Goal: Communication & Community: Answer question/provide support

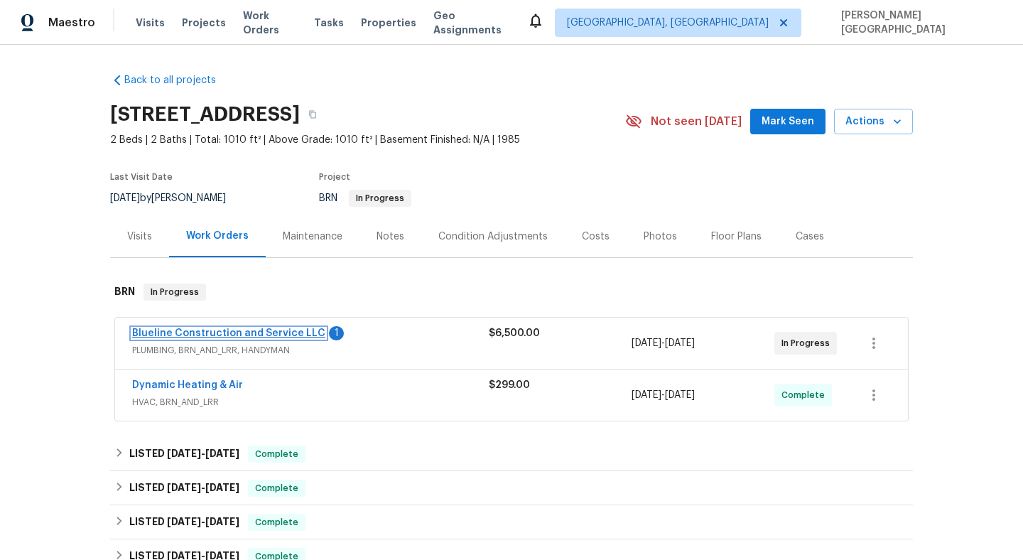
click at [264, 338] on link "Blueline Construction and Service LLC" at bounding box center [228, 333] width 193 height 10
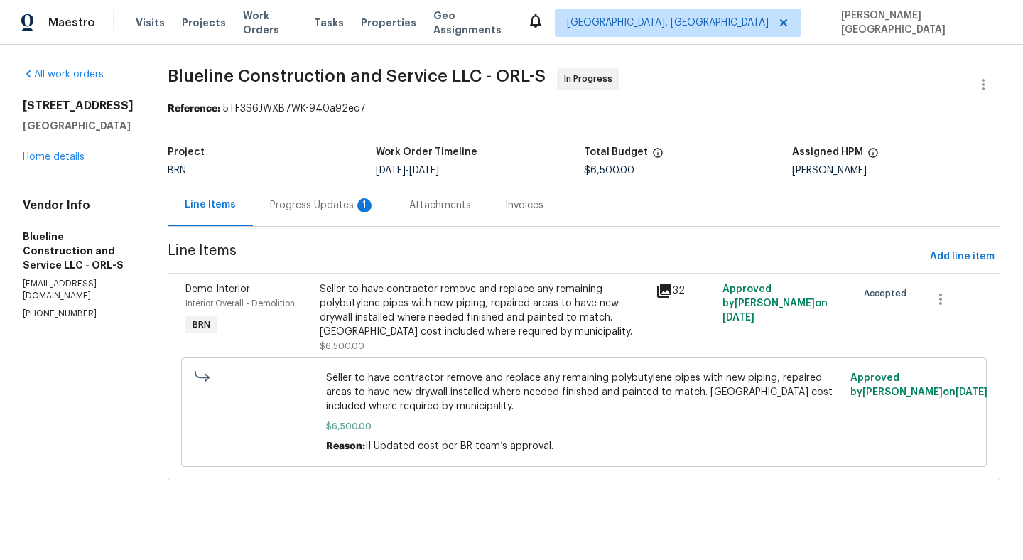
click at [352, 220] on div "Progress Updates 1" at bounding box center [322, 205] width 139 height 42
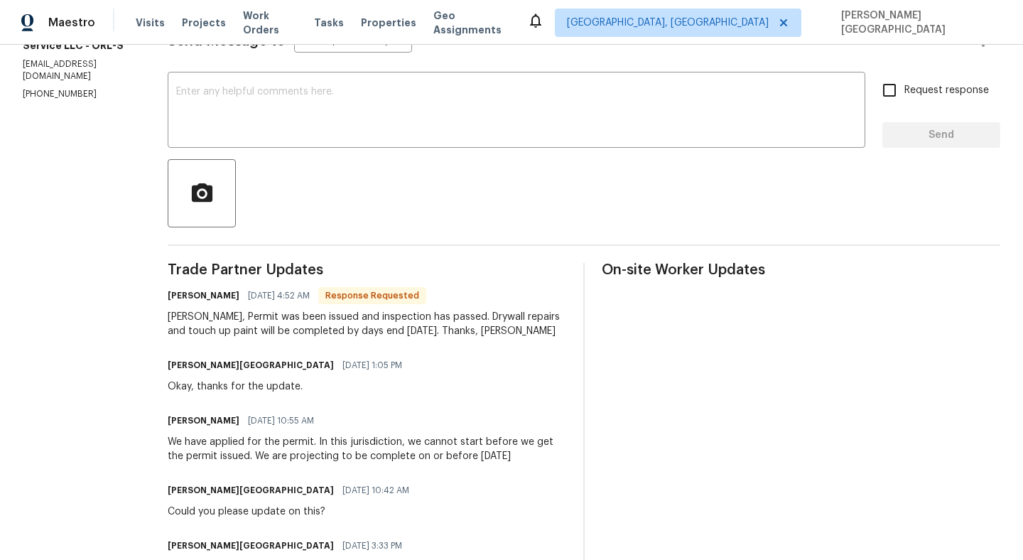
scroll to position [220, 0]
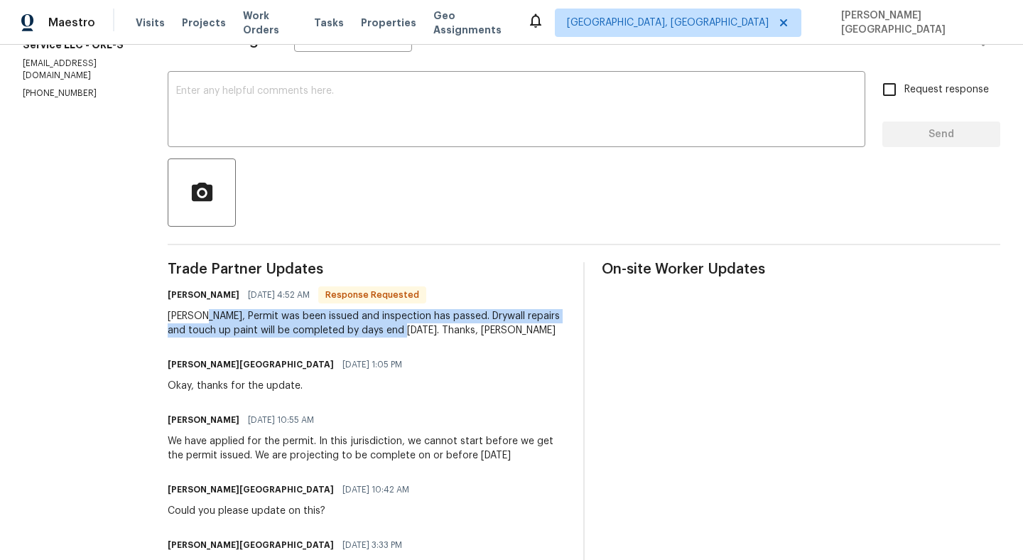
drag, startPoint x: 223, startPoint y: 313, endPoint x: 436, endPoint y: 331, distance: 213.9
click at [436, 332] on div "Isabel, Permit was been issued and inspection has passed. Drywall repairs and t…" at bounding box center [367, 323] width 399 height 28
copy div "Permit was been issued and inspection has passed. Drywall repairs and touch up …"
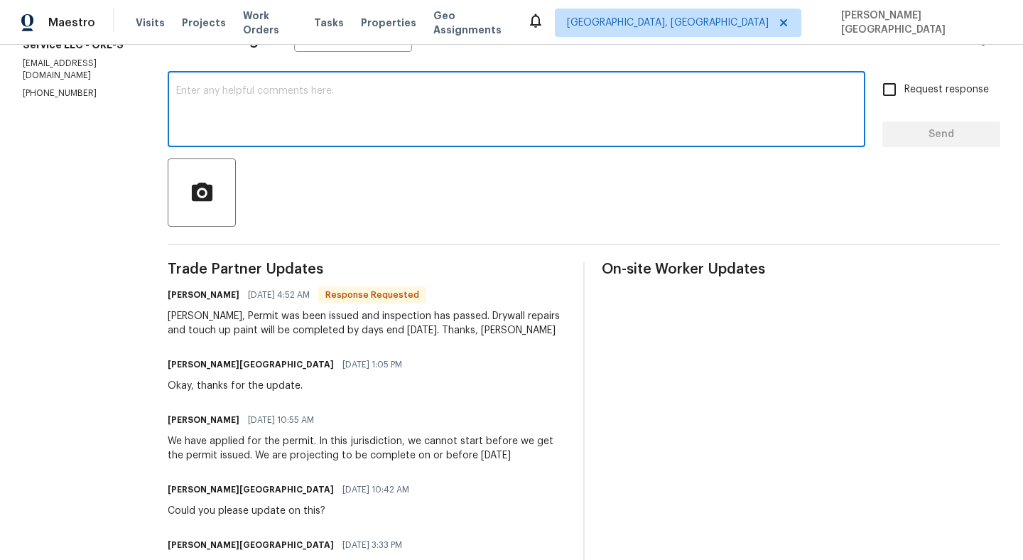
click at [281, 111] on textarea at bounding box center [516, 111] width 681 height 50
type textarea "Perfect, thank you!"
click at [895, 84] on input "Request response" at bounding box center [890, 90] width 30 height 30
checkbox input "true"
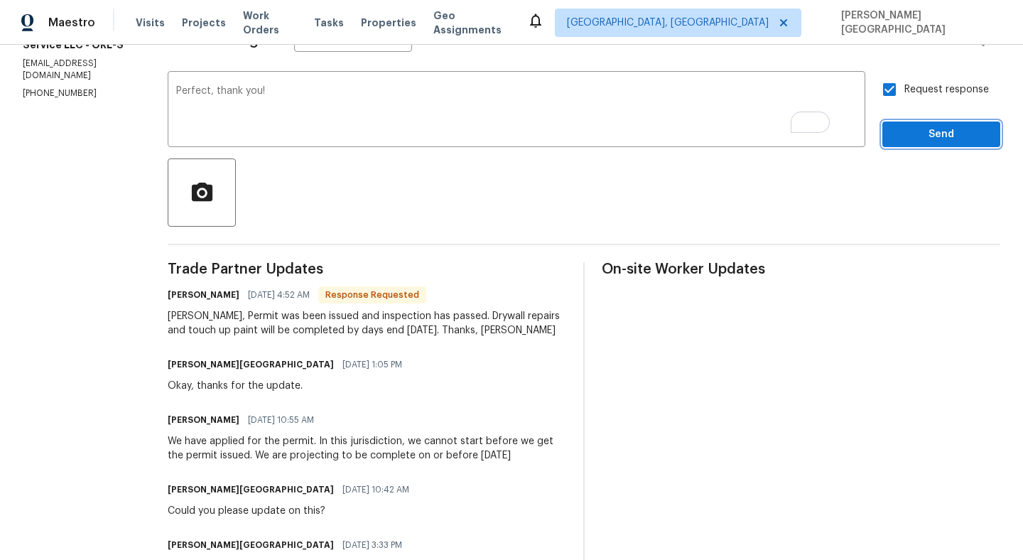
click at [910, 132] on span "Send" at bounding box center [941, 135] width 95 height 18
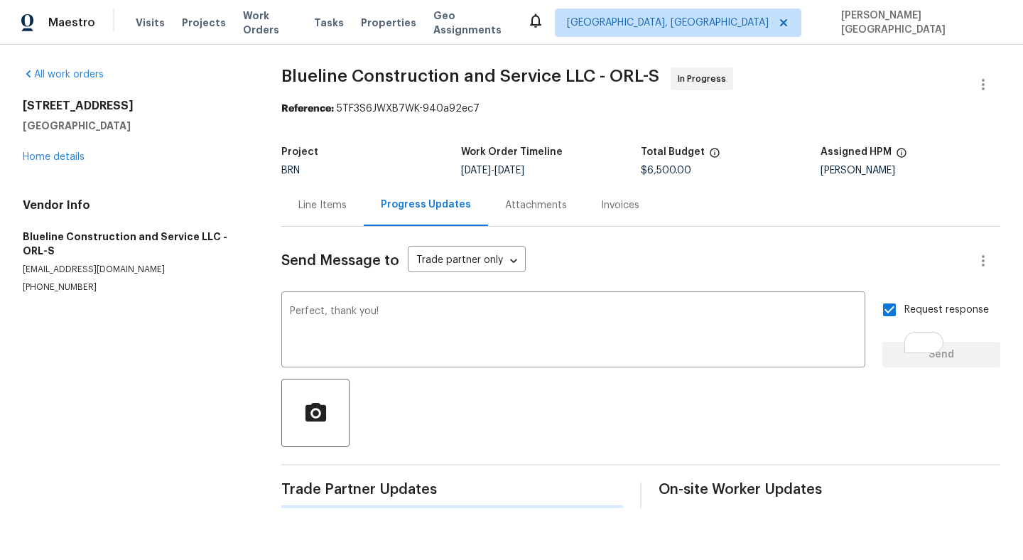
scroll to position [0, 0]
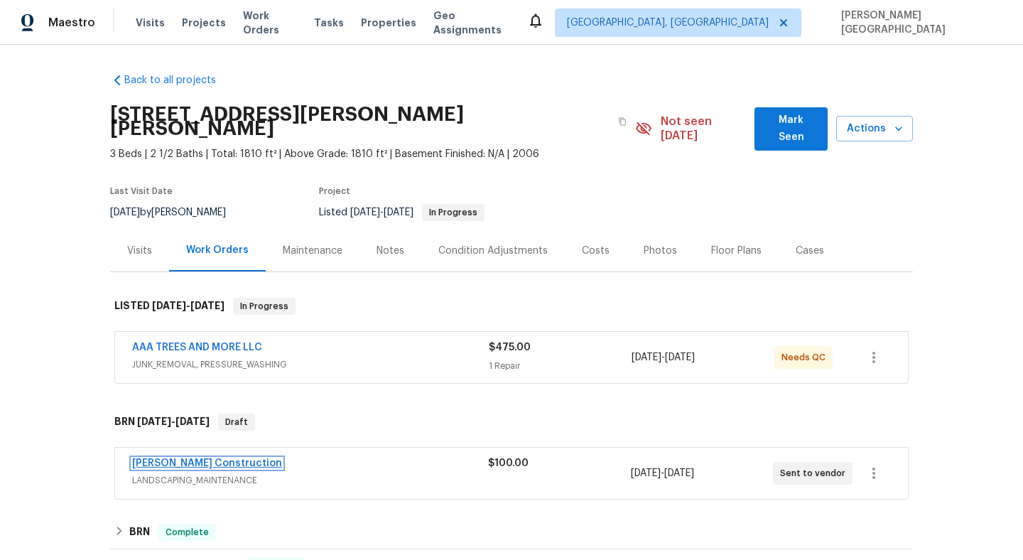
click at [186, 458] on link "Stine Construction" at bounding box center [207, 463] width 150 height 10
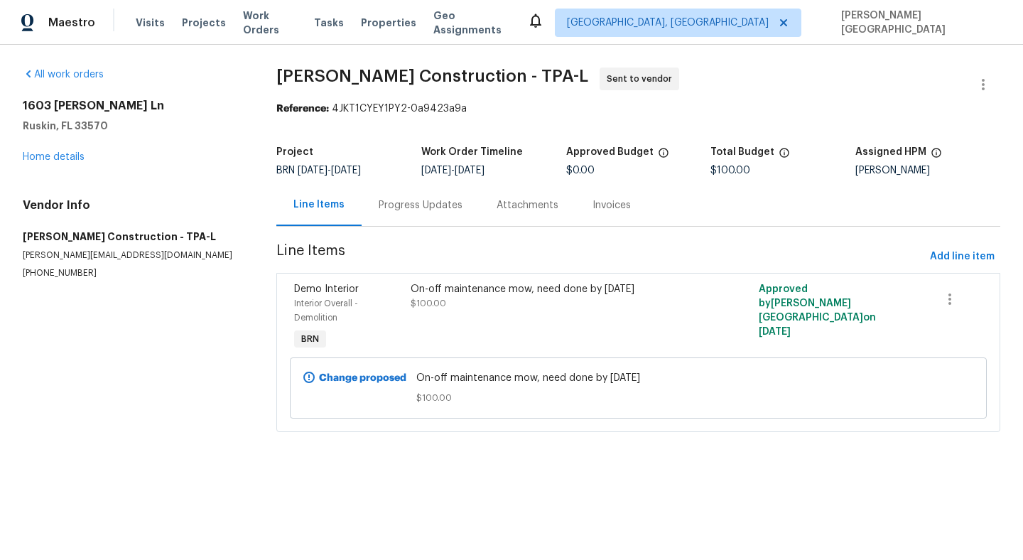
click at [401, 210] on div "Progress Updates" at bounding box center [421, 205] width 84 height 14
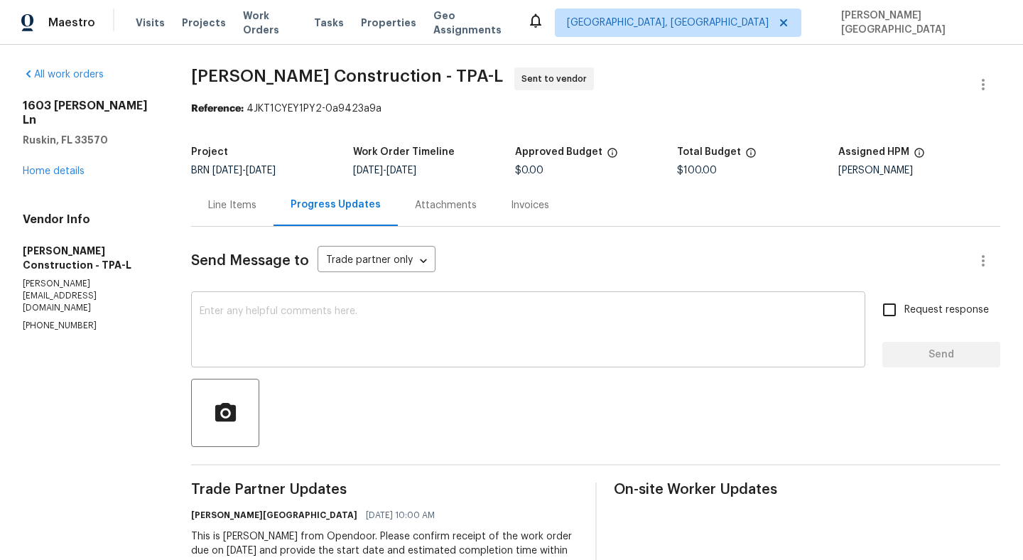
click at [329, 349] on textarea at bounding box center [528, 331] width 657 height 50
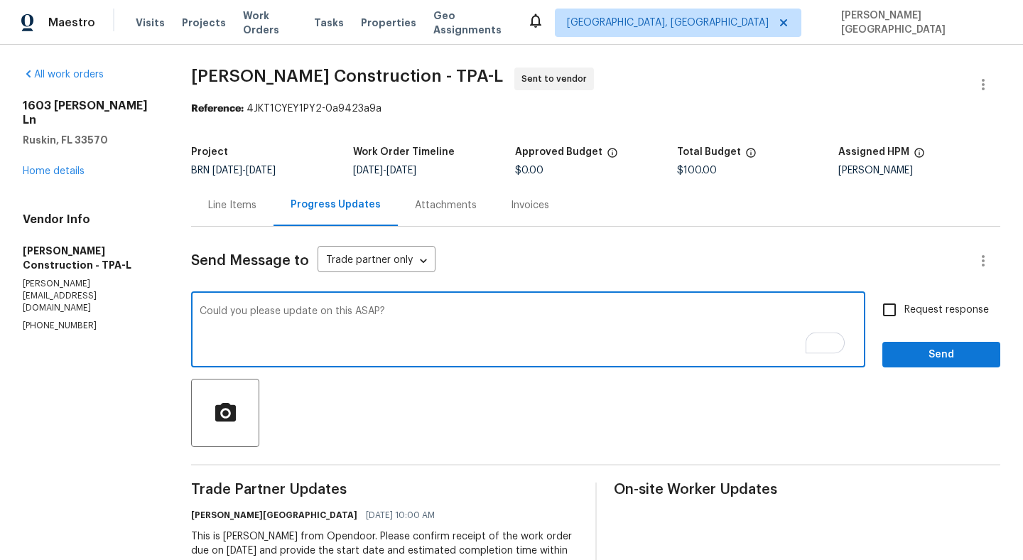
type textarea "Could you please update on this ASAP?"
click at [893, 313] on input "Request response" at bounding box center [890, 310] width 30 height 30
checkbox input "true"
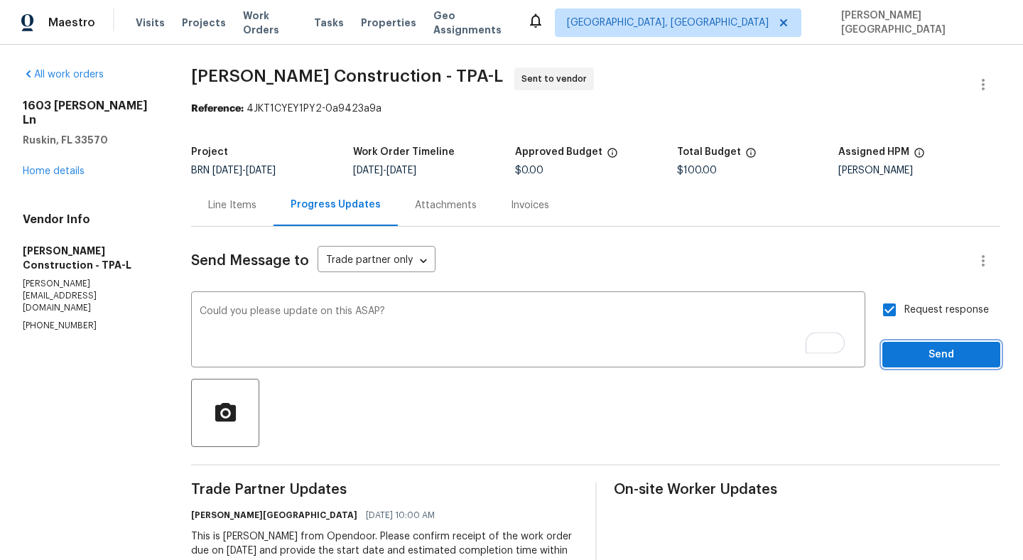
click at [905, 352] on span "Send" at bounding box center [941, 355] width 95 height 18
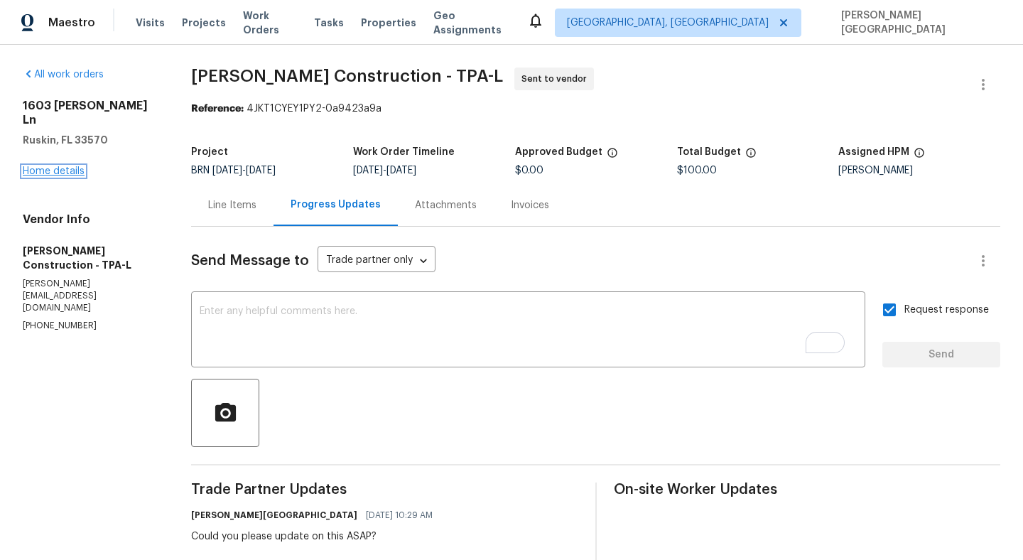
click at [53, 166] on link "Home details" at bounding box center [54, 171] width 62 height 10
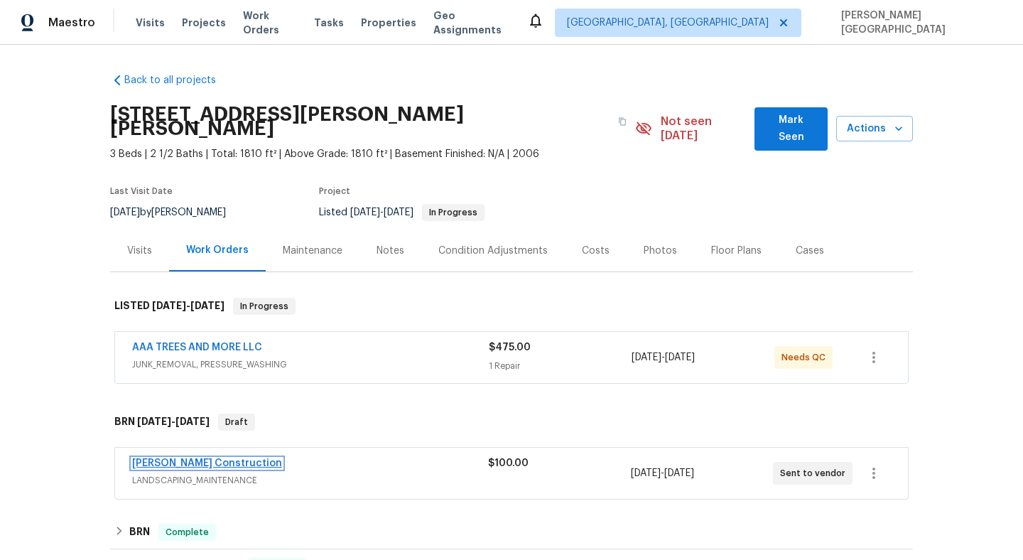
click at [166, 458] on link "Stine Construction" at bounding box center [207, 463] width 150 height 10
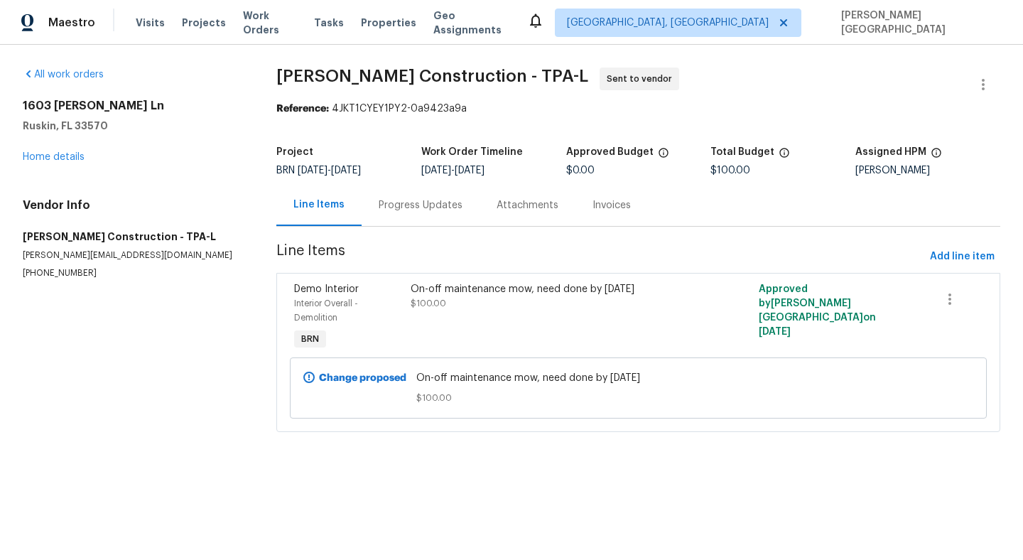
click at [421, 216] on div "Progress Updates" at bounding box center [421, 205] width 118 height 42
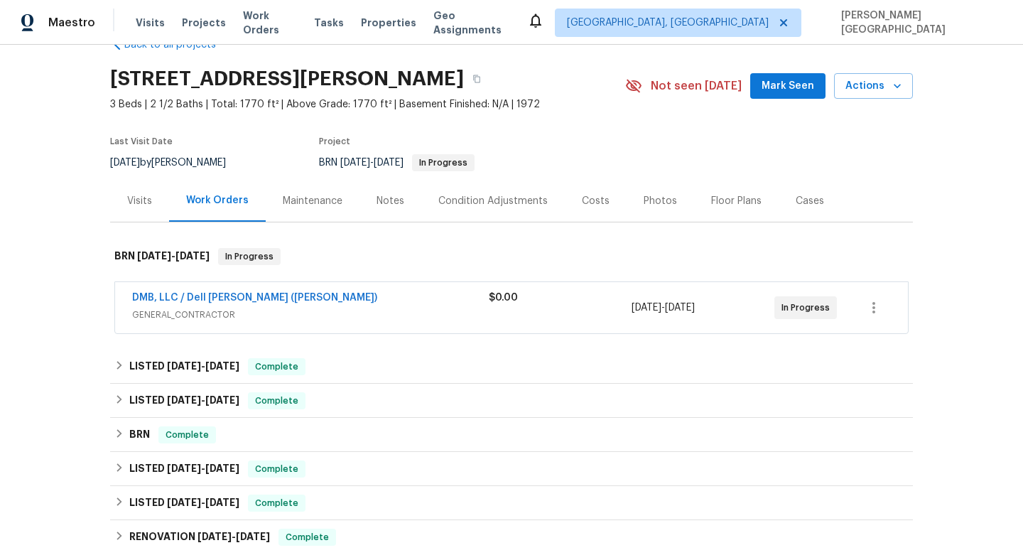
scroll to position [86, 0]
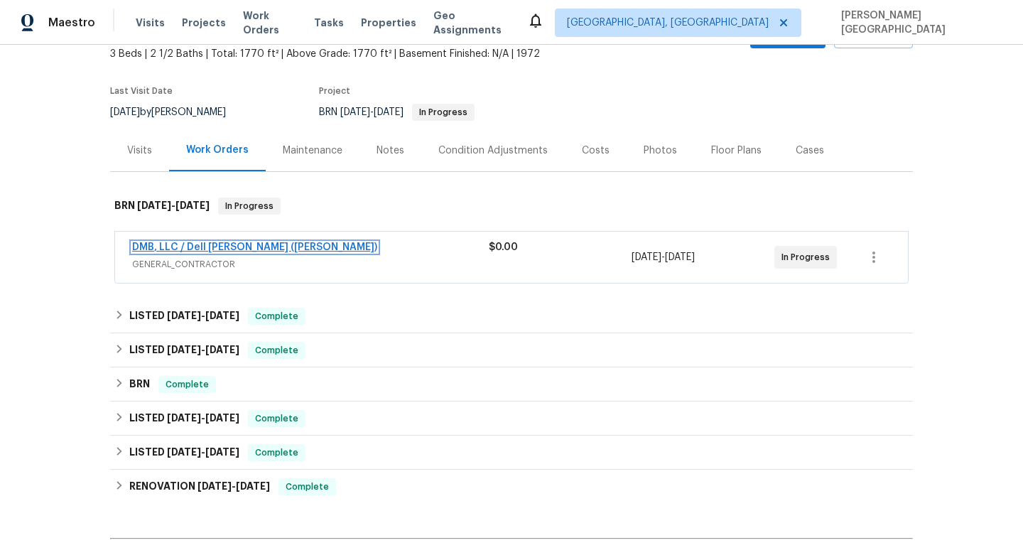
click at [237, 246] on link "DMB, LLC / Dell Bryson (Heise)" at bounding box center [254, 247] width 245 height 10
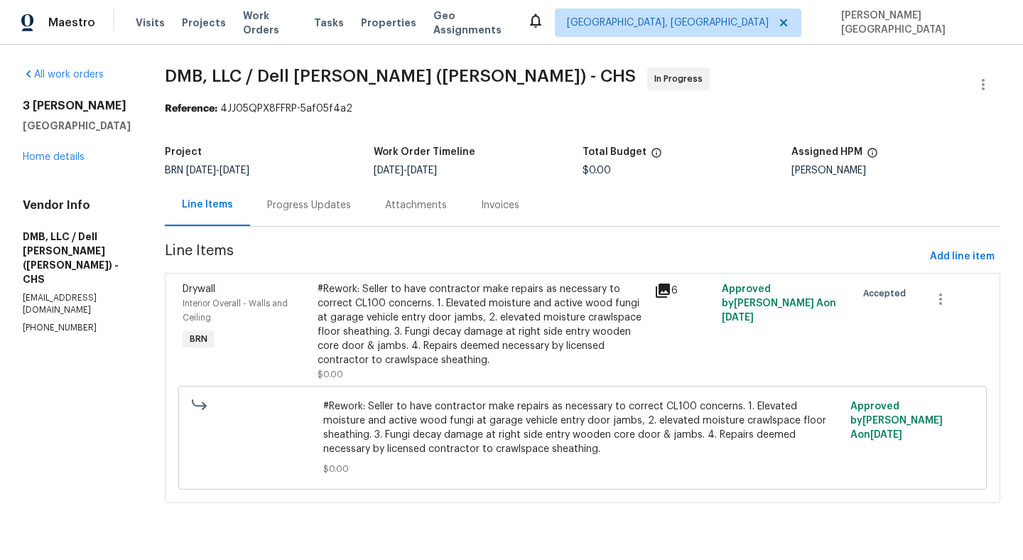
click at [292, 215] on div "Progress Updates" at bounding box center [309, 205] width 118 height 42
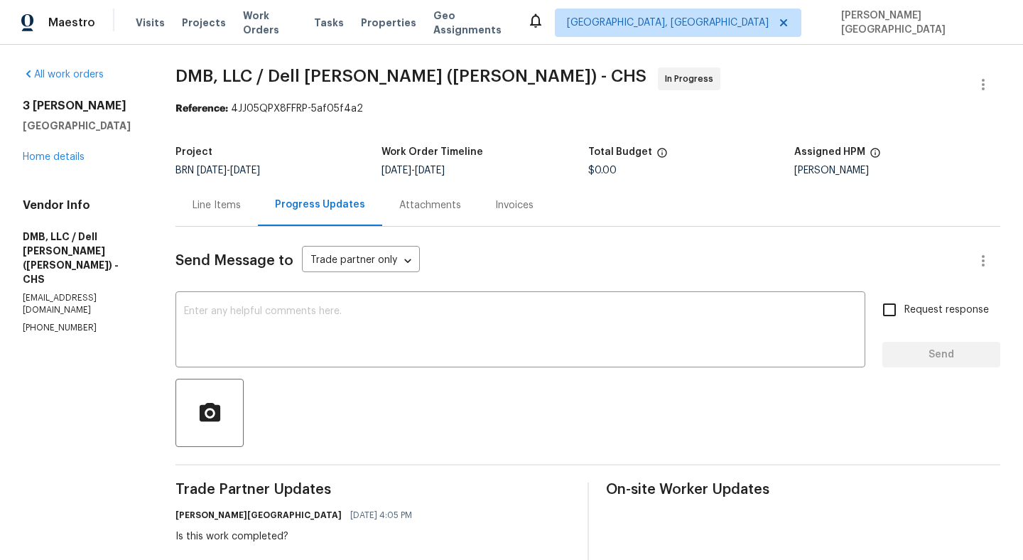
click at [58, 280] on div "Vendor Info DMB, LLC / Dell Bryson (Heise) - CHS bbeezbuild@gmail.com (843) 991…" at bounding box center [82, 266] width 119 height 136
copy p "(843) 991-8081"
click at [224, 319] on textarea at bounding box center [520, 331] width 673 height 50
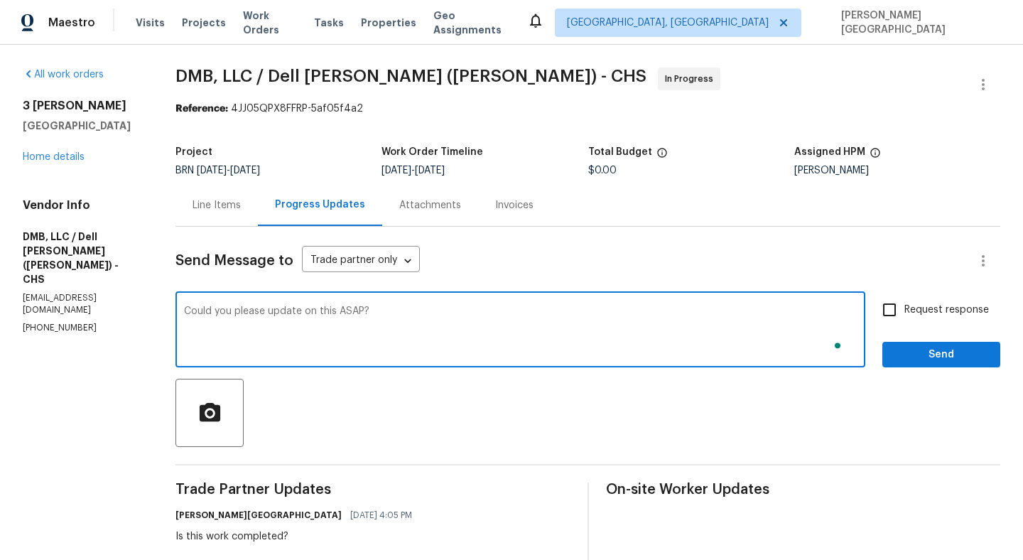
type textarea "Could you please update on this ASAP?"
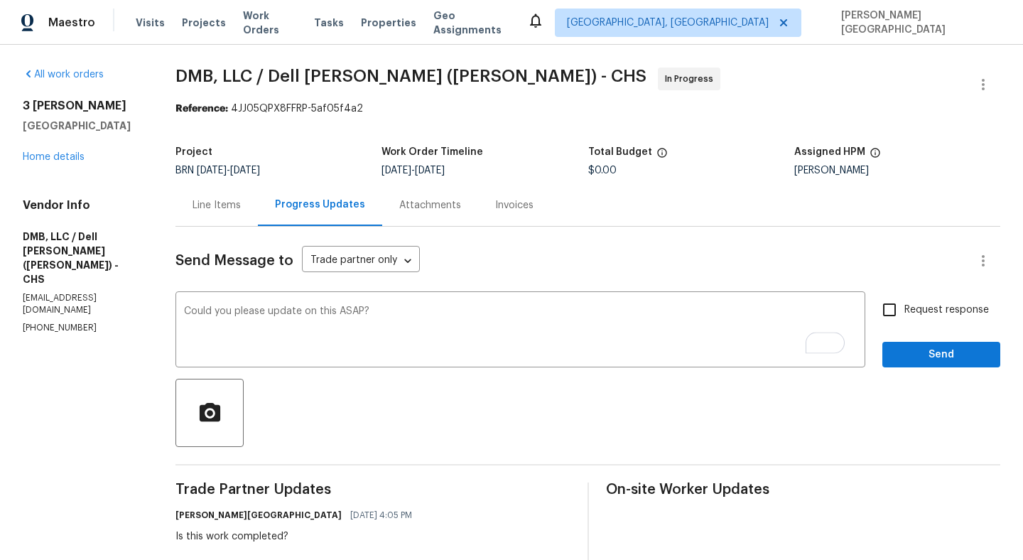
click at [909, 313] on span "Request response" at bounding box center [947, 310] width 85 height 15
click at [905, 313] on input "Request response" at bounding box center [890, 310] width 30 height 30
checkbox input "true"
click at [914, 345] on button "Send" at bounding box center [941, 355] width 118 height 26
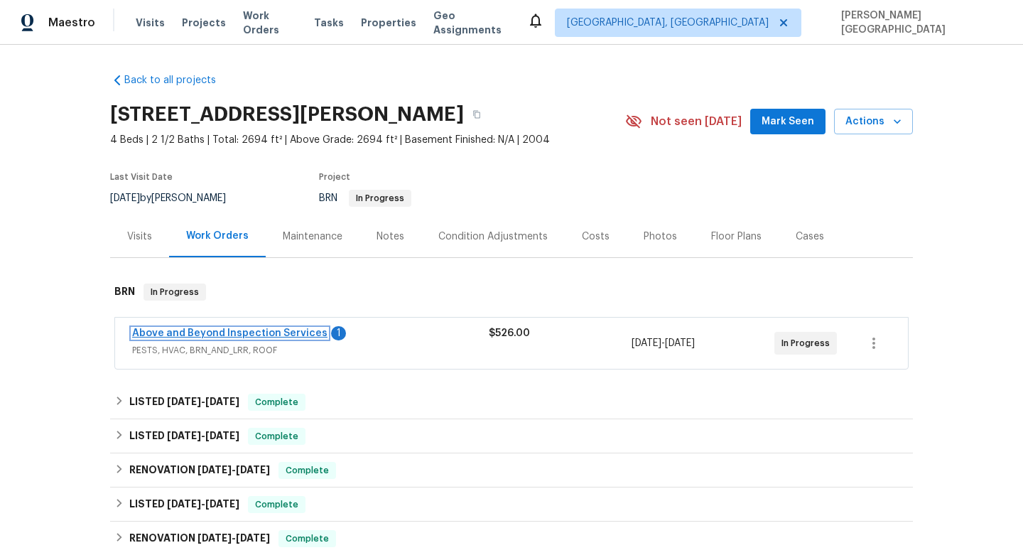
click at [291, 330] on link "Above and Beyond Inspection Services" at bounding box center [229, 333] width 195 height 10
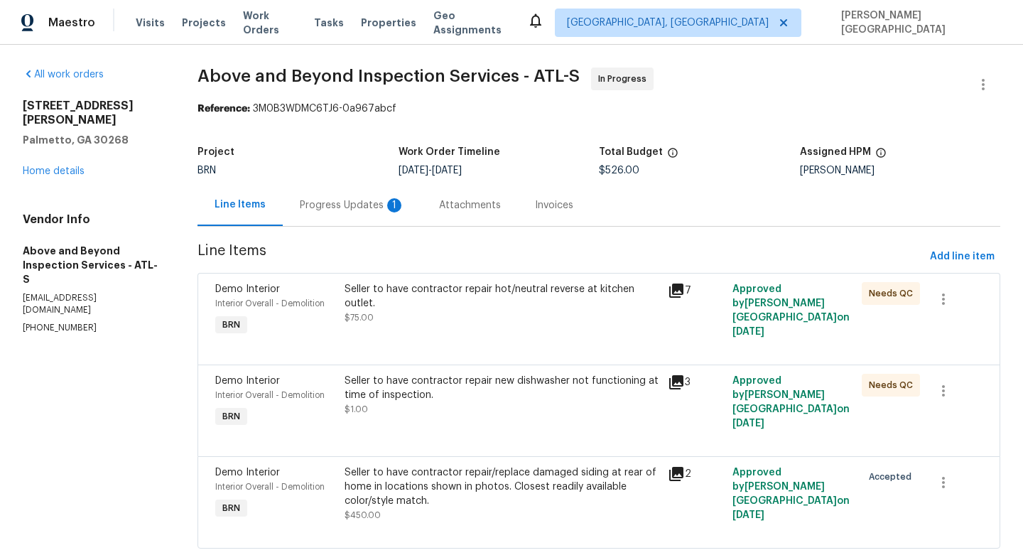
click at [381, 200] on div "Progress Updates 1" at bounding box center [352, 205] width 105 height 14
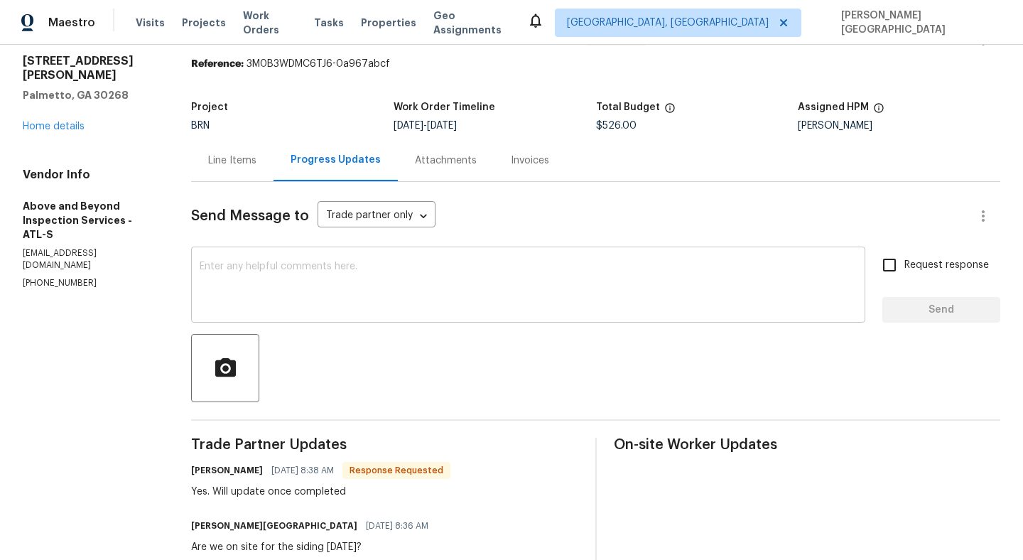
scroll to position [79, 0]
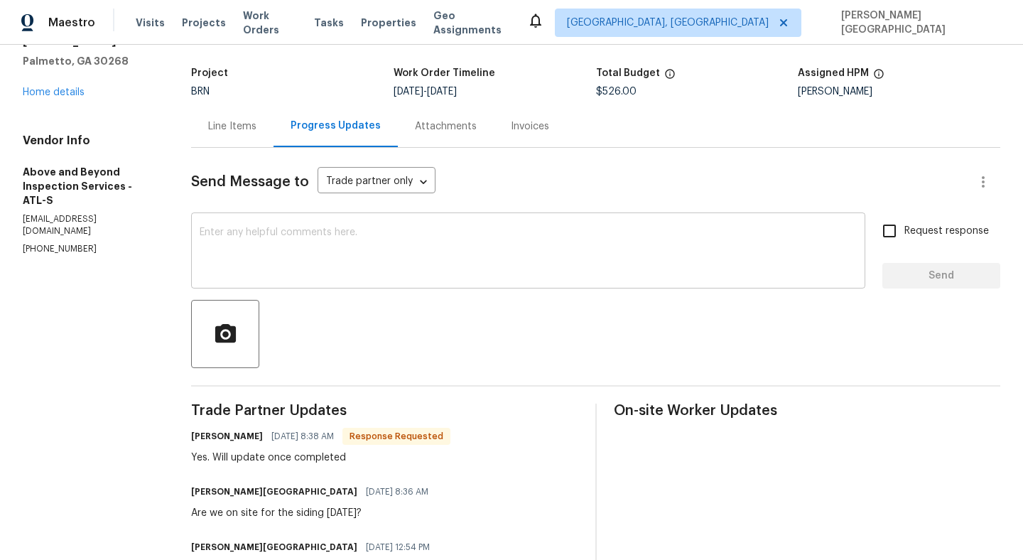
click at [256, 266] on textarea at bounding box center [528, 252] width 657 height 50
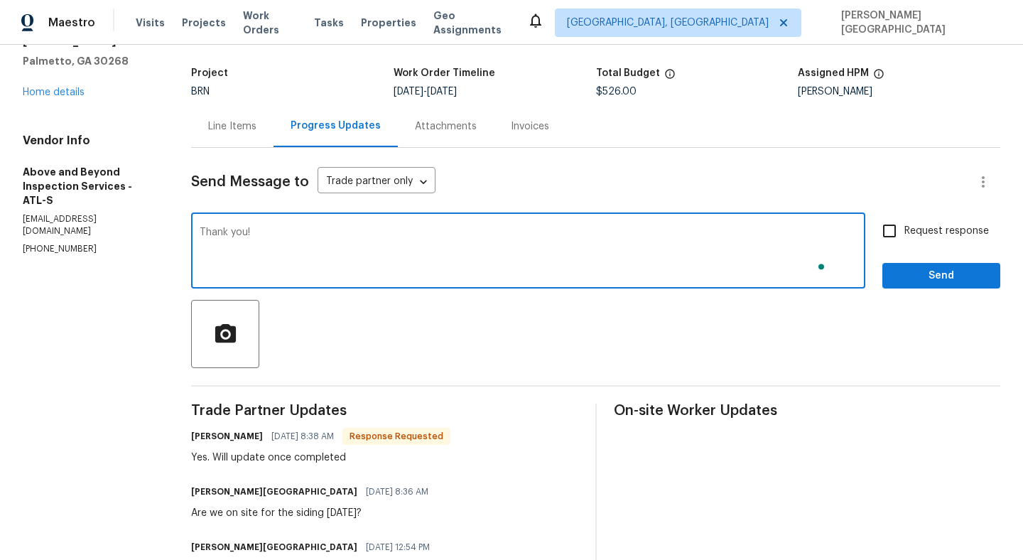
type textarea "Thank you!"
drag, startPoint x: 922, startPoint y: 237, endPoint x: 922, endPoint y: 247, distance: 9.9
click at [922, 237] on span "Request response" at bounding box center [947, 231] width 85 height 15
click at [905, 237] on input "Request response" at bounding box center [890, 231] width 30 height 30
checkbox input "true"
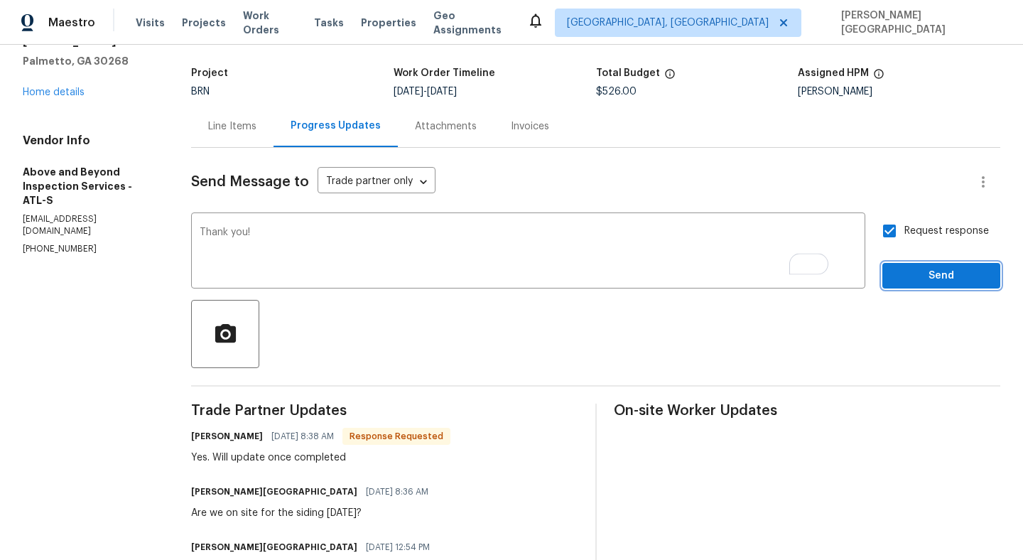
click at [927, 274] on span "Send" at bounding box center [941, 276] width 95 height 18
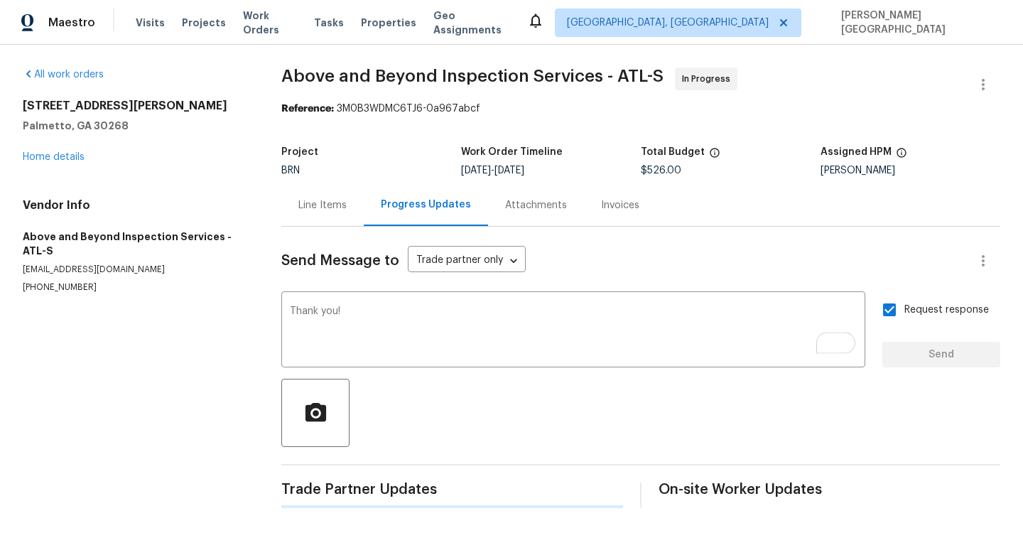
scroll to position [0, 0]
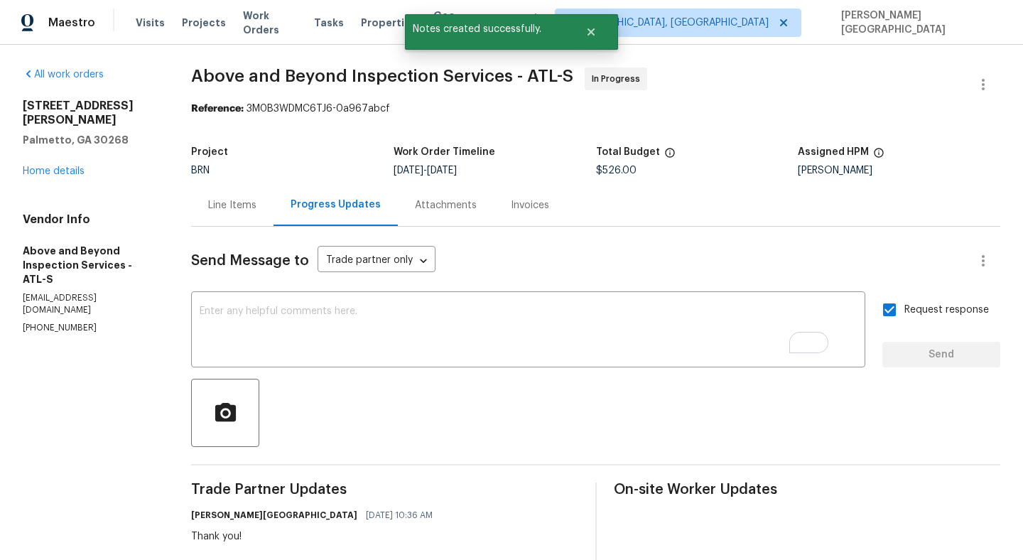
click at [255, 87] on span "Above and Beyond Inspection Services - ATL-S In Progress" at bounding box center [578, 85] width 775 height 34
click at [333, 71] on span "Above and Beyond Inspection Services - ATL-S" at bounding box center [382, 76] width 382 height 17
copy span "Above and Beyond"
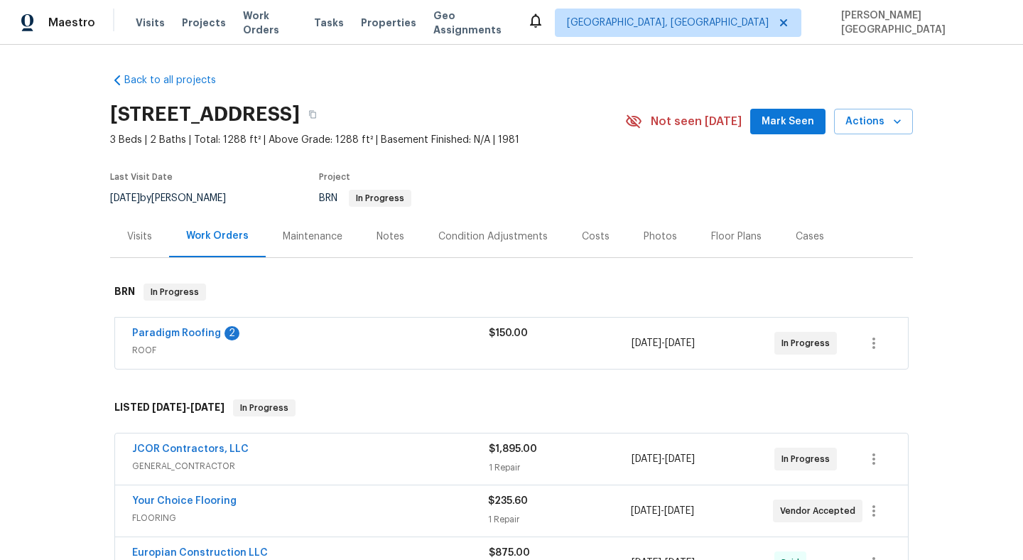
click at [153, 340] on span "Paradigm Roofing" at bounding box center [176, 333] width 89 height 14
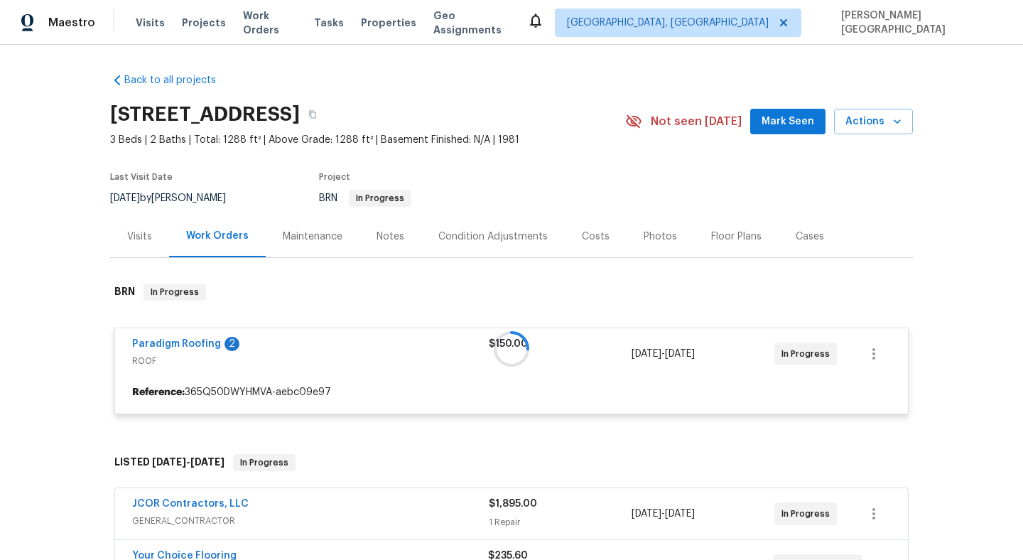
click at [178, 342] on div at bounding box center [511, 348] width 803 height 159
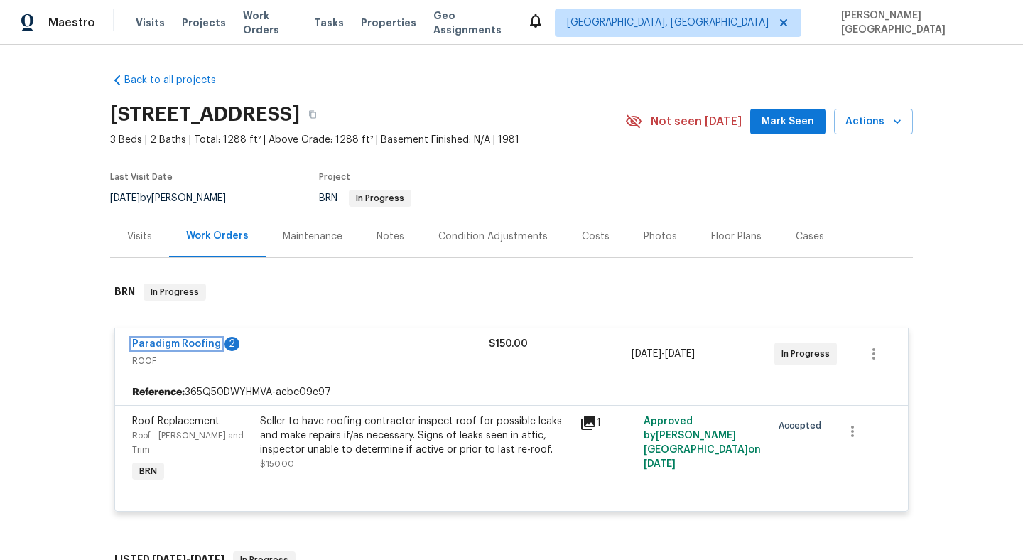
click at [178, 342] on link "Paradigm Roofing" at bounding box center [176, 344] width 89 height 10
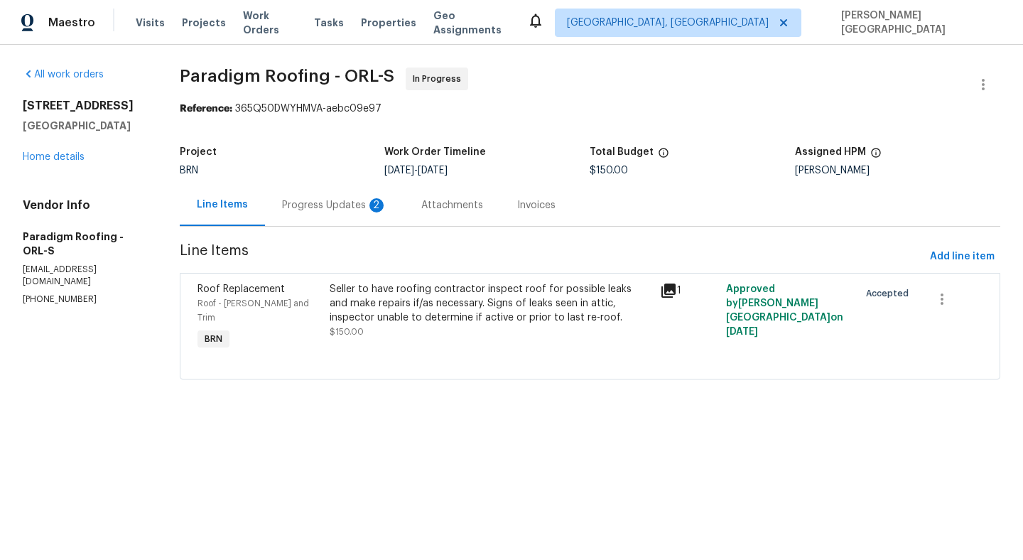
click at [308, 230] on section "Paradigm Roofing - ORL-S In Progress Reference: 365Q50DWYHMVA-aebc09e97 Project…" at bounding box center [590, 232] width 821 height 329
click at [325, 216] on div "Progress Updates 2" at bounding box center [334, 205] width 139 height 42
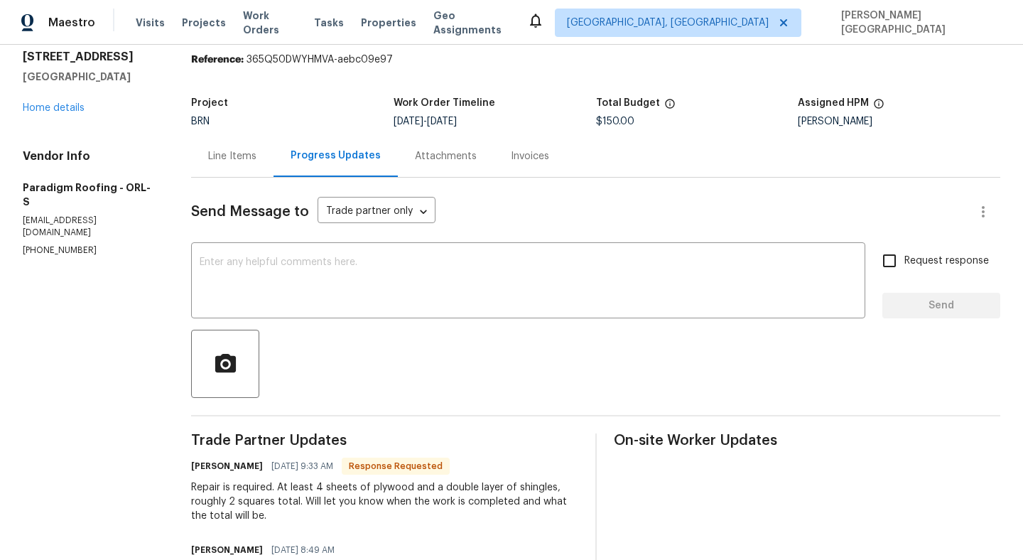
scroll to position [36, 0]
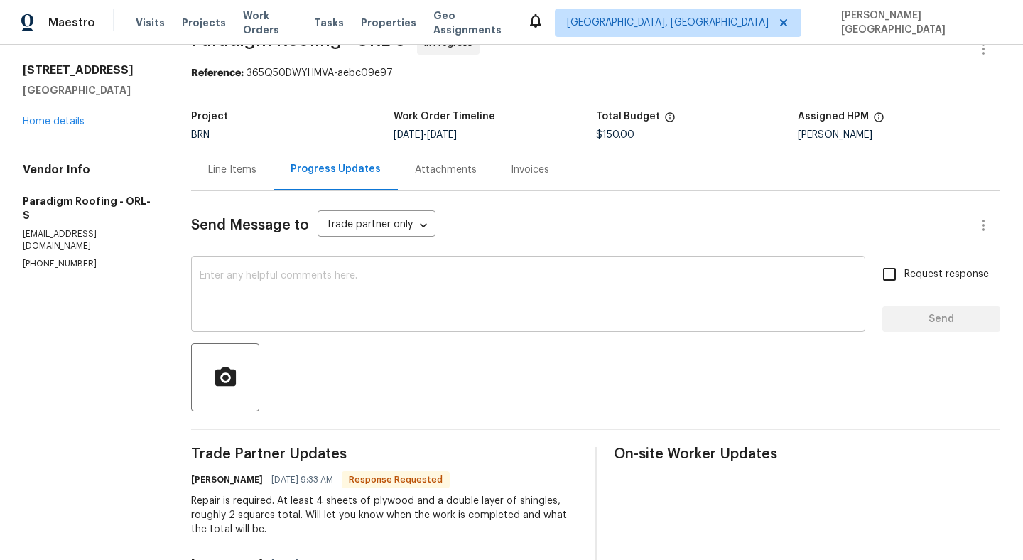
click at [284, 292] on textarea at bounding box center [528, 296] width 657 height 50
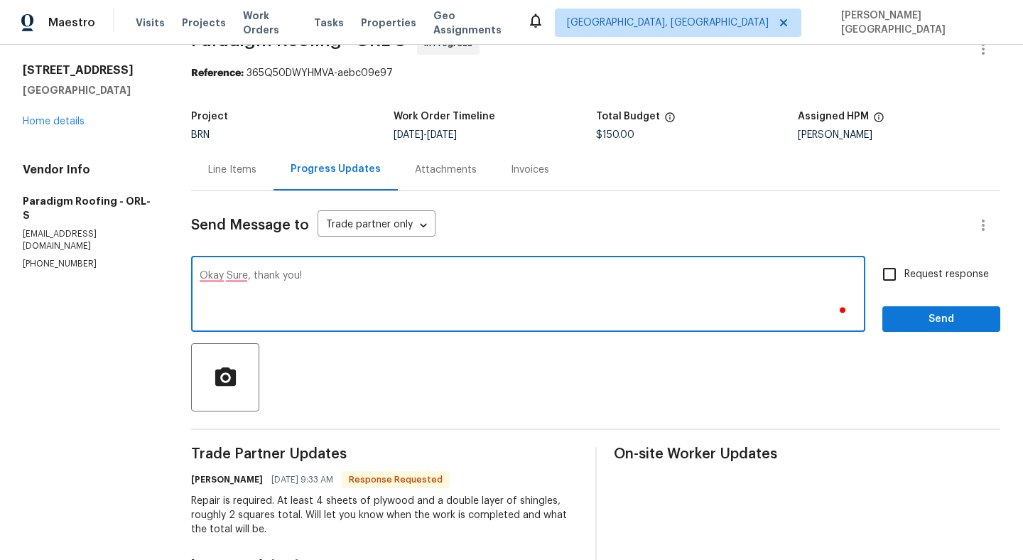
type textarea "Okay Sure, thank you!"
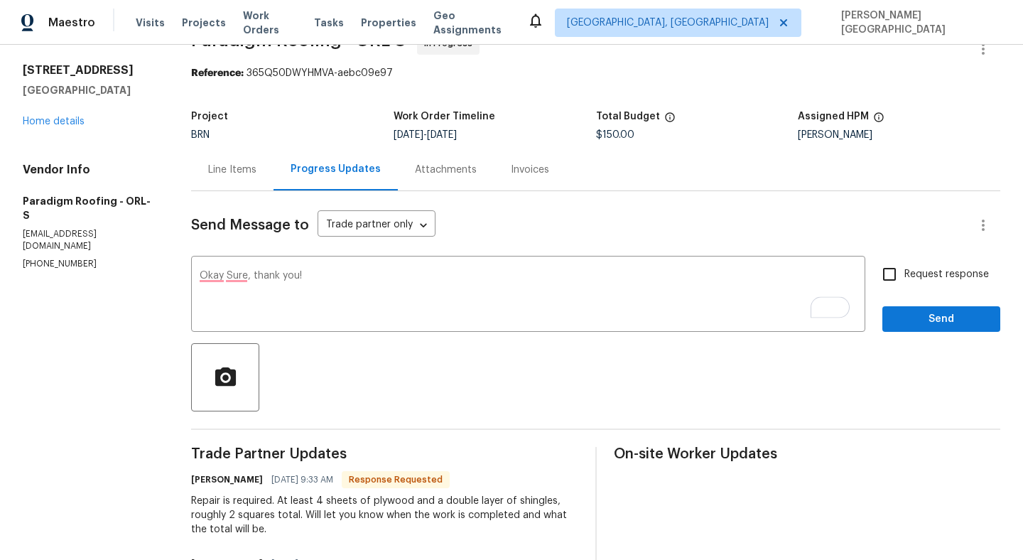
click at [916, 271] on span "Request response" at bounding box center [947, 274] width 85 height 15
click at [905, 271] on input "Request response" at bounding box center [890, 274] width 30 height 30
checkbox input "true"
click at [936, 315] on span "Send" at bounding box center [941, 320] width 95 height 18
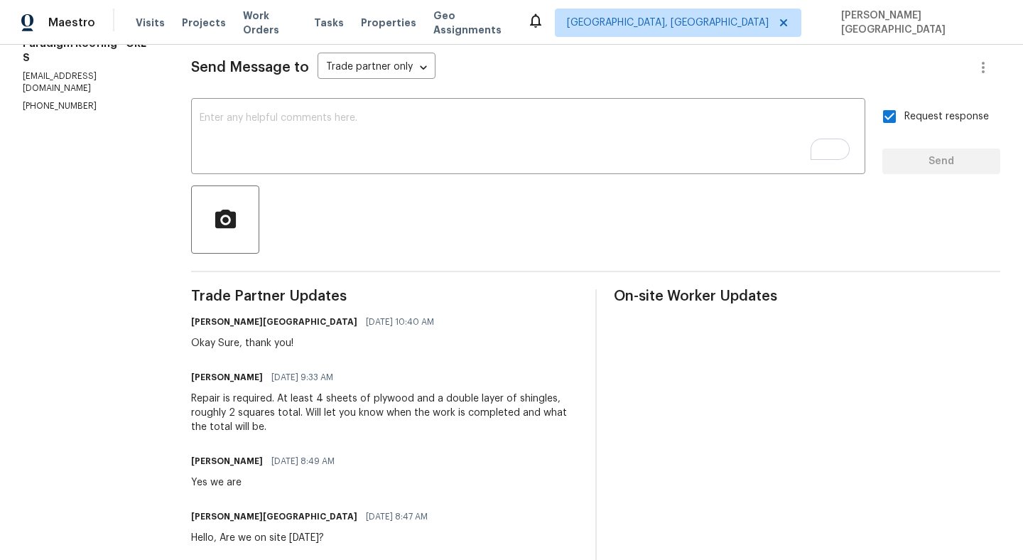
scroll to position [0, 0]
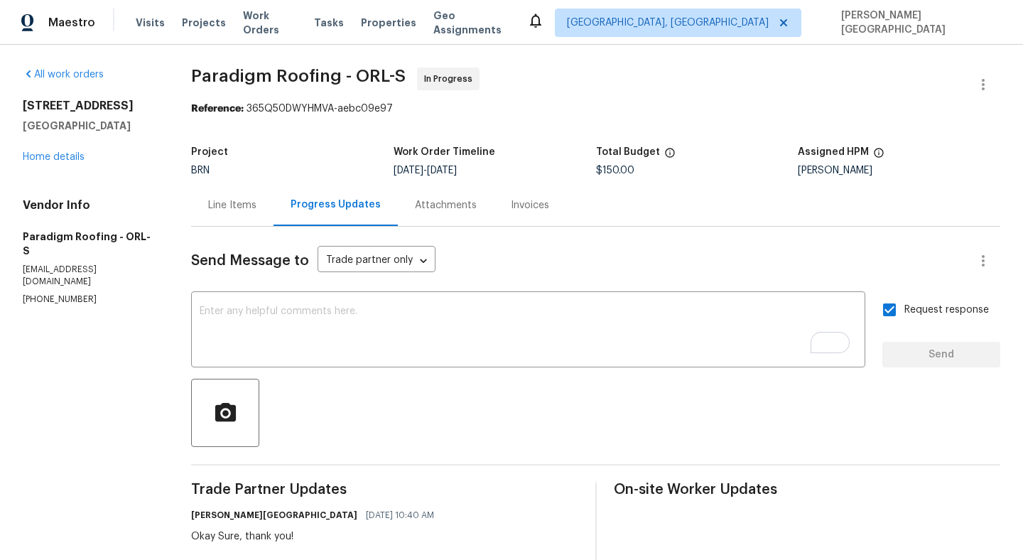
click at [221, 81] on span "Paradigm Roofing - ORL-S" at bounding box center [298, 76] width 215 height 17
click at [294, 77] on span "Paradigm Roofing - ORL-S" at bounding box center [298, 76] width 215 height 17
copy span "Paradigm Roofing"
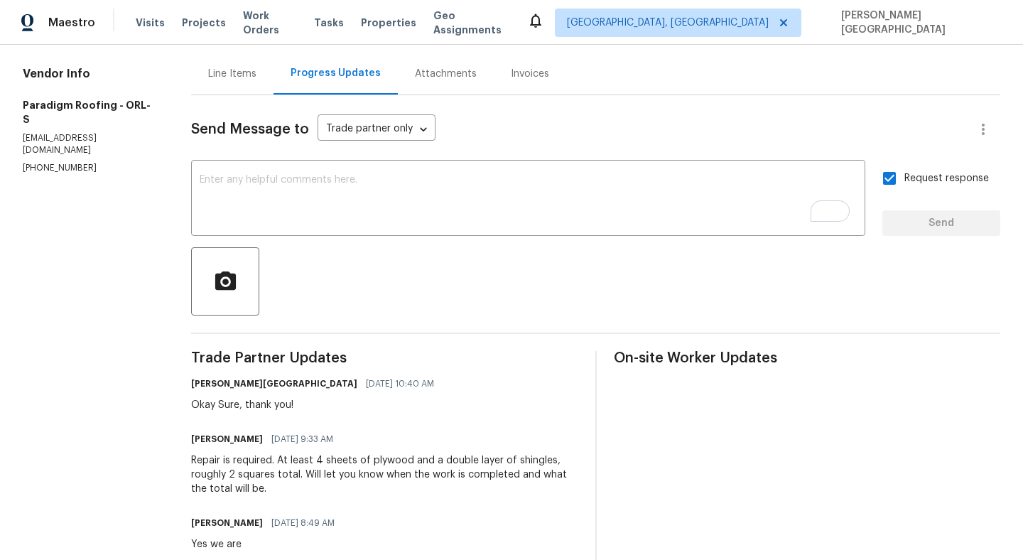
scroll to position [192, 0]
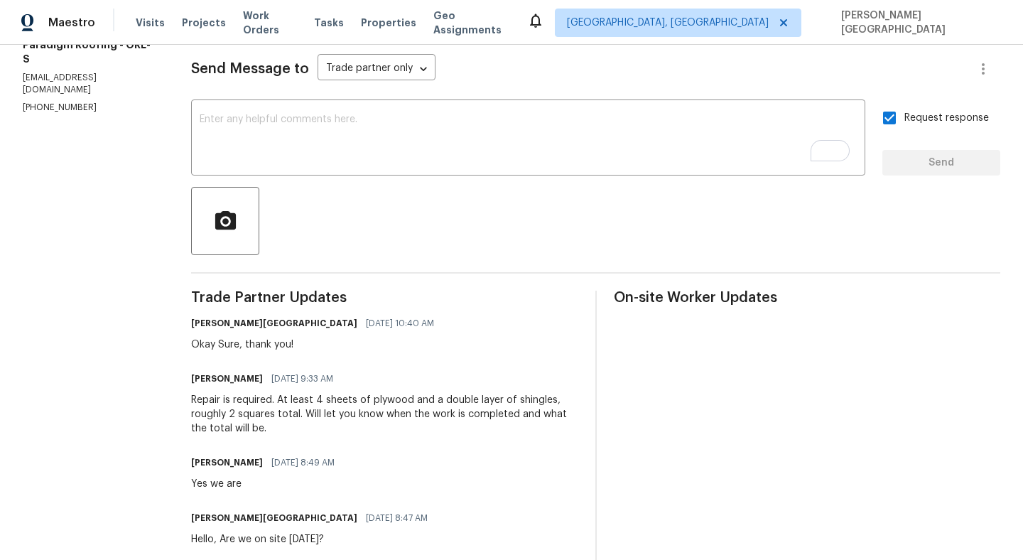
click at [200, 401] on div "Repair is required. At least 4 sheets of plywood and a double layer of shingles…" at bounding box center [384, 414] width 387 height 43
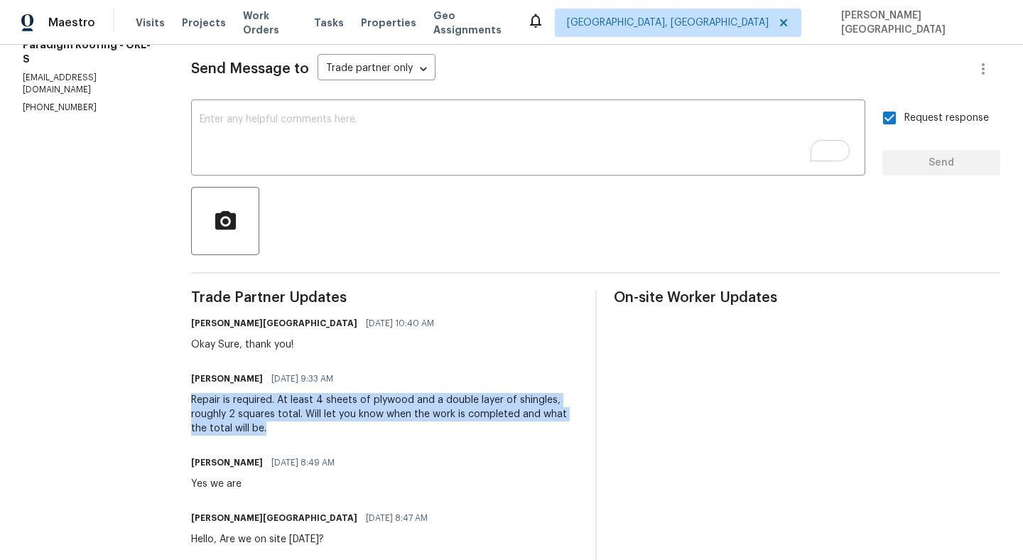
drag, startPoint x: 189, startPoint y: 398, endPoint x: 279, endPoint y: 430, distance: 95.1
click at [279, 430] on div "All work orders 8 Blakeport Ln Palm Coast, FL 32137 Home details Vendor Info Pa…" at bounding box center [511, 352] width 1023 height 998
copy div "Repair is required. At least 4 sheets of plywood and a double layer of shingles…"
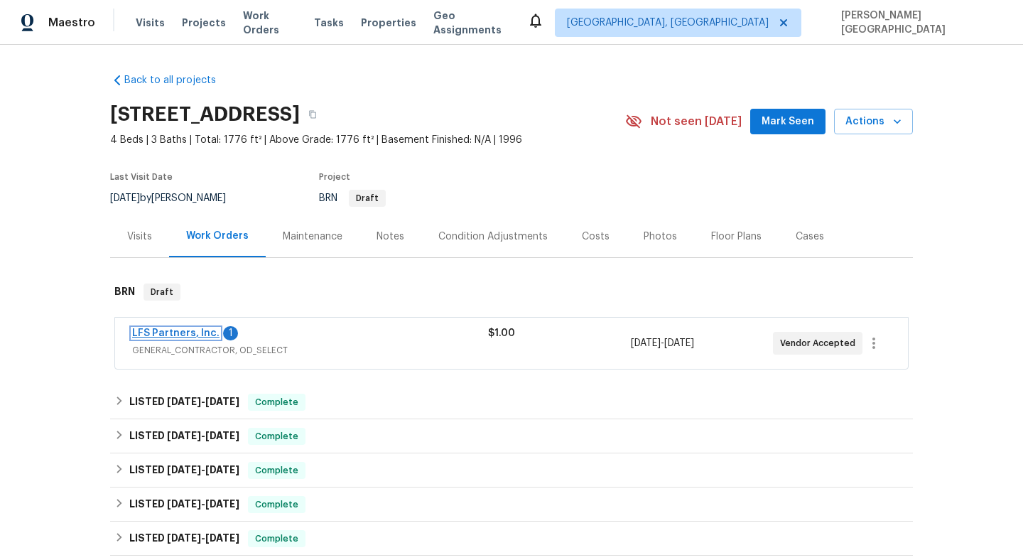
click at [182, 335] on link "LFS Partners, Inc." at bounding box center [175, 333] width 87 height 10
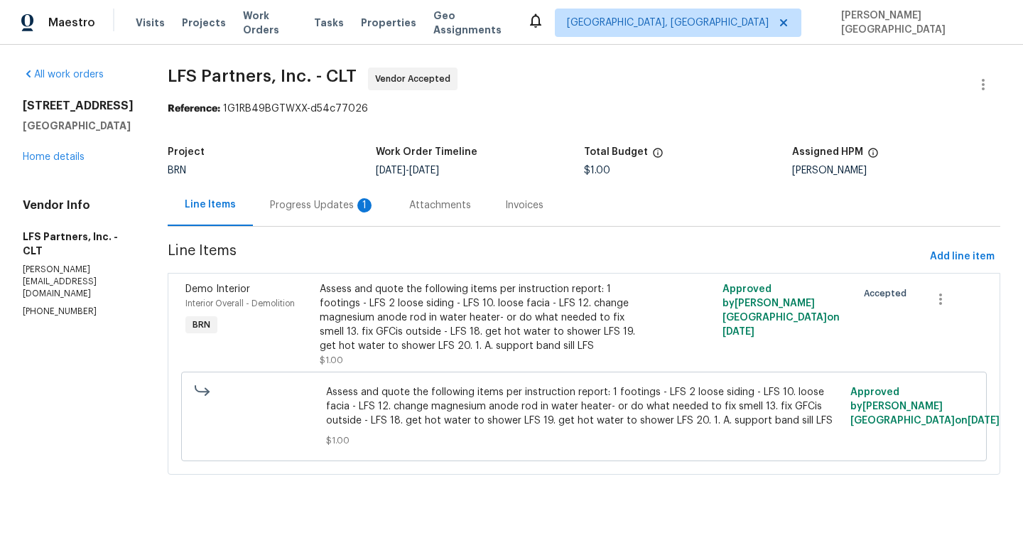
click at [343, 198] on div "Progress Updates 1" at bounding box center [322, 205] width 105 height 14
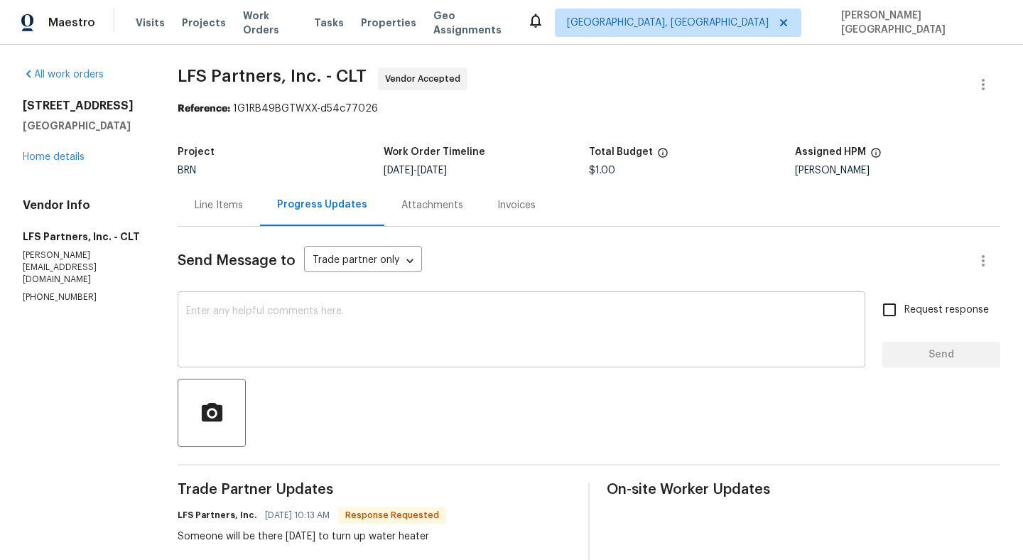
scroll to position [122, 0]
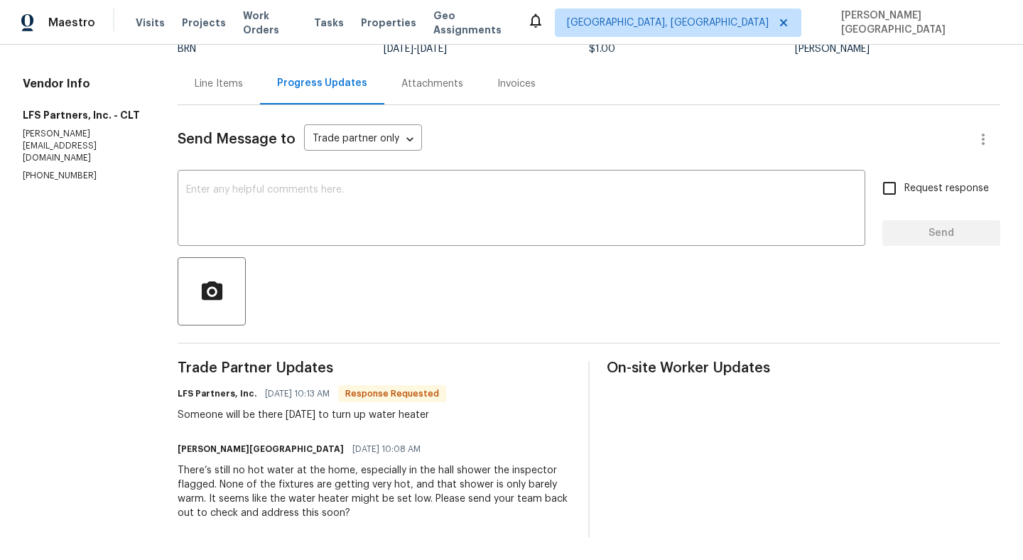
click at [305, 411] on div "Someone will be there [DATE] to turn up water heater" at bounding box center [312, 415] width 269 height 14
copy div "Someone will be there [DATE] to turn up water heater"
click at [261, 189] on textarea at bounding box center [521, 210] width 671 height 50
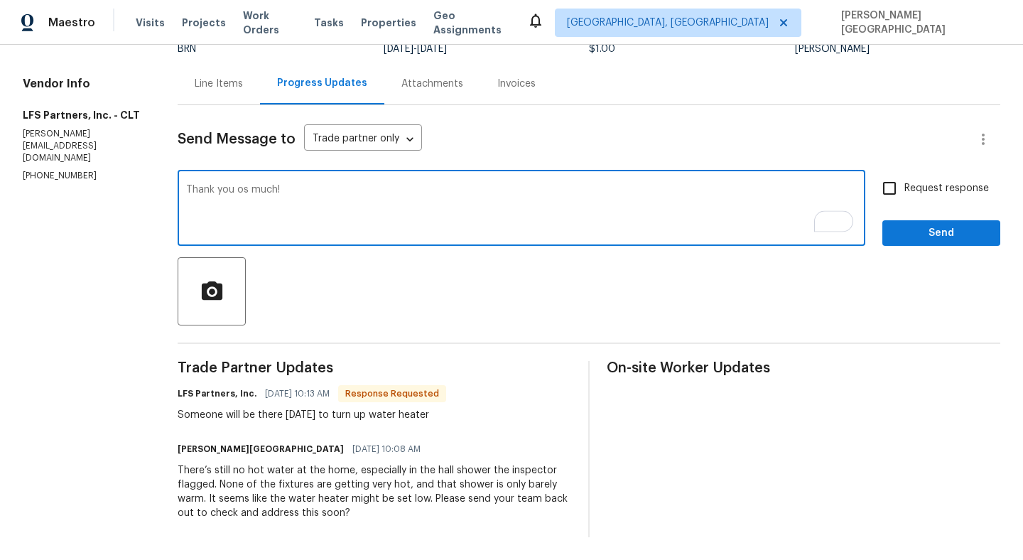
type textarea "Thank you os much!"
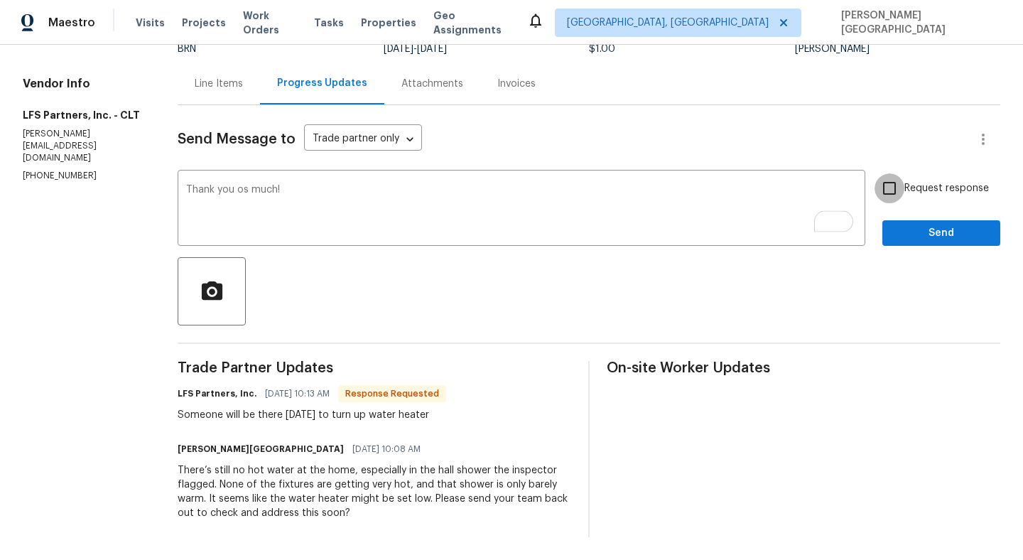
click at [900, 200] on input "Request response" at bounding box center [890, 188] width 30 height 30
checkbox input "true"
click at [903, 237] on span "Send" at bounding box center [941, 234] width 95 height 18
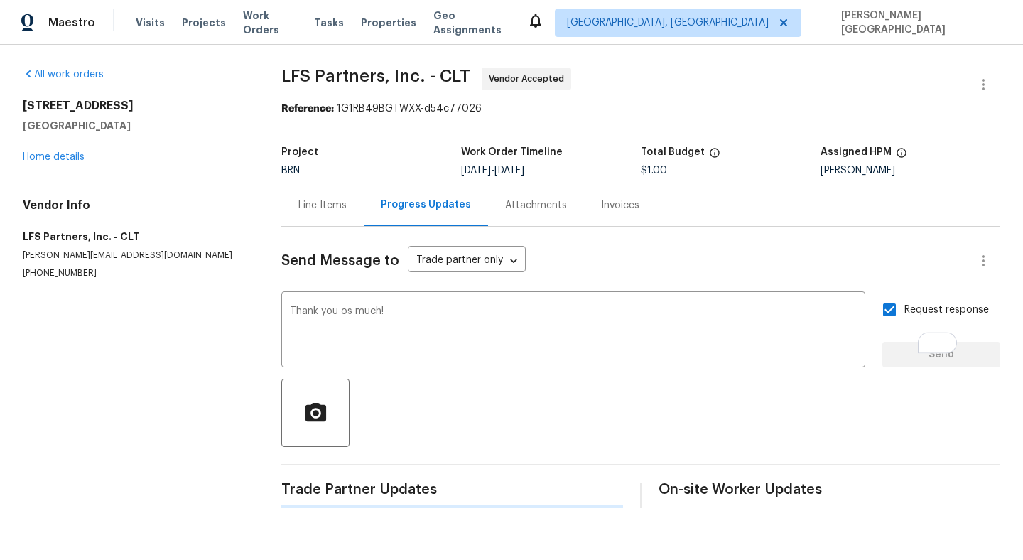
scroll to position [0, 0]
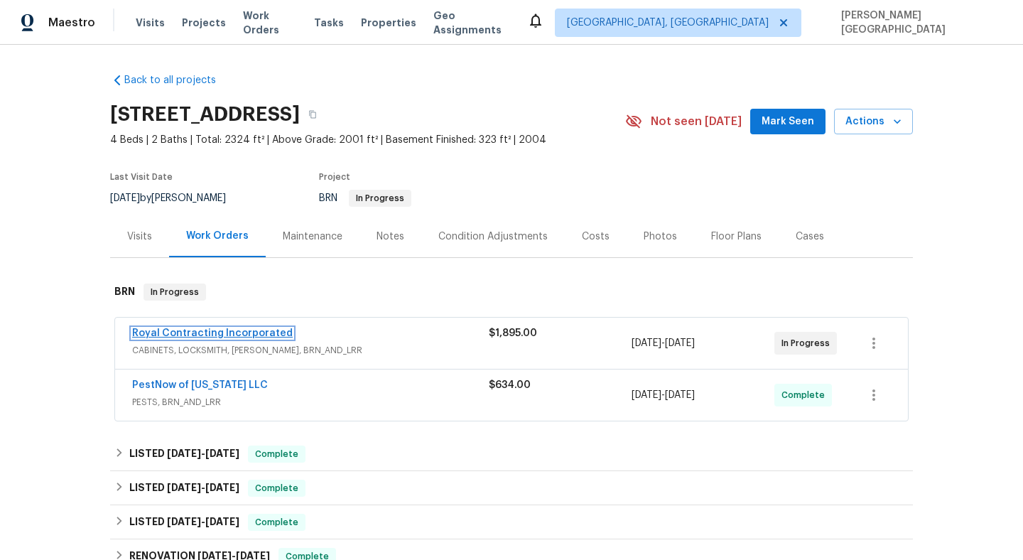
click at [225, 335] on link "Royal Contracting Incorporated" at bounding box center [212, 333] width 161 height 10
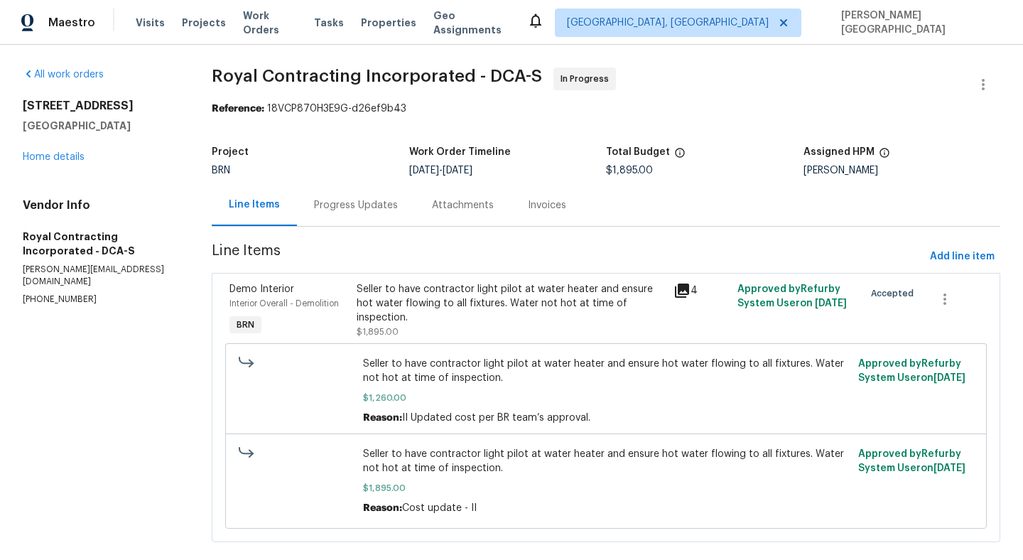
click at [352, 205] on div "Progress Updates" at bounding box center [356, 205] width 84 height 14
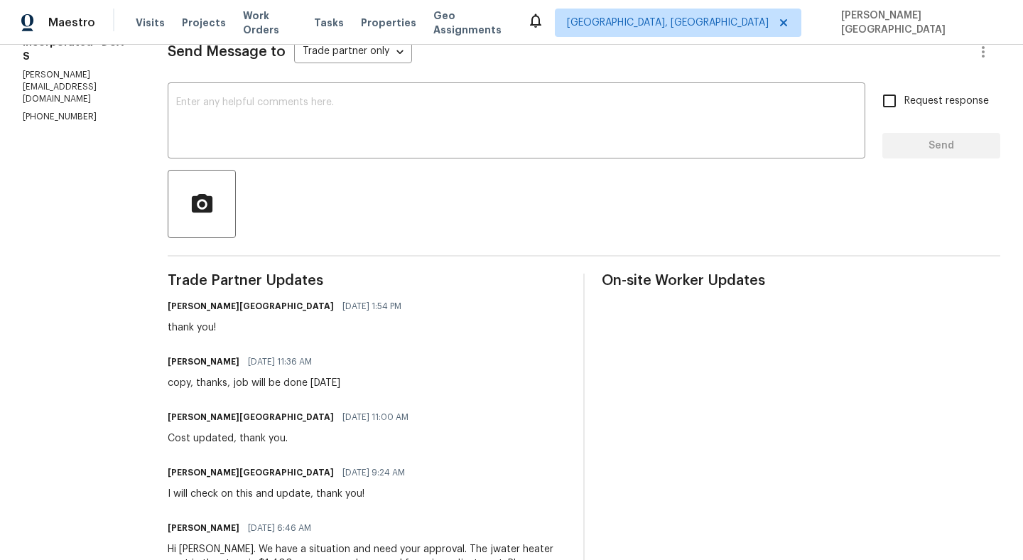
scroll to position [207, 0]
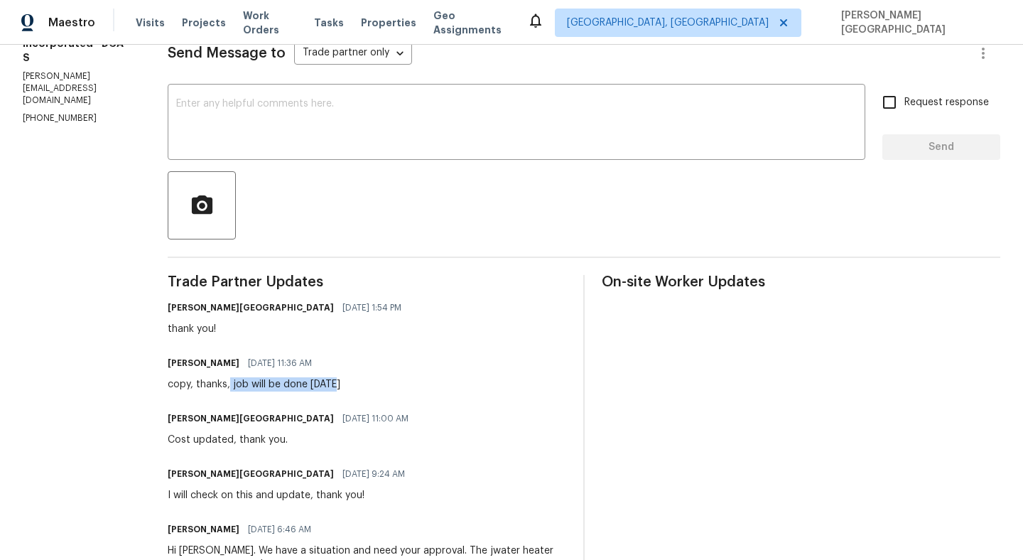
drag, startPoint x: 244, startPoint y: 385, endPoint x: 352, endPoint y: 385, distance: 108.7
click at [352, 385] on div "Robin 09/16/2025 11:36 AM copy, thanks, job will be done today" at bounding box center [367, 372] width 399 height 38
copy div "job will be done today"
click at [288, 118] on textarea at bounding box center [516, 124] width 681 height 50
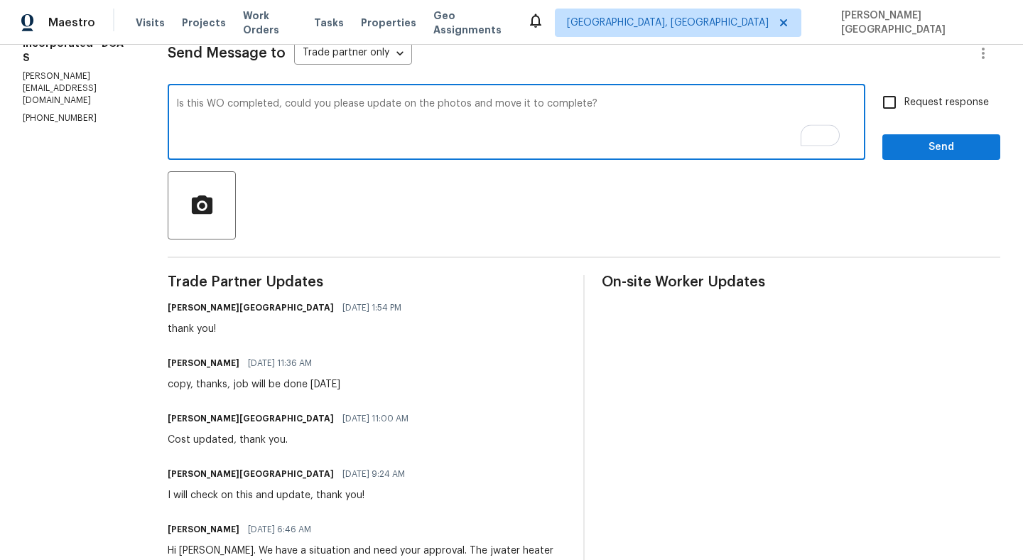
type textarea "Is this WO completed, could you please update on the photos and move it to comp…"
click at [912, 103] on span "Request response" at bounding box center [947, 102] width 85 height 15
click at [905, 103] on input "Request response" at bounding box center [890, 102] width 30 height 30
checkbox input "true"
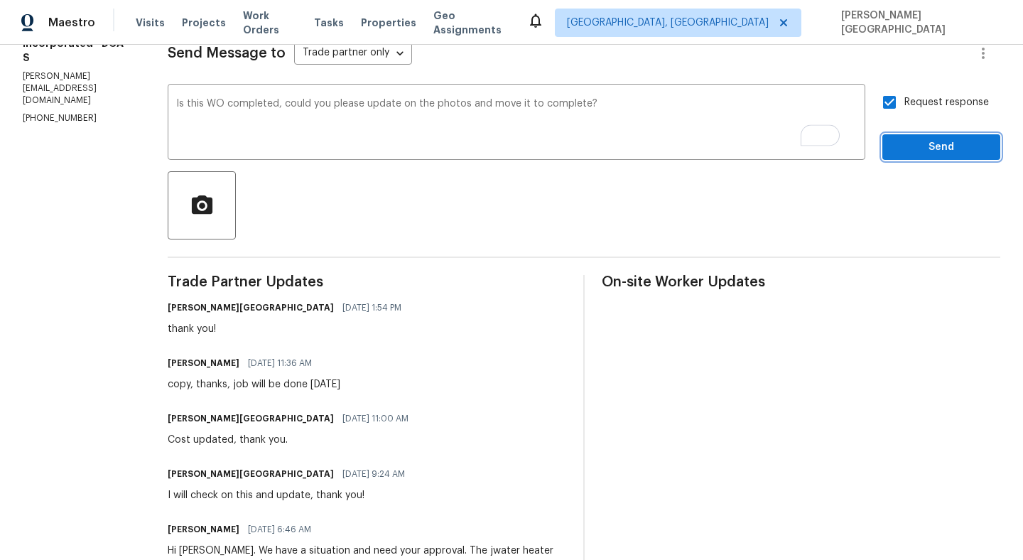
click at [917, 139] on span "Send" at bounding box center [941, 148] width 95 height 18
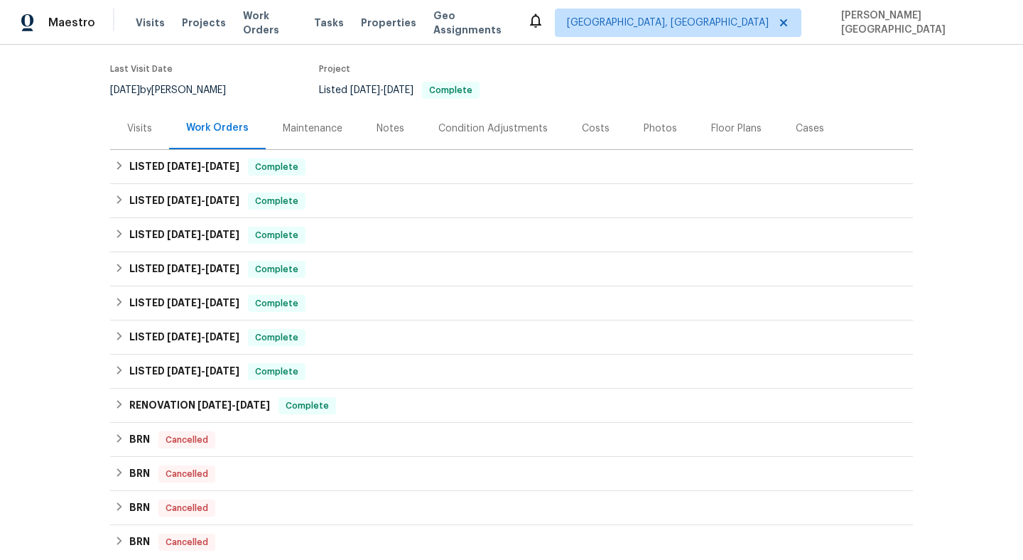
scroll to position [237, 0]
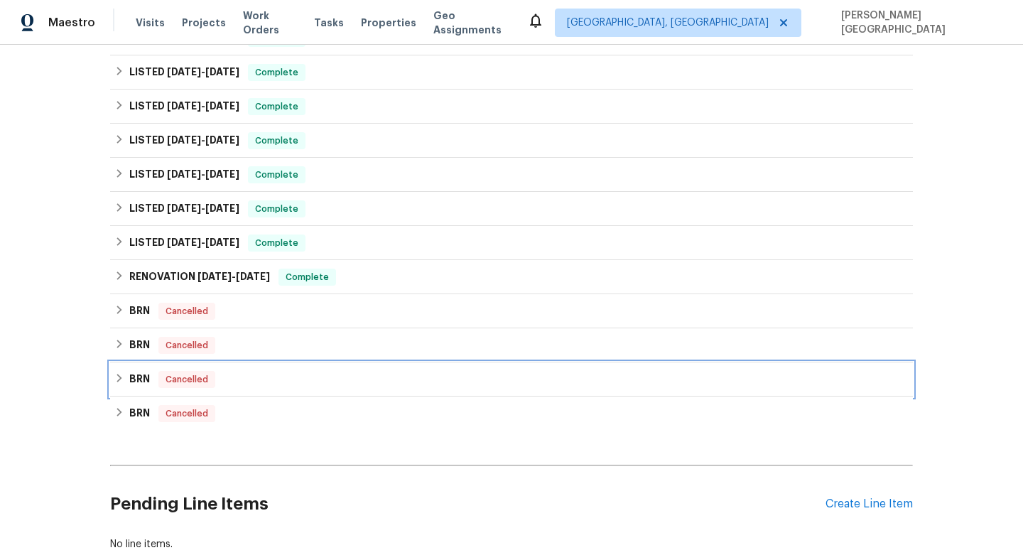
click at [129, 393] on div "BRN Cancelled" at bounding box center [511, 379] width 803 height 34
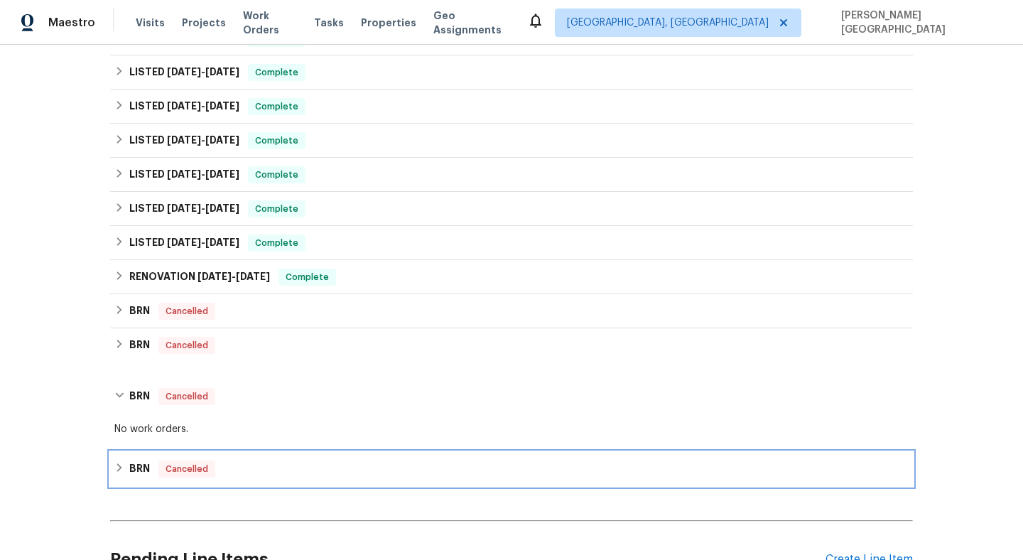
click at [153, 474] on div "BRN Cancelled" at bounding box center [511, 468] width 794 height 17
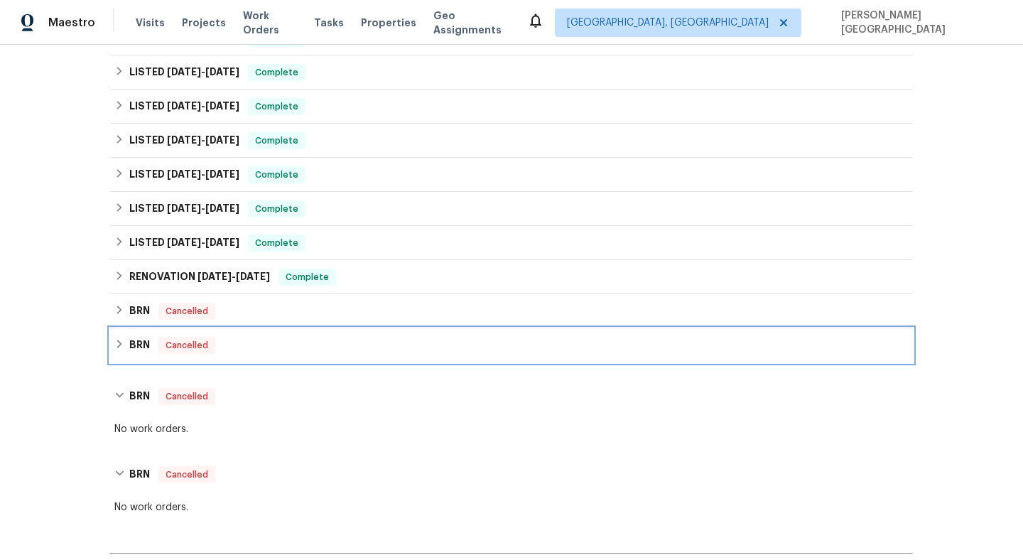
click at [153, 355] on div "BRN Cancelled" at bounding box center [511, 345] width 803 height 34
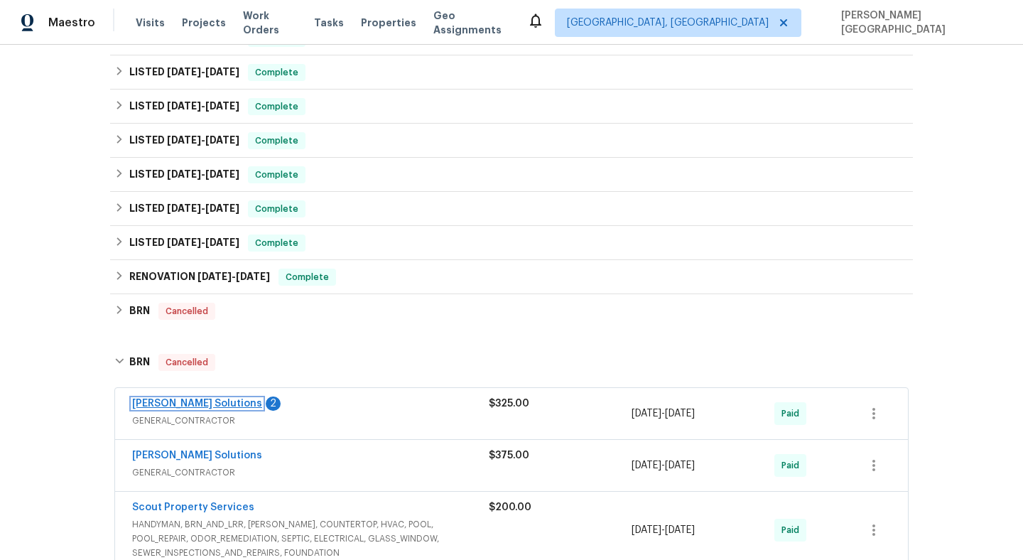
click at [165, 407] on link "[PERSON_NAME] Solutions" at bounding box center [197, 404] width 130 height 10
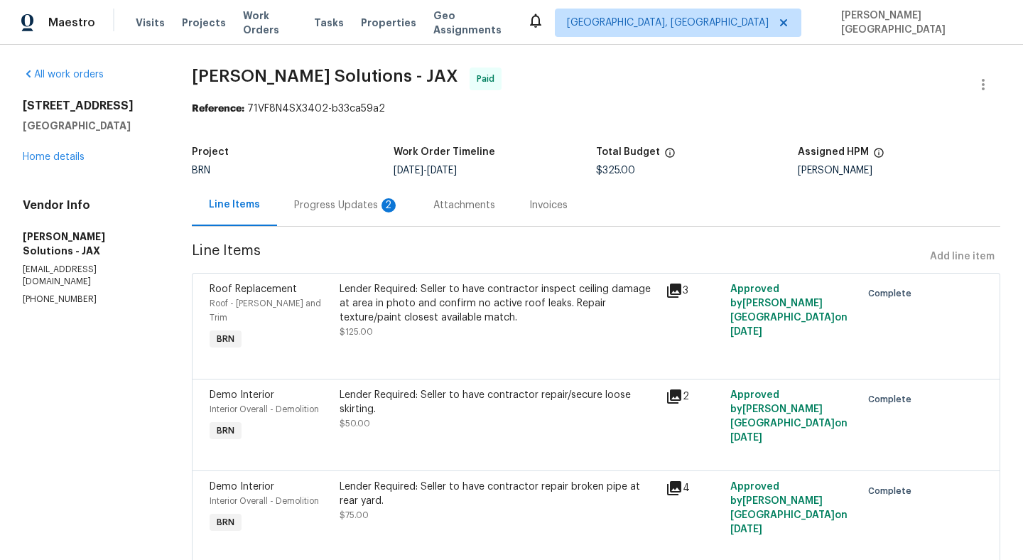
click at [372, 217] on div "Progress Updates 2" at bounding box center [346, 205] width 139 height 42
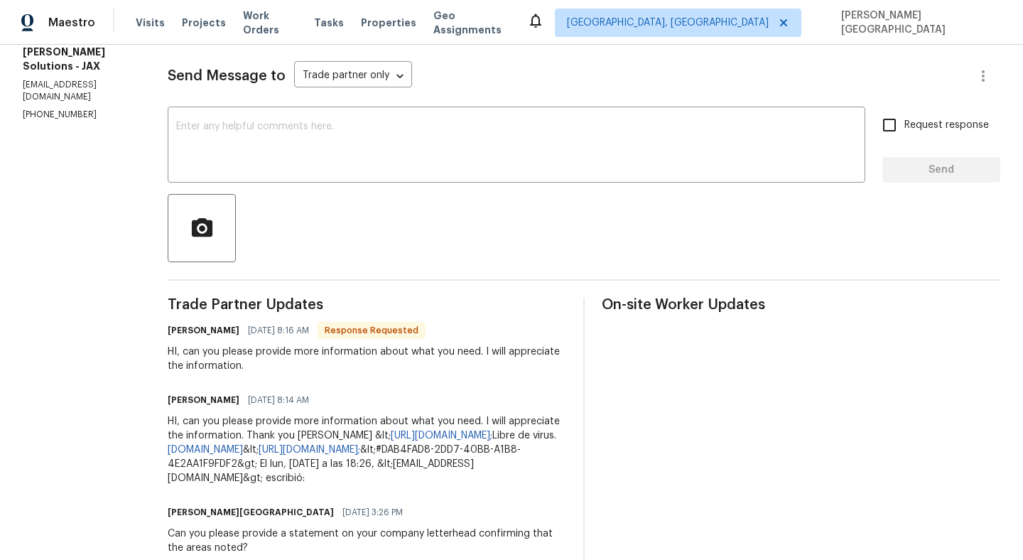
scroll to position [120, 0]
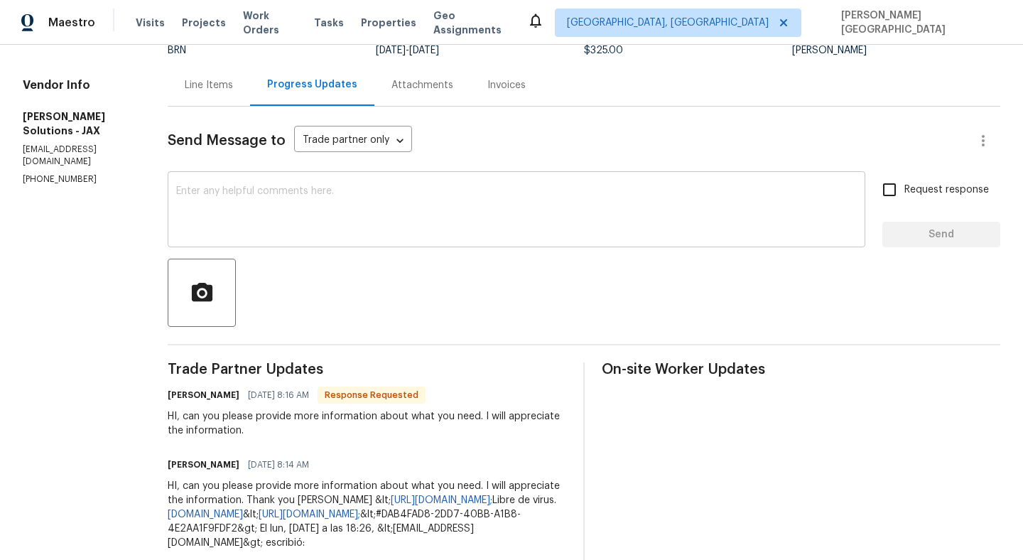
click at [223, 208] on textarea at bounding box center [516, 211] width 681 height 50
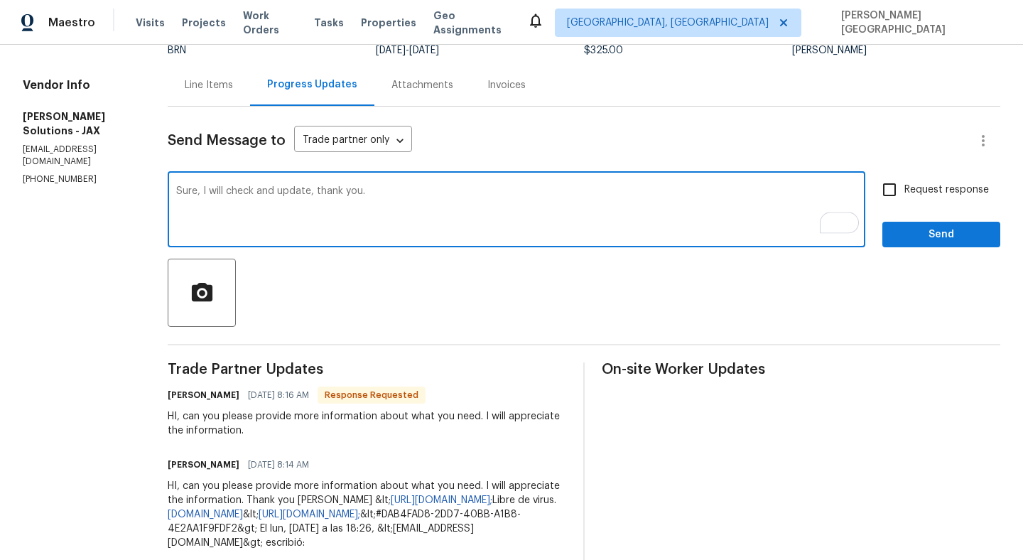
type textarea "Sure, I will check and update, thank you."
click at [914, 190] on span "Request response" at bounding box center [947, 190] width 85 height 15
click at [905, 190] on input "Request response" at bounding box center [890, 190] width 30 height 30
checkbox input "true"
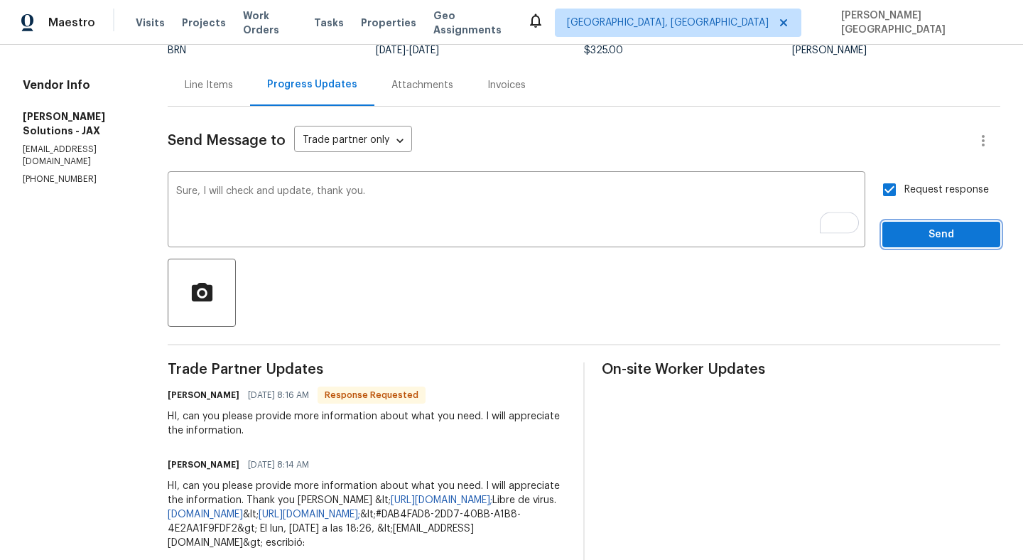
click at [914, 242] on span "Send" at bounding box center [941, 235] width 95 height 18
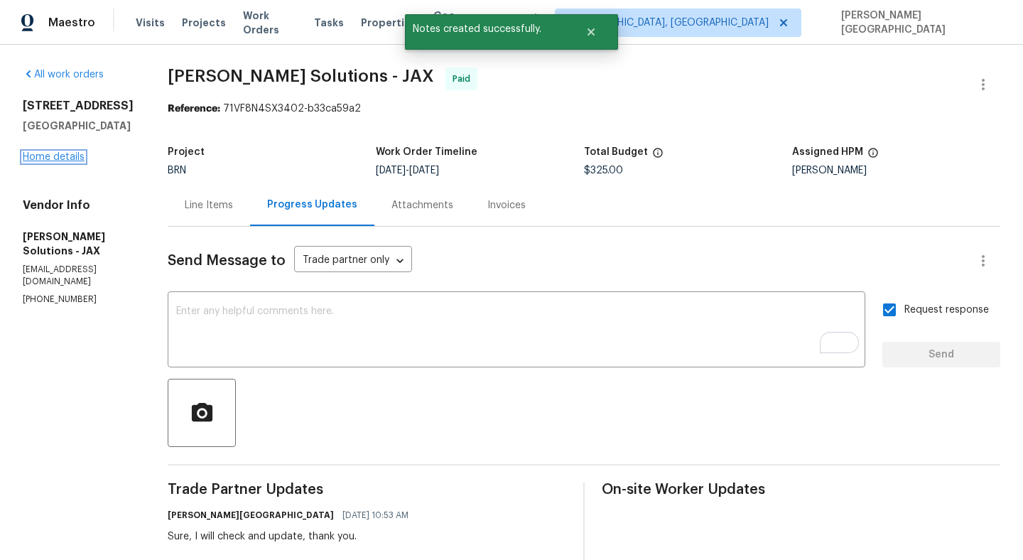
click at [55, 162] on link "Home details" at bounding box center [54, 157] width 62 height 10
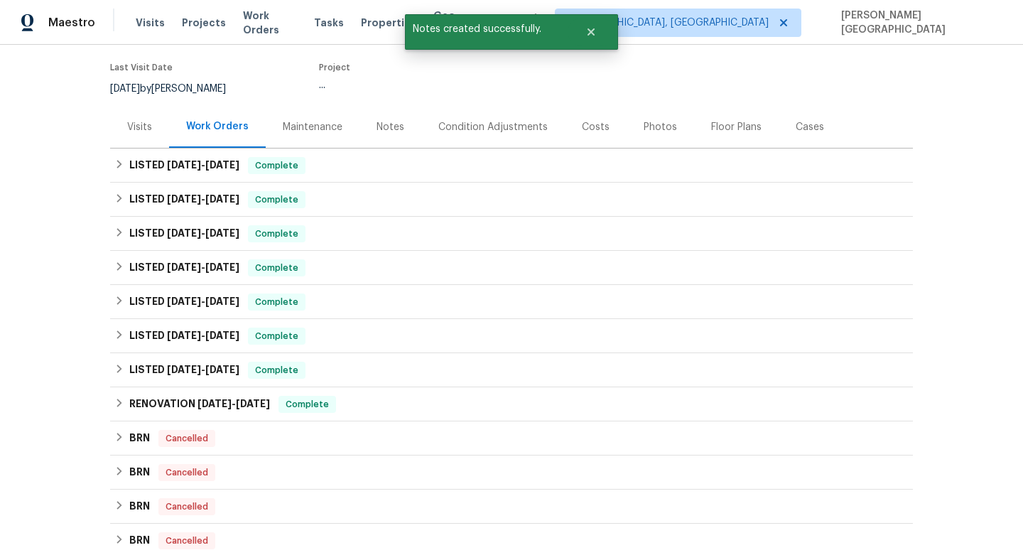
scroll to position [240, 0]
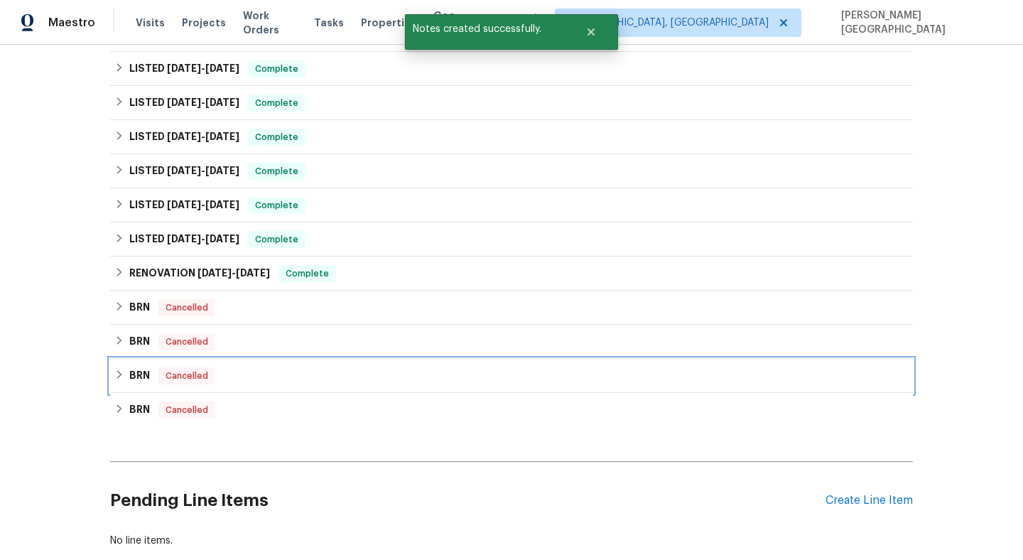
click at [115, 379] on icon at bounding box center [119, 374] width 10 height 10
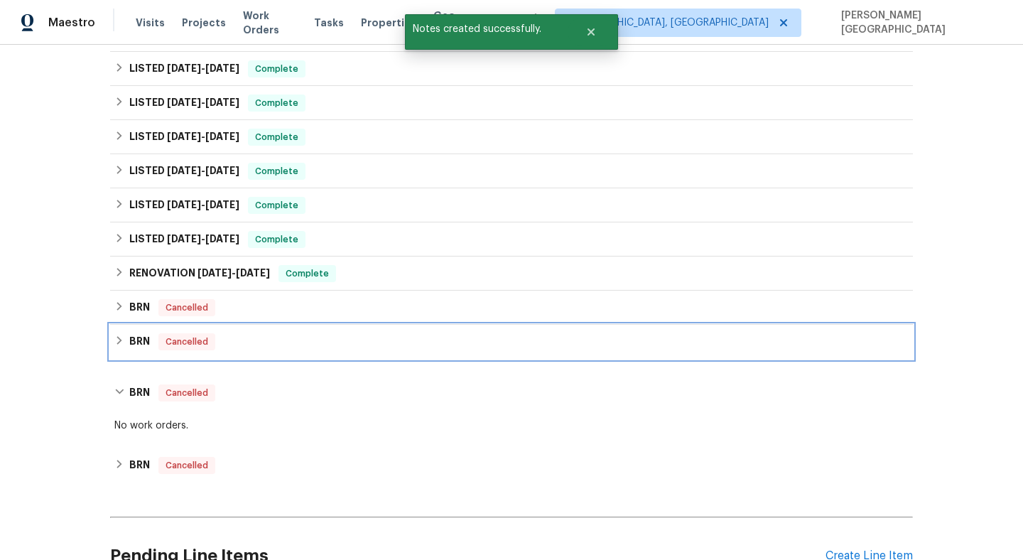
click at [142, 346] on h6 "BRN" at bounding box center [139, 341] width 21 height 17
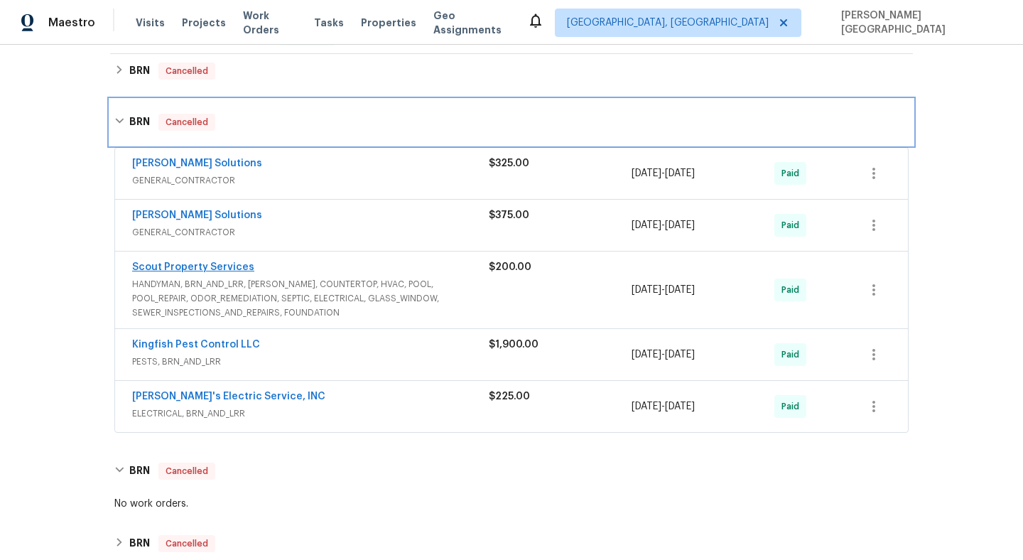
scroll to position [489, 0]
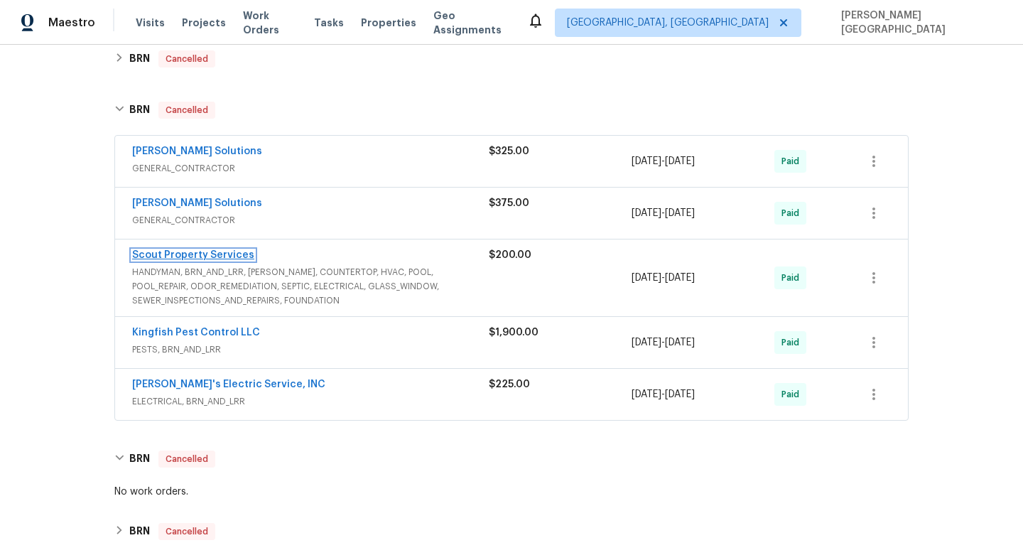
click at [203, 250] on link "Scout Property Services" at bounding box center [193, 255] width 122 height 10
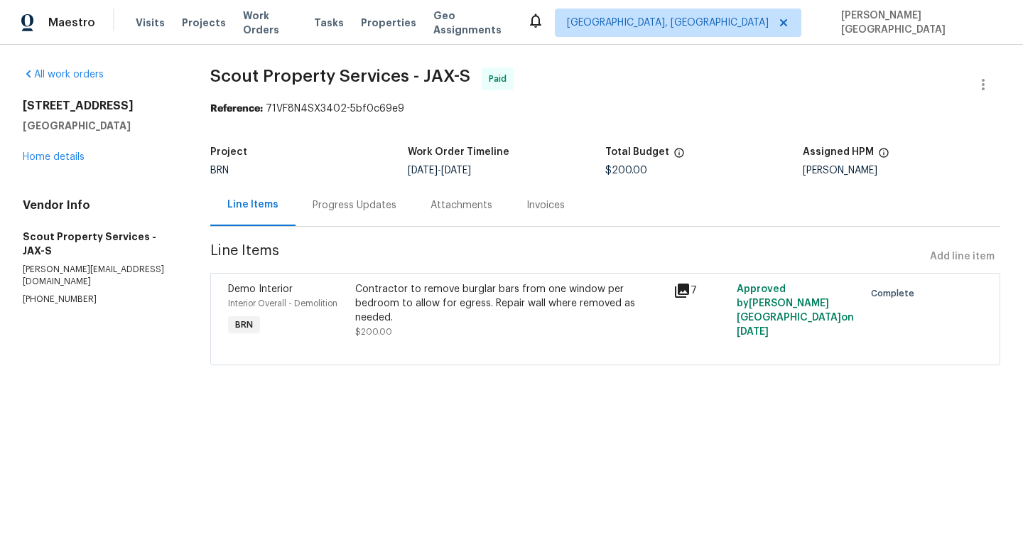
click at [352, 217] on div "Progress Updates" at bounding box center [355, 205] width 118 height 42
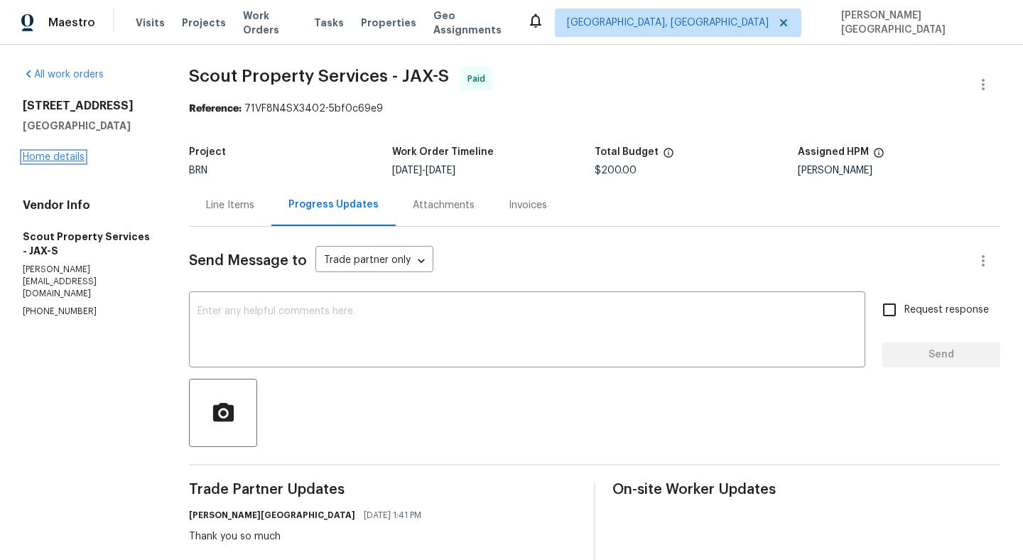
click at [48, 158] on link "Home details" at bounding box center [54, 157] width 62 height 10
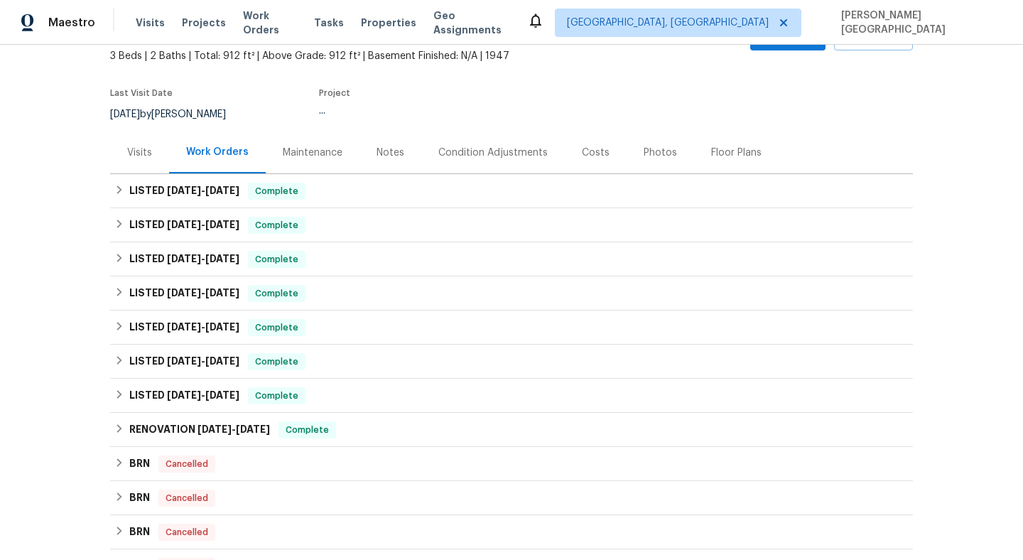
scroll to position [228, 0]
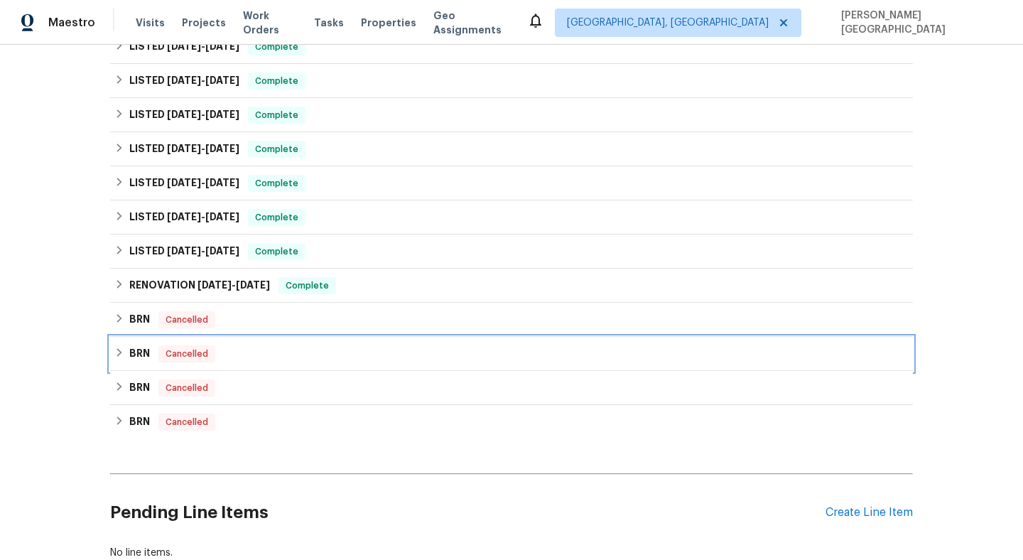
click at [134, 339] on div "BRN Cancelled" at bounding box center [511, 354] width 803 height 34
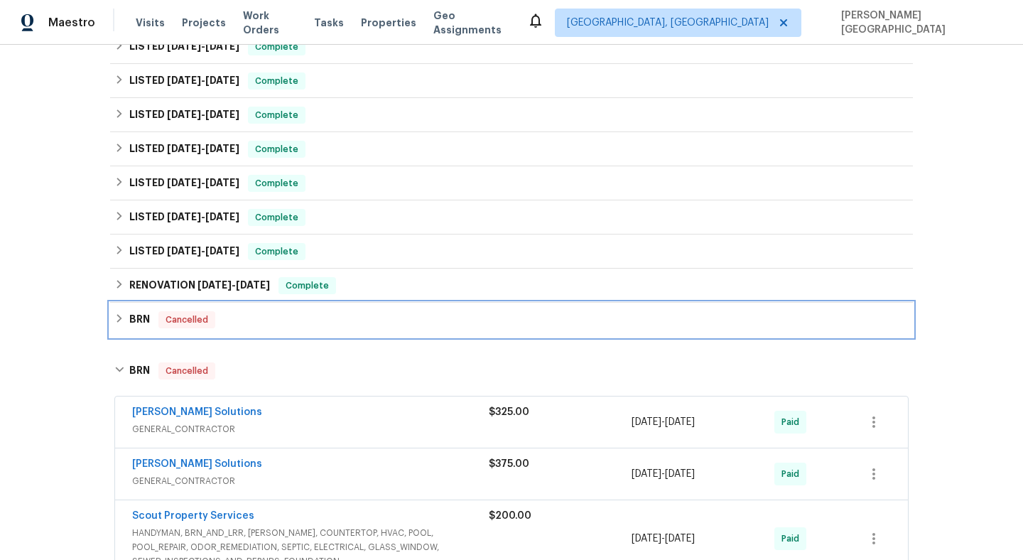
click at [151, 330] on div "BRN Cancelled" at bounding box center [511, 320] width 803 height 34
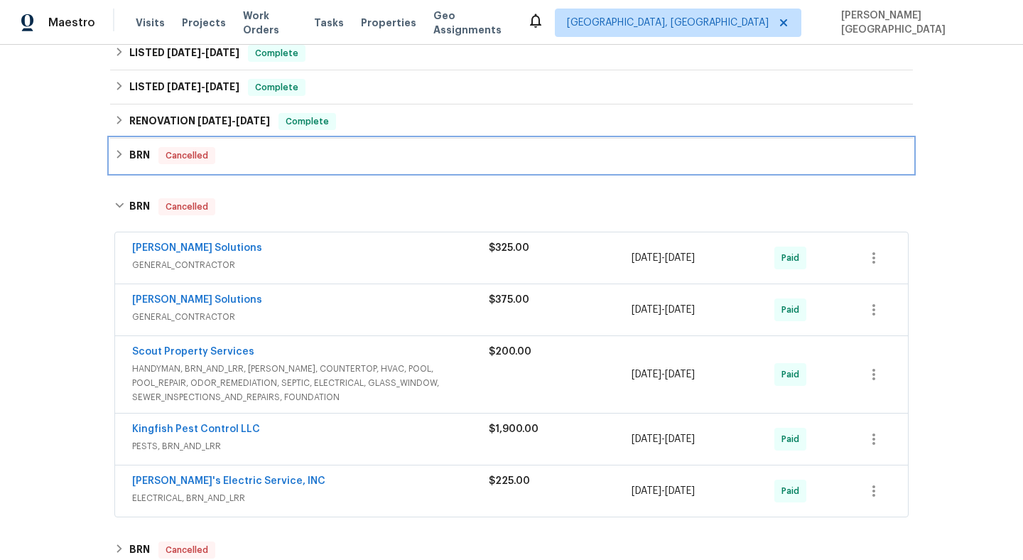
click at [134, 166] on div "BRN Cancelled" at bounding box center [511, 156] width 803 height 34
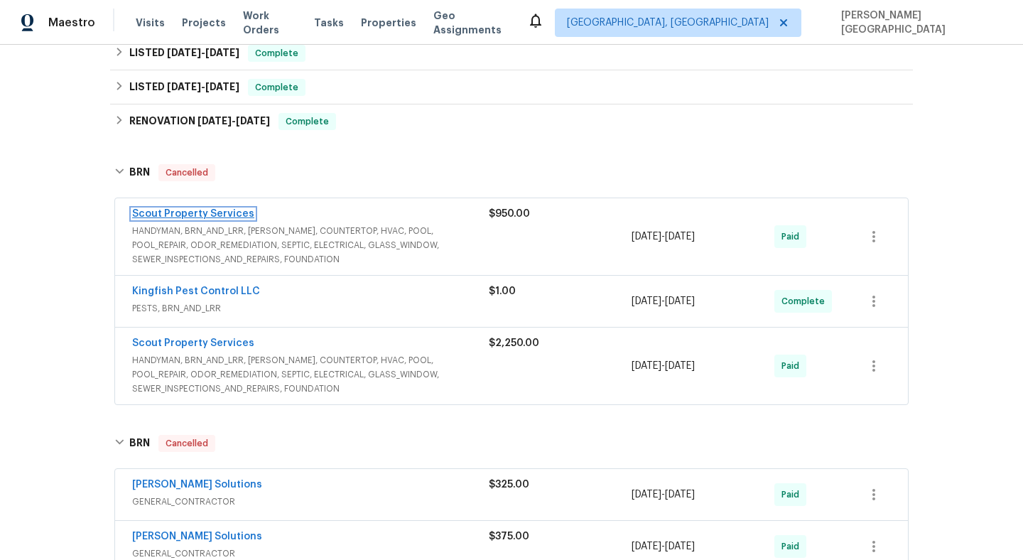
click at [180, 212] on link "Scout Property Services" at bounding box center [193, 214] width 122 height 10
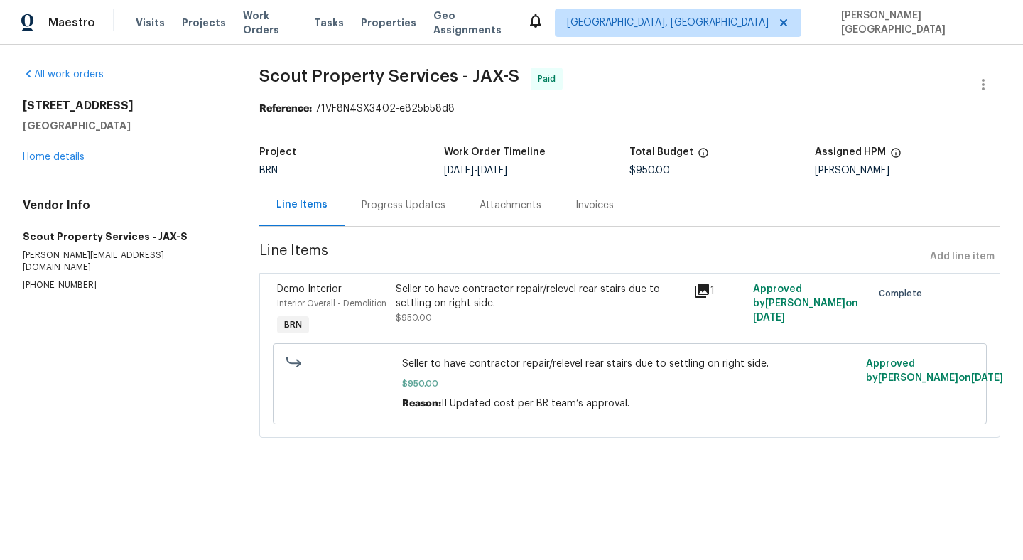
click at [55, 279] on p "[PHONE_NUMBER]" at bounding box center [124, 285] width 203 height 12
copy p "[PHONE_NUMBER]"
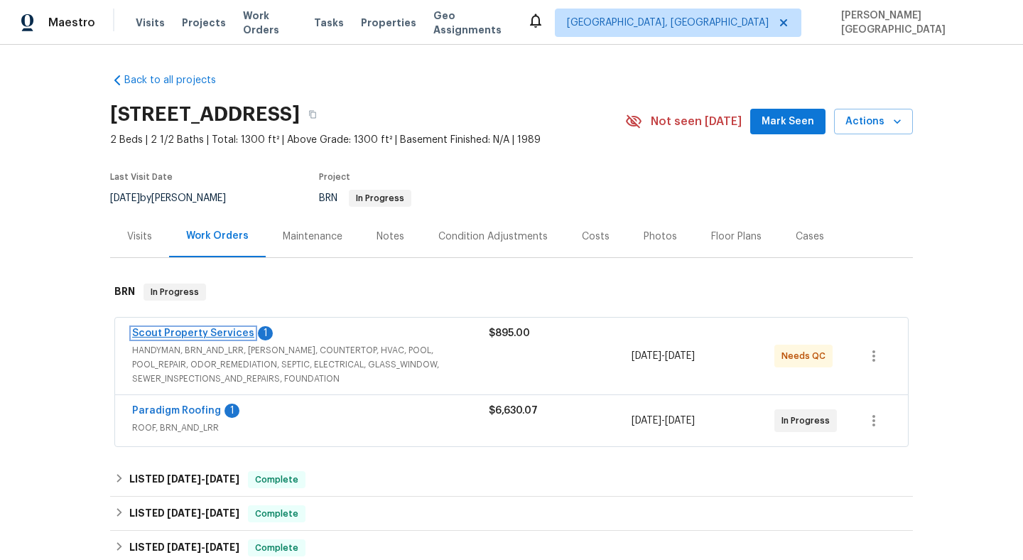
click at [200, 330] on link "Scout Property Services" at bounding box center [193, 333] width 122 height 10
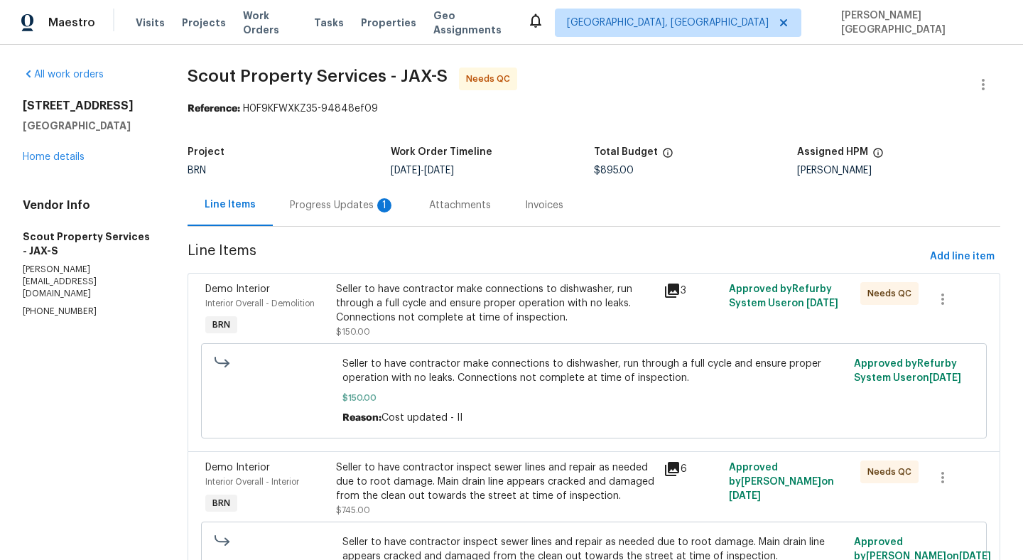
click at [338, 205] on div "Progress Updates 1" at bounding box center [342, 205] width 105 height 14
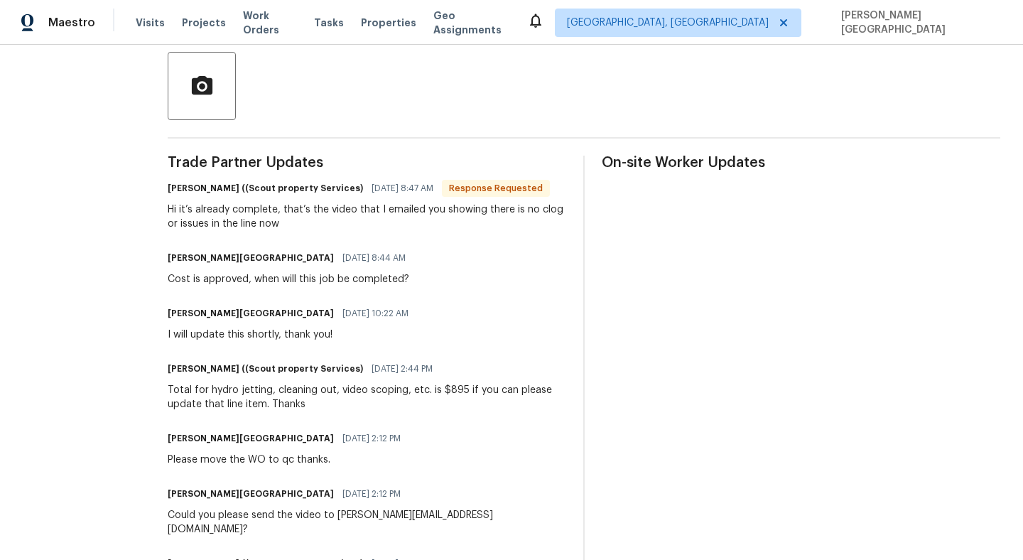
scroll to position [227, 0]
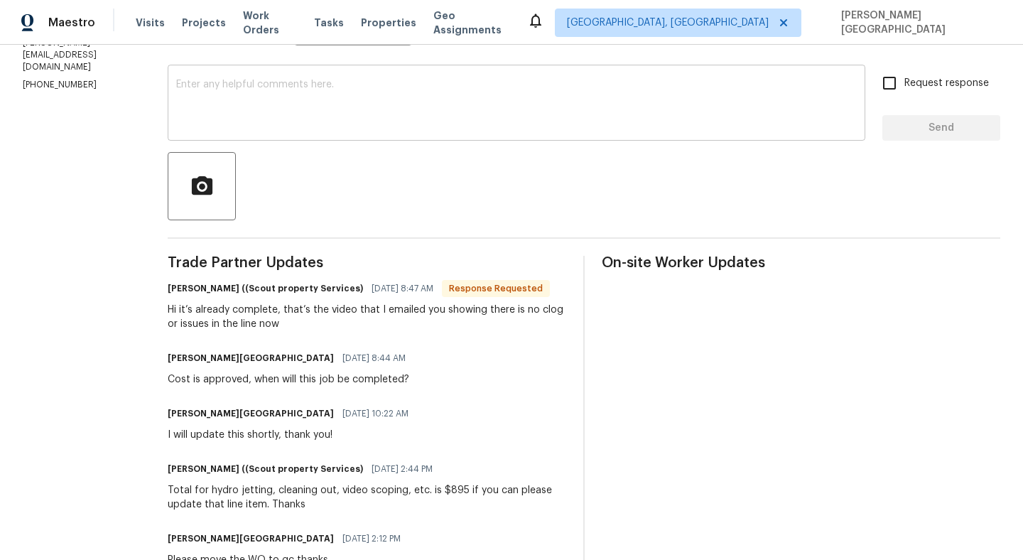
click at [211, 113] on textarea at bounding box center [516, 105] width 681 height 50
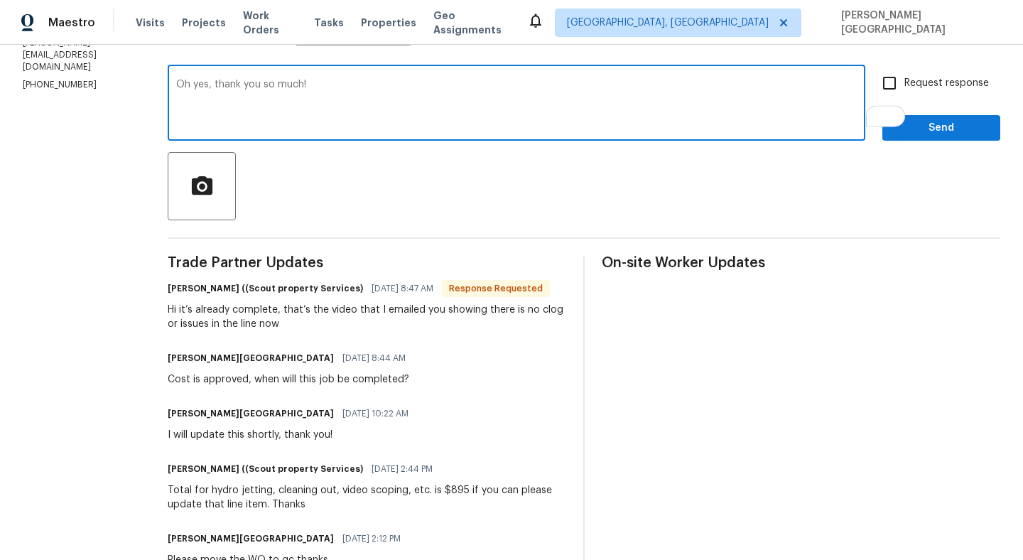
type textarea "Oh yes, thank you so much!"
click at [906, 83] on span "Request response" at bounding box center [947, 83] width 85 height 15
click at [905, 83] on input "Request response" at bounding box center [890, 83] width 30 height 30
checkbox input "true"
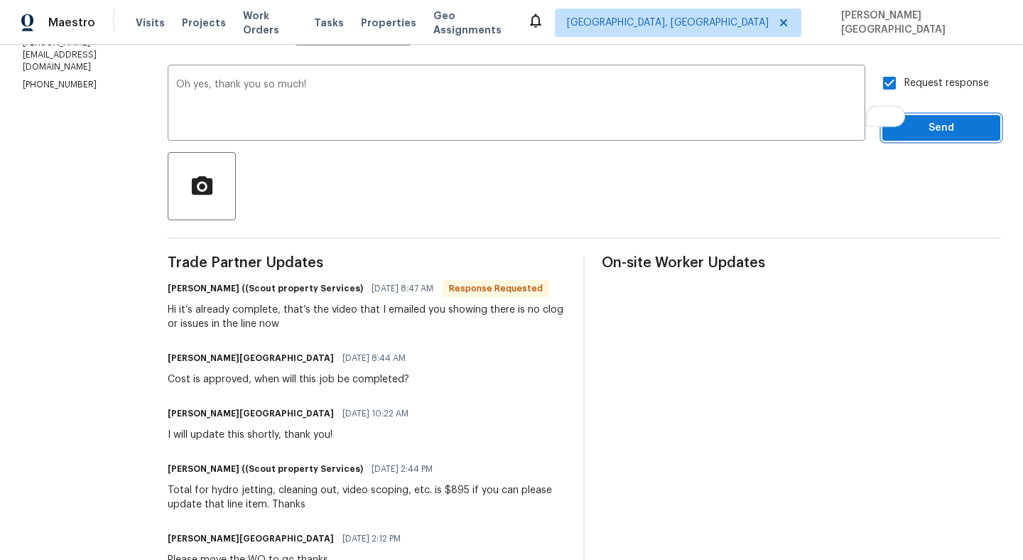
click at [915, 122] on span "Send" at bounding box center [941, 128] width 95 height 18
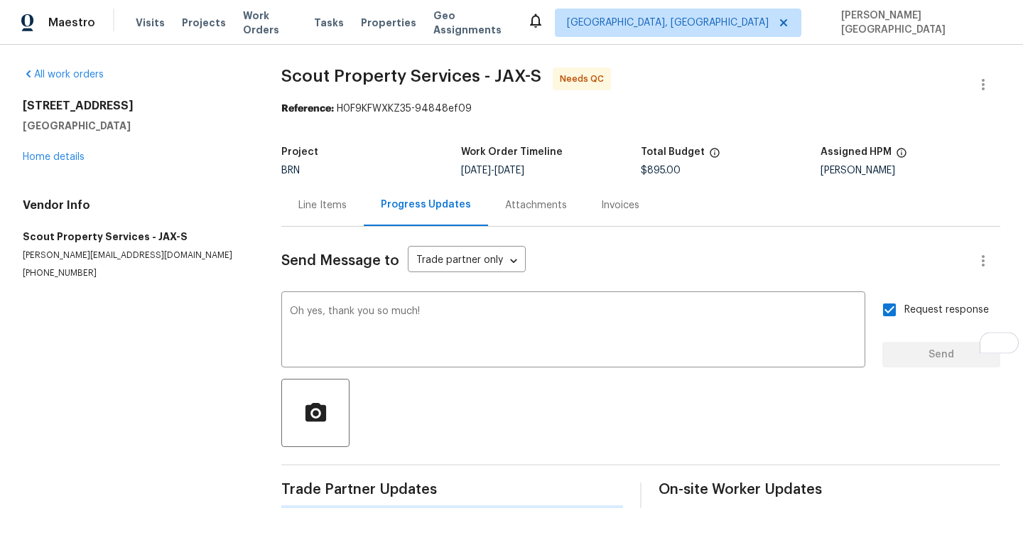
scroll to position [0, 0]
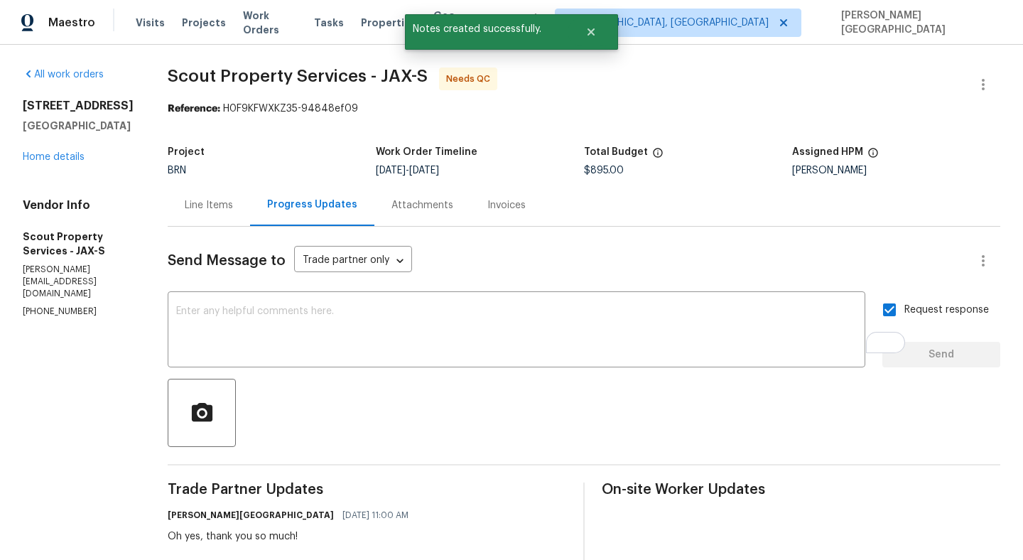
click at [185, 205] on div "Line Items" at bounding box center [209, 205] width 48 height 14
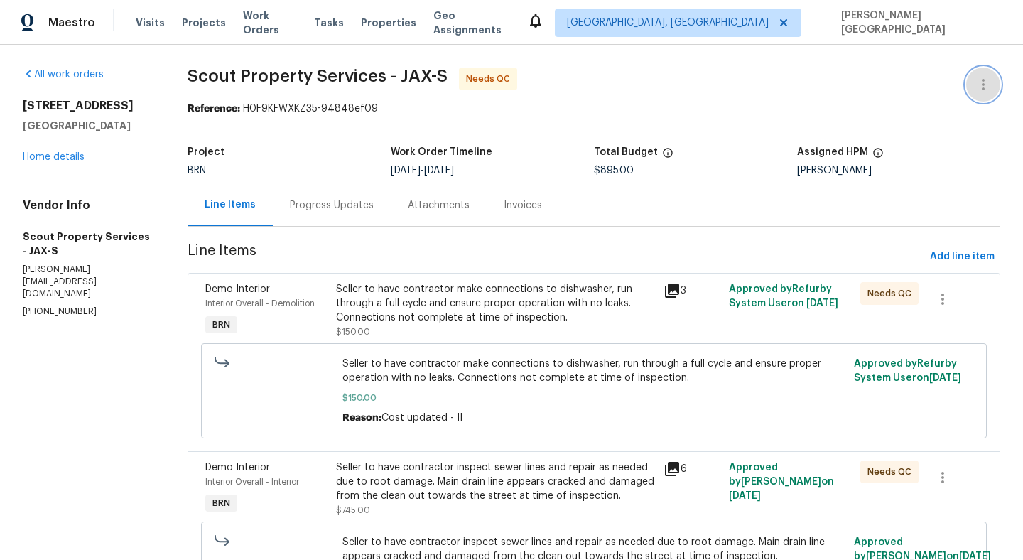
click at [997, 81] on button "button" at bounding box center [983, 85] width 34 height 34
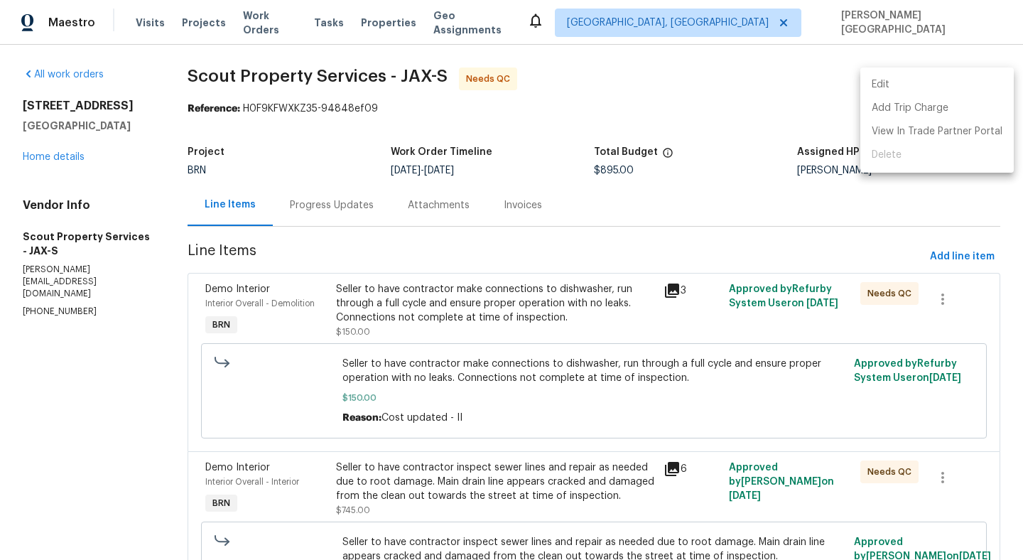
click at [912, 82] on li "Edit" at bounding box center [936, 84] width 153 height 23
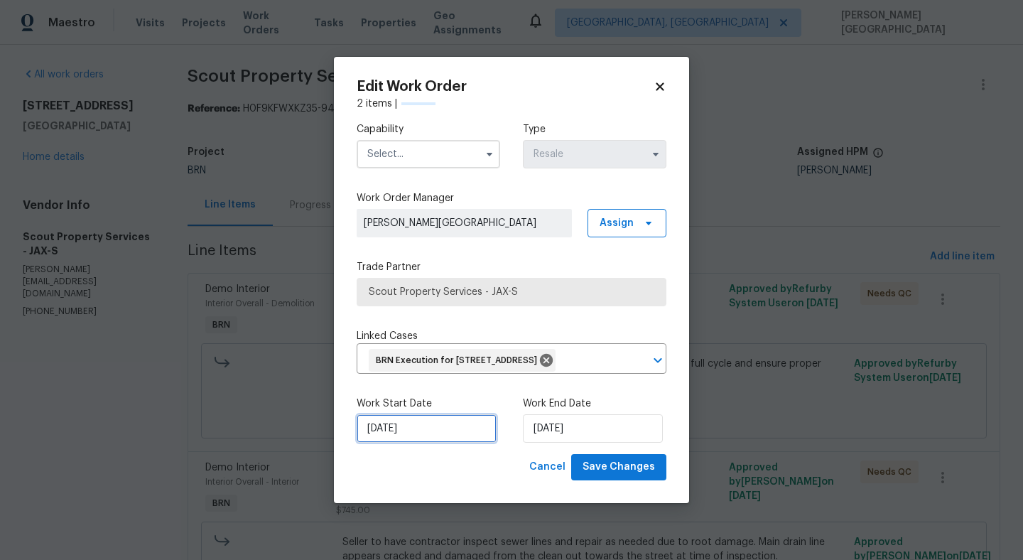
click at [419, 443] on input "9/2/2025" at bounding box center [427, 428] width 140 height 28
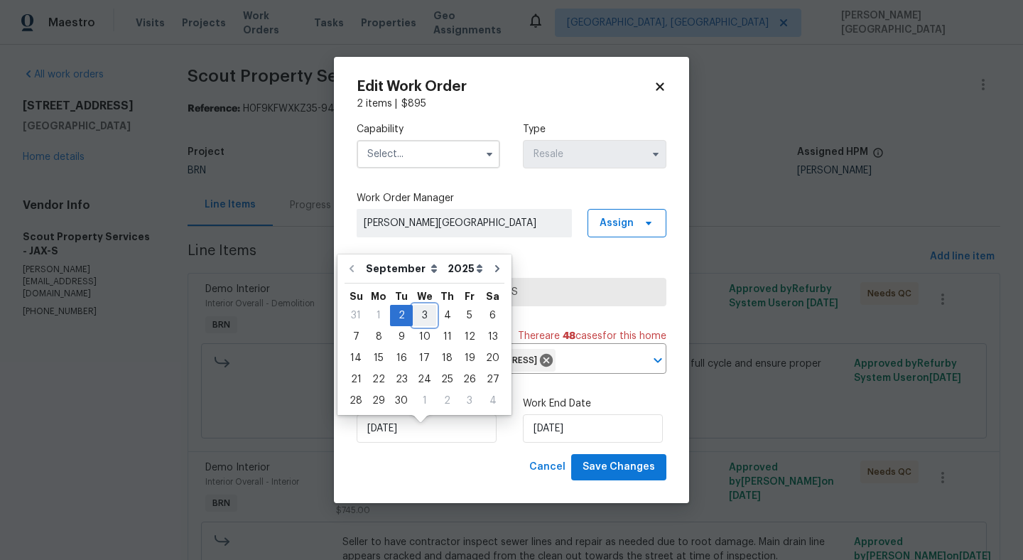
click at [421, 316] on div "3" at bounding box center [424, 316] width 23 height 20
type input "9/3/2025"
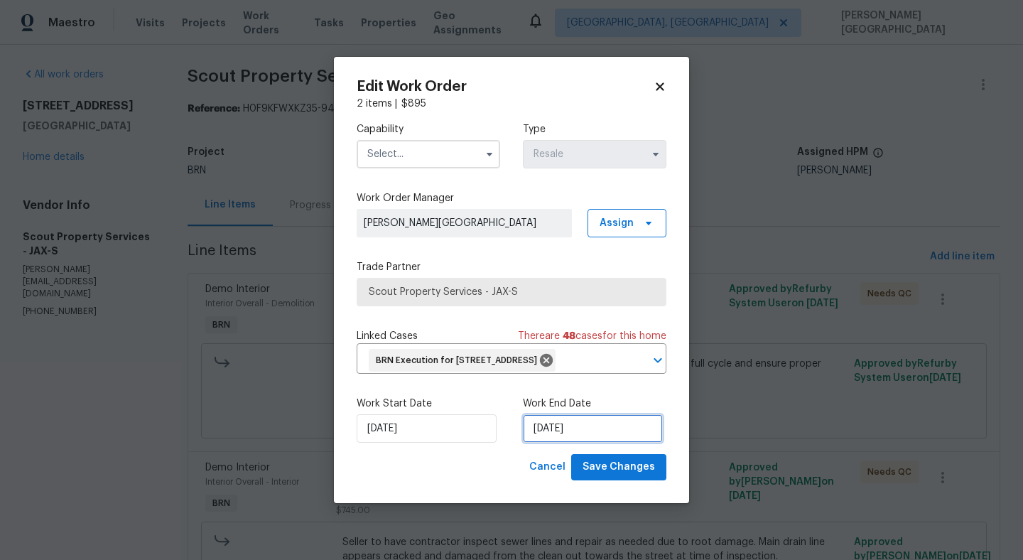
click at [543, 443] on input "9/5/2025" at bounding box center [593, 428] width 140 height 28
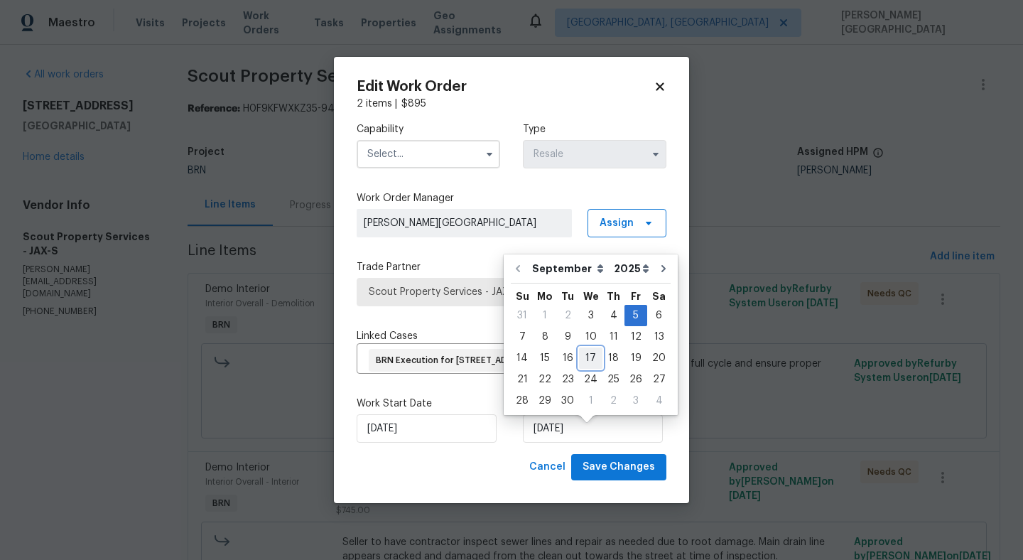
click at [591, 356] on div "17" at bounding box center [590, 358] width 23 height 20
type input "[DATE]"
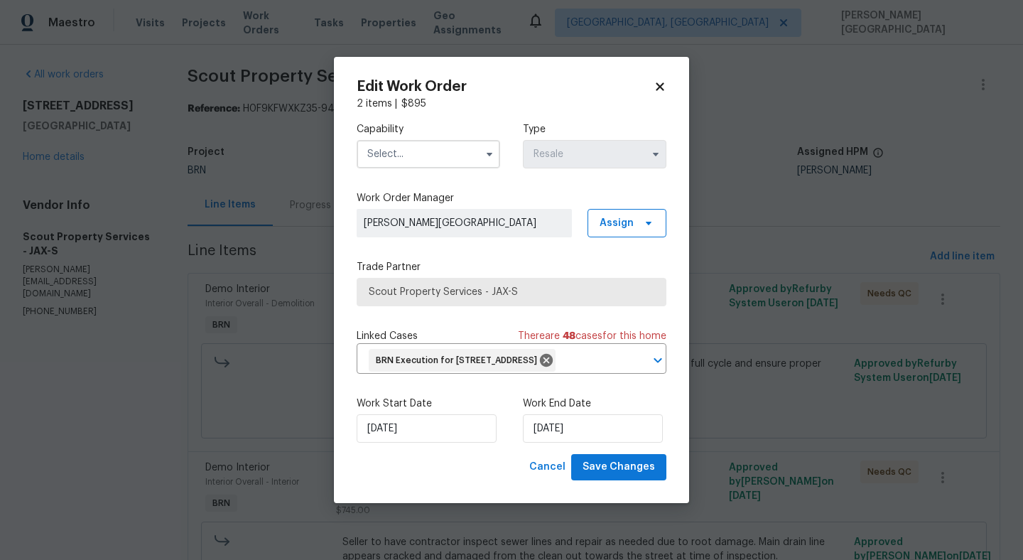
click at [409, 140] on input "text" at bounding box center [429, 154] width 144 height 28
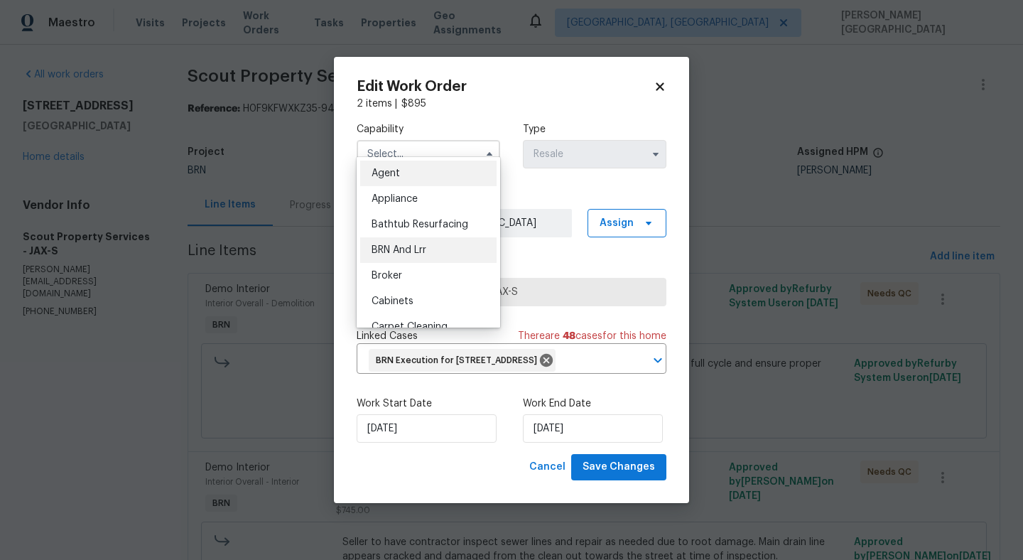
click at [409, 258] on div "BRN And Lrr" at bounding box center [428, 250] width 136 height 26
type input "BRN And Lrr"
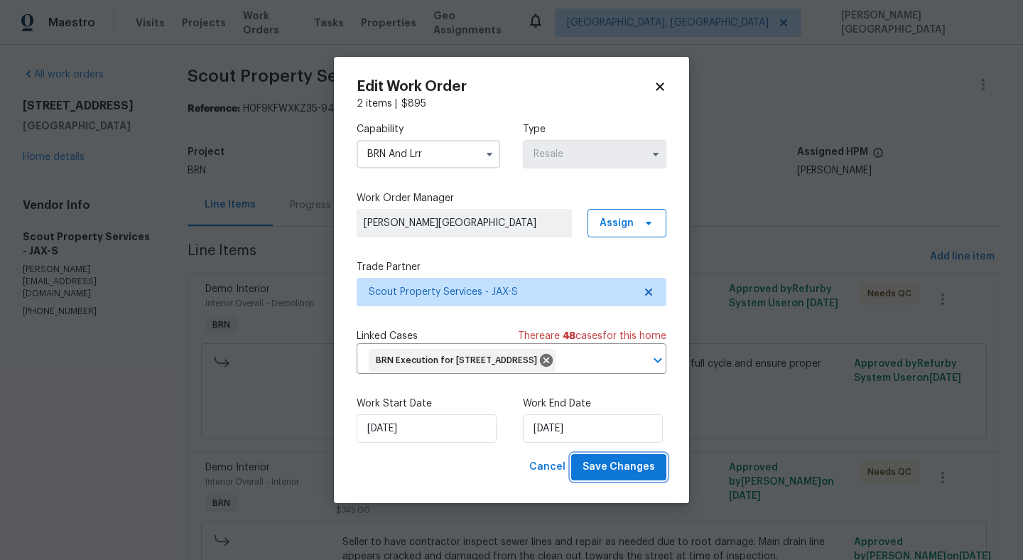
click at [608, 476] on span "Save Changes" at bounding box center [619, 467] width 72 height 18
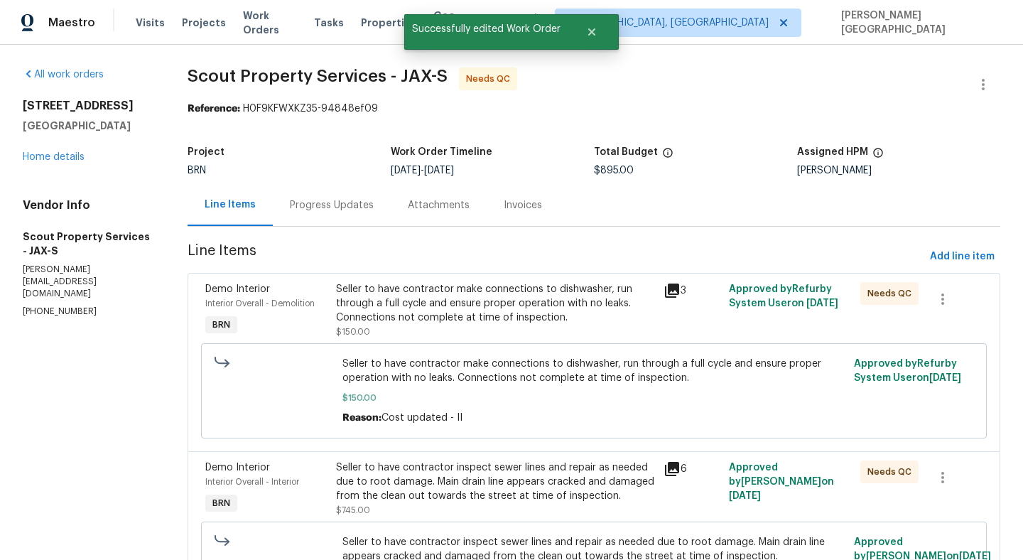
click at [398, 296] on div "Seller to have contractor make connections to dishwasher, run through a full cy…" at bounding box center [495, 303] width 319 height 43
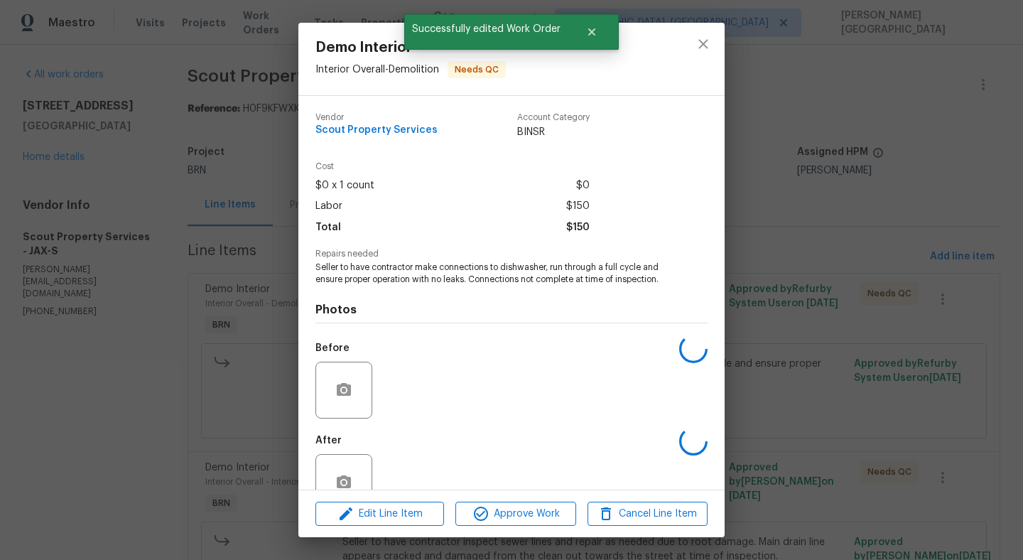
scroll to position [36, 0]
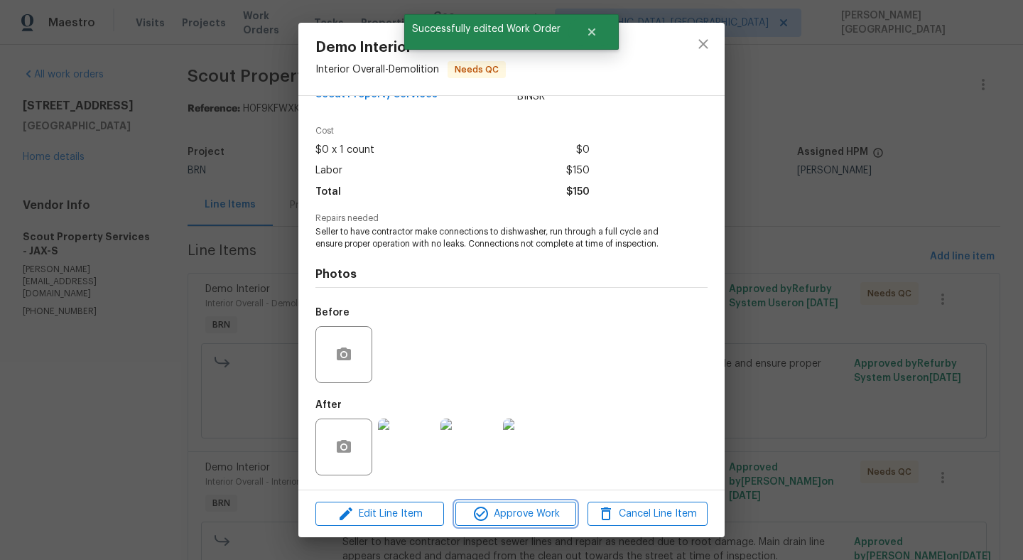
click at [521, 509] on span "Approve Work" at bounding box center [516, 514] width 112 height 18
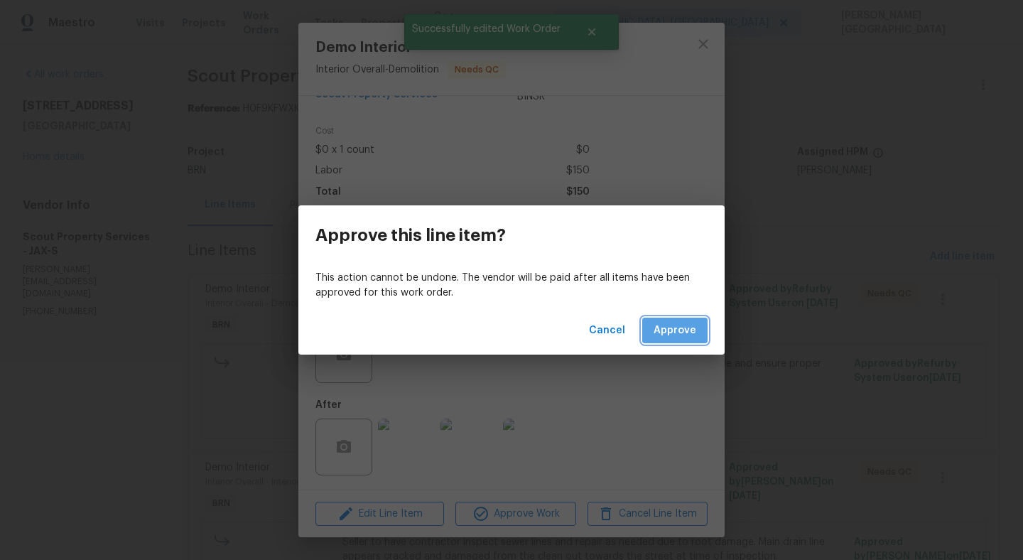
click at [659, 342] on button "Approve" at bounding box center [674, 331] width 65 height 26
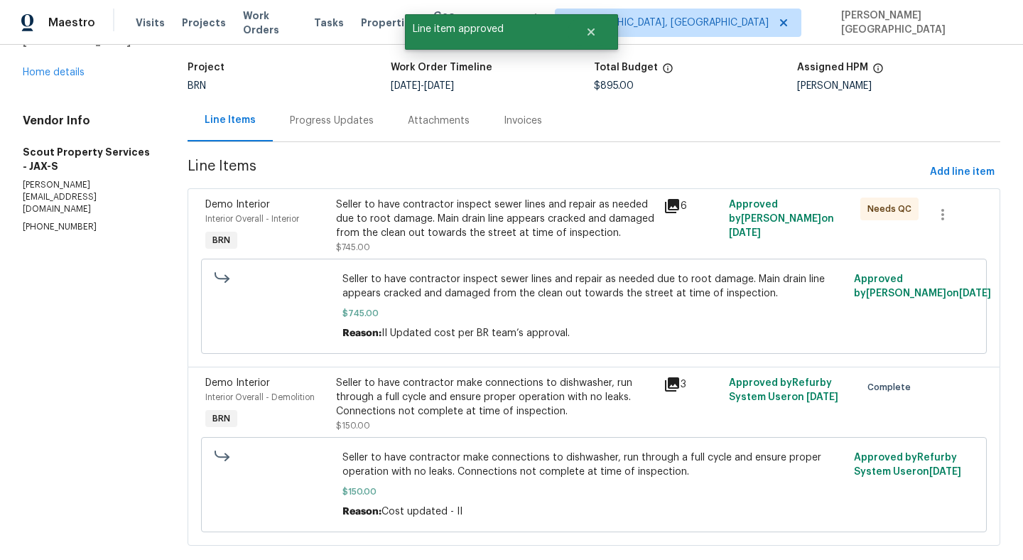
scroll to position [104, 0]
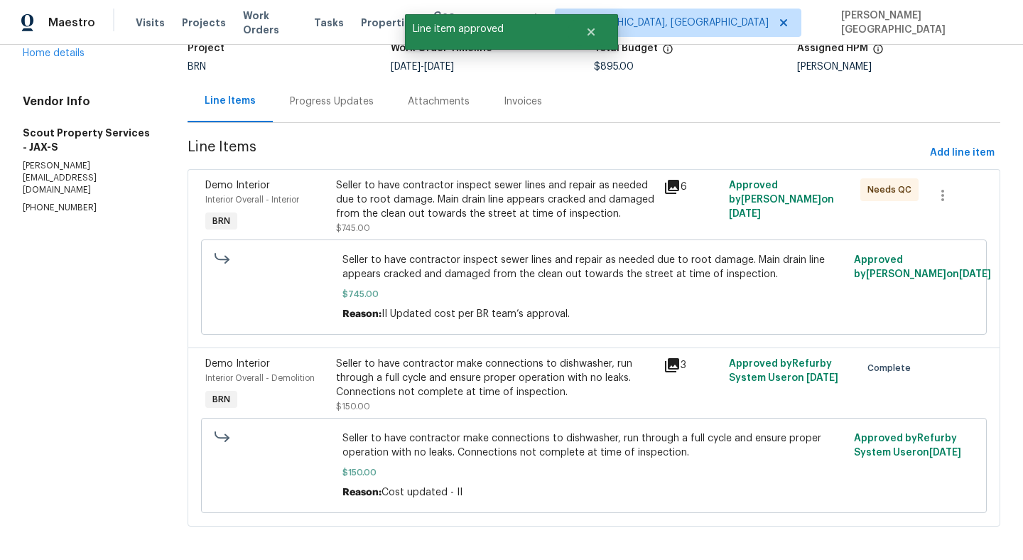
click at [517, 198] on div "Seller to have contractor inspect sewer lines and repair as needed due to root …" at bounding box center [495, 199] width 319 height 43
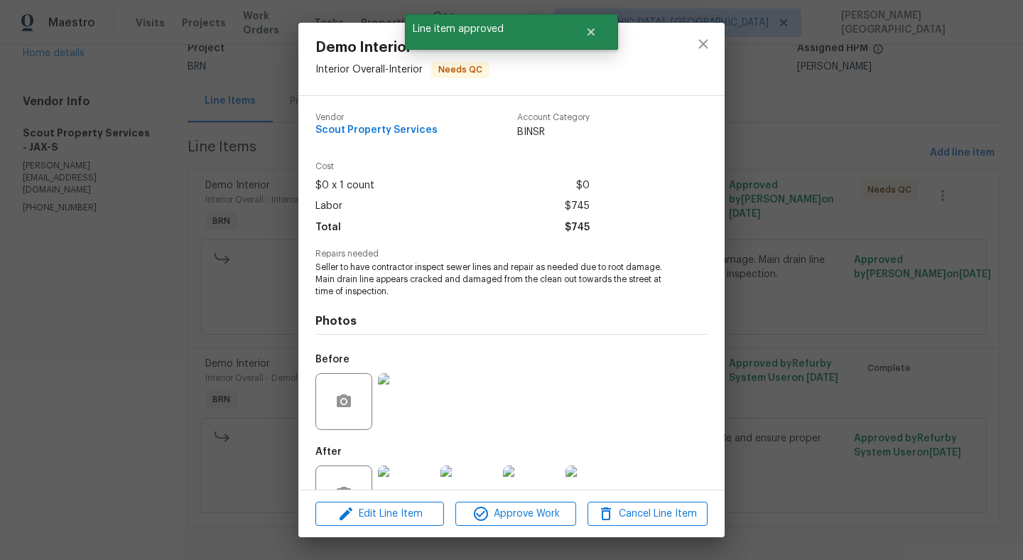
scroll to position [48, 0]
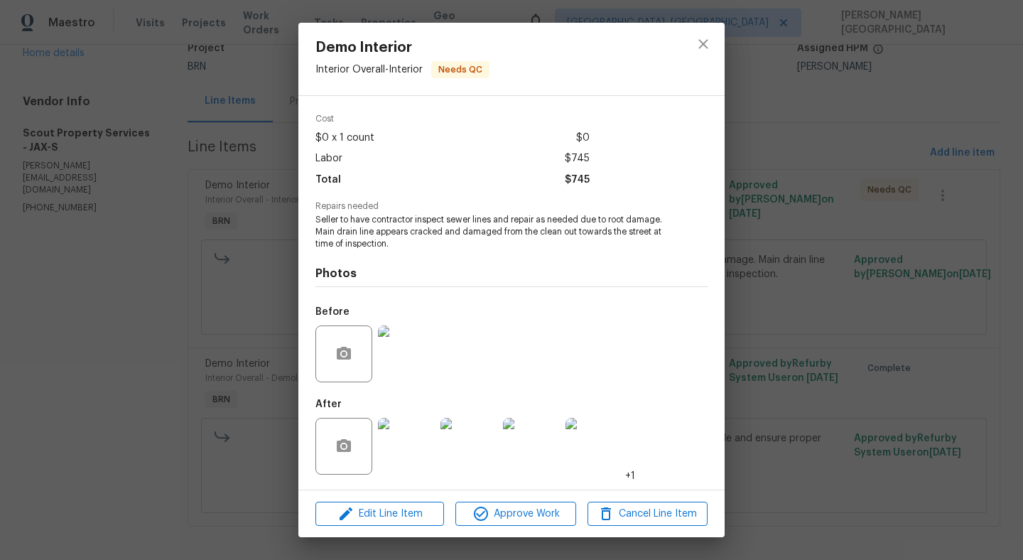
click at [505, 527] on div "Edit Line Item Approve Work Cancel Line Item" at bounding box center [511, 514] width 426 height 48
click at [529, 512] on span "Approve Work" at bounding box center [516, 514] width 112 height 18
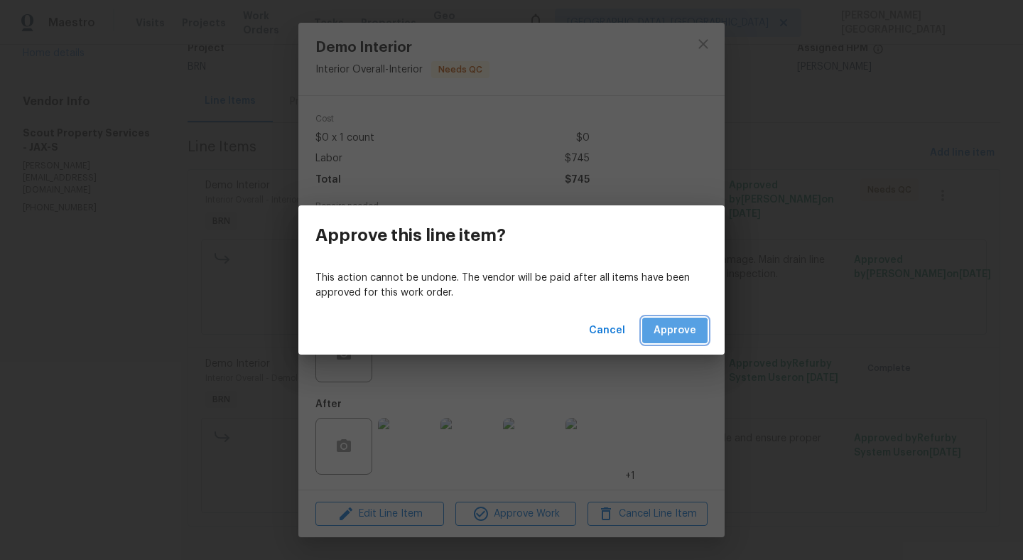
click at [666, 333] on span "Approve" at bounding box center [675, 331] width 43 height 18
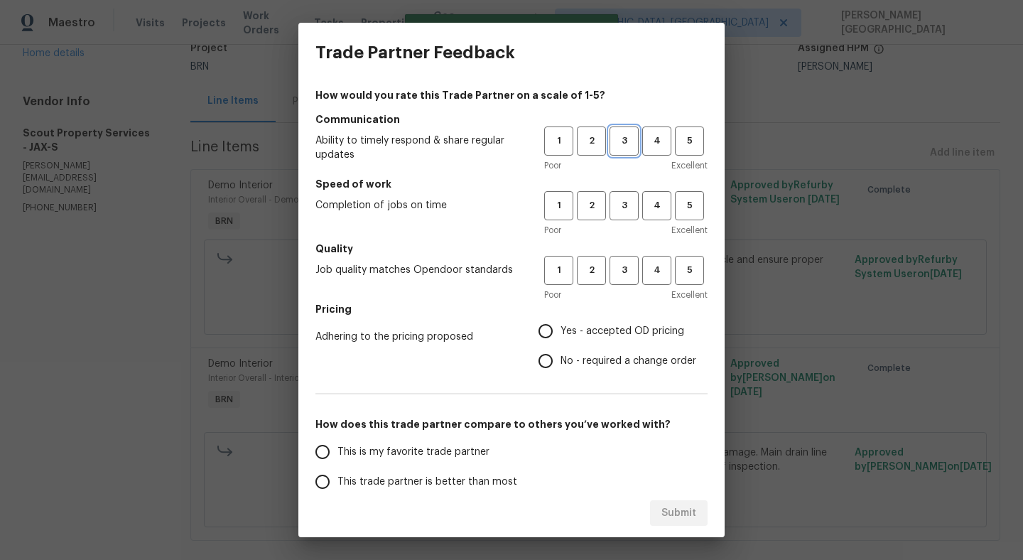
click at [619, 155] on button "3" at bounding box center [624, 140] width 29 height 29
click at [616, 230] on div "Poor Excellent" at bounding box center [625, 230] width 163 height 14
click at [616, 217] on button "3" at bounding box center [624, 205] width 29 height 29
click at [619, 279] on button "3" at bounding box center [624, 270] width 29 height 29
click at [544, 366] on input "No - required a change order" at bounding box center [546, 361] width 30 height 30
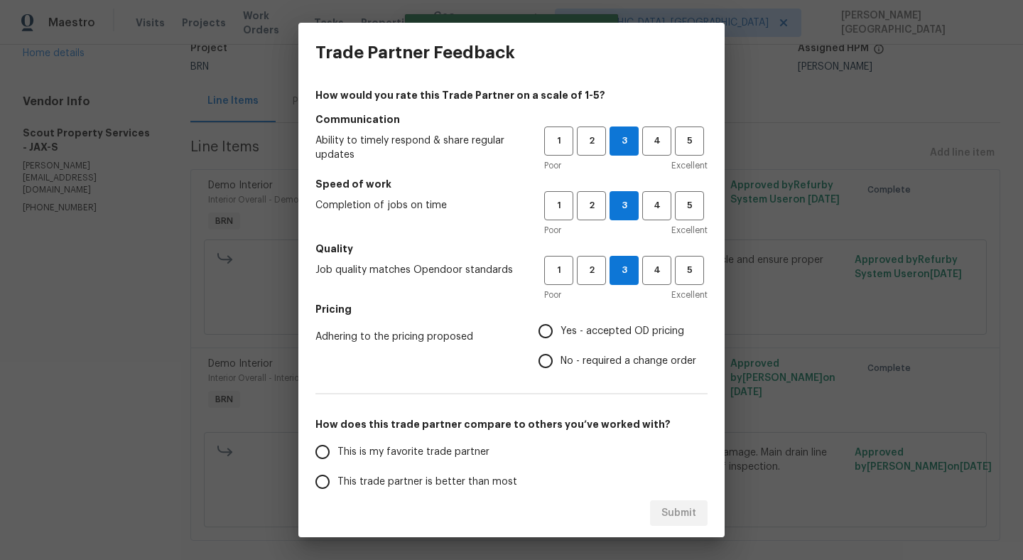
radio input "true"
click at [374, 456] on span "This is my favorite trade partner" at bounding box center [414, 452] width 152 height 15
click at [338, 456] on input "This is my favorite trade partner" at bounding box center [323, 452] width 30 height 30
radio input "false"
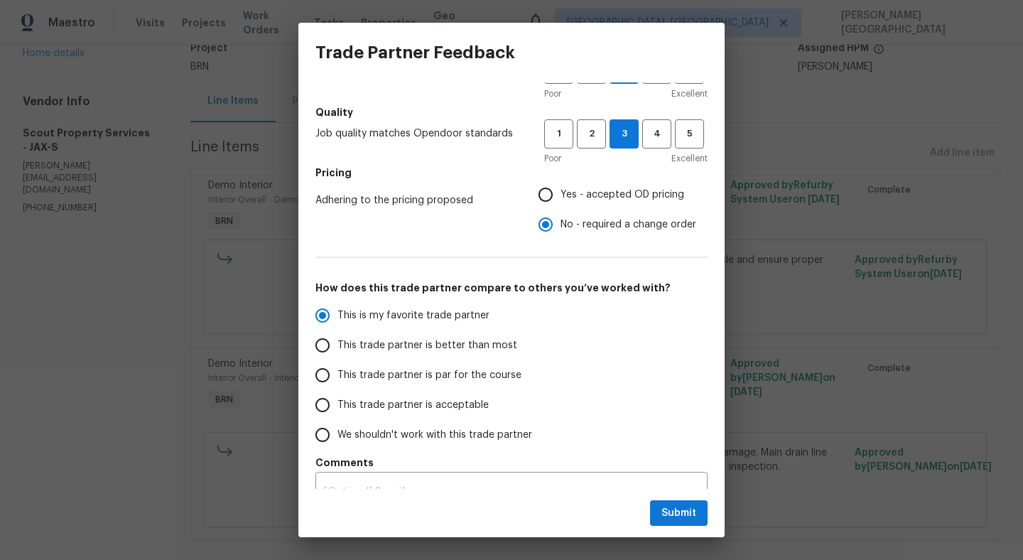
scroll to position [152, 0]
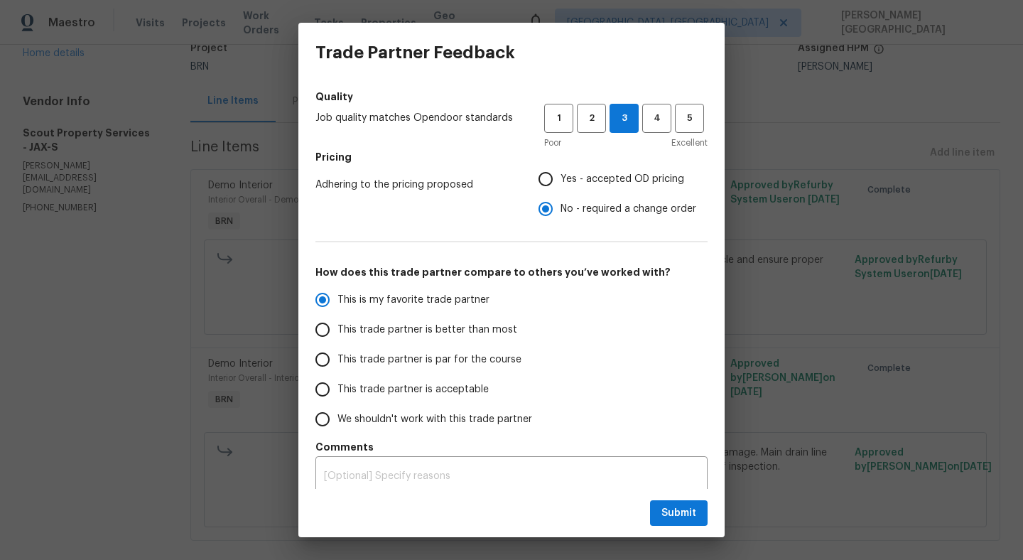
click at [406, 333] on span "This trade partner is better than most" at bounding box center [428, 330] width 180 height 15
click at [338, 333] on input "This trade partner is better than most" at bounding box center [323, 330] width 30 height 30
click at [697, 519] on button "Submit" at bounding box center [679, 513] width 58 height 26
radio input "true"
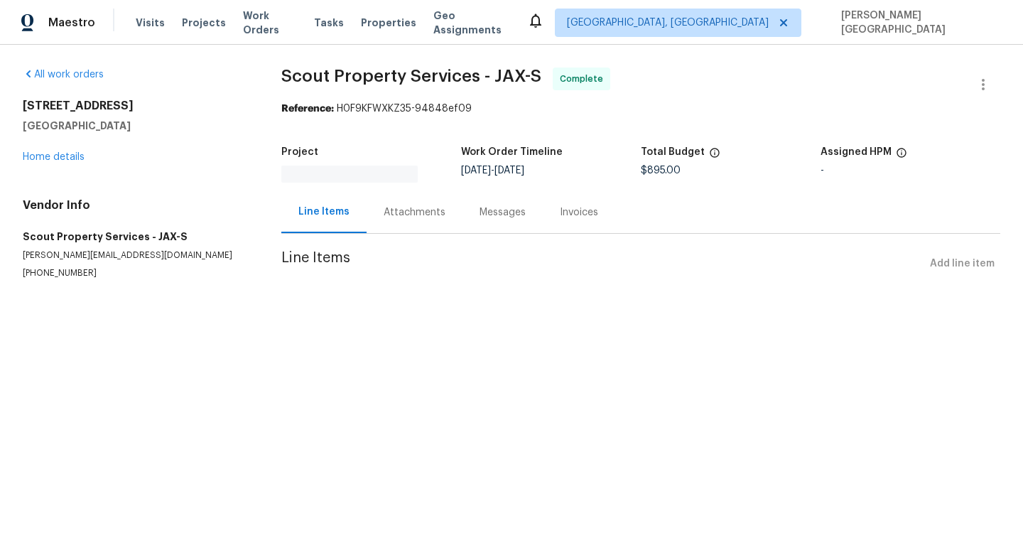
click at [335, 83] on span "Scout Property Services - JAX-S" at bounding box center [411, 76] width 260 height 17
click at [290, 72] on div at bounding box center [511, 280] width 1023 height 560
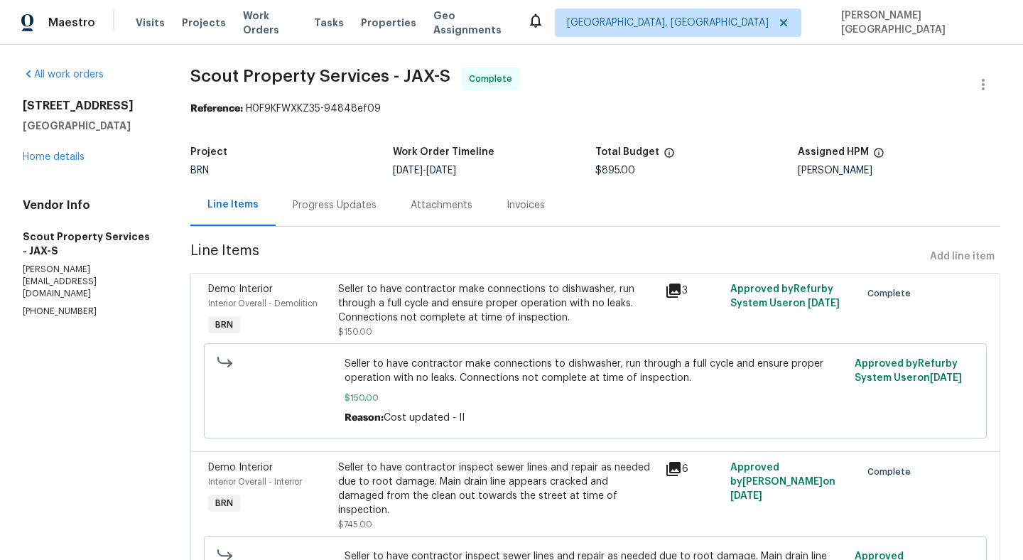
click at [197, 68] on span "Scout Property Services - JAX-S" at bounding box center [320, 76] width 260 height 17
click at [320, 68] on span "Scout Property Services - JAX-S" at bounding box center [320, 76] width 260 height 17
copy span "Scout Property Services"
click at [48, 159] on link "Home details" at bounding box center [54, 157] width 62 height 10
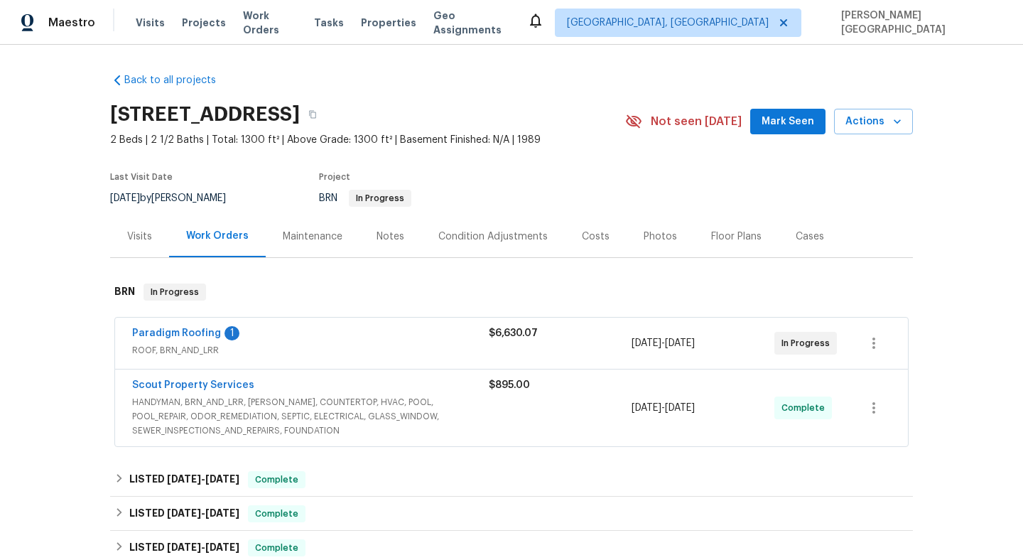
click at [178, 323] on div "Paradigm Roofing 1 ROOF, BRN_AND_LRR $6,630.07 9/2/2025 - 9/5/2025 In Progress" at bounding box center [511, 343] width 793 height 51
click at [177, 330] on link "Paradigm Roofing" at bounding box center [176, 333] width 89 height 10
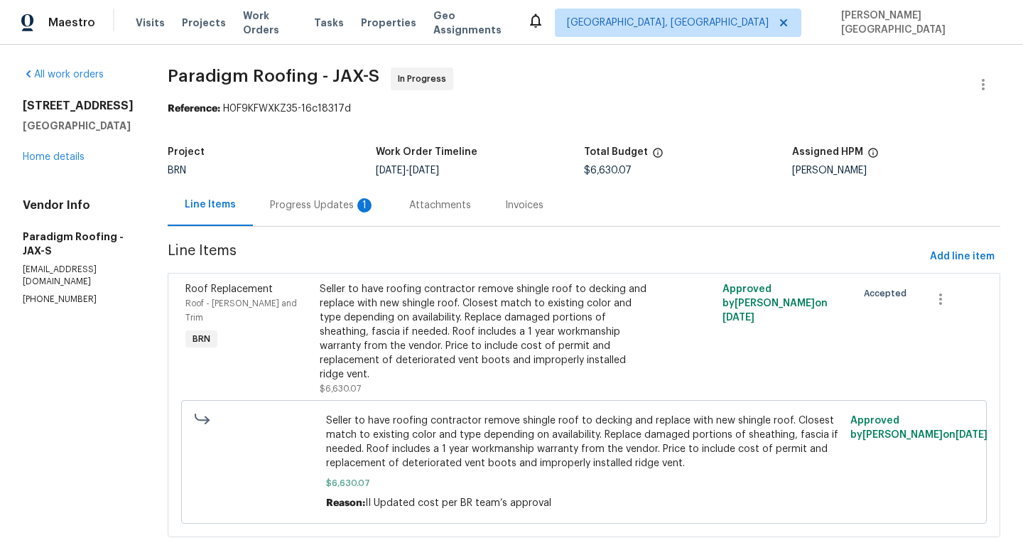
click at [338, 213] on div "Progress Updates 1" at bounding box center [322, 205] width 139 height 42
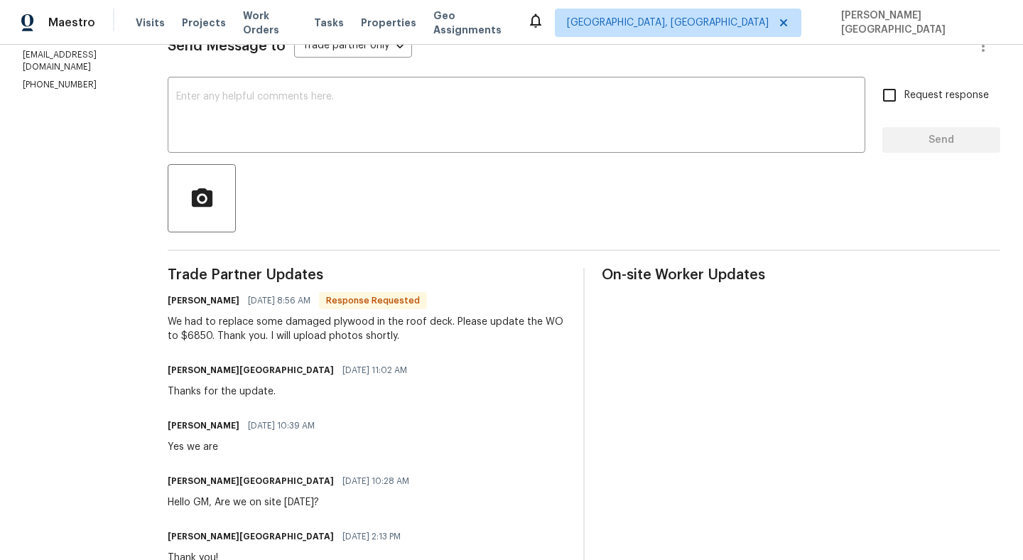
scroll to position [80, 0]
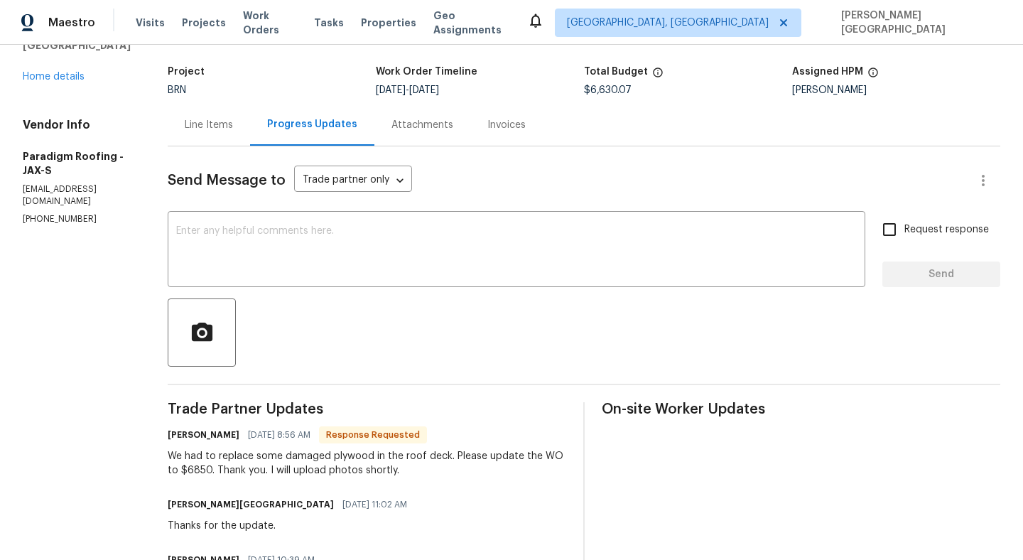
click at [198, 470] on div "We had to replace some damaged plywood in the roof deck. Please update the WO t…" at bounding box center [367, 463] width 399 height 28
click at [183, 471] on div "We had to replace some damaged plywood in the roof deck. Please update the WO t…" at bounding box center [367, 463] width 399 height 28
copy div "$6850"
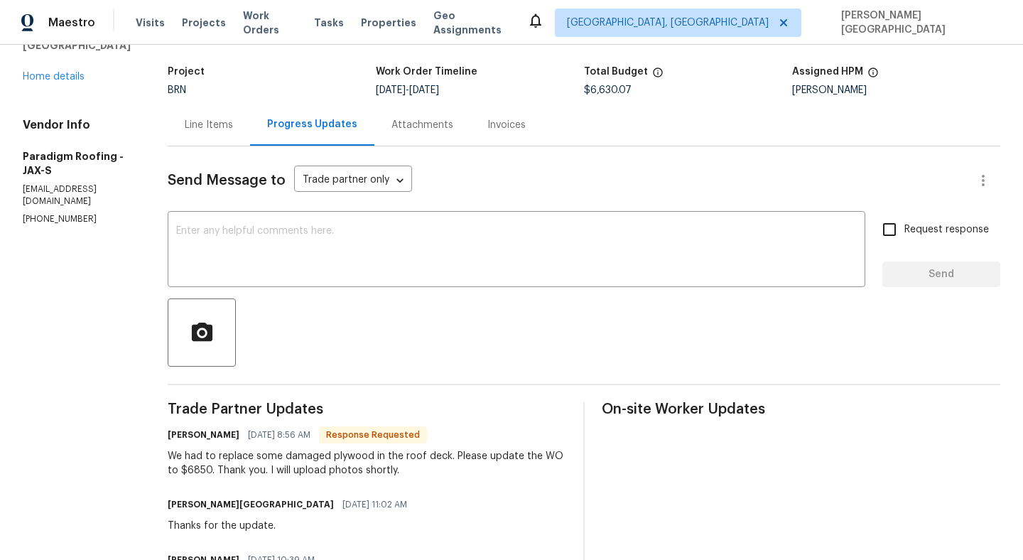
click at [210, 134] on div "Line Items" at bounding box center [209, 125] width 82 height 42
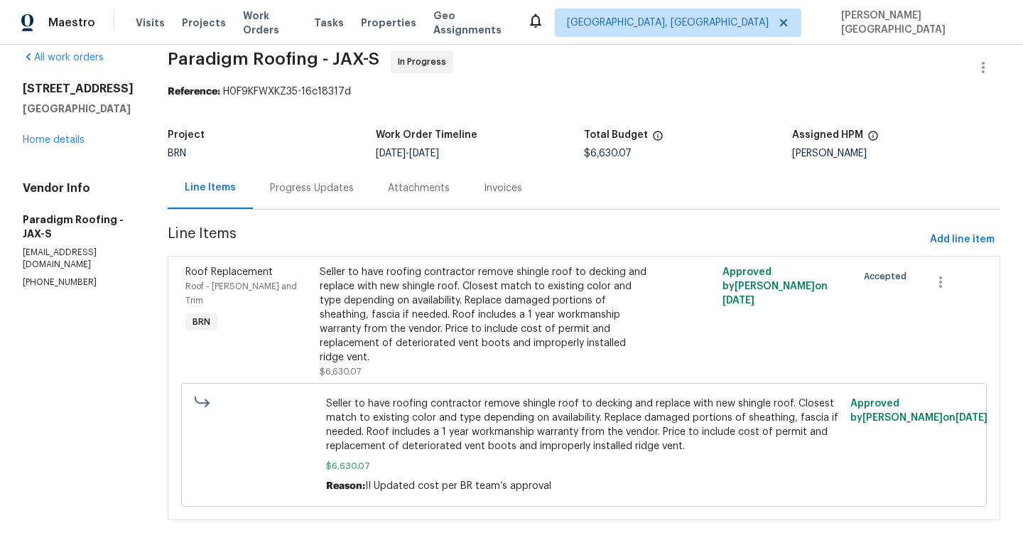
scroll to position [18, 0]
click at [452, 418] on span "Seller to have roofing contractor remove shingle roof to decking and replace wi…" at bounding box center [584, 424] width 517 height 57
click at [442, 277] on div "Seller to have roofing contractor remove shingle roof to decking and replace wi…" at bounding box center [484, 314] width 328 height 99
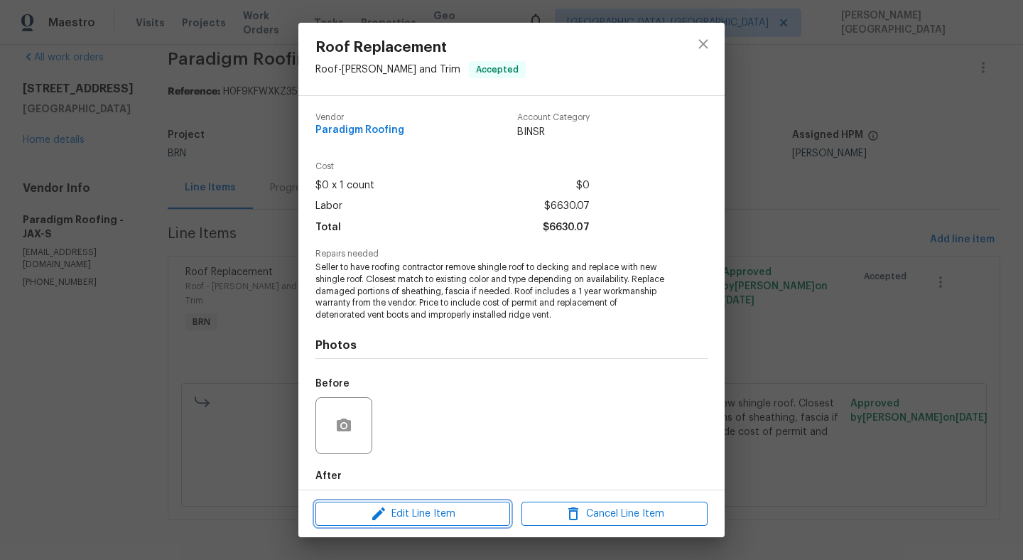
click at [436, 505] on span "Edit Line Item" at bounding box center [413, 514] width 186 height 18
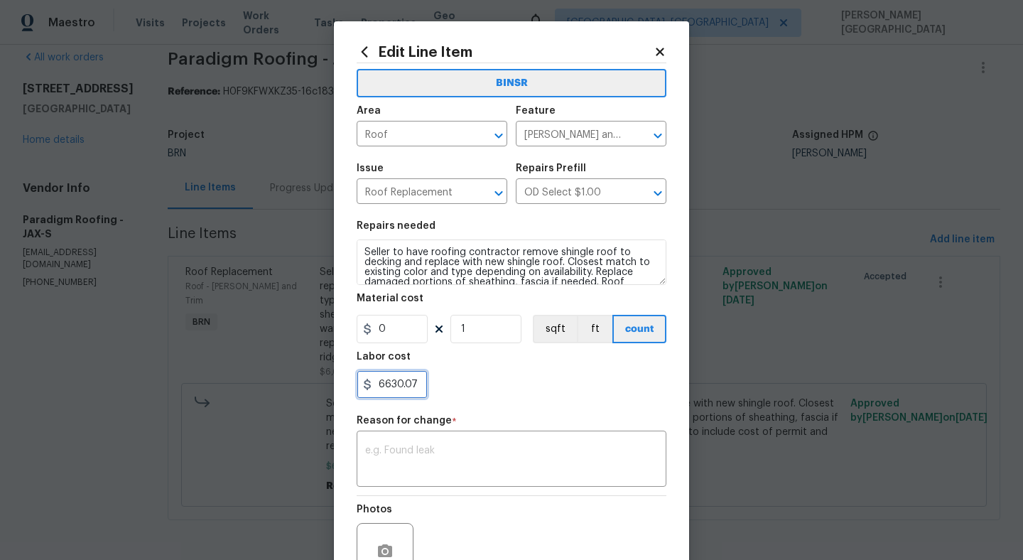
click at [391, 383] on input "6630.07" at bounding box center [392, 384] width 71 height 28
paste input "850"
type input "6850"
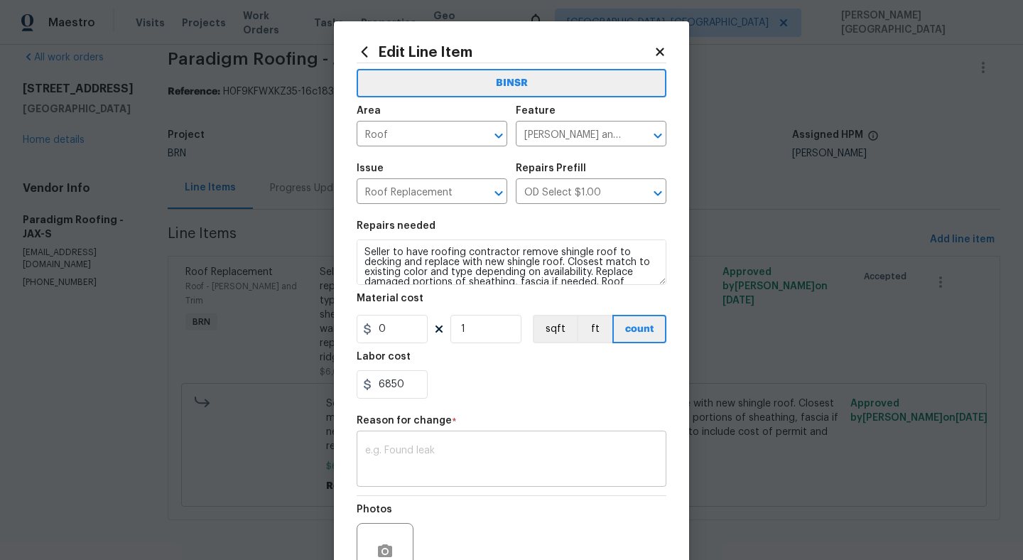
click at [435, 485] on div "x ​" at bounding box center [512, 460] width 310 height 53
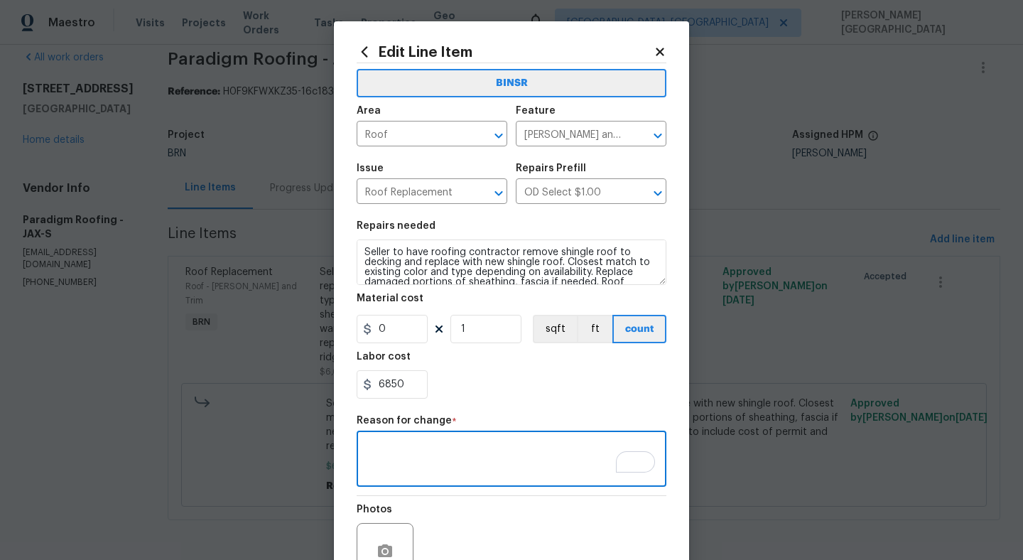
paste textarea "II Updated cost per BR team’s approval."
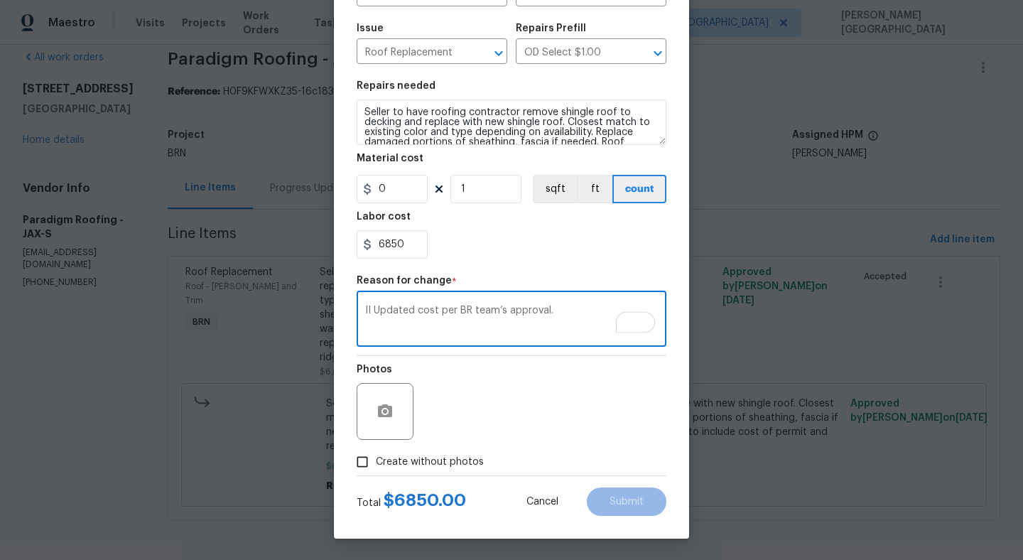
type textarea "II Updated cost per BR team’s approval."
click at [408, 458] on span "Create without photos" at bounding box center [430, 462] width 108 height 15
click at [376, 458] on input "Create without photos" at bounding box center [362, 461] width 27 height 27
checkbox input "true"
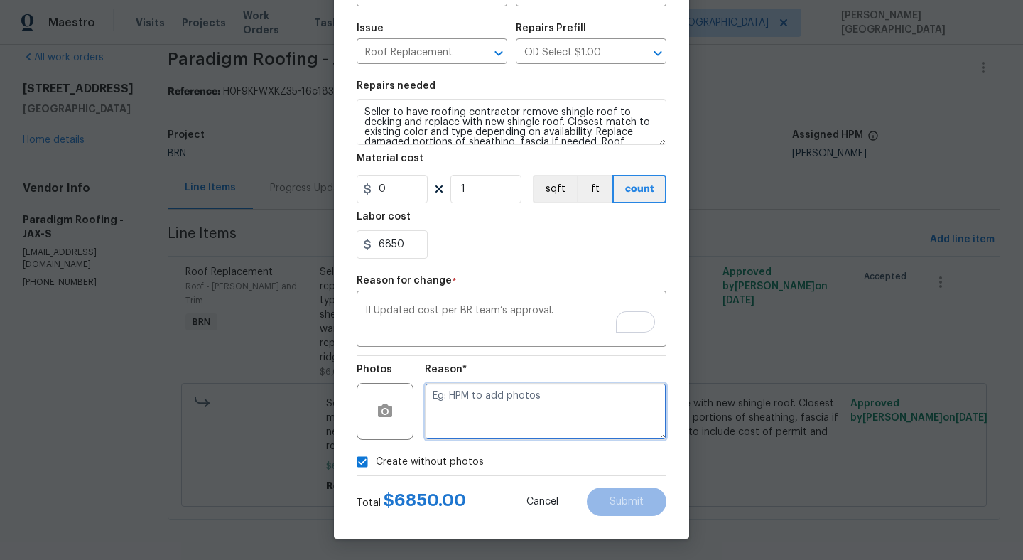
click at [504, 415] on textarea at bounding box center [546, 411] width 242 height 57
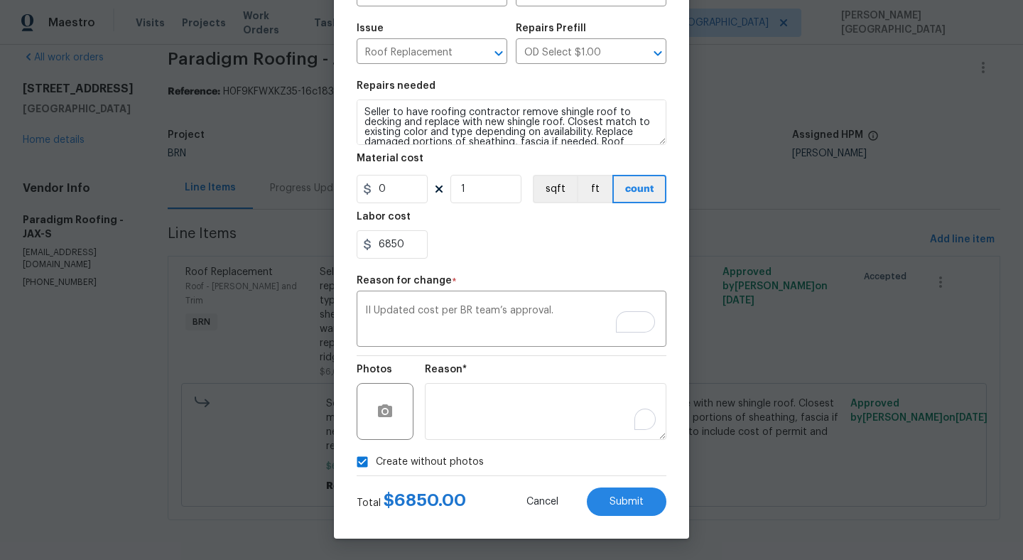
click at [615, 517] on div "Edit Line Item BINSR Area Roof ​ Feature Eaves and Trim ​ Issue Roof Replacemen…" at bounding box center [511, 209] width 355 height 657
click at [614, 500] on span "Submit" at bounding box center [627, 502] width 34 height 11
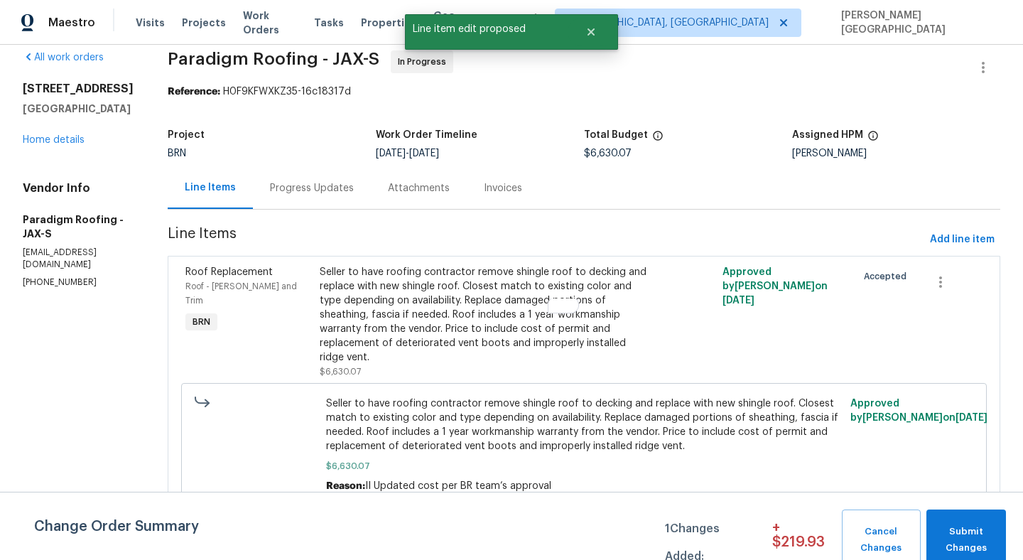
scroll to position [0, 0]
click at [978, 523] on button "Submit Changes" at bounding box center [967, 539] width 80 height 61
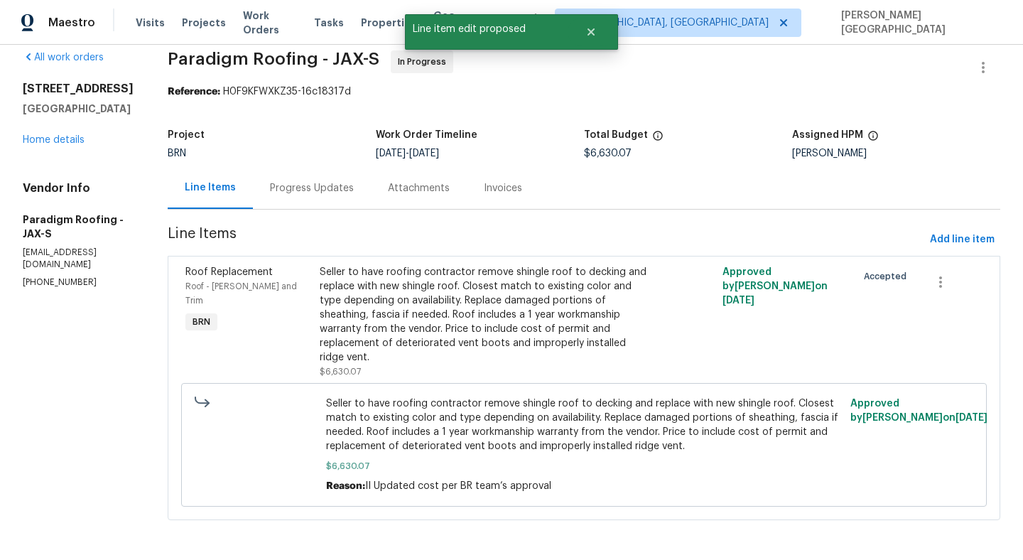
click at [313, 188] on div "Progress Updates" at bounding box center [312, 188] width 84 height 14
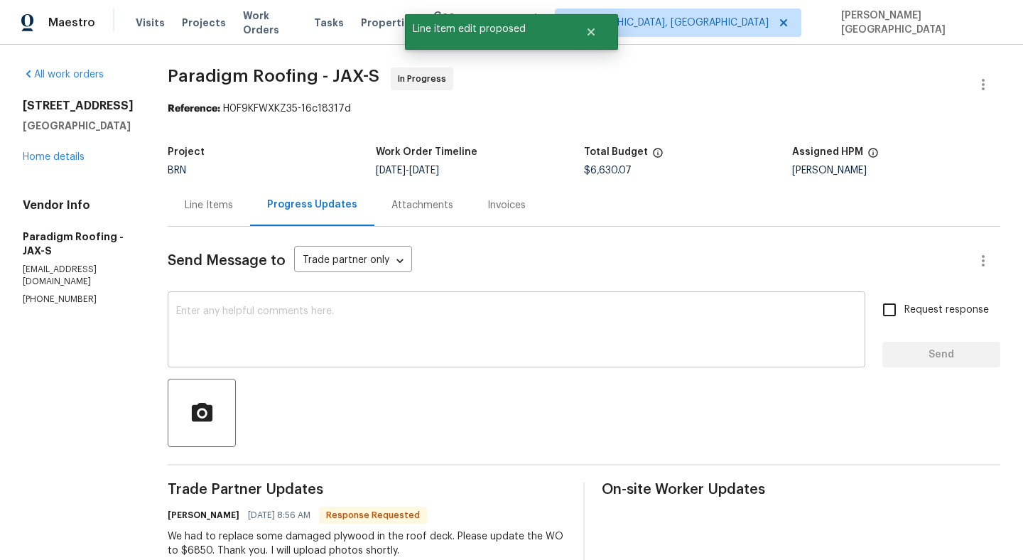
click at [293, 337] on textarea at bounding box center [516, 331] width 681 height 50
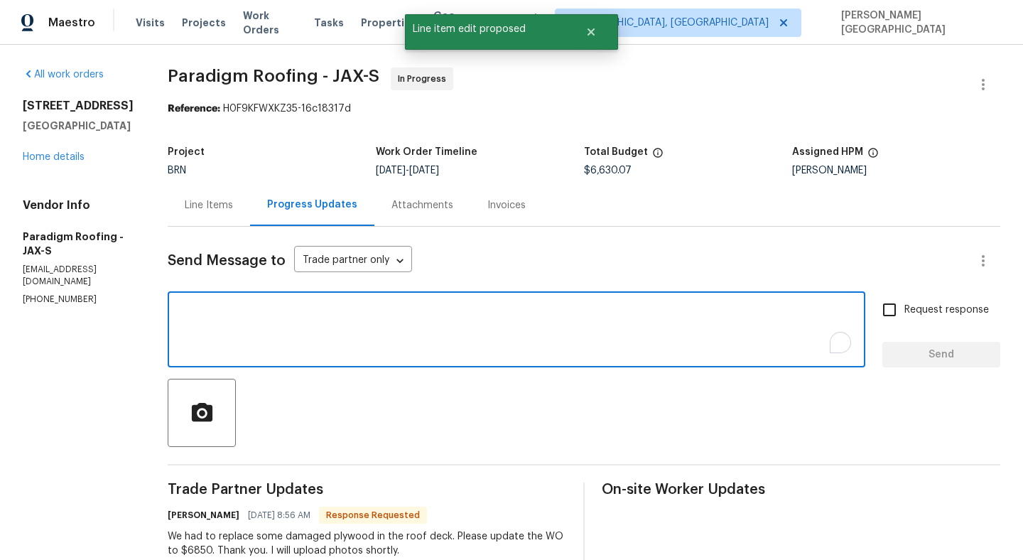
type textarea "O"
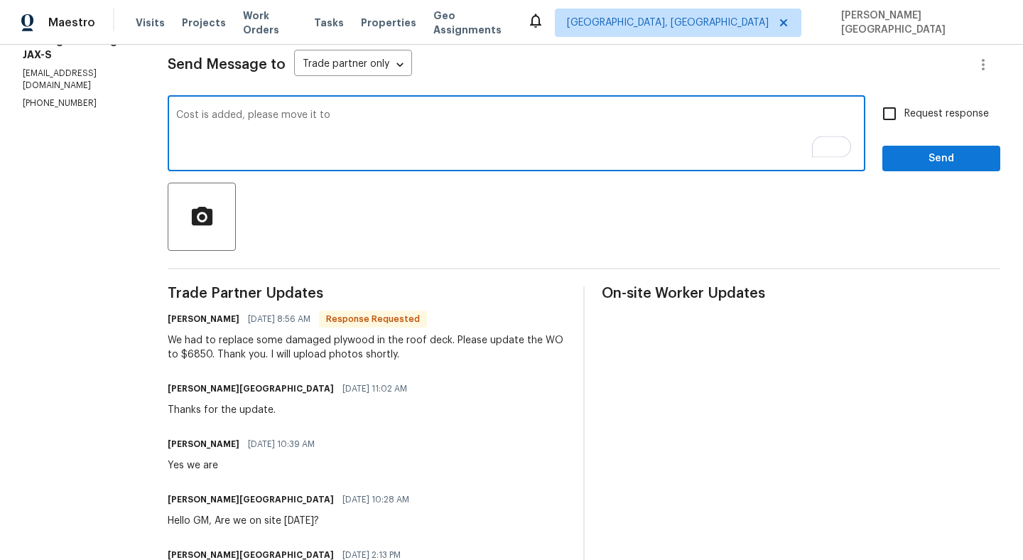
scroll to position [261, 0]
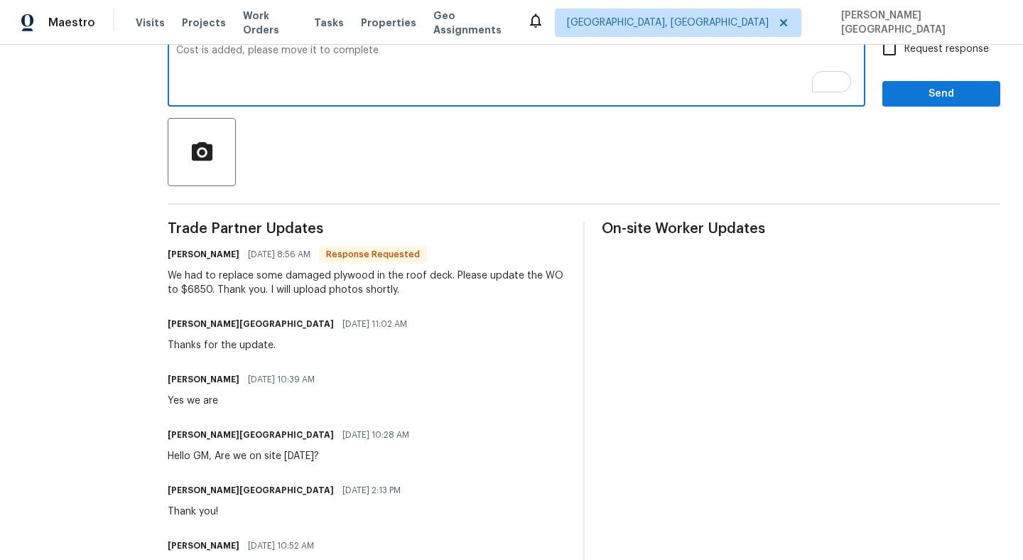
type textarea "Cost is added, please move it to complete"
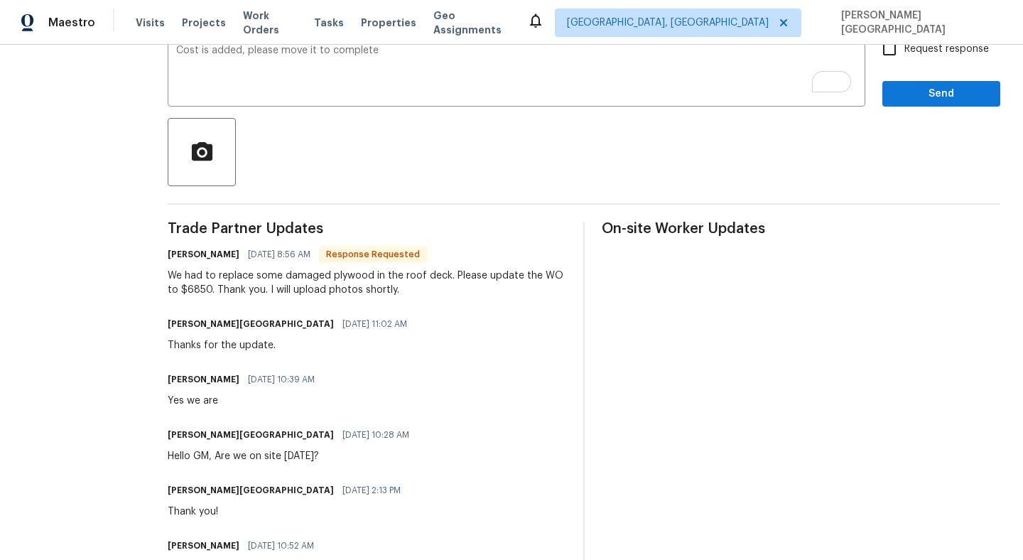
click at [909, 55] on span "Request response" at bounding box center [947, 49] width 85 height 15
click at [905, 55] on input "Request response" at bounding box center [890, 49] width 30 height 30
checkbox input "true"
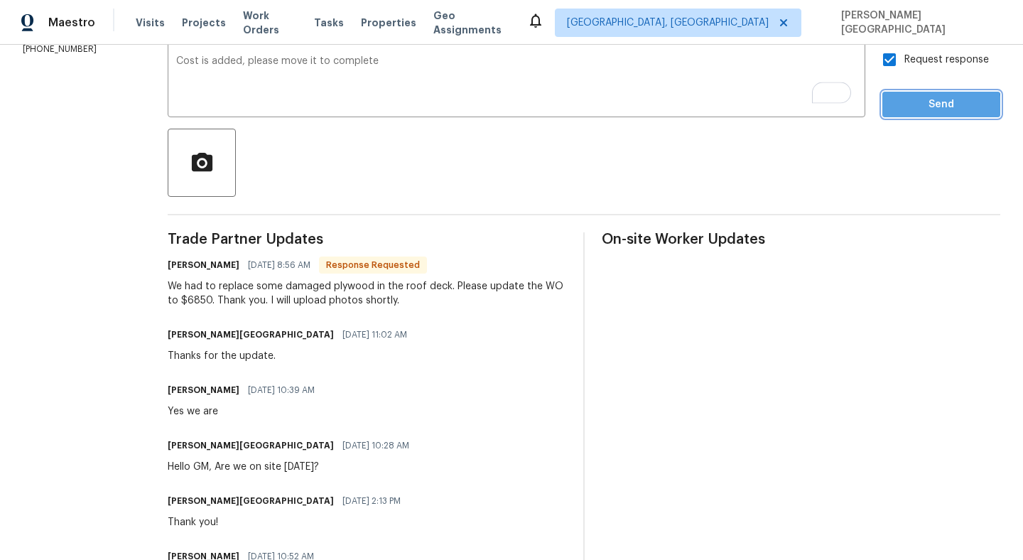
click at [911, 108] on span "Send" at bounding box center [941, 105] width 95 height 18
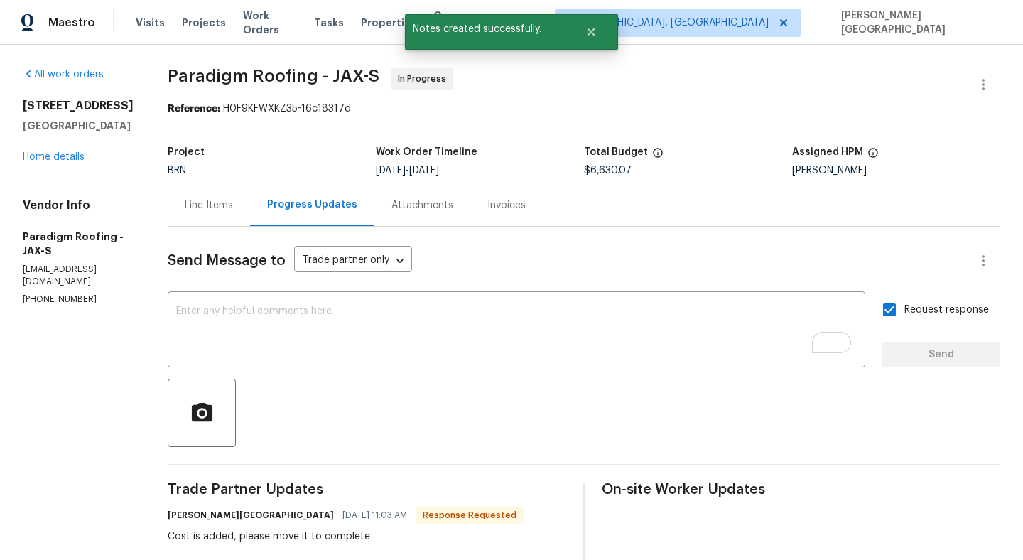
click at [225, 81] on span "Paradigm Roofing - JAX-S" at bounding box center [274, 76] width 212 height 17
click at [270, 81] on span "Paradigm Roofing - JAX-S" at bounding box center [274, 76] width 212 height 17
copy span "Paradigm Roofing"
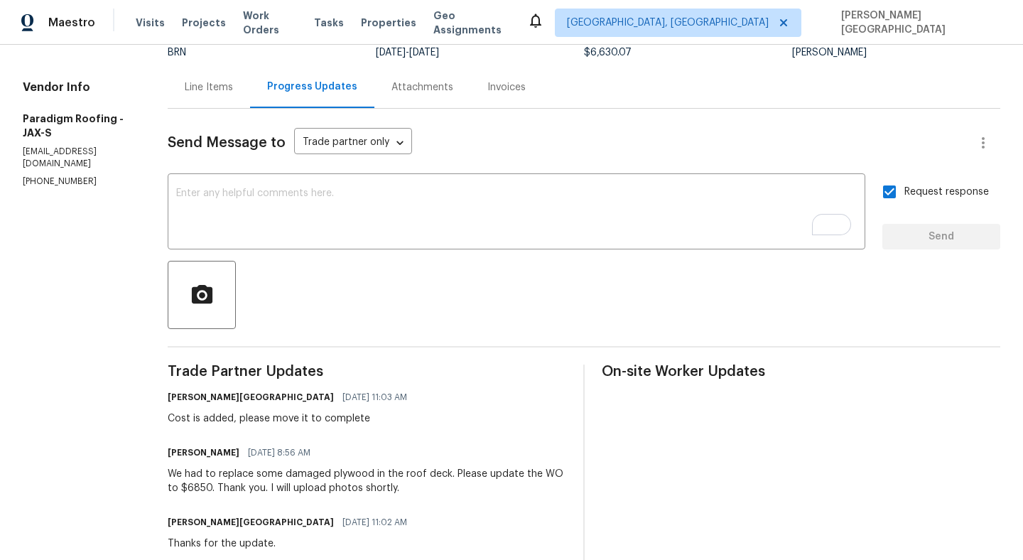
scroll to position [249, 0]
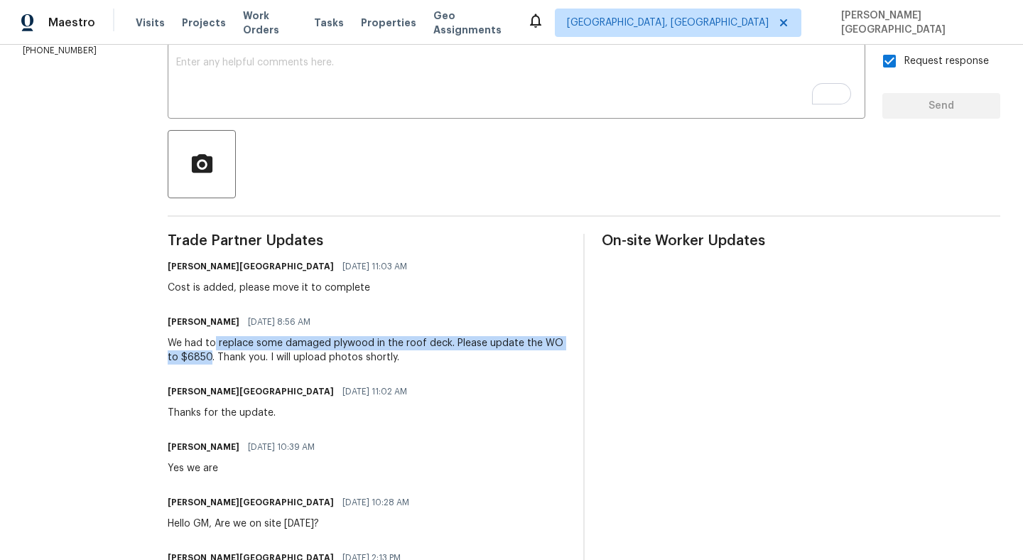
drag, startPoint x: 220, startPoint y: 342, endPoint x: 213, endPoint y: 355, distance: 14.3
click at [213, 355] on div "We had to replace some damaged plywood in the roof deck. Please update the WO t…" at bounding box center [367, 350] width 399 height 28
copy div "replace some damaged plywood in the roof deck. Please update the WO to $6850"
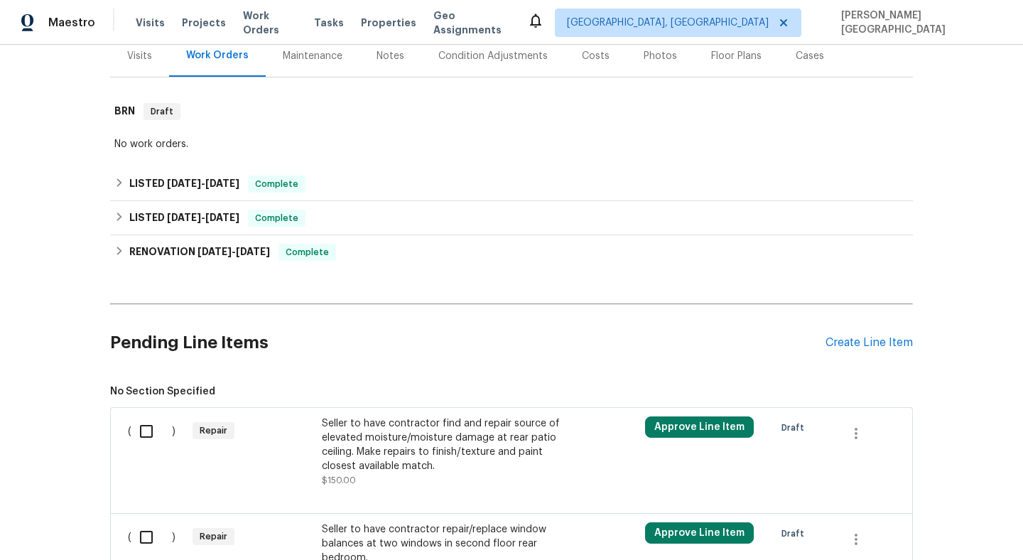
scroll to position [443, 0]
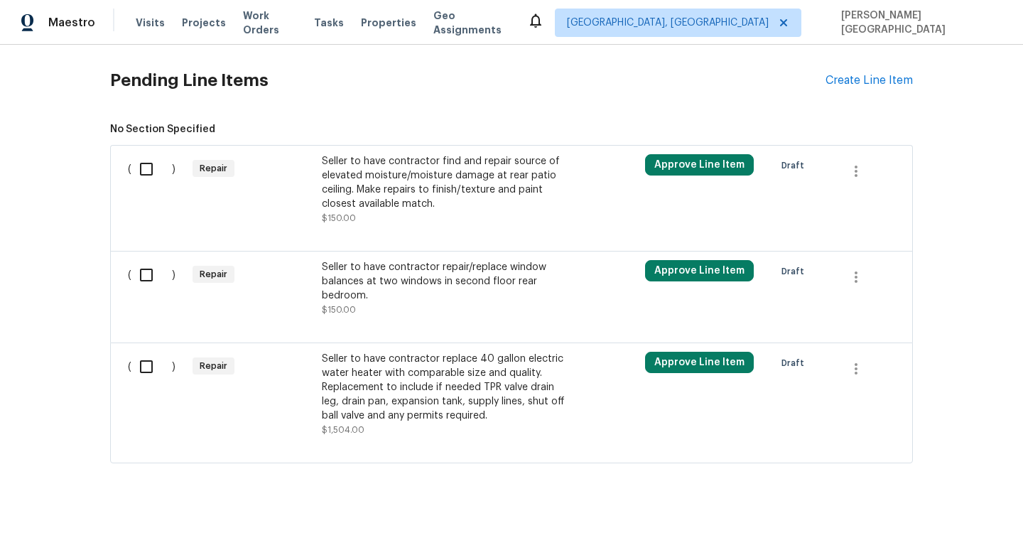
click at [370, 189] on div "Seller to have contractor find and repair source of elevated moisture/moisture …" at bounding box center [447, 182] width 250 height 57
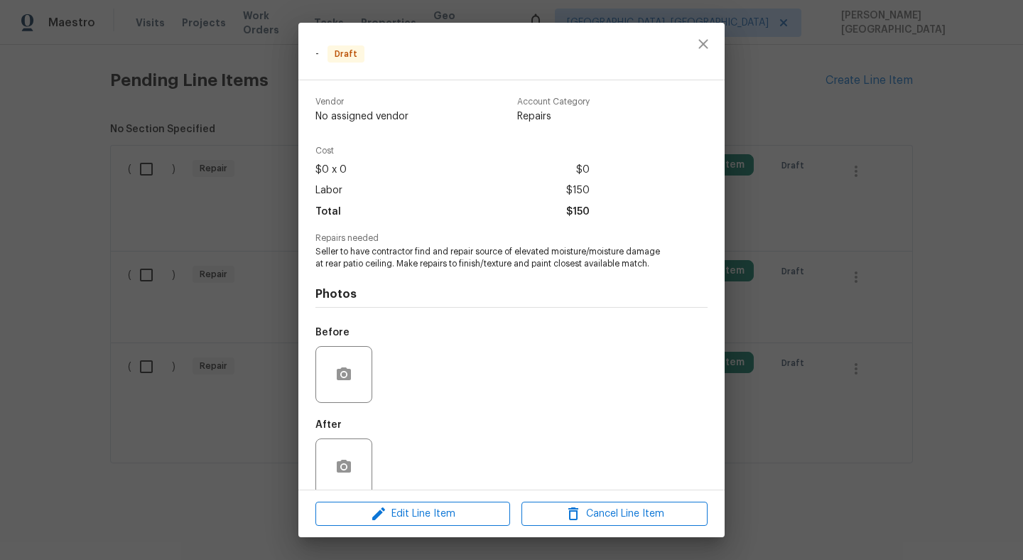
click at [376, 263] on span "Seller to have contractor find and repair source of elevated moisture/moisture …" at bounding box center [491, 258] width 353 height 24
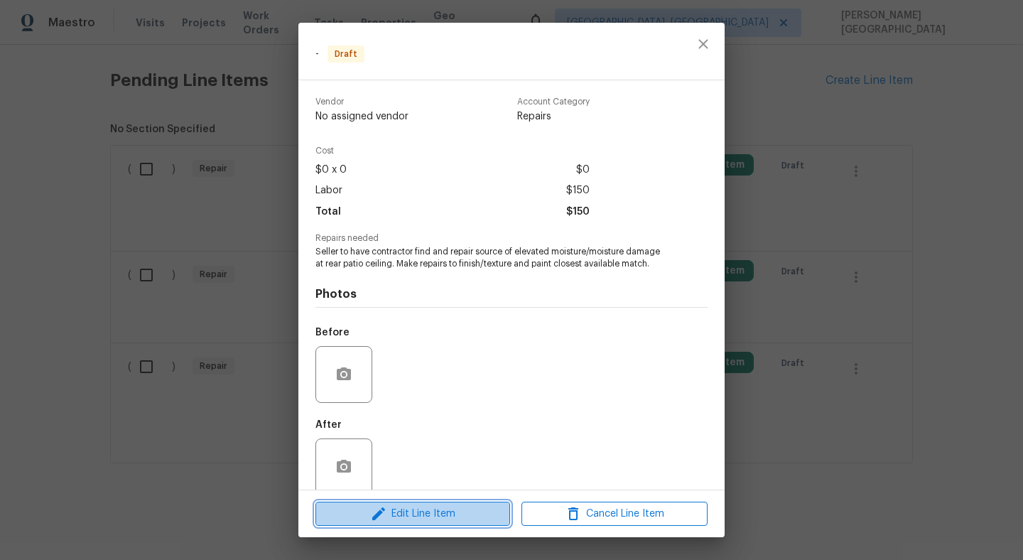
click at [407, 514] on span "Edit Line Item" at bounding box center [413, 514] width 186 height 18
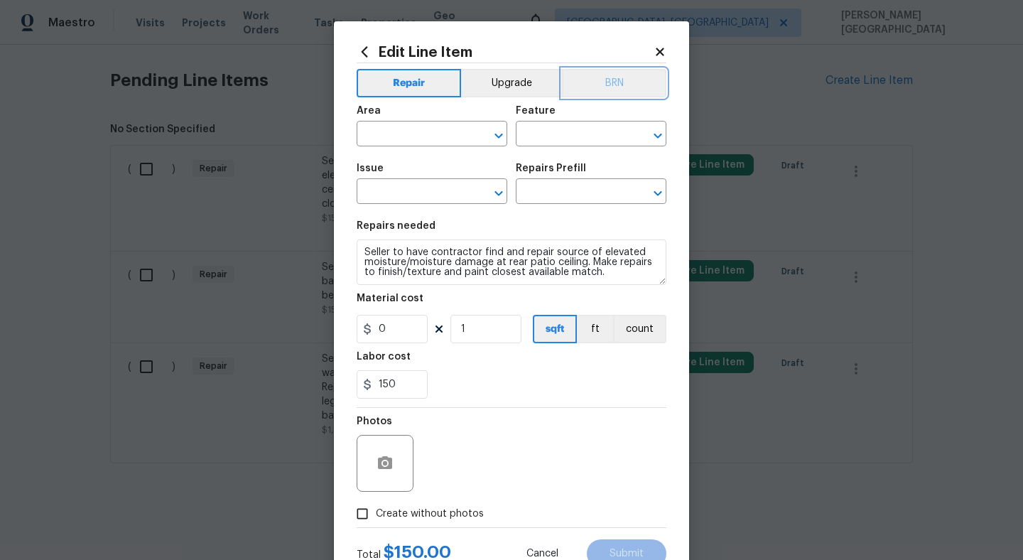
click at [612, 82] on button "BRN" at bounding box center [614, 83] width 104 height 28
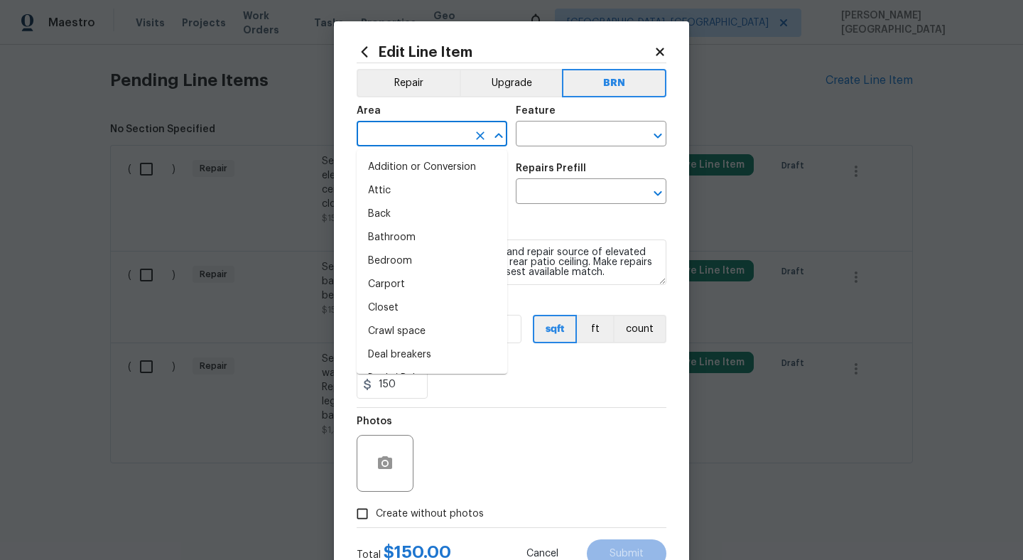
click at [400, 128] on input "text" at bounding box center [412, 135] width 111 height 22
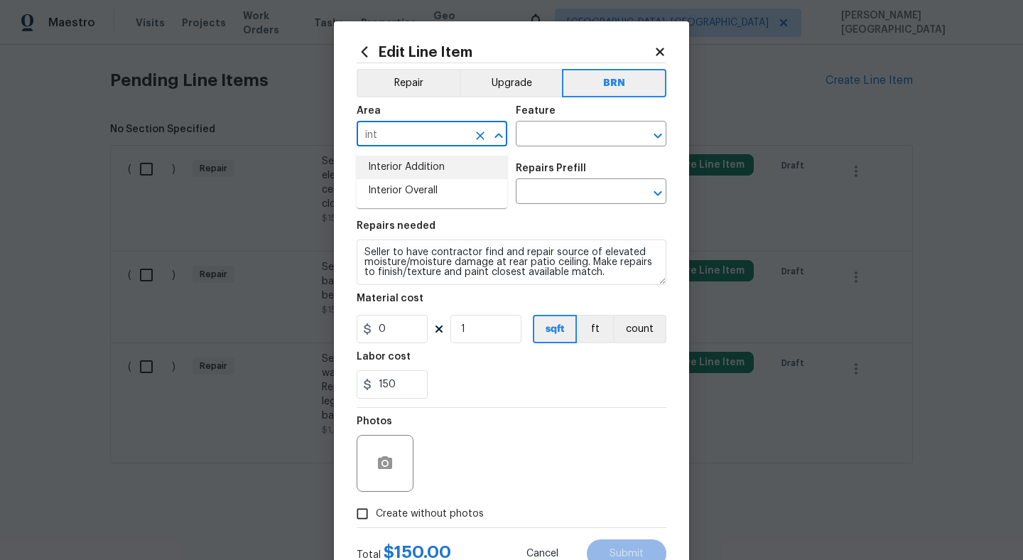
click at [418, 168] on li "Interior Addition" at bounding box center [432, 167] width 151 height 23
type input "Interior Addition"
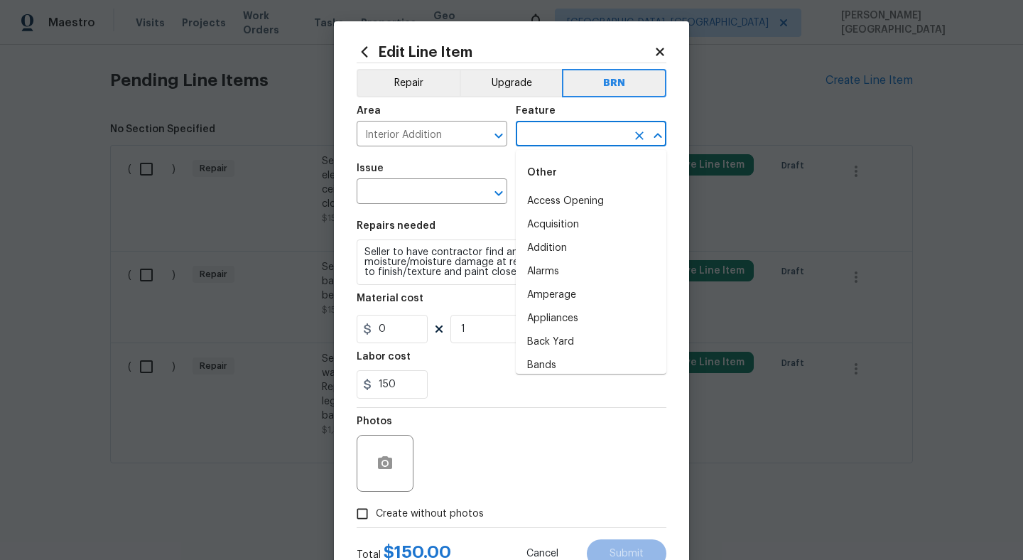
click at [537, 137] on input "text" at bounding box center [571, 135] width 111 height 22
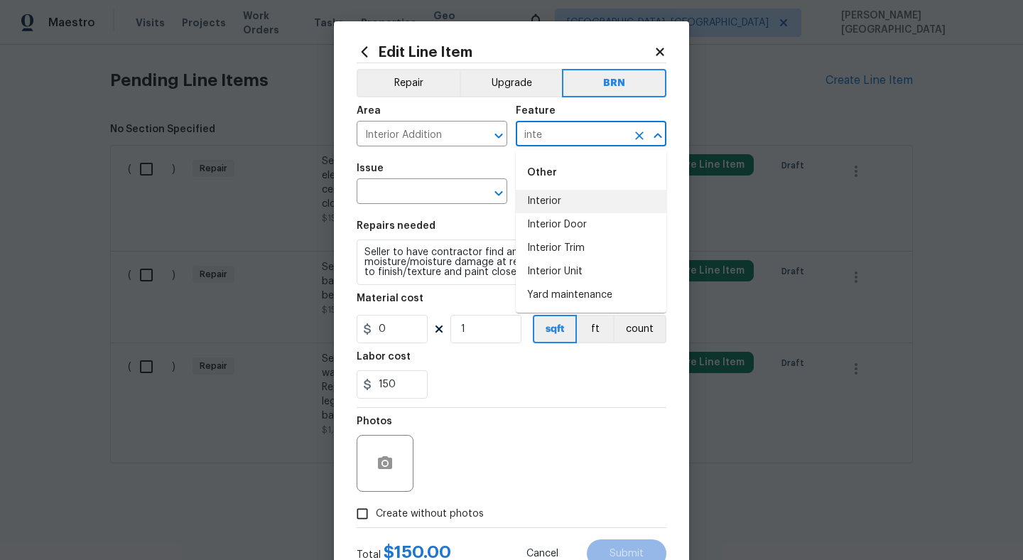
click at [555, 198] on li "Interior" at bounding box center [591, 201] width 151 height 23
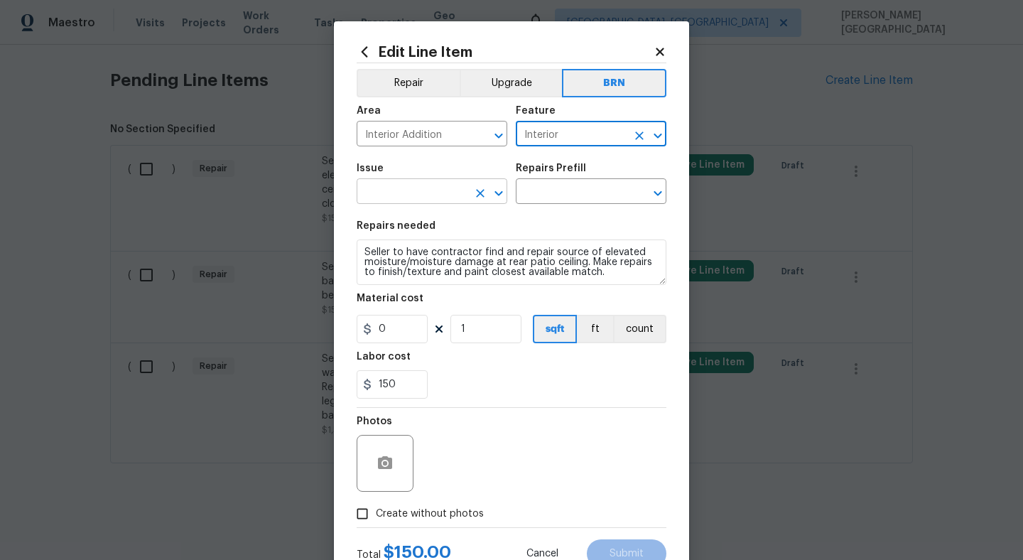
type input "Interior"
click at [382, 197] on input "text" at bounding box center [412, 193] width 111 height 22
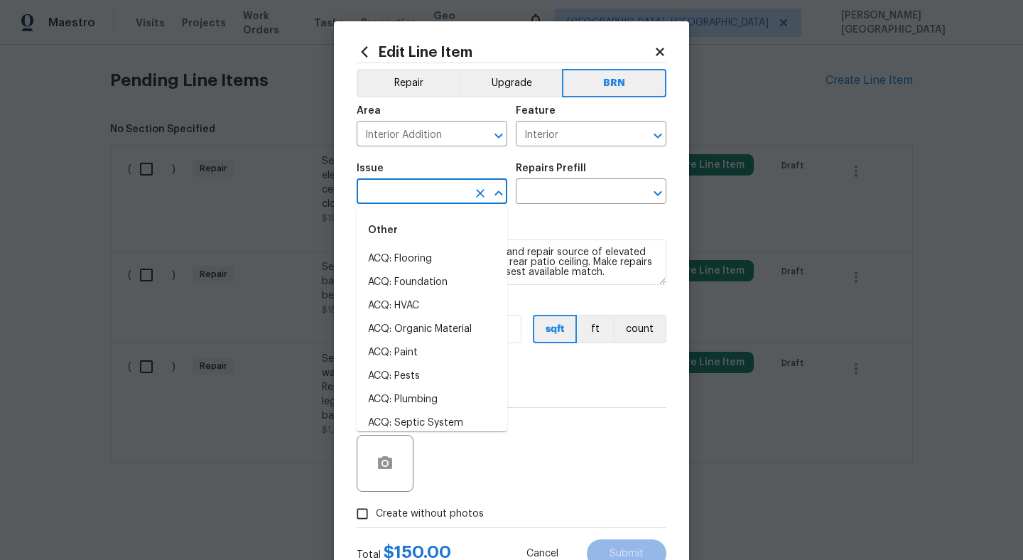
type input "i"
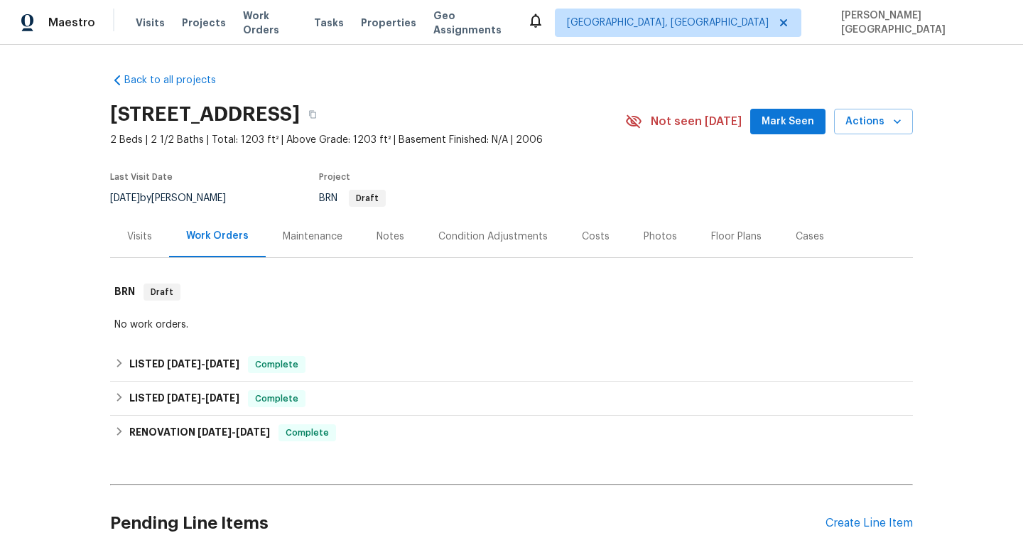
scroll to position [443, 0]
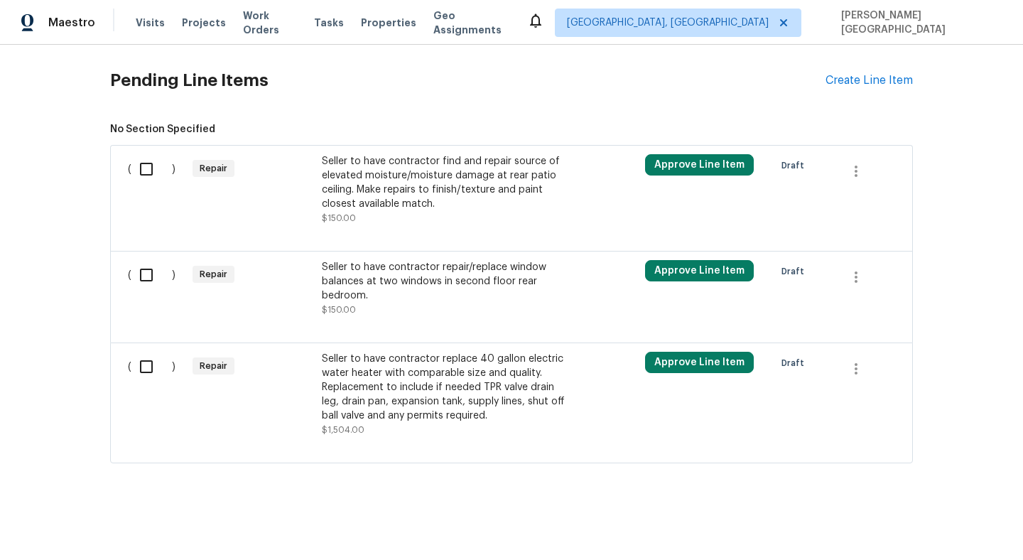
click at [399, 199] on div "Seller to have contractor find and repair source of elevated moisture/moisture …" at bounding box center [447, 182] width 250 height 57
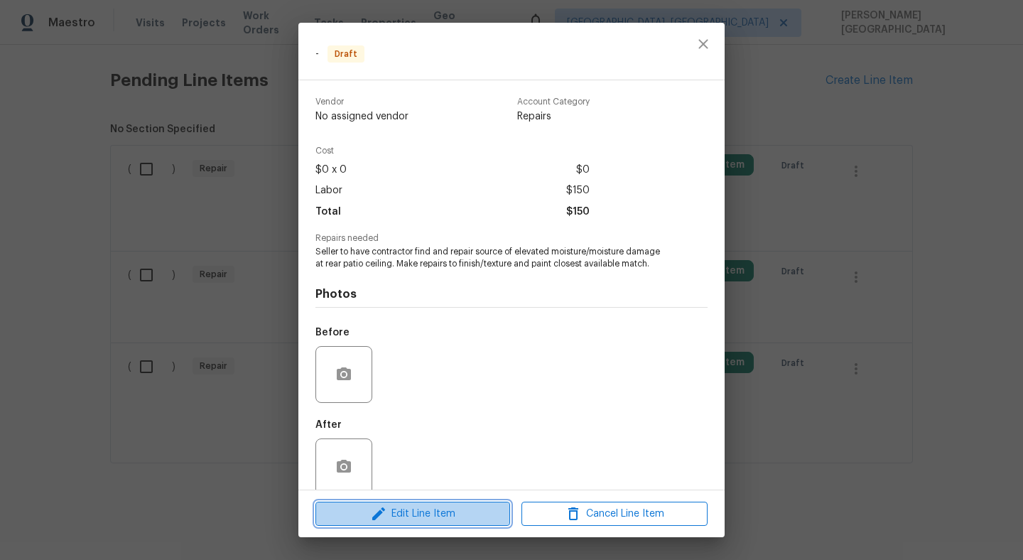
click at [411, 524] on button "Edit Line Item" at bounding box center [412, 514] width 195 height 25
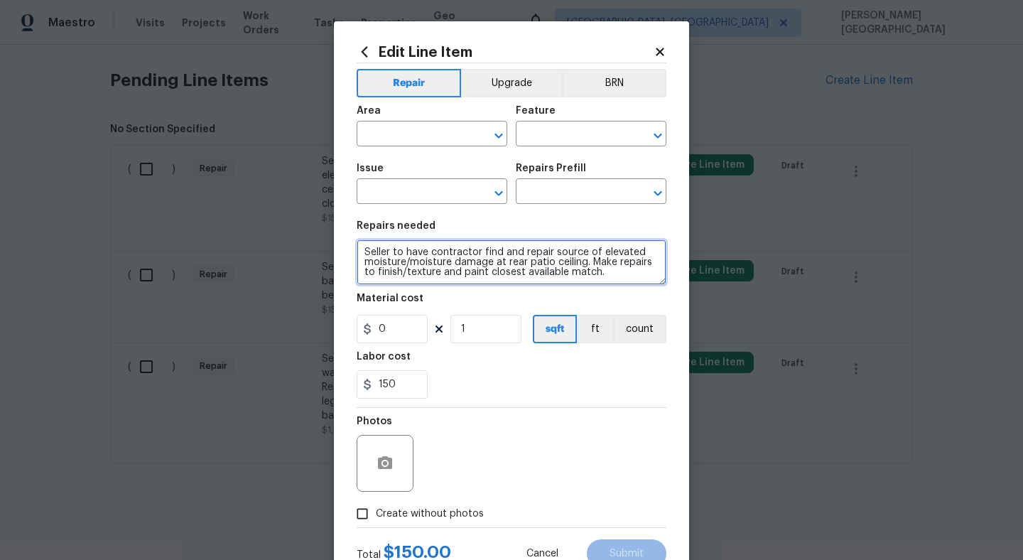
click at [436, 271] on textarea "Seller to have contractor find and repair source of elevated moisture/moisture …" at bounding box center [512, 261] width 310 height 45
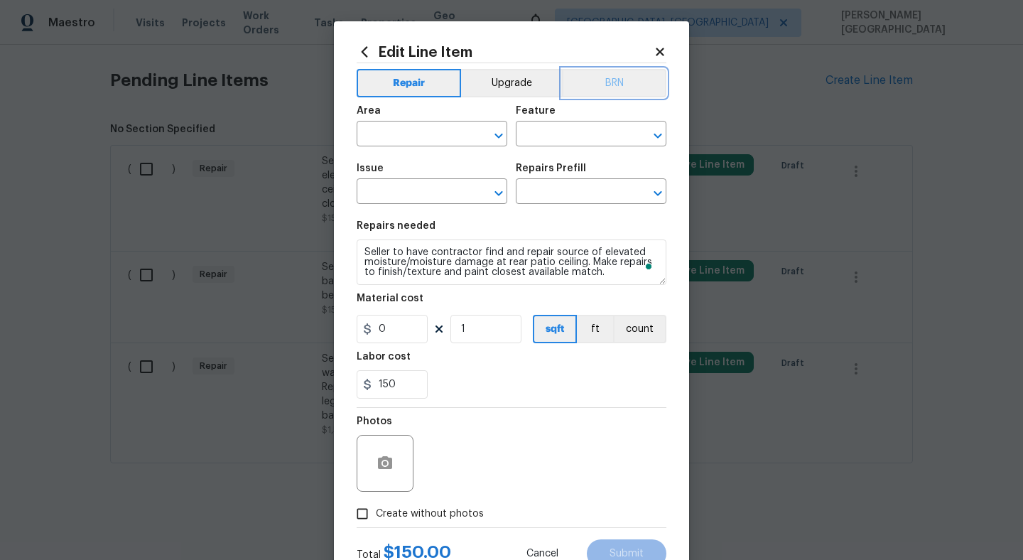
click at [605, 85] on button "BRN" at bounding box center [614, 83] width 104 height 28
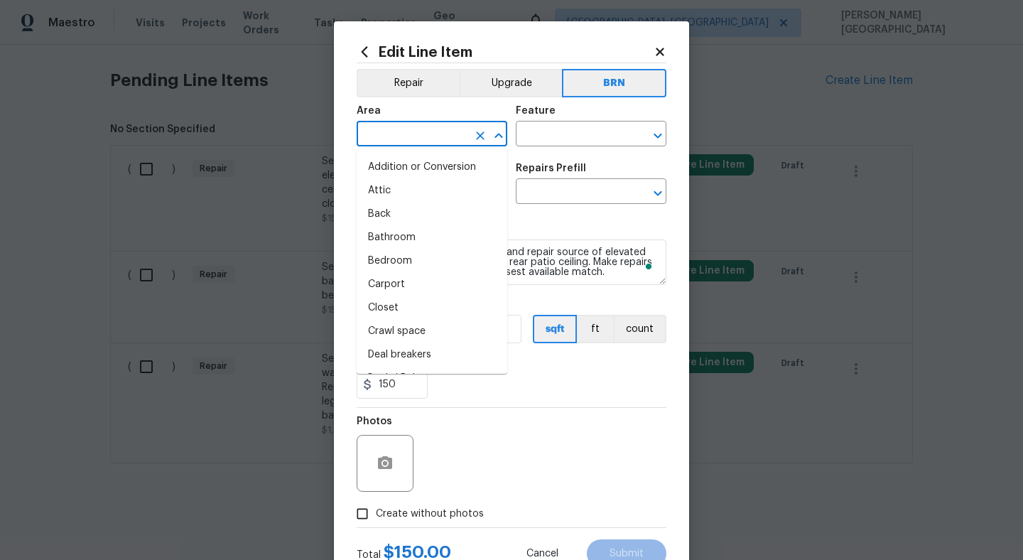
click at [417, 134] on input "text" at bounding box center [412, 135] width 111 height 22
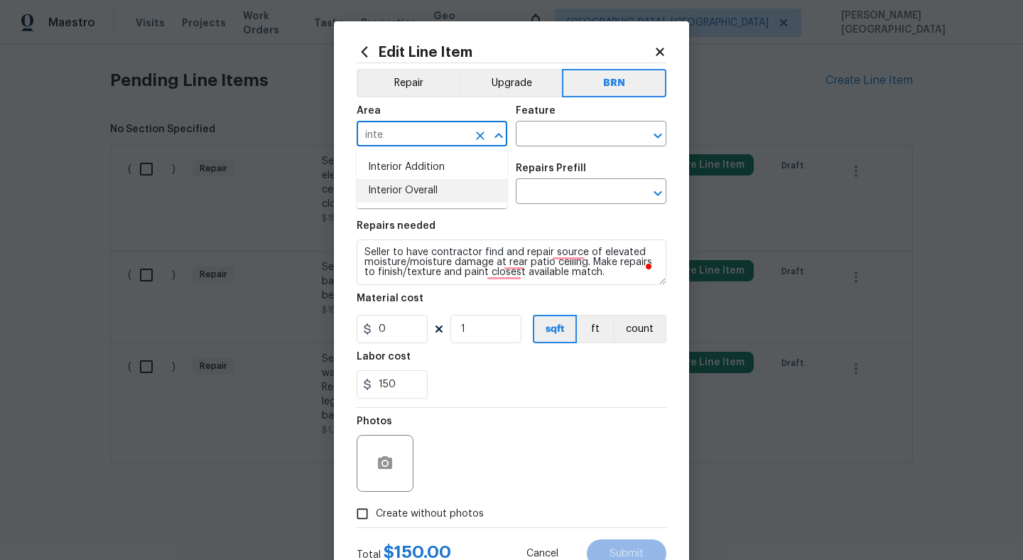
click at [433, 186] on li "Interior Overall" at bounding box center [432, 190] width 151 height 23
type input "Interior Overall"
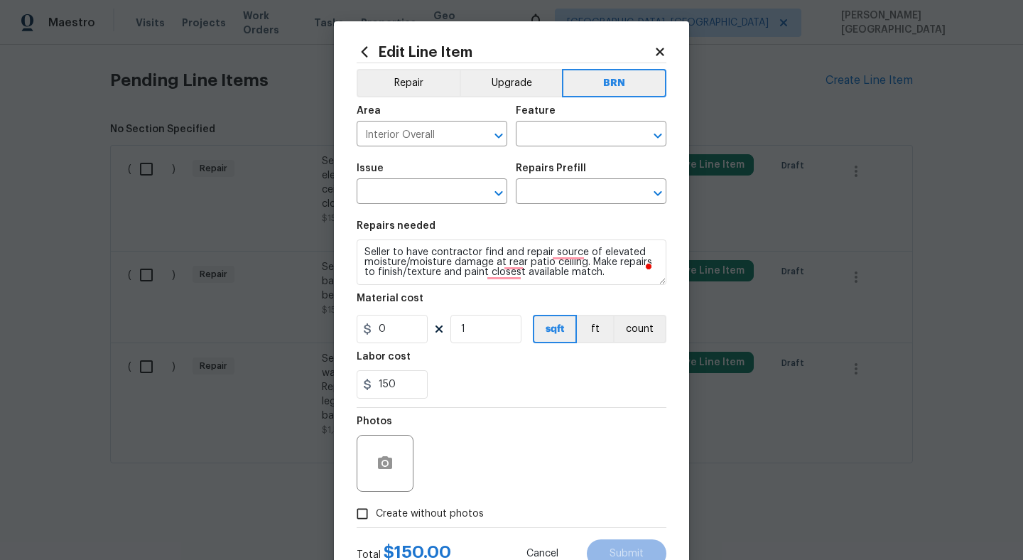
click at [552, 117] on div "Feature" at bounding box center [591, 115] width 151 height 18
click at [547, 132] on input "text" at bounding box center [571, 135] width 111 height 22
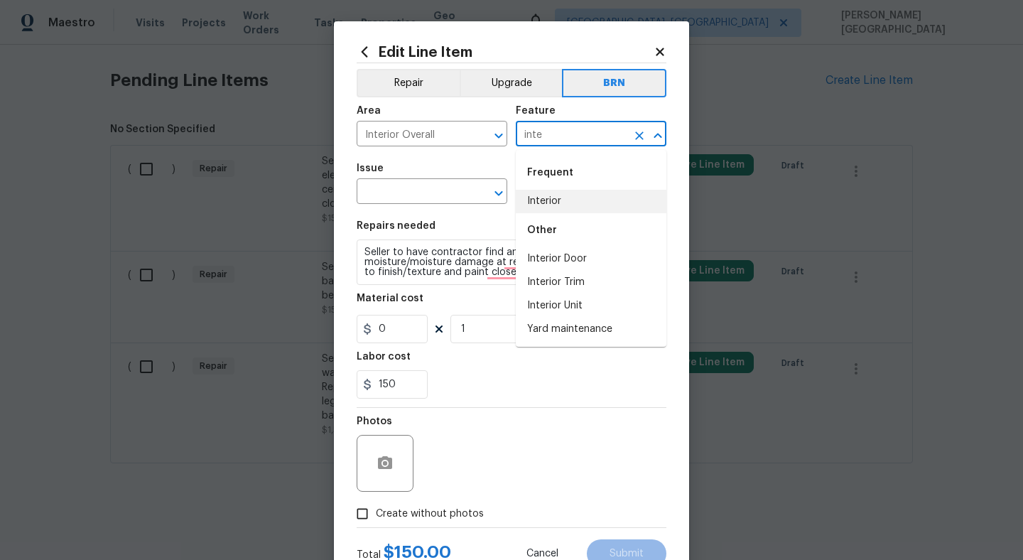
click at [554, 200] on li "Interior" at bounding box center [591, 201] width 151 height 23
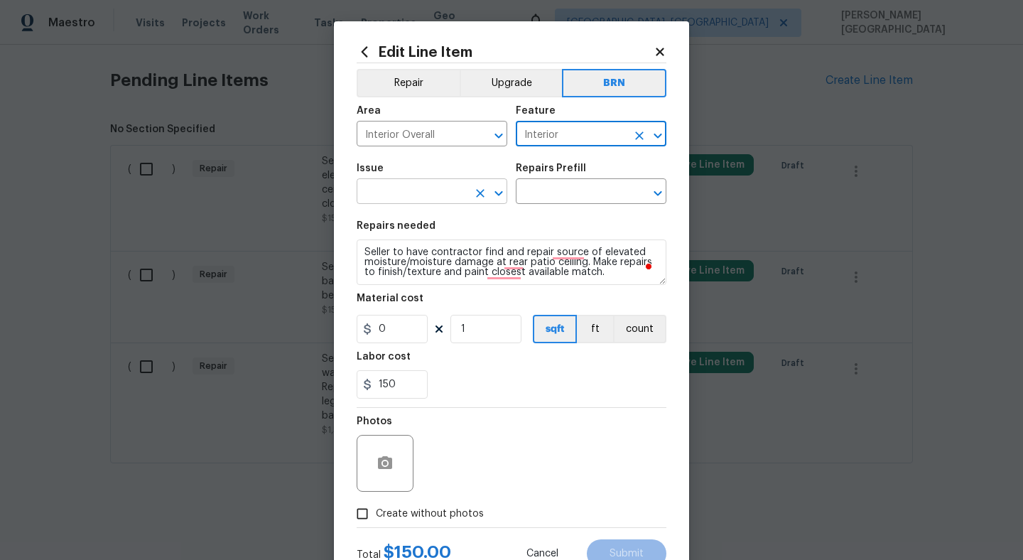
type input "Interior"
click at [390, 189] on input "text" at bounding box center [412, 193] width 111 height 22
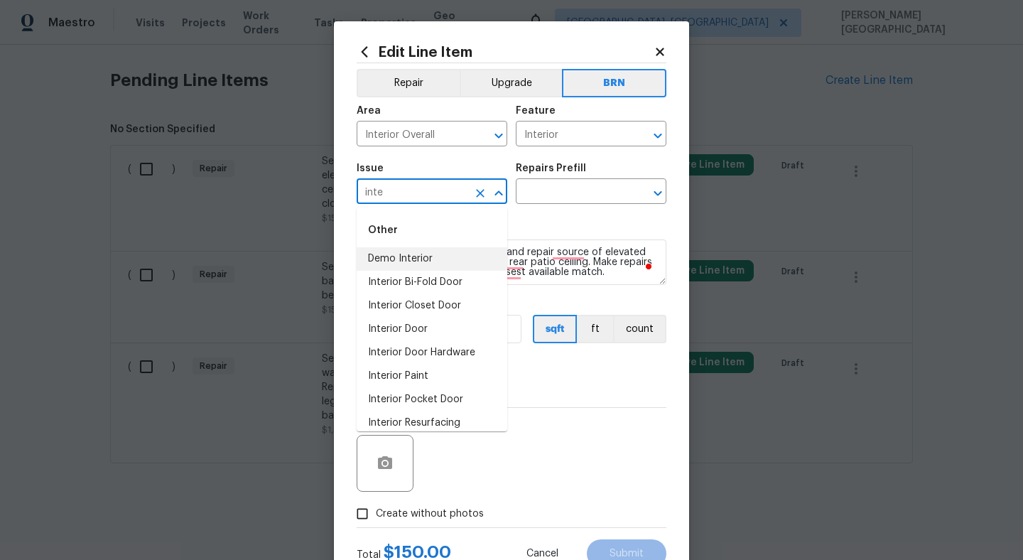
click at [413, 265] on li "Demo Interior" at bounding box center [432, 258] width 151 height 23
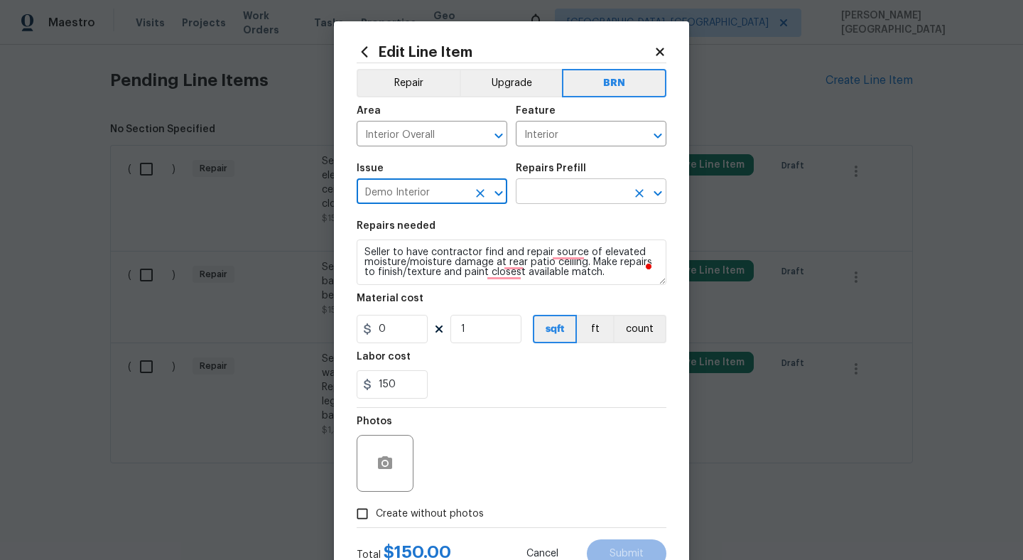
type input "Demo Interior"
click at [582, 200] on input "text" at bounding box center [571, 193] width 111 height 22
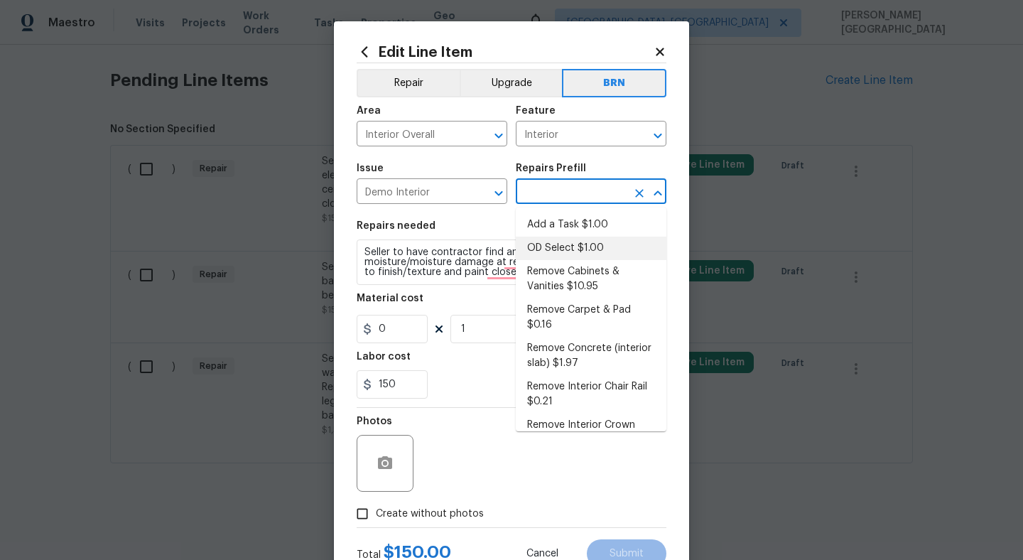
click at [587, 247] on li "OD Select $1.00" at bounding box center [591, 248] width 151 height 23
type input "Demolition"
type input "OD Select $1.00"
type textarea "Refer to the agreed upon scope document for further details."
type input "1"
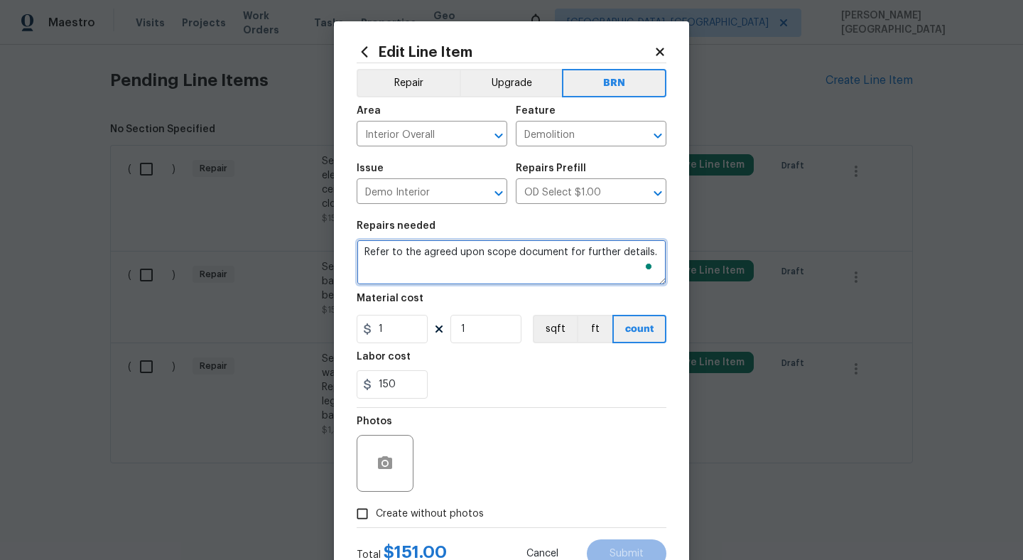
click at [486, 257] on textarea "Refer to the agreed upon scope document for further details." at bounding box center [512, 261] width 310 height 45
paste textarea "Seller to have contractor find and repair source of elevated moisture/moisture …"
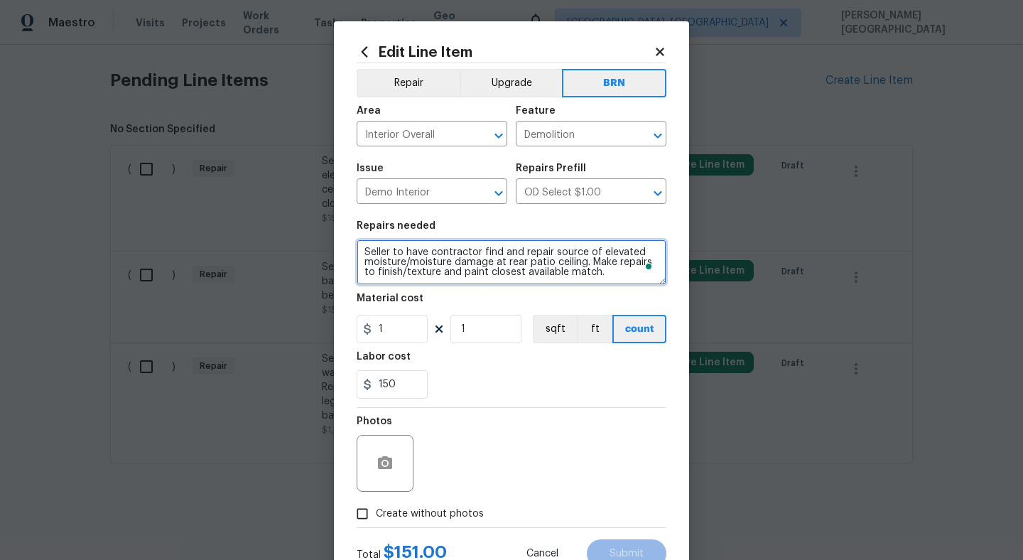
type textarea "Seller to have contractor find and repair source of elevated moisture/moisture …"
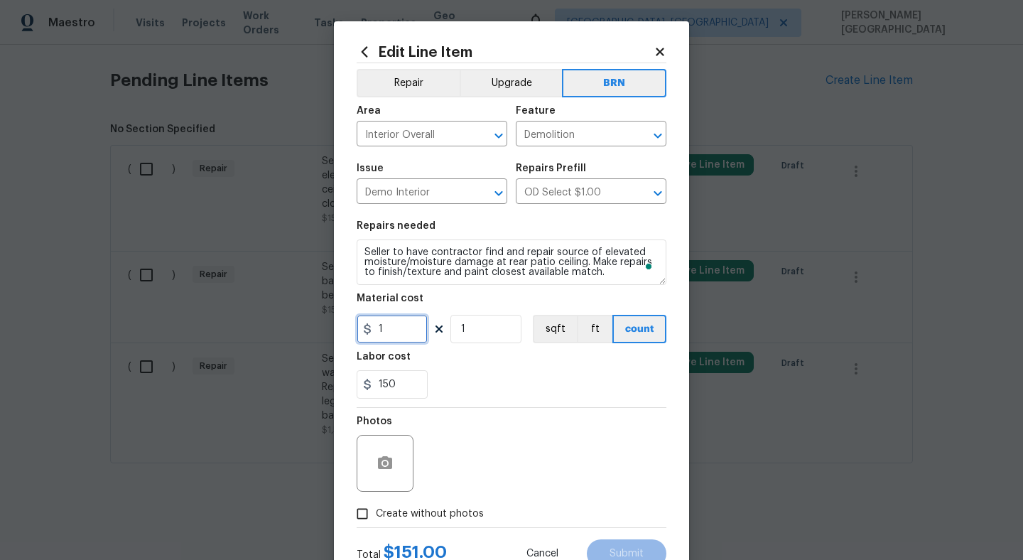
click at [388, 329] on input "1" at bounding box center [392, 329] width 71 height 28
type input "0"
click at [385, 457] on icon "button" at bounding box center [385, 462] width 14 height 13
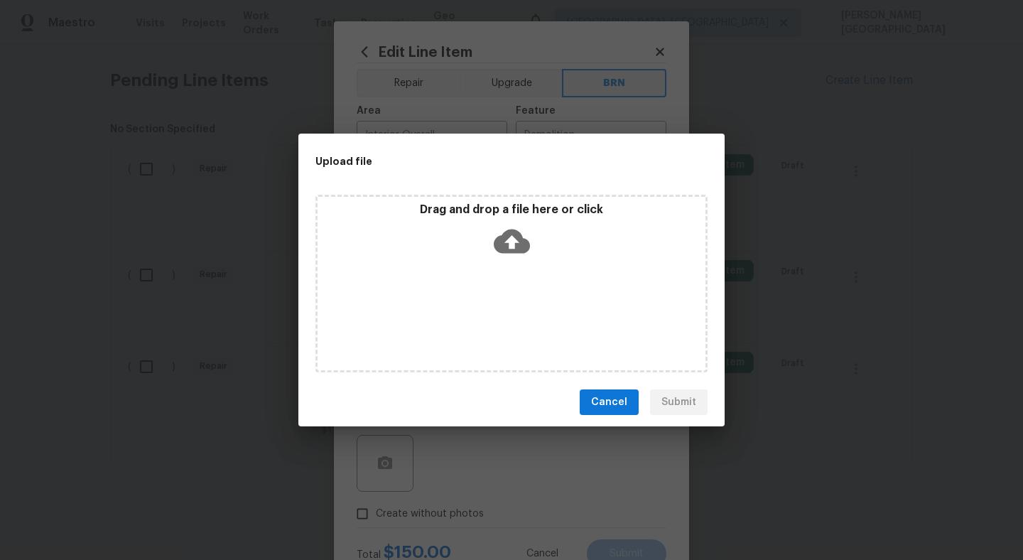
click at [507, 244] on icon at bounding box center [512, 242] width 36 height 24
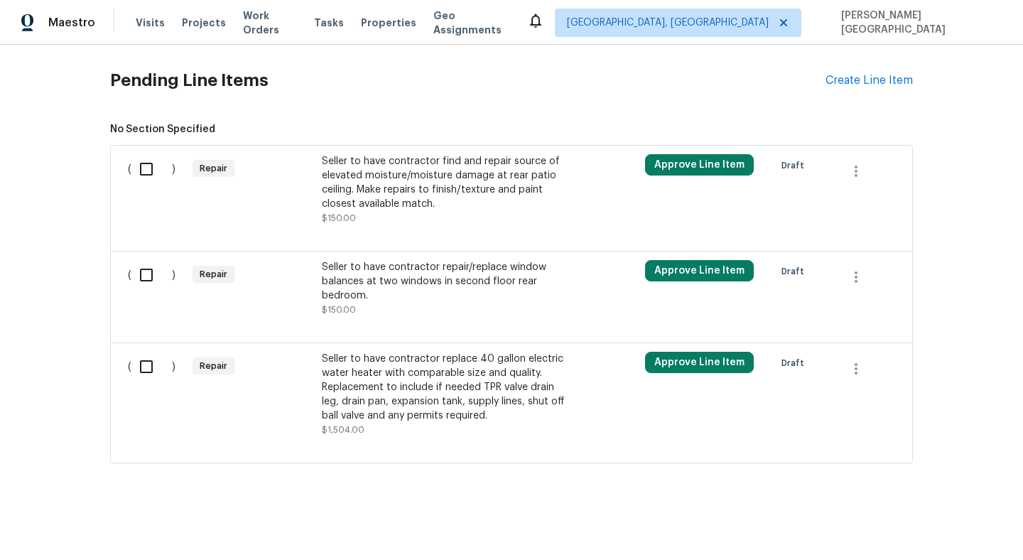
click at [401, 188] on div "Seller to have contractor find and repair source of elevated moisture/moisture …" at bounding box center [447, 182] width 250 height 57
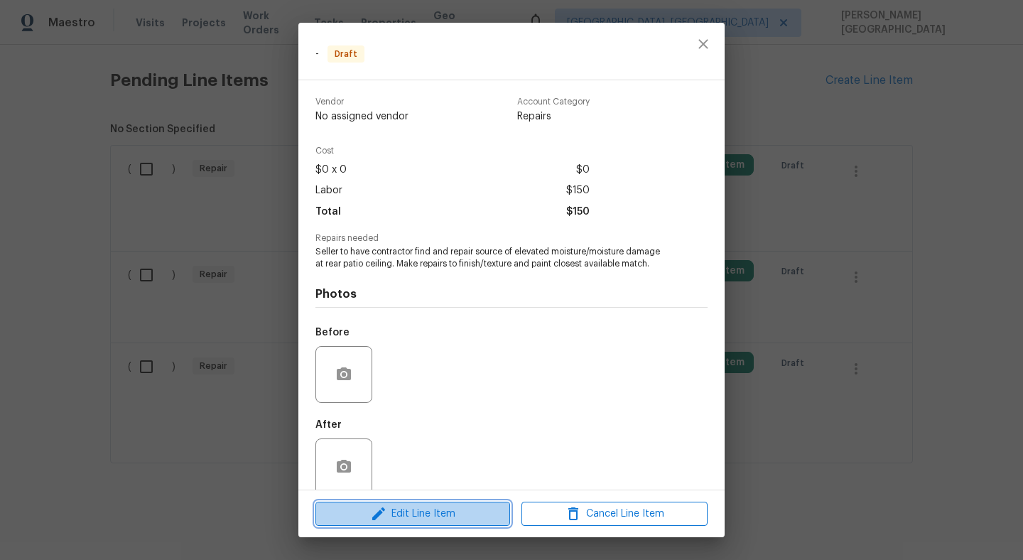
click at [431, 520] on span "Edit Line Item" at bounding box center [413, 514] width 186 height 18
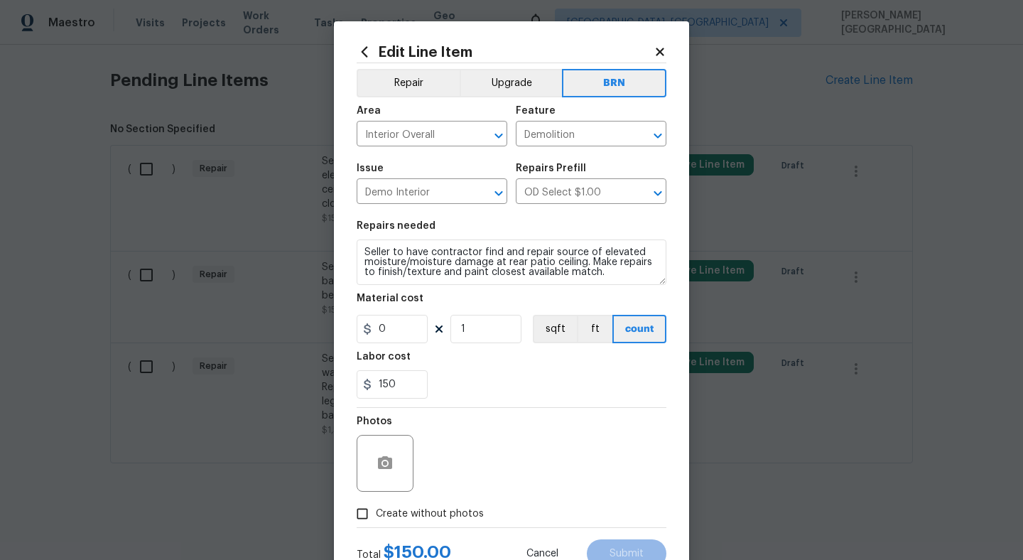
click at [461, 448] on div "Photos" at bounding box center [512, 454] width 310 height 92
click at [396, 457] on button "button" at bounding box center [385, 463] width 34 height 34
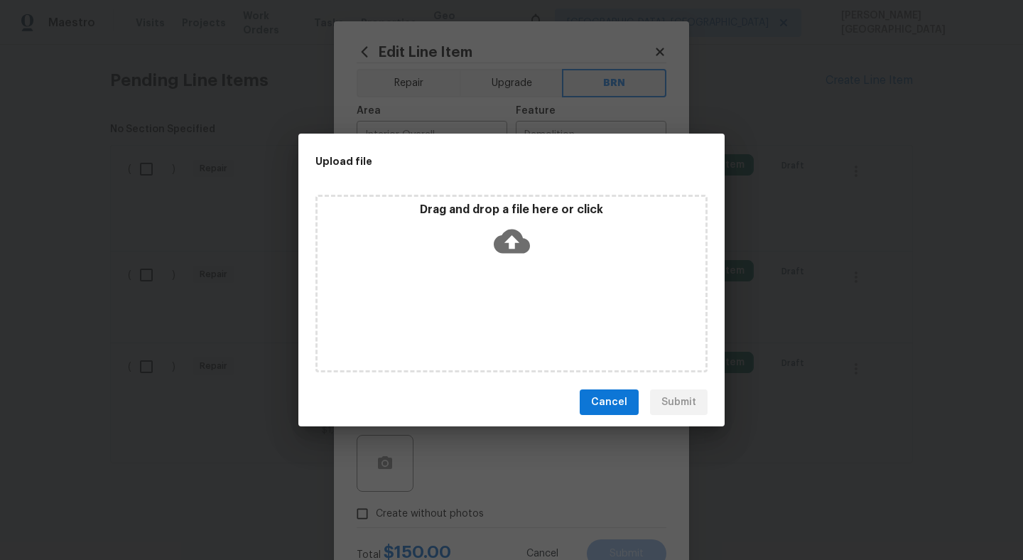
click at [519, 238] on icon at bounding box center [512, 242] width 36 height 24
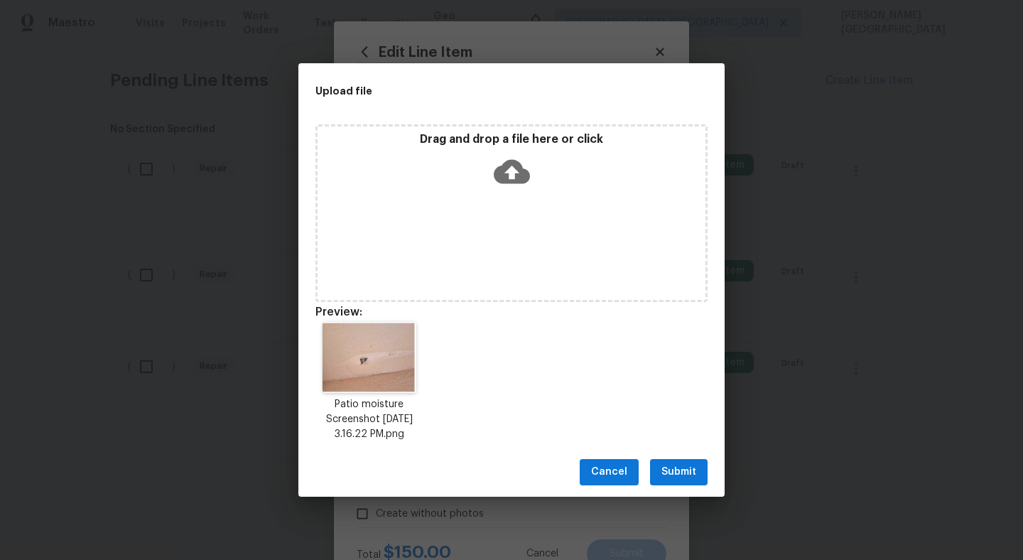
click at [678, 474] on span "Submit" at bounding box center [679, 472] width 35 height 18
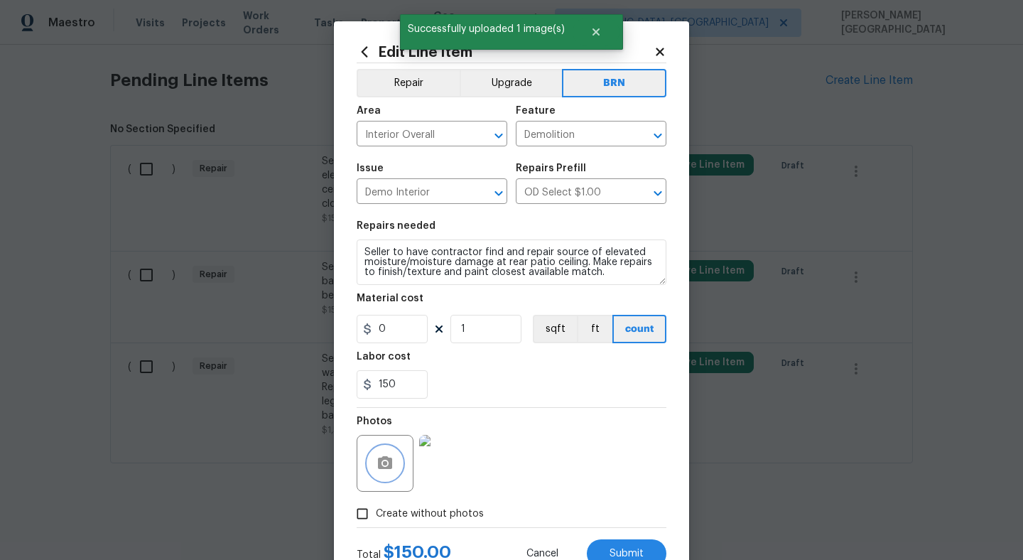
scroll to position [53, 0]
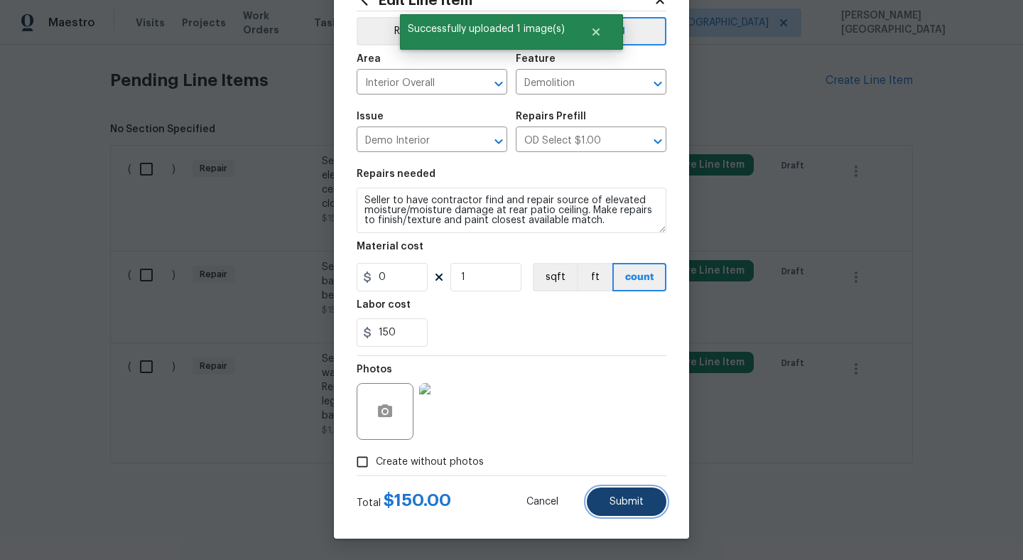
click at [616, 502] on span "Submit" at bounding box center [627, 502] width 34 height 11
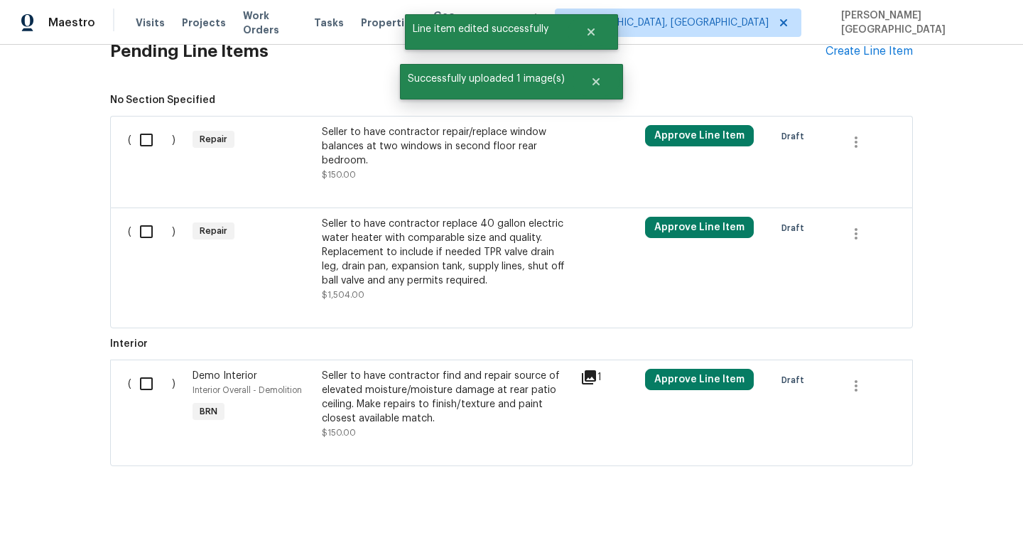
scroll to position [475, 0]
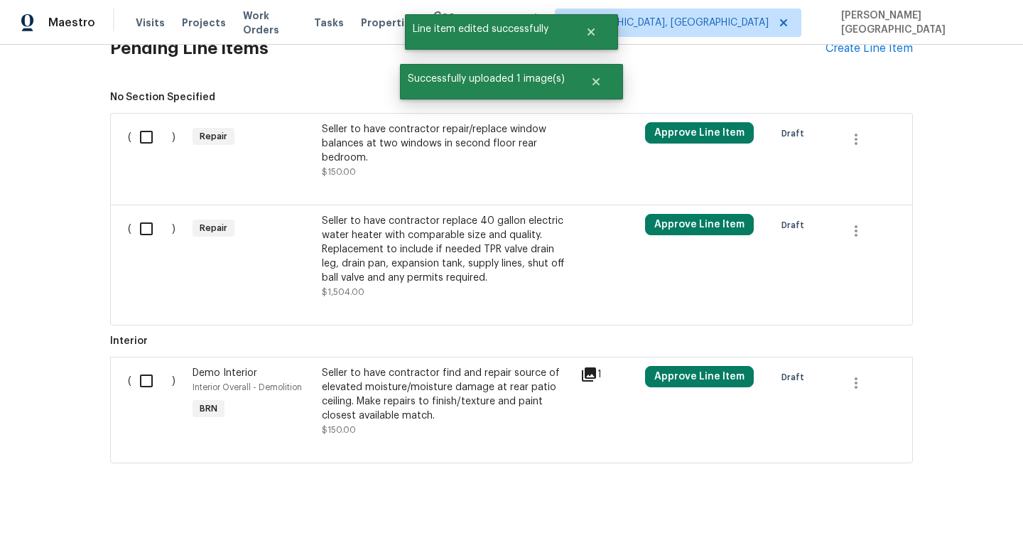
click at [411, 147] on div "Seller to have contractor repair/replace window balances at two windows in seco…" at bounding box center [447, 143] width 250 height 43
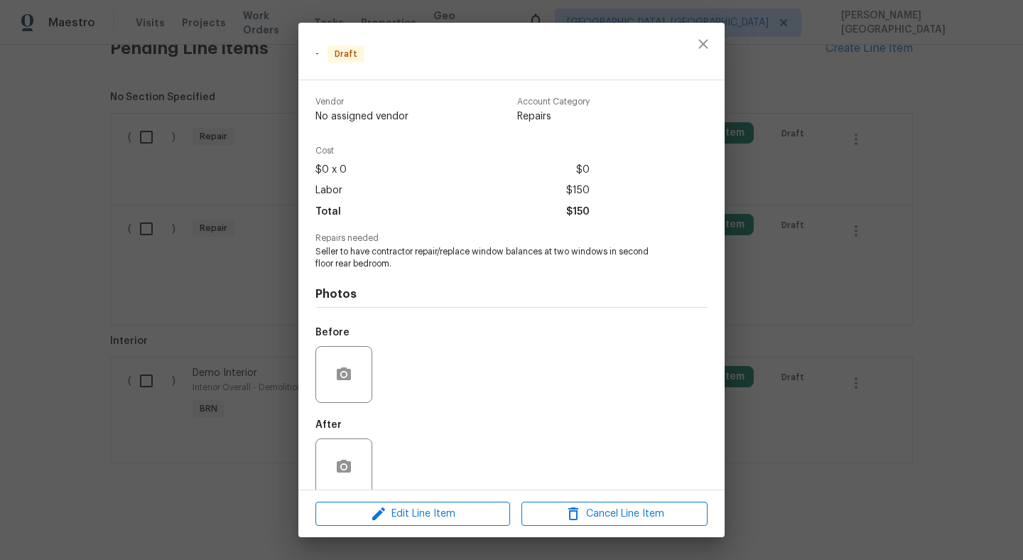
click at [338, 257] on span "Seller to have contractor repair/replace window balances at two windows in seco…" at bounding box center [491, 258] width 353 height 24
copy span "Seller to have contractor repair/replace window balances at two windows in seco…"
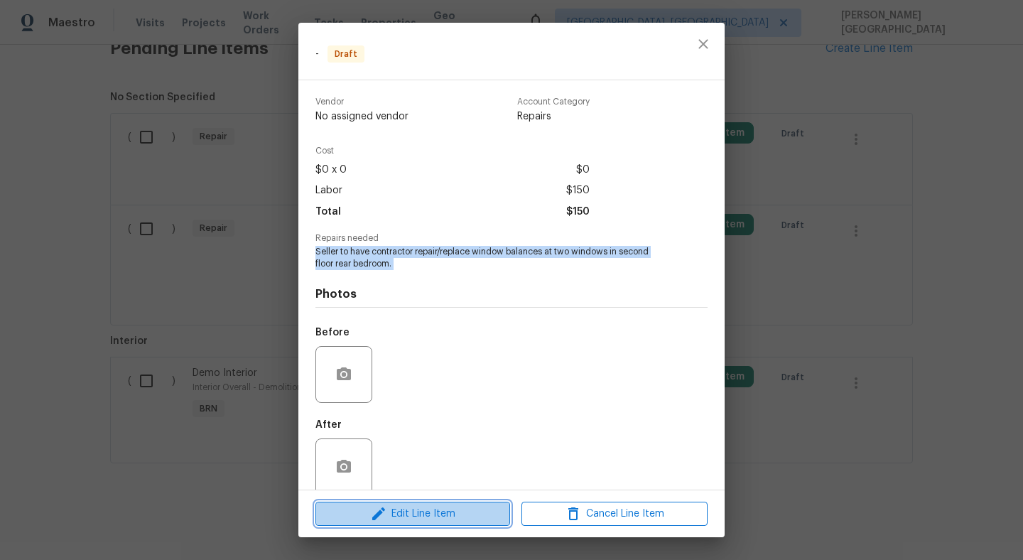
click at [440, 521] on span "Edit Line Item" at bounding box center [413, 514] width 186 height 18
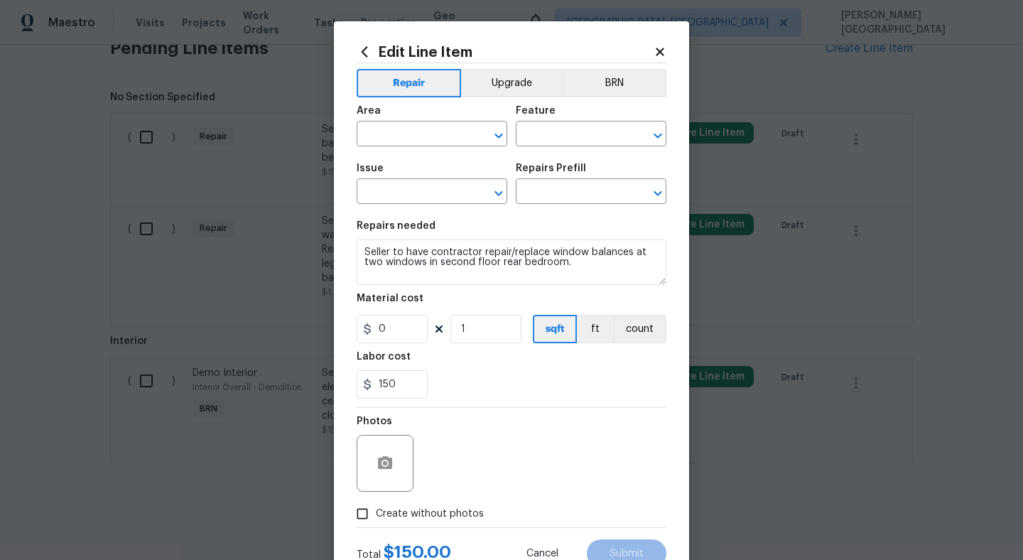
click at [606, 101] on div "Area ​ Feature ​" at bounding box center [512, 126] width 310 height 58
click at [612, 87] on button "BRN" at bounding box center [614, 83] width 104 height 28
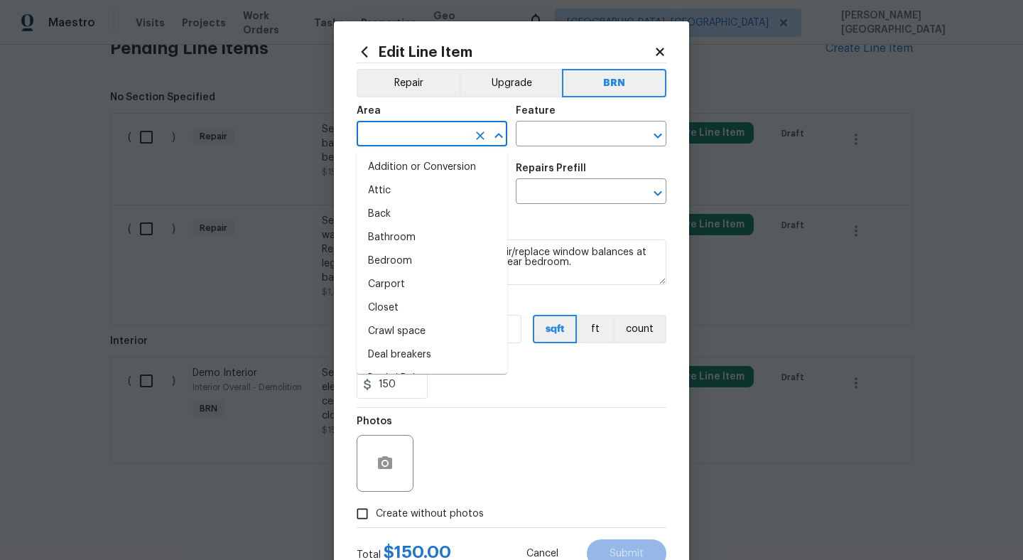
click at [443, 126] on input "text" at bounding box center [412, 135] width 111 height 22
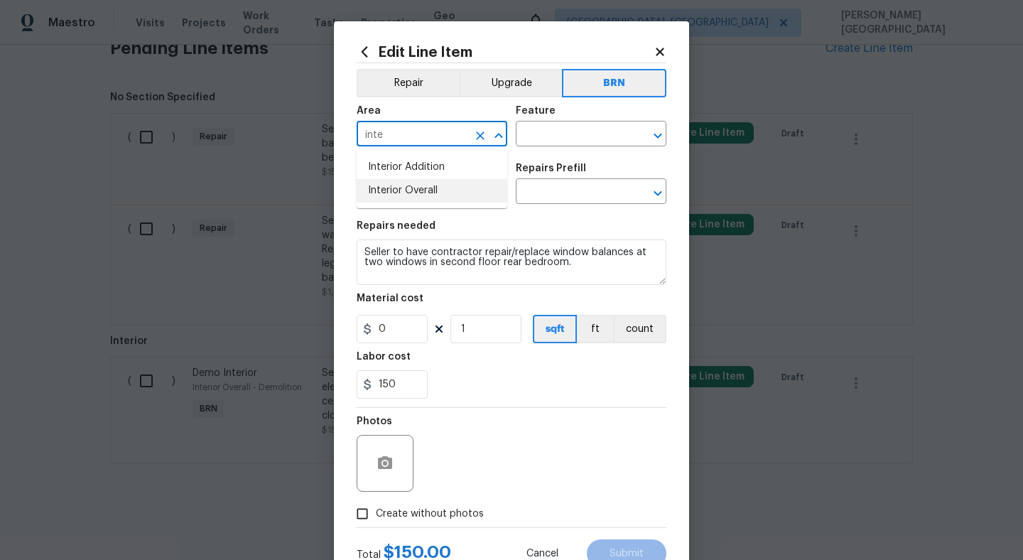
click at [431, 190] on li "Interior Overall" at bounding box center [432, 190] width 151 height 23
type input "Interior Overall"
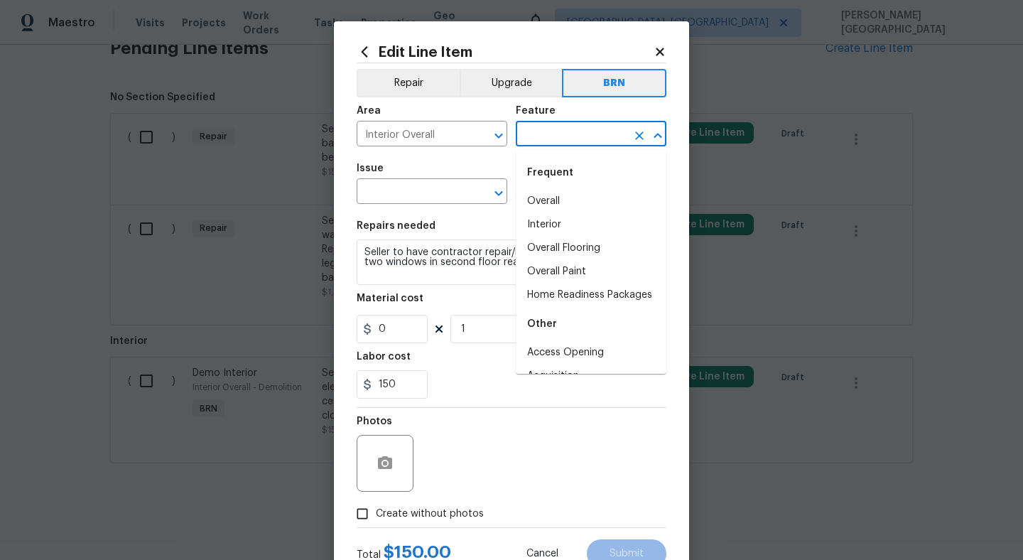
click at [554, 132] on input "text" at bounding box center [571, 135] width 111 height 22
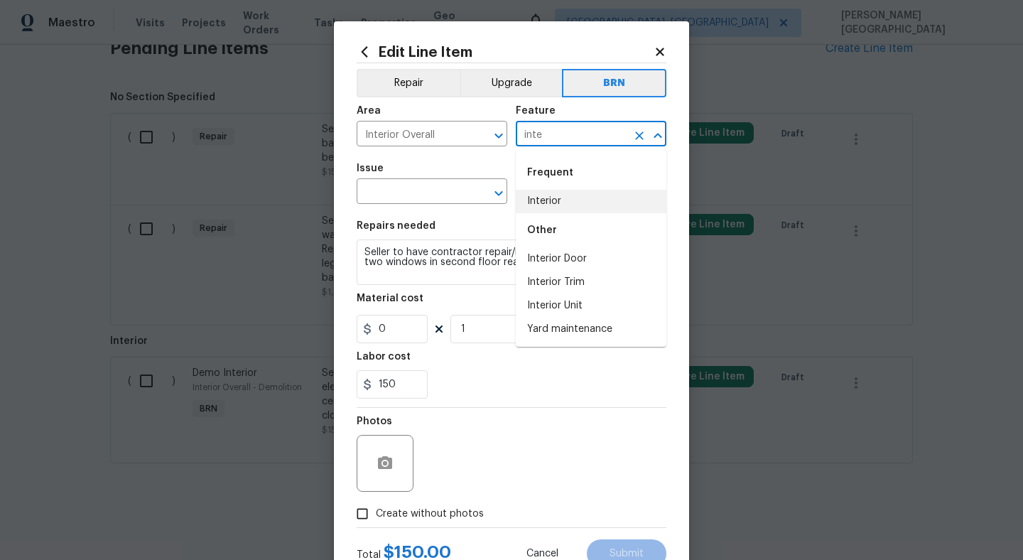
click at [561, 200] on li "Interior" at bounding box center [591, 201] width 151 height 23
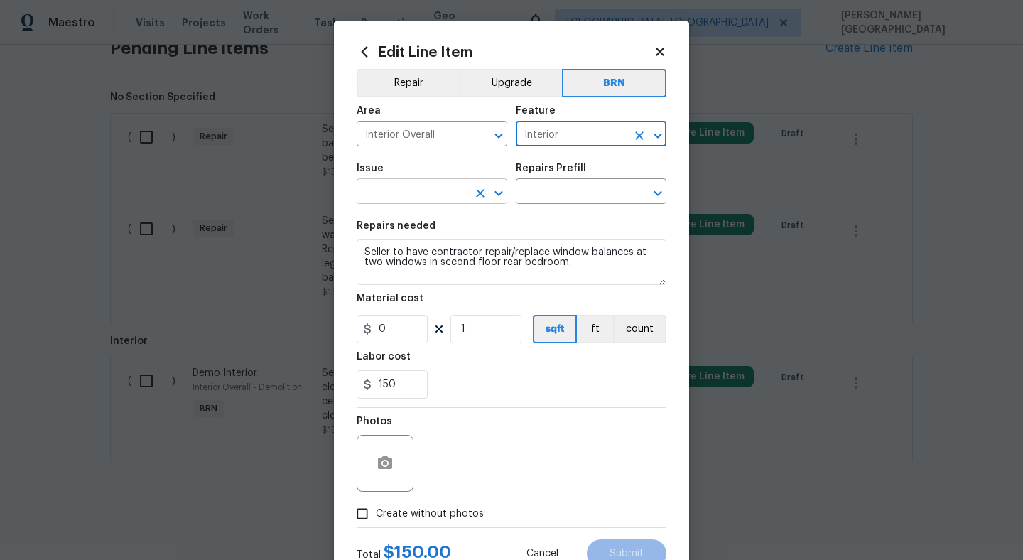
type input "Interior"
click at [421, 198] on input "text" at bounding box center [412, 193] width 111 height 22
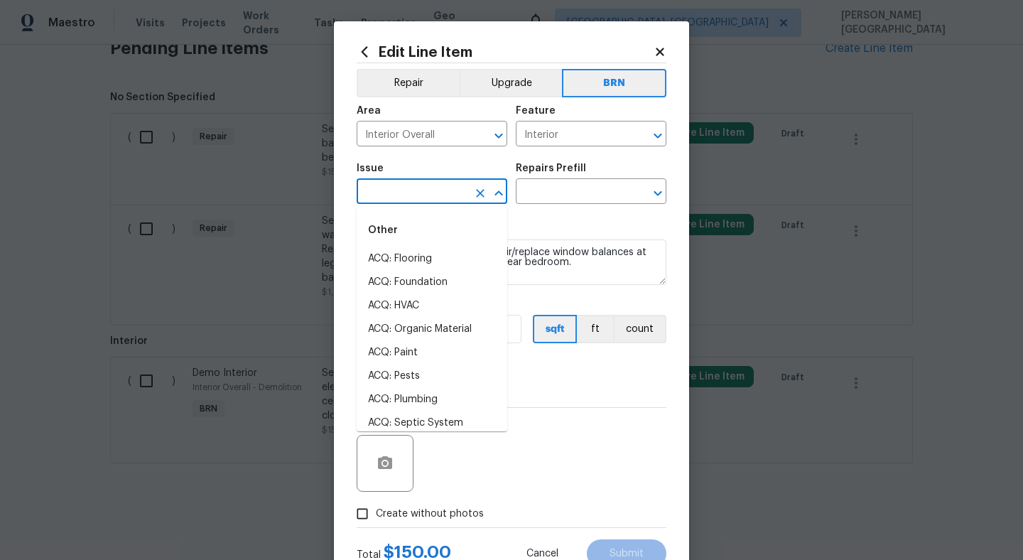
type input "o"
click at [404, 262] on li "Demo Interior" at bounding box center [432, 258] width 151 height 23
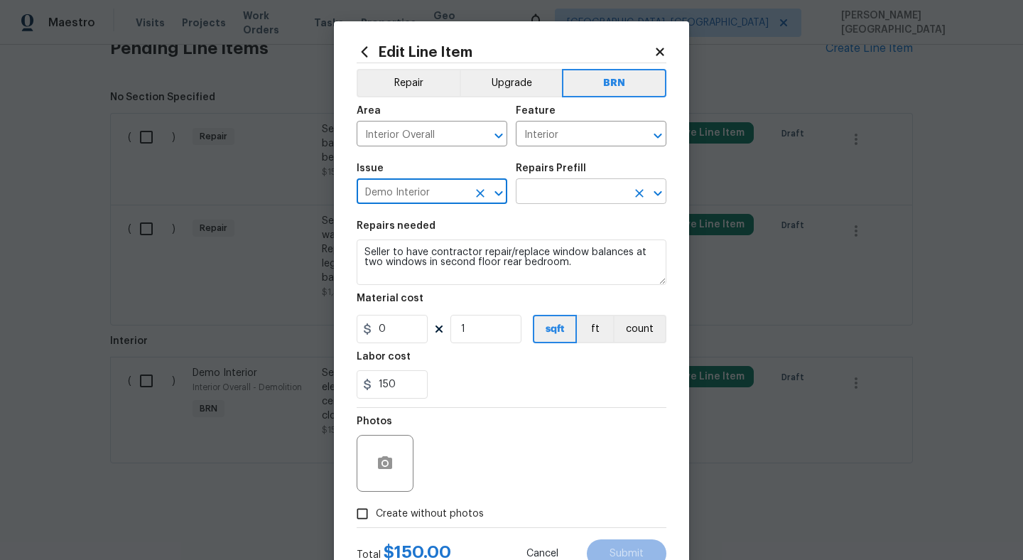
type input "Demo Interior"
click at [532, 192] on input "text" at bounding box center [571, 193] width 111 height 22
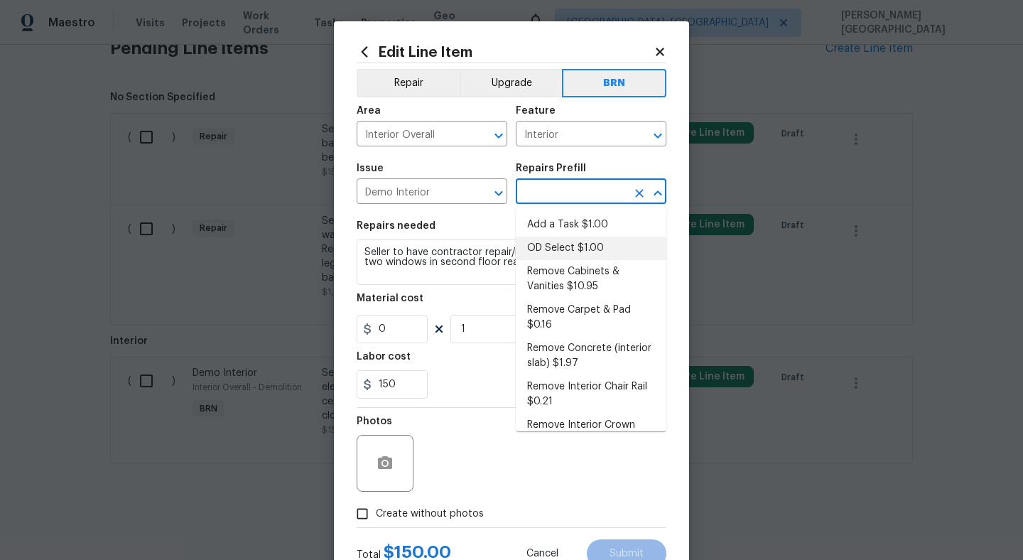
click at [567, 253] on li "OD Select $1.00" at bounding box center [591, 248] width 151 height 23
type input "Demolition"
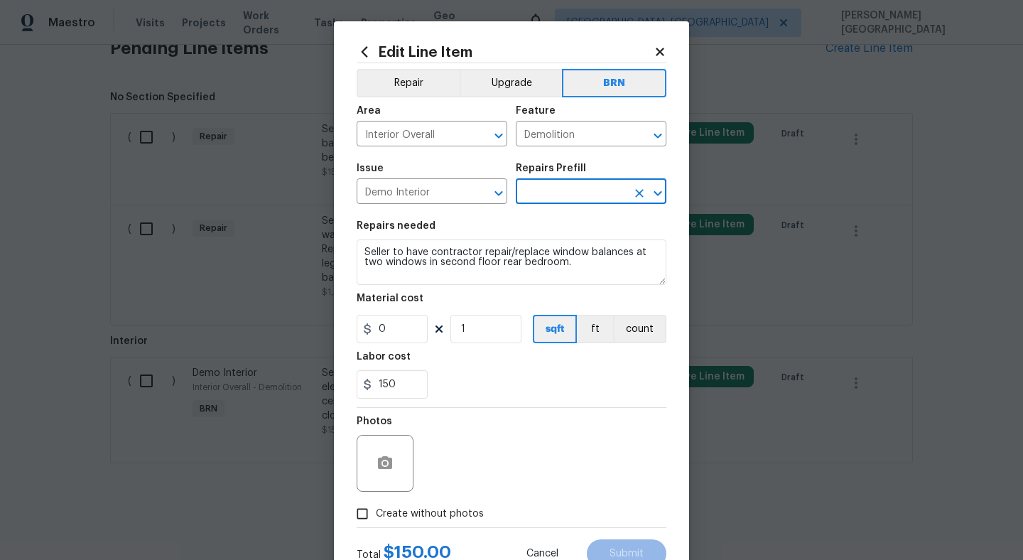
type input "OD Select $1.00"
type textarea "Refer to the agreed upon scope document for further details."
type input "1"
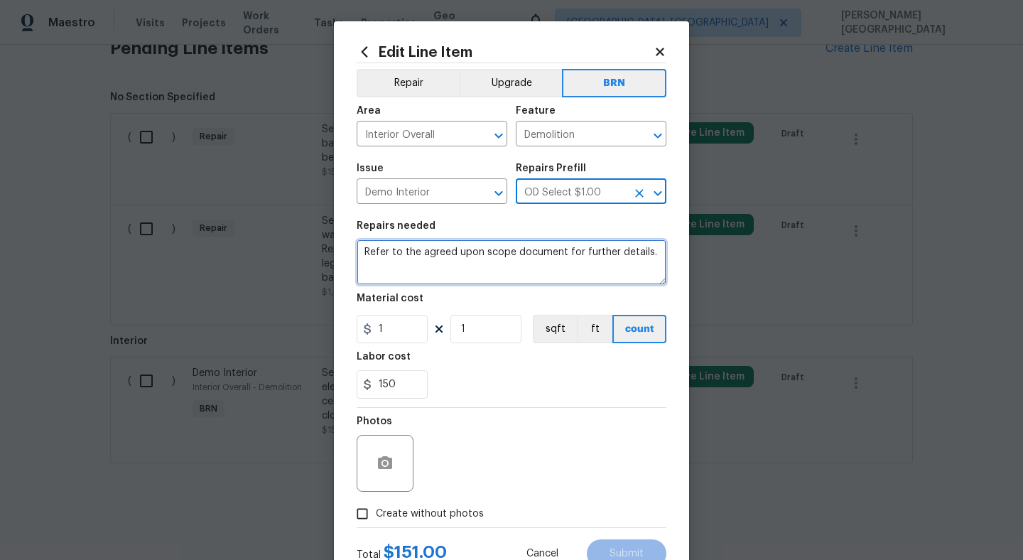
click at [396, 259] on textarea "Refer to the agreed upon scope document for further details." at bounding box center [512, 261] width 310 height 45
paste textarea "Seller to have contractor repair/replace window balances at two windows in seco…"
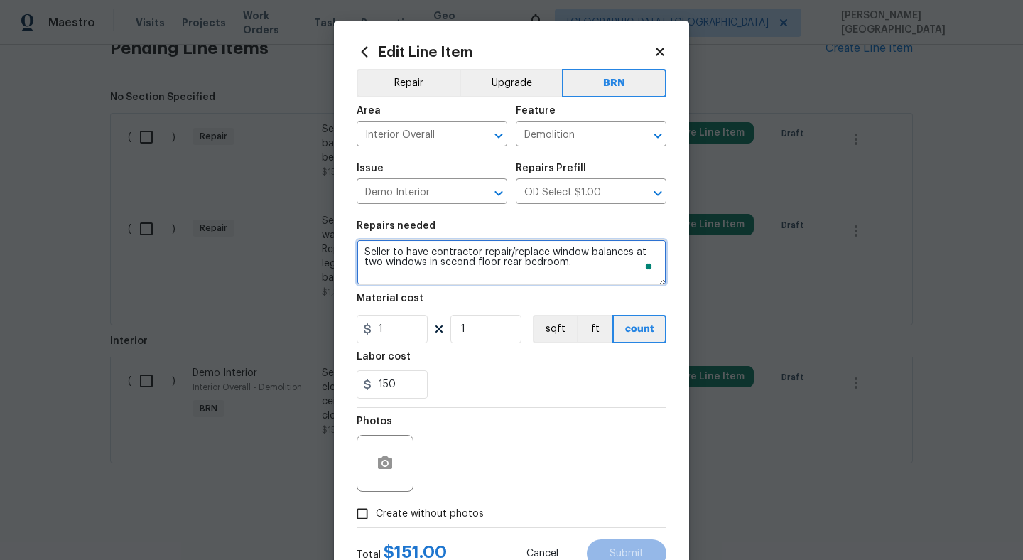
type textarea "Seller to have contractor repair/replace window balances at two windows in seco…"
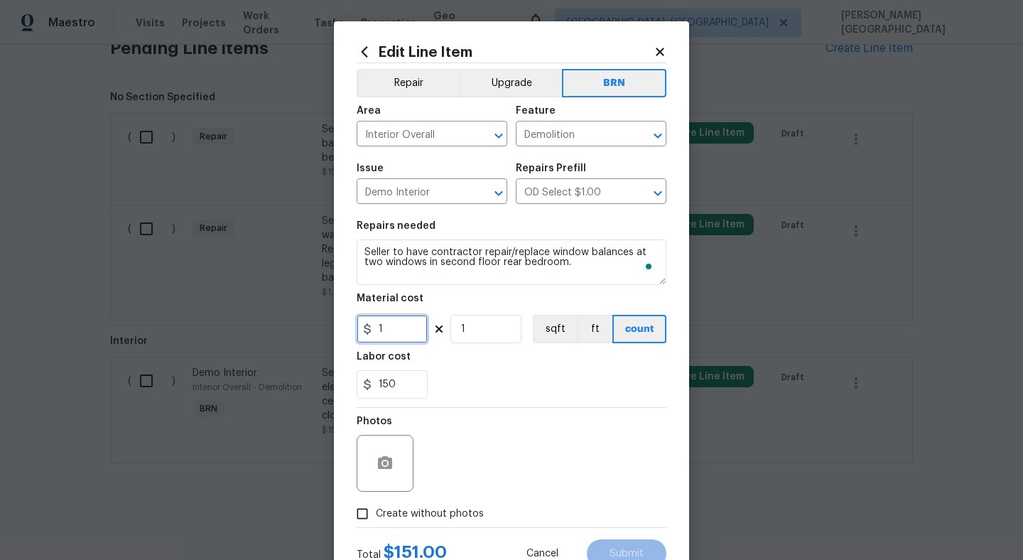
click at [404, 324] on input "1" at bounding box center [392, 329] width 71 height 28
type input "0"
click at [384, 460] on icon "button" at bounding box center [385, 462] width 14 height 13
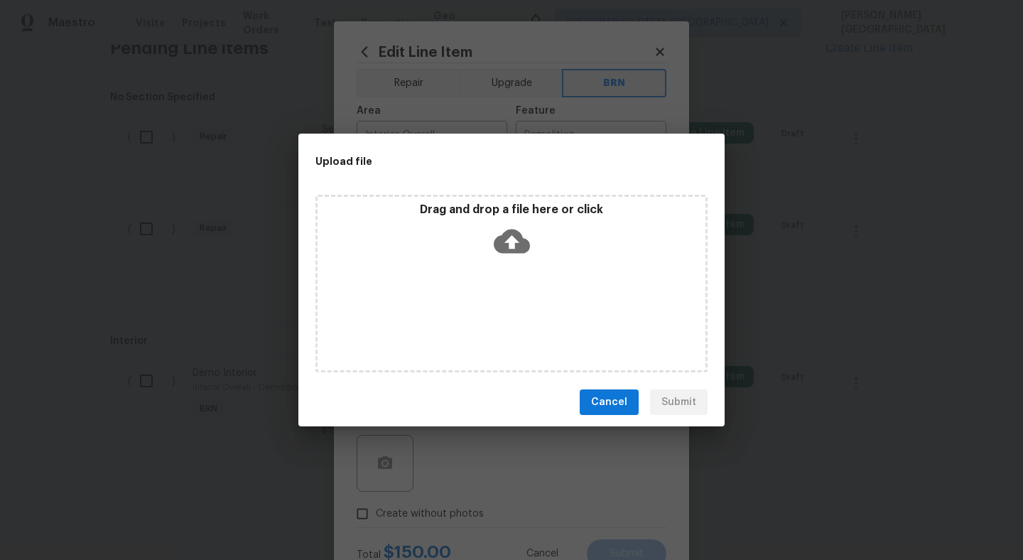
click at [518, 238] on icon at bounding box center [512, 242] width 36 height 24
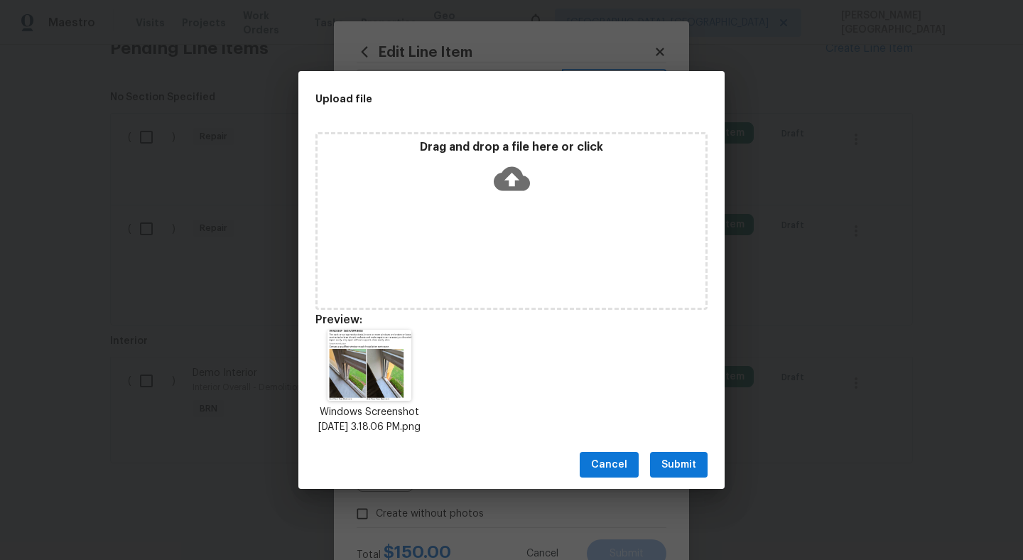
click at [670, 470] on span "Submit" at bounding box center [679, 465] width 35 height 18
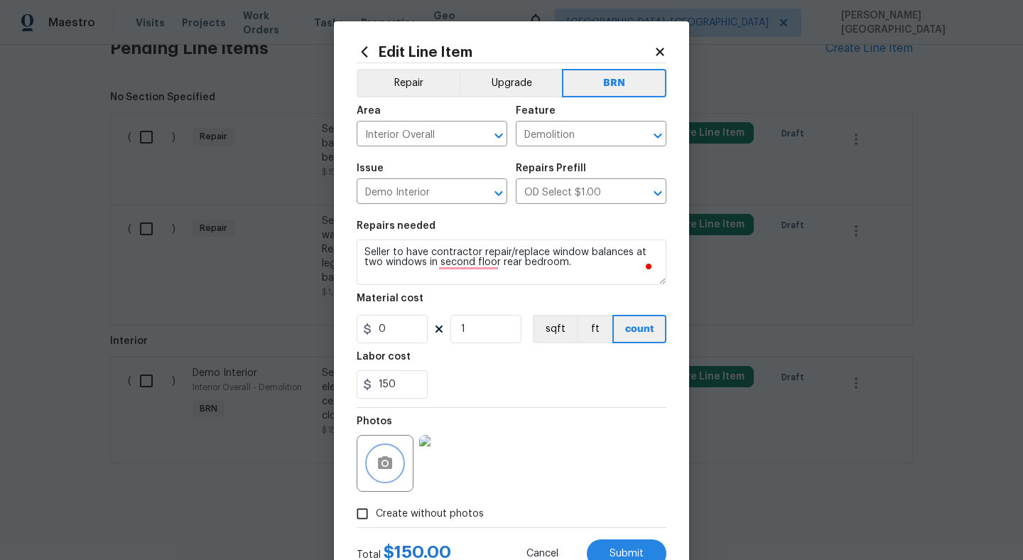
scroll to position [53, 0]
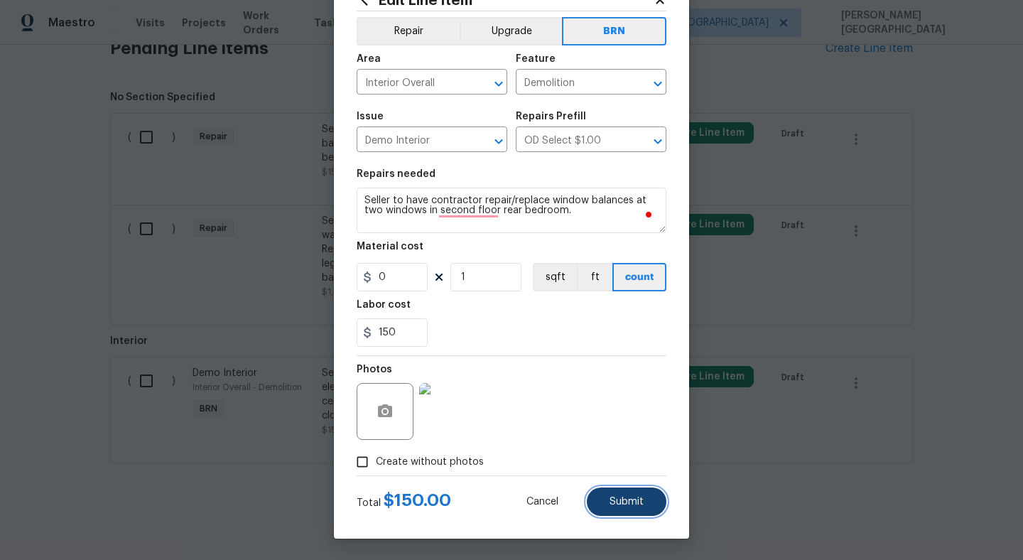
click at [644, 497] on button "Submit" at bounding box center [627, 501] width 80 height 28
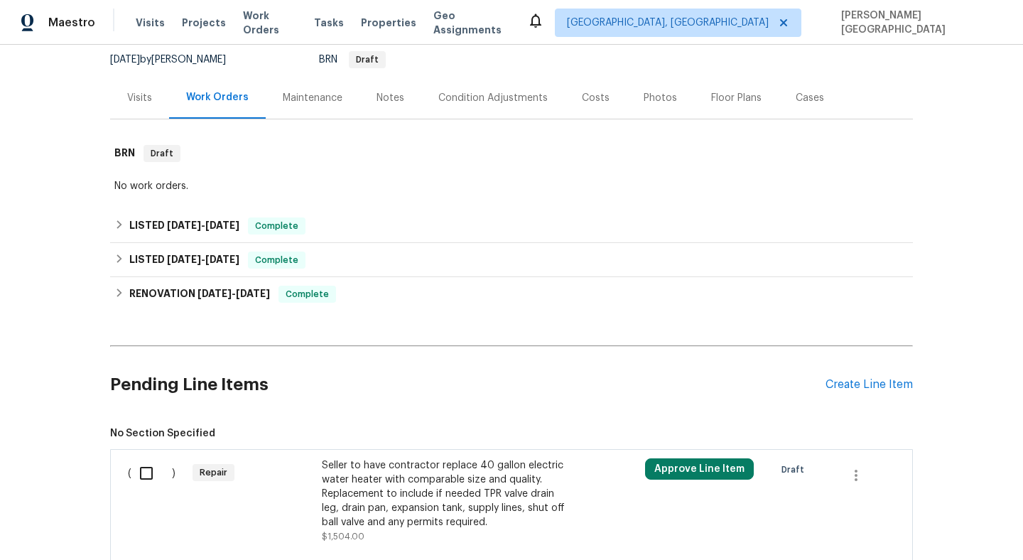
scroll to position [475, 0]
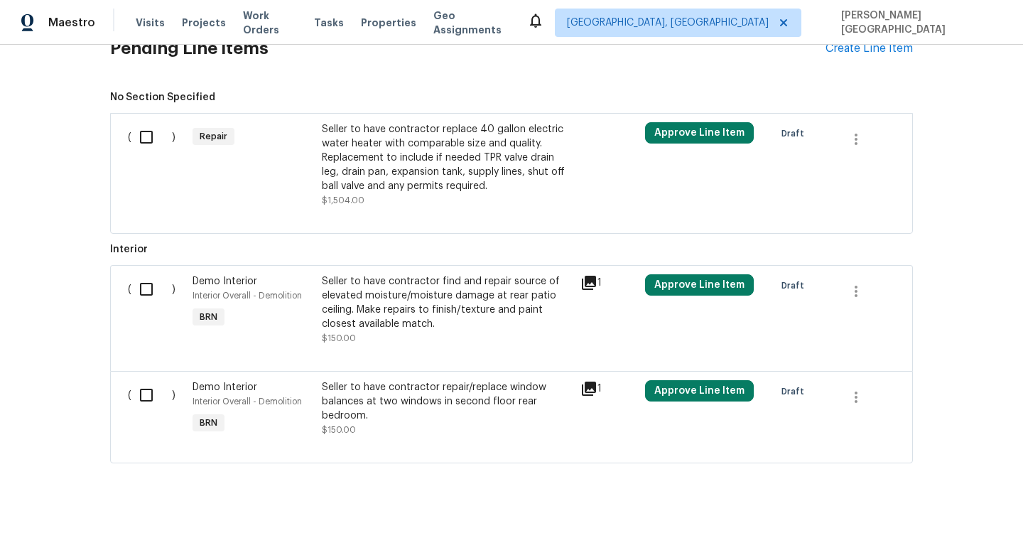
click at [393, 172] on div "Seller to have contractor replace 40 gallon electric water heater with comparab…" at bounding box center [447, 157] width 250 height 71
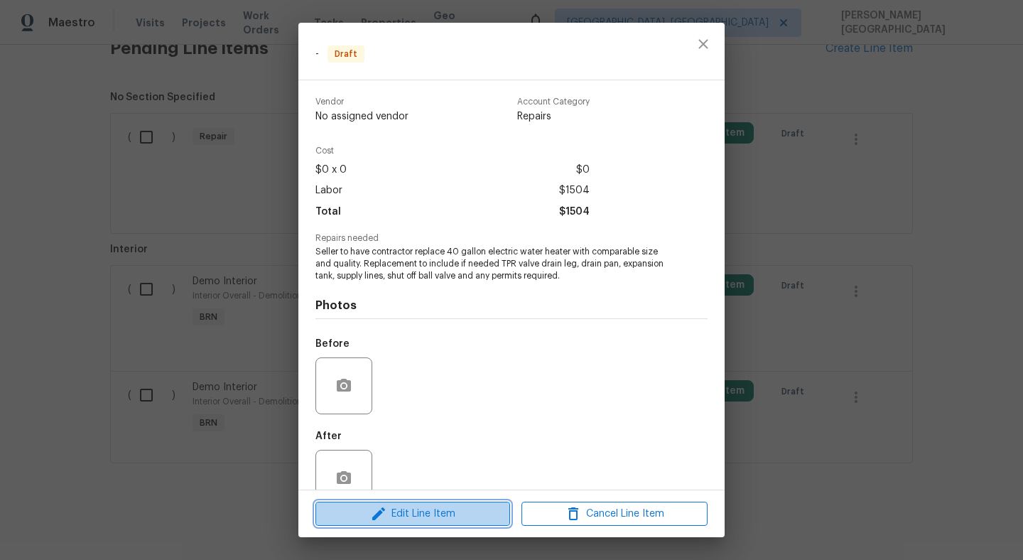
click at [419, 507] on span "Edit Line Item" at bounding box center [413, 514] width 186 height 18
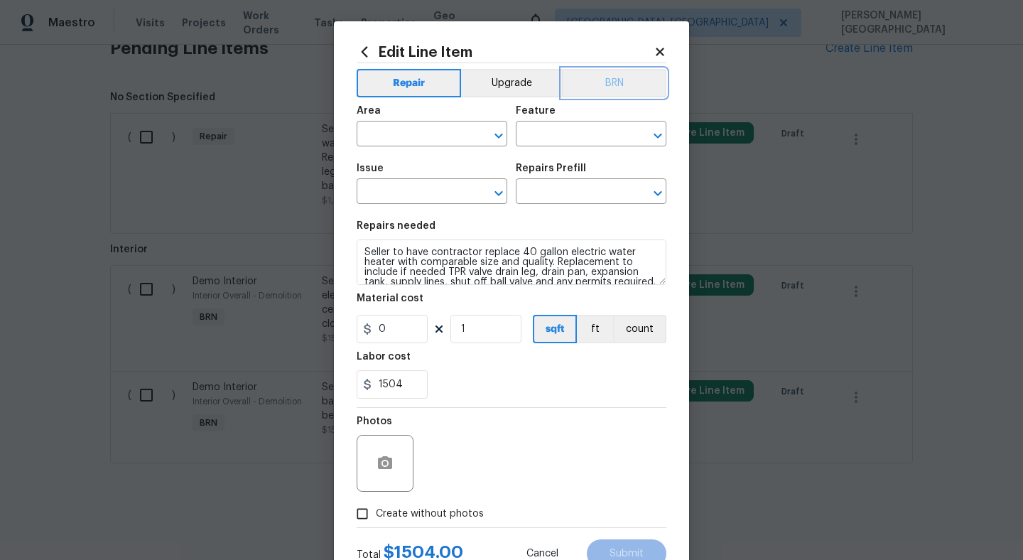
click at [629, 86] on button "BRN" at bounding box center [614, 83] width 104 height 28
click at [387, 131] on input "text" at bounding box center [412, 135] width 111 height 22
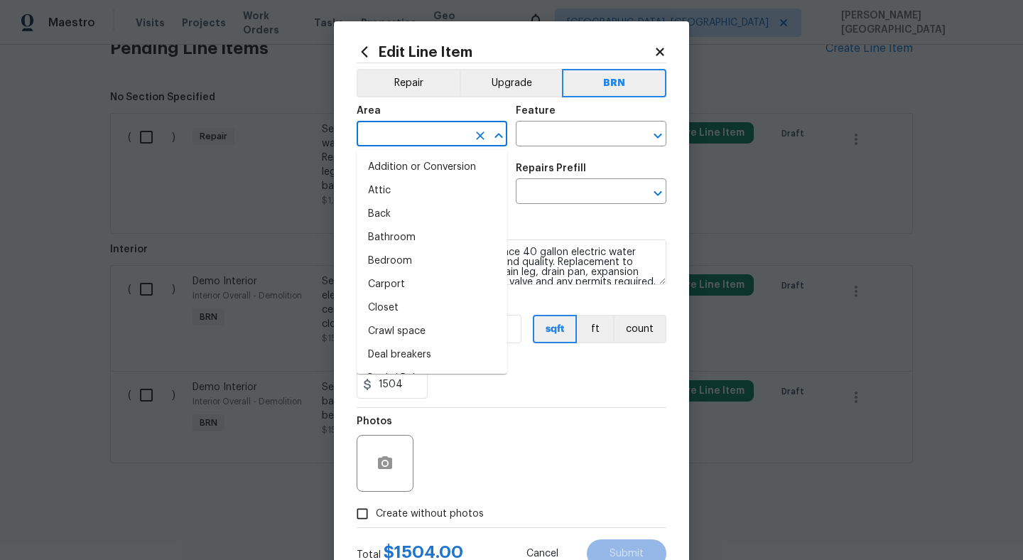
type input "n"
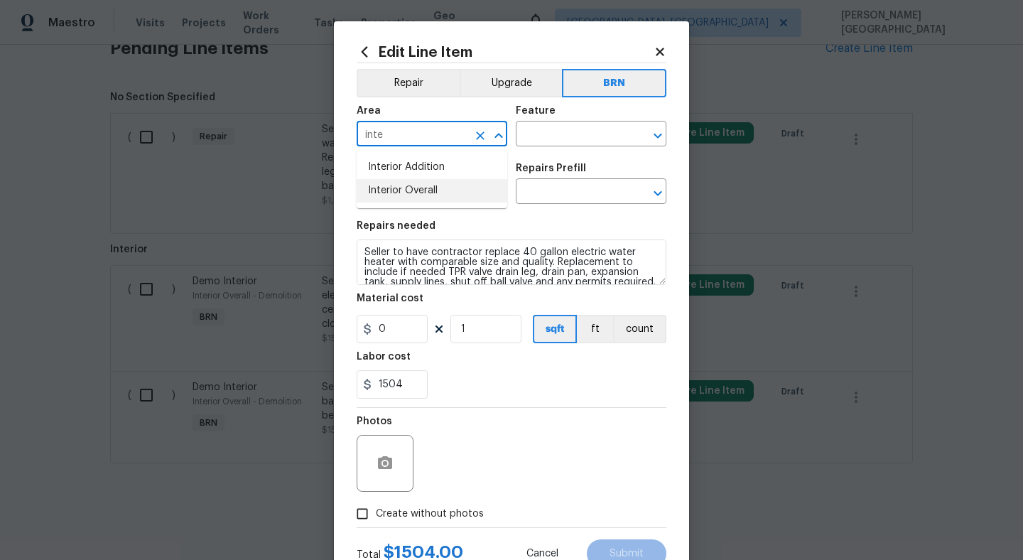
click at [445, 190] on li "Interior Overall" at bounding box center [432, 190] width 151 height 23
type input "Interior Overall"
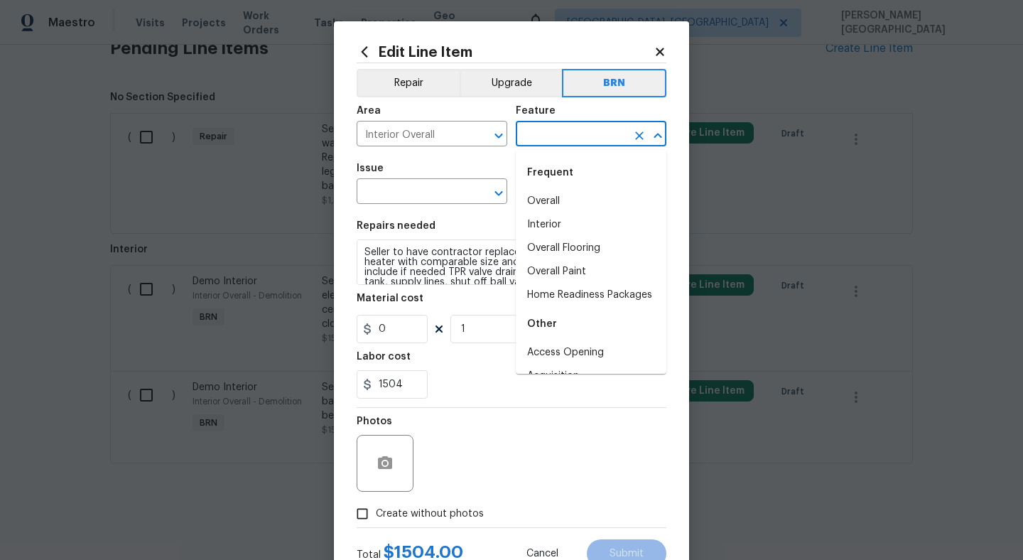
click at [554, 126] on input "text" at bounding box center [571, 135] width 111 height 22
type input "u"
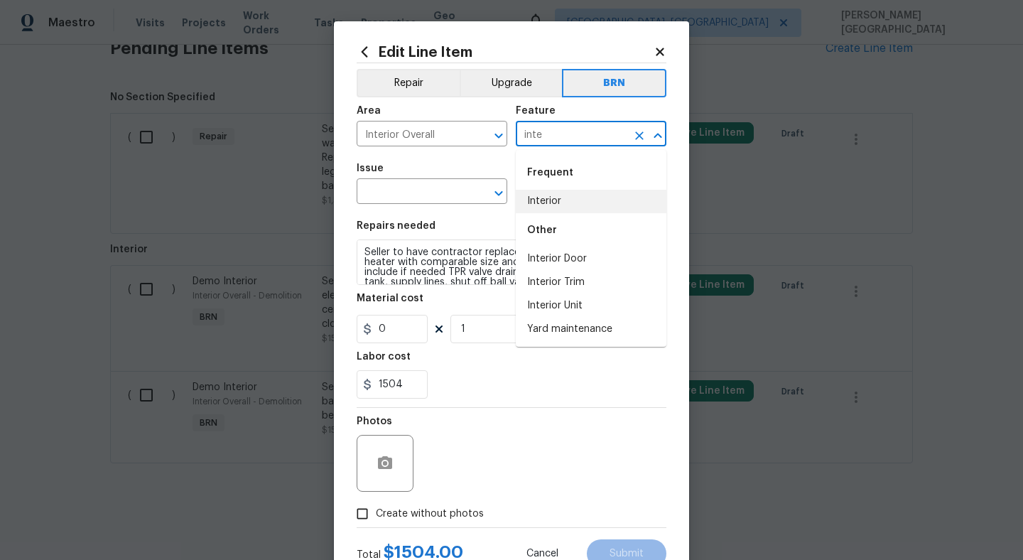
click at [568, 204] on li "Interior" at bounding box center [591, 201] width 151 height 23
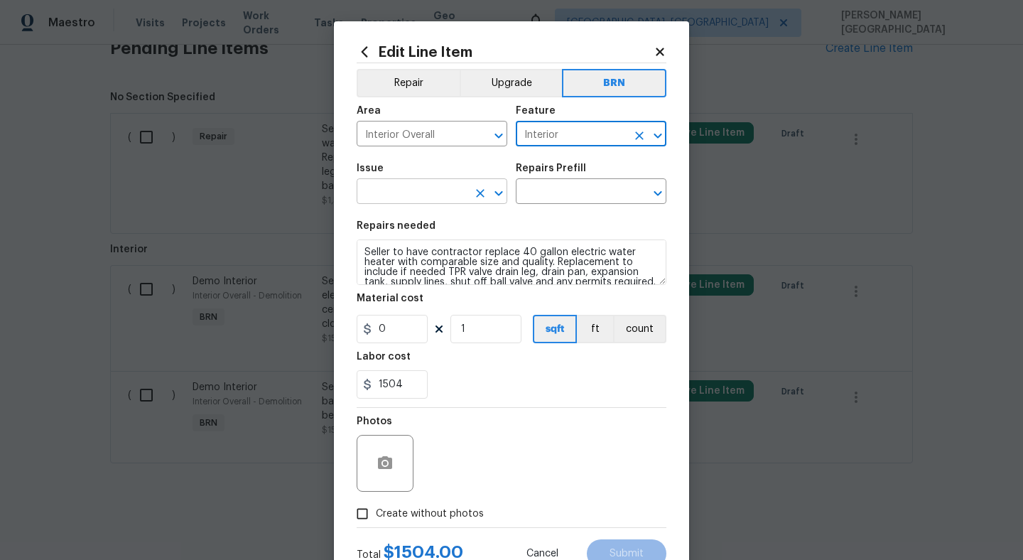
type input "Interior"
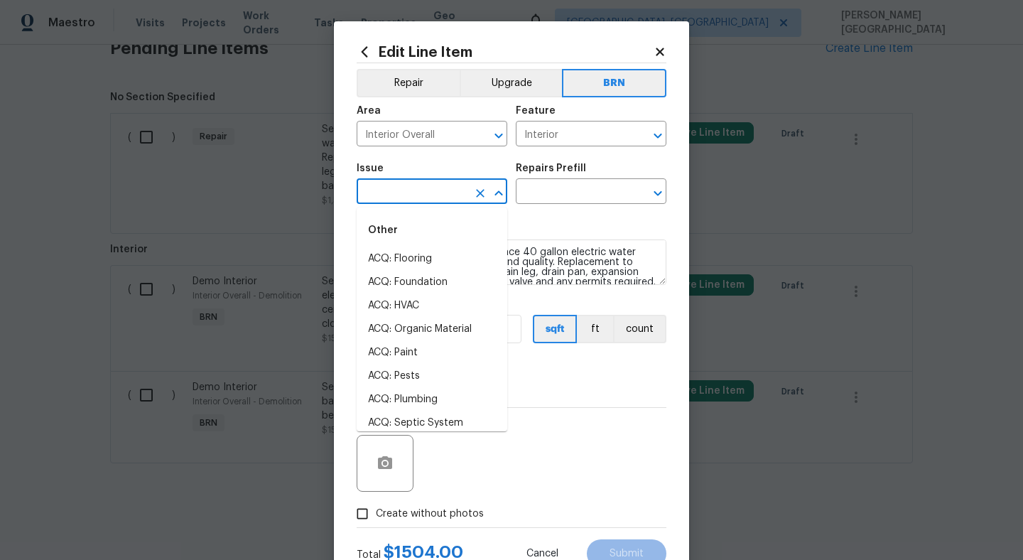
click at [392, 200] on input "text" at bounding box center [412, 193] width 111 height 22
click at [422, 256] on li "Demo Interior" at bounding box center [432, 258] width 151 height 23
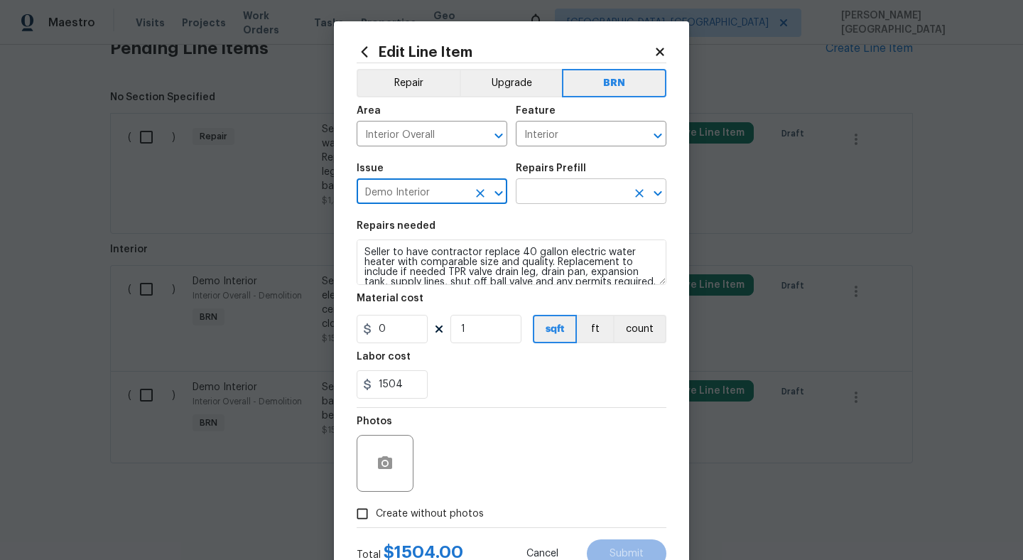
type input "Demo Interior"
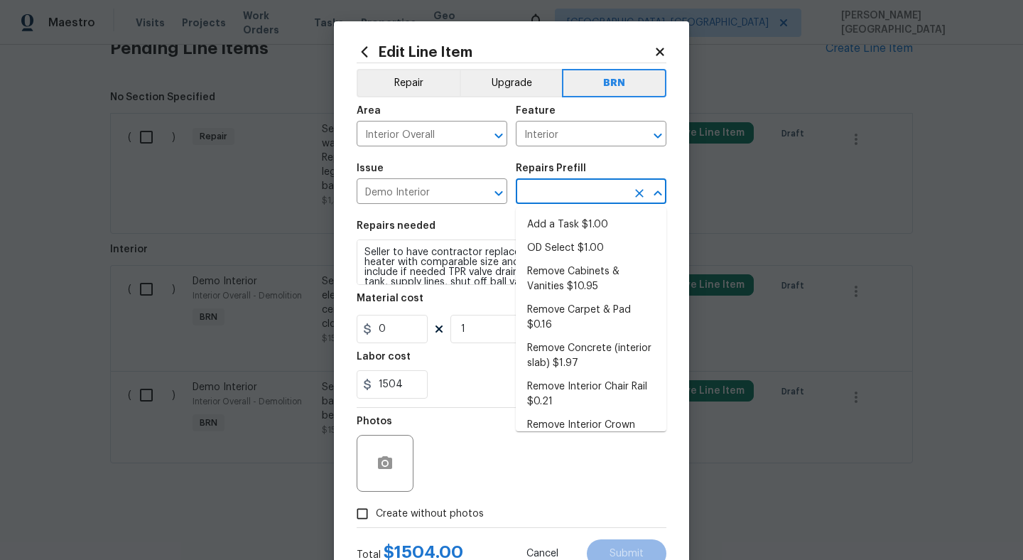
click at [578, 185] on input "text" at bounding box center [571, 193] width 111 height 22
click at [567, 257] on li "OD Select $1.00" at bounding box center [591, 248] width 151 height 23
type input "Demolition"
type input "OD Select $1.00"
type textarea "Refer to the agreed upon scope document for further details."
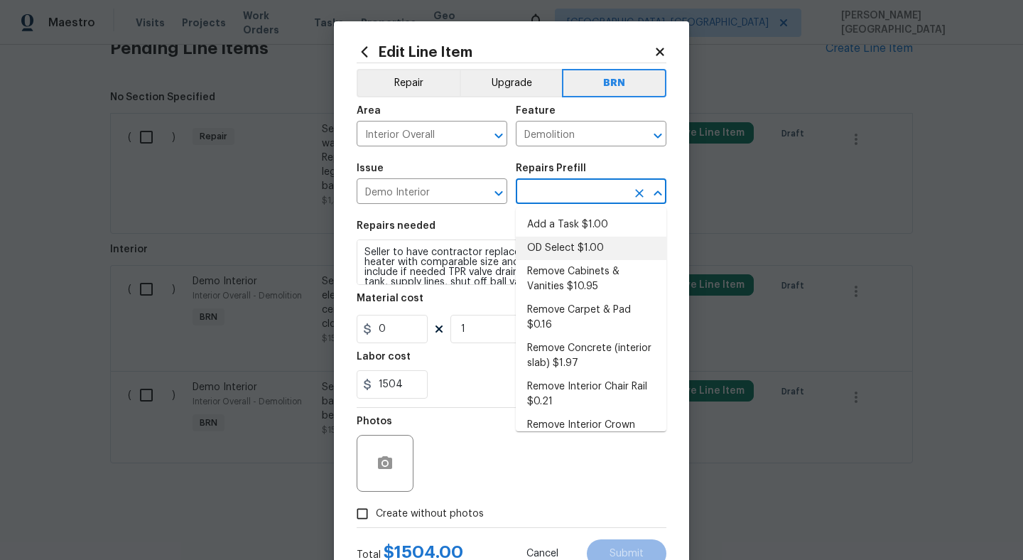
type input "1"
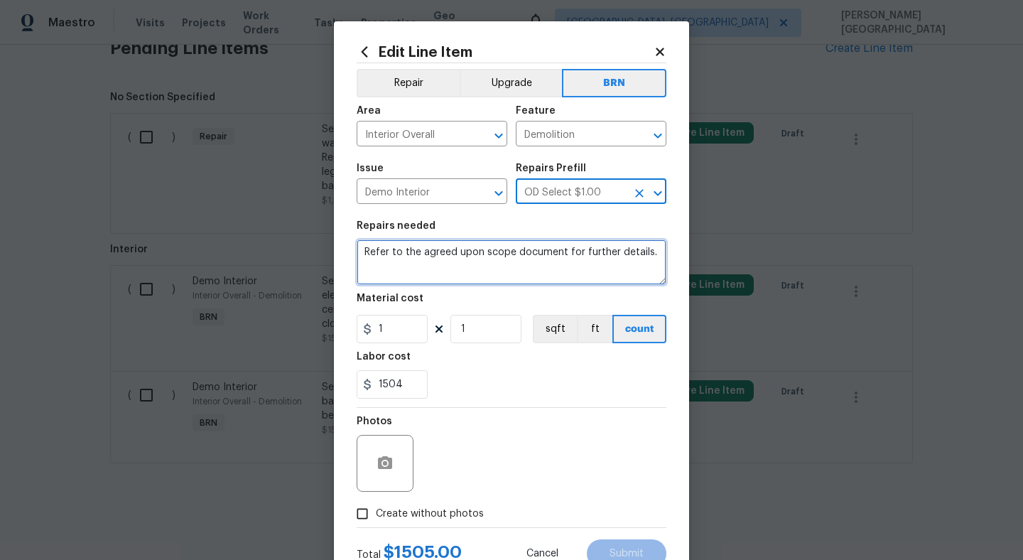
click at [509, 267] on textarea "Refer to the agreed upon scope document for further details." at bounding box center [512, 261] width 310 height 45
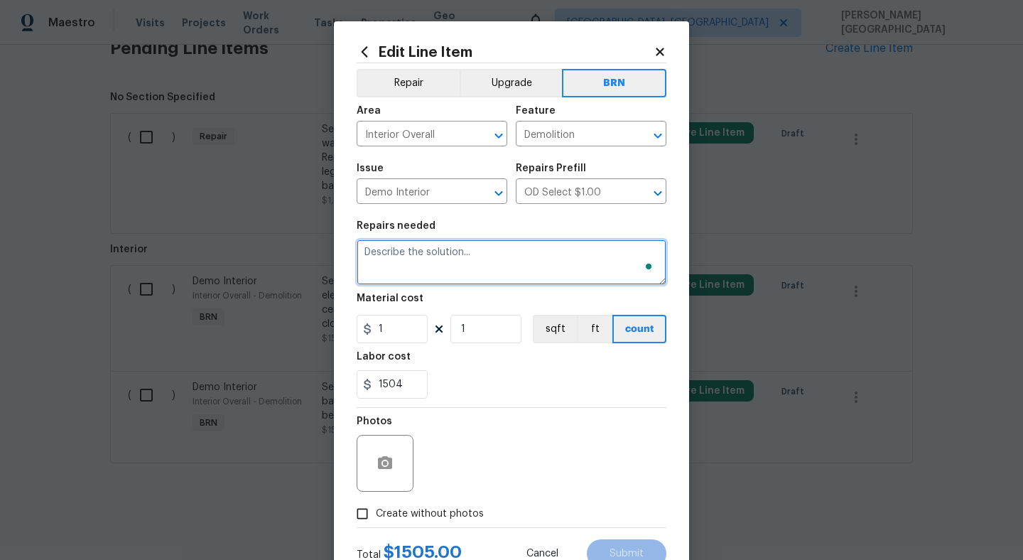
paste textarea "Seller to have contractor replace 40 gallon electric water heater with comparab…"
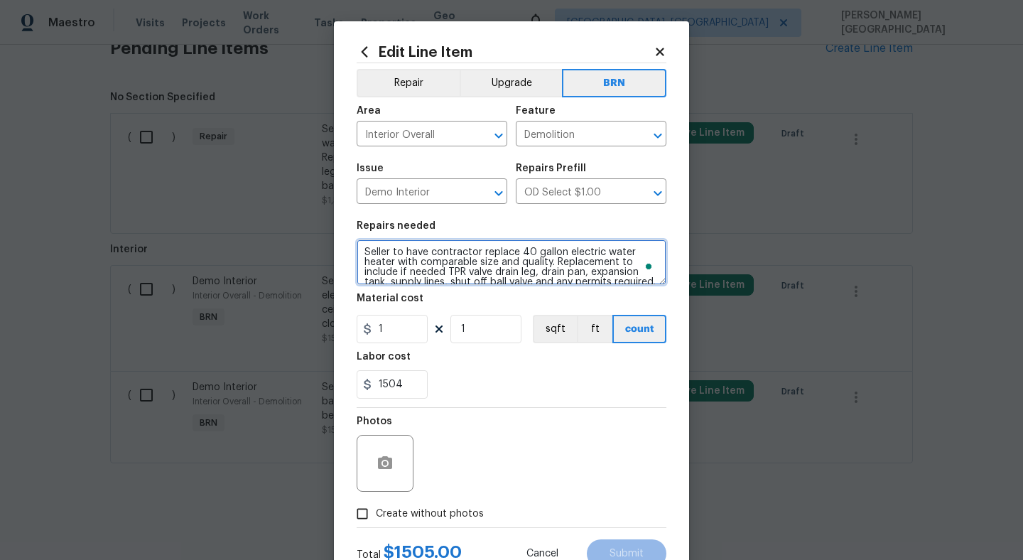
scroll to position [13, 0]
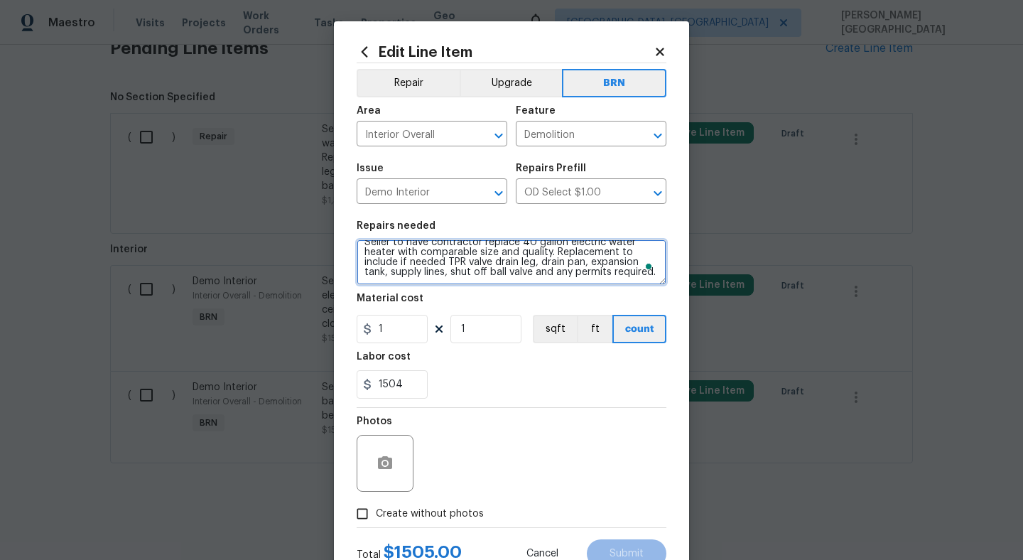
type textarea "Seller to have contractor replace 40 gallon electric water heater with comparab…"
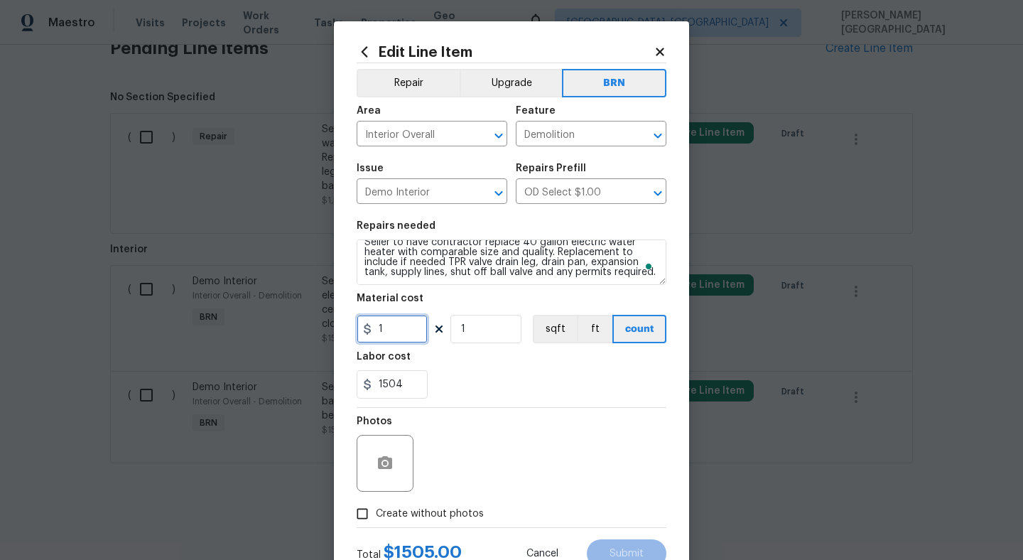
click at [410, 323] on input "1" at bounding box center [392, 329] width 71 height 28
type input "0"
click at [400, 509] on span "Create without photos" at bounding box center [430, 514] width 108 height 15
click at [376, 509] on input "Create without photos" at bounding box center [362, 513] width 27 height 27
checkbox input "true"
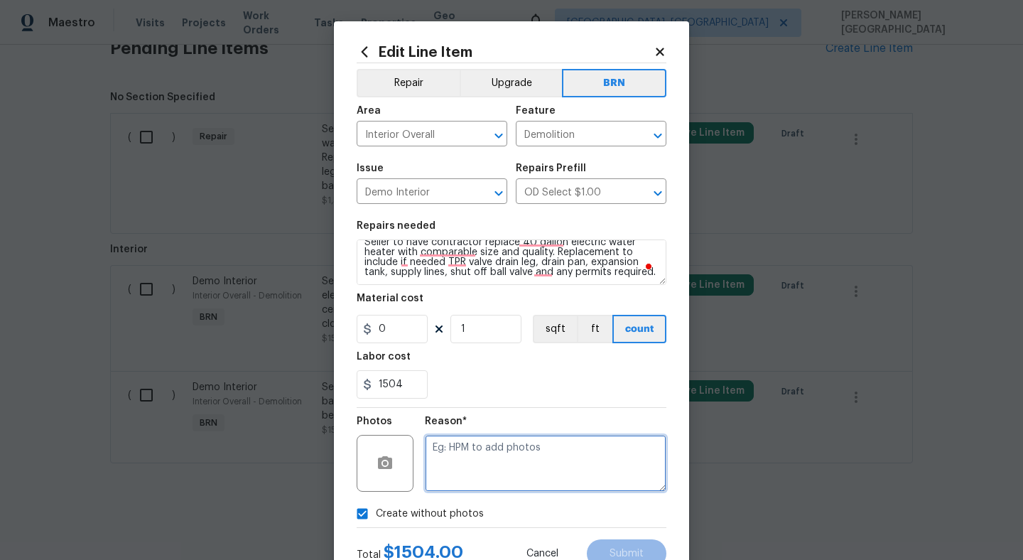
click at [518, 455] on textarea at bounding box center [546, 463] width 242 height 57
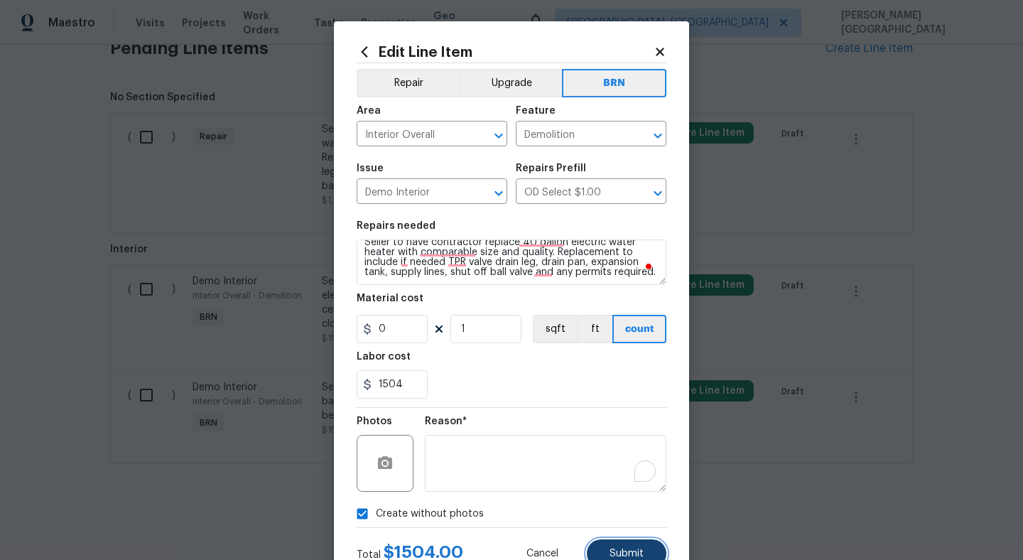
click at [617, 548] on button "Submit" at bounding box center [627, 553] width 80 height 28
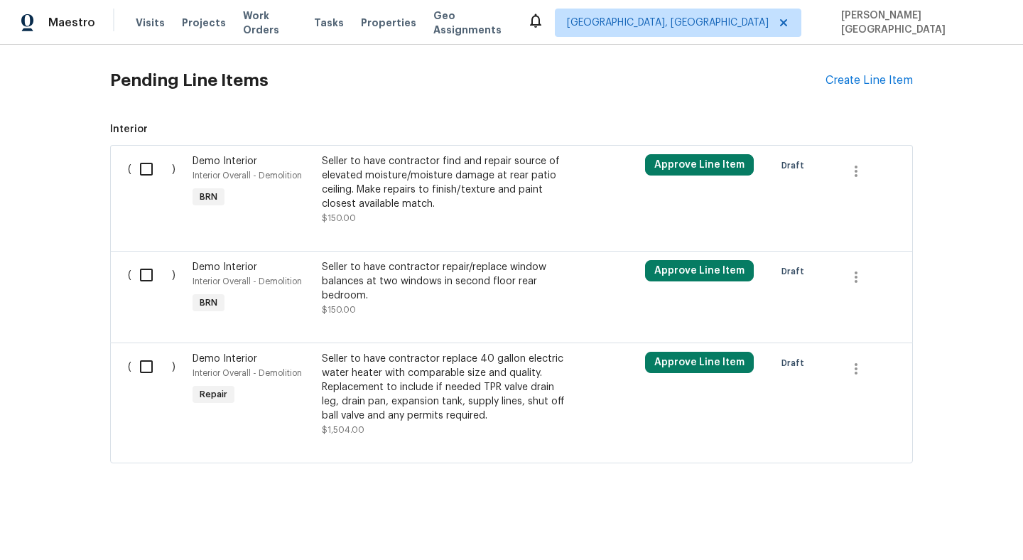
scroll to position [443, 0]
drag, startPoint x: 144, startPoint y: 168, endPoint x: 144, endPoint y: 193, distance: 25.6
click at [144, 168] on input "checkbox" at bounding box center [151, 169] width 41 height 30
checkbox input "true"
click at [146, 273] on input "checkbox" at bounding box center [151, 275] width 41 height 30
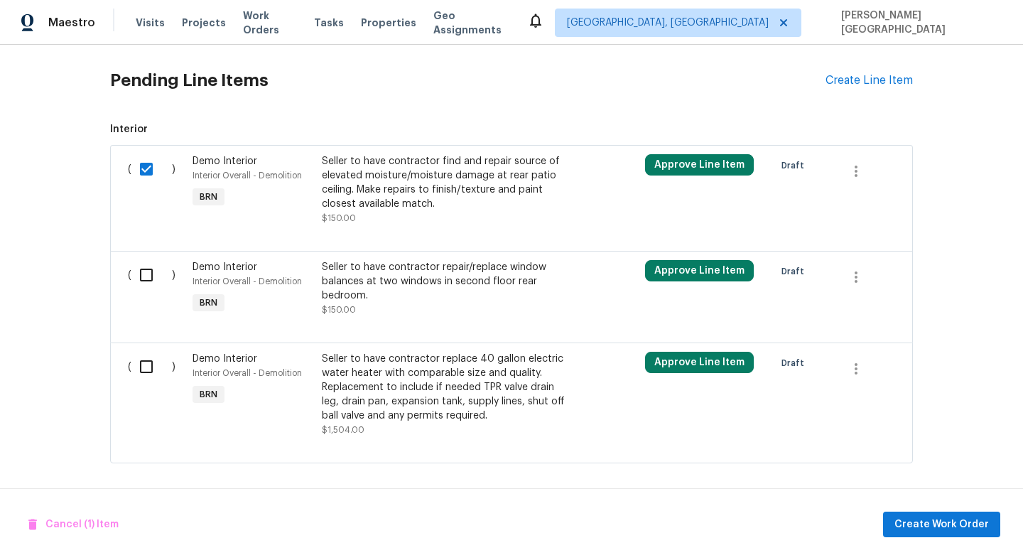
checkbox input "true"
click at [147, 365] on input "checkbox" at bounding box center [151, 367] width 41 height 30
checkbox input "true"
click at [909, 518] on span "Create Work Order" at bounding box center [942, 525] width 95 height 18
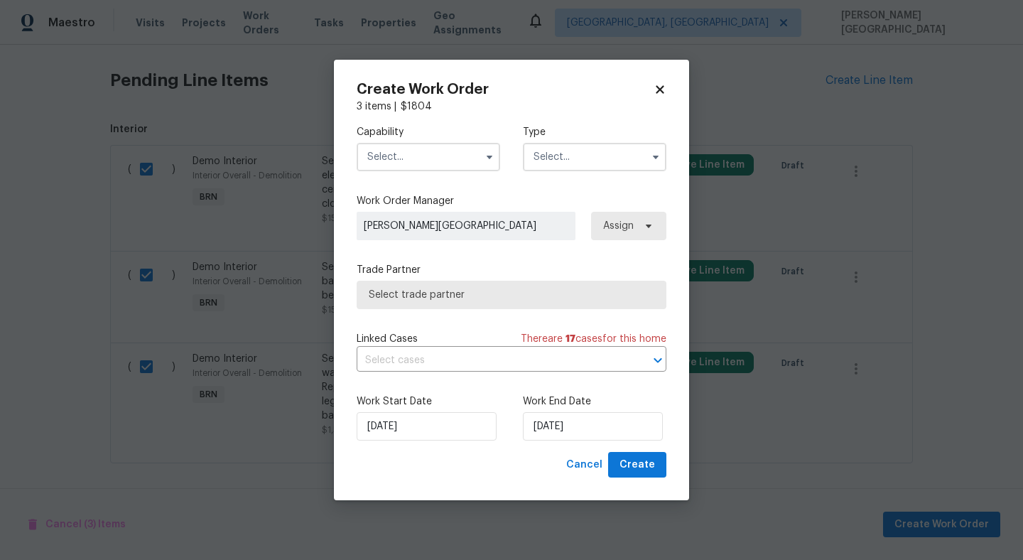
click at [387, 158] on input "text" at bounding box center [429, 157] width 144 height 28
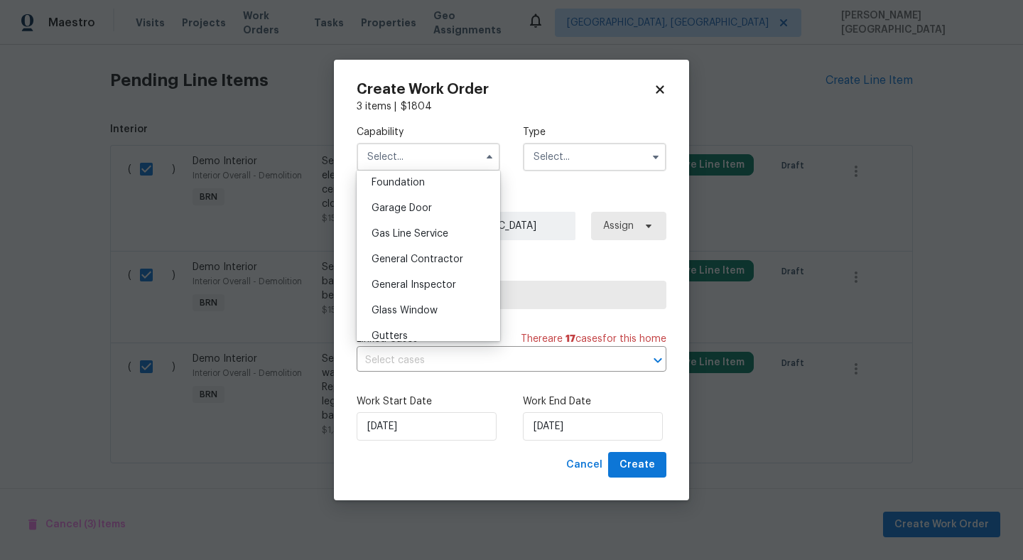
scroll to position [0, 0]
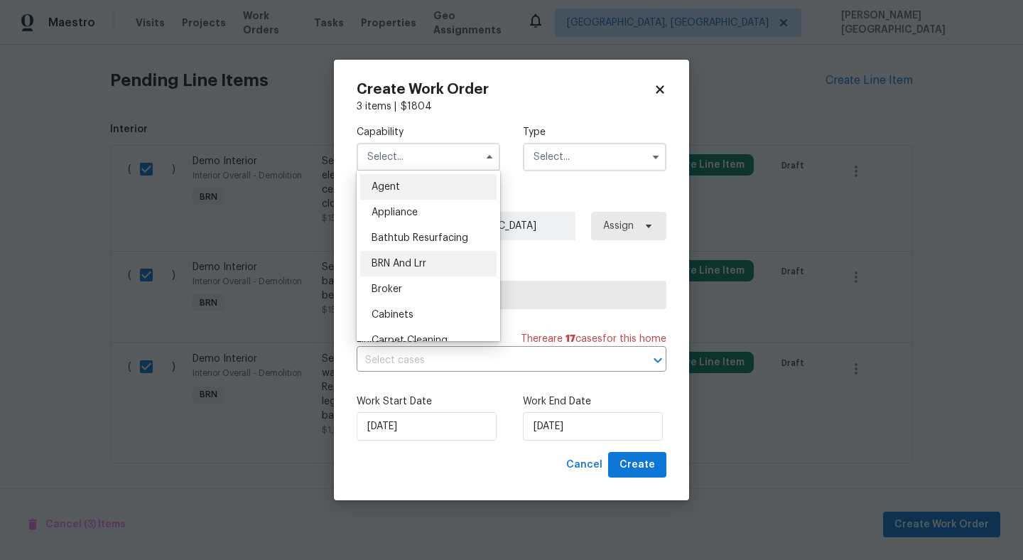
click at [416, 266] on span "BRN And Lrr" at bounding box center [399, 264] width 55 height 10
type input "BRN And Lrr"
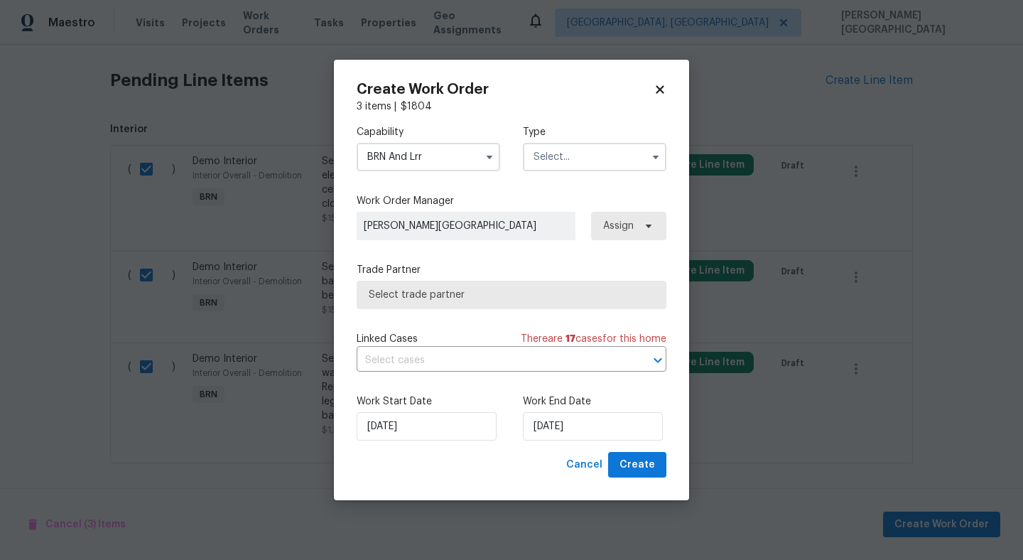
click at [553, 156] on input "text" at bounding box center [595, 157] width 144 height 28
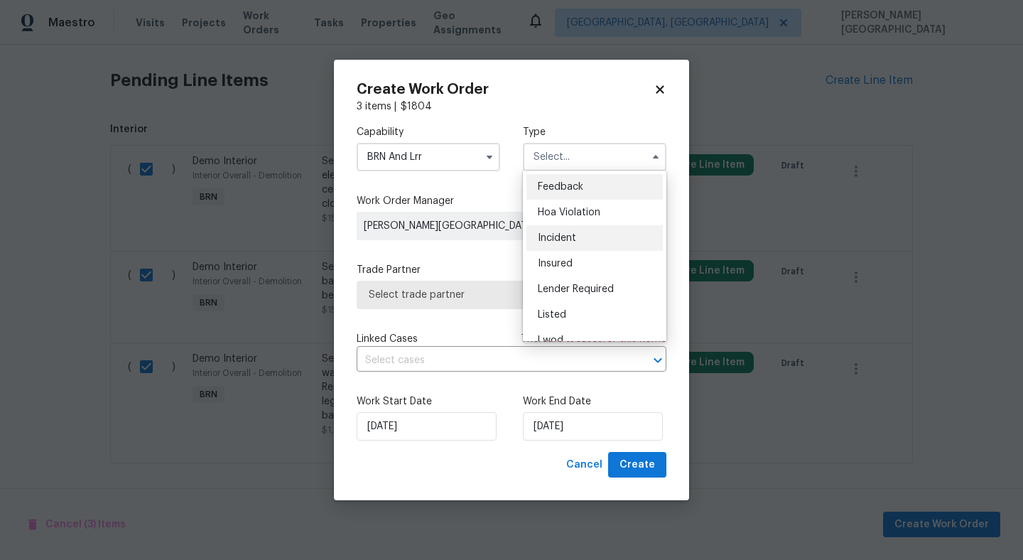
scroll to position [169, 0]
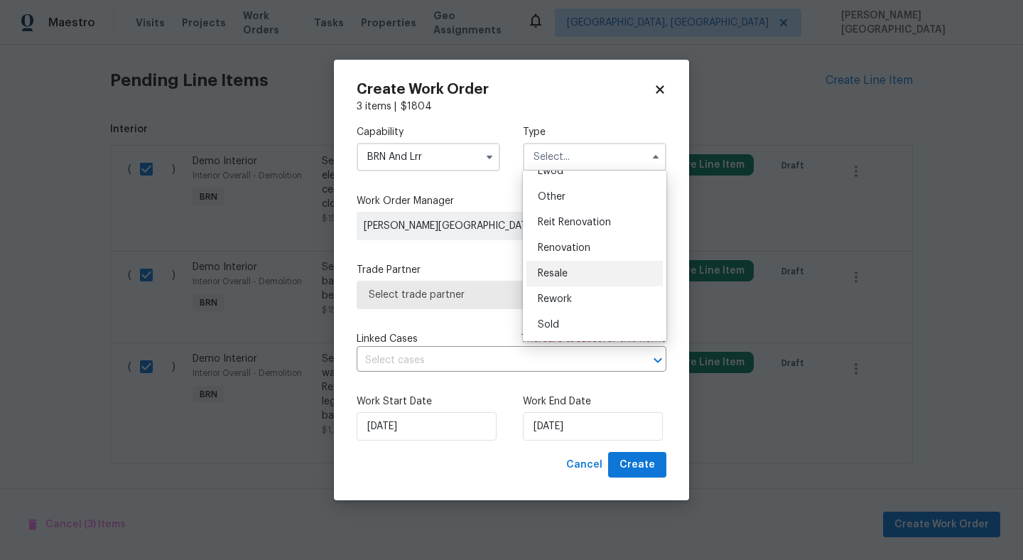
click at [556, 283] on div "Resale" at bounding box center [595, 274] width 136 height 26
type input "Resale"
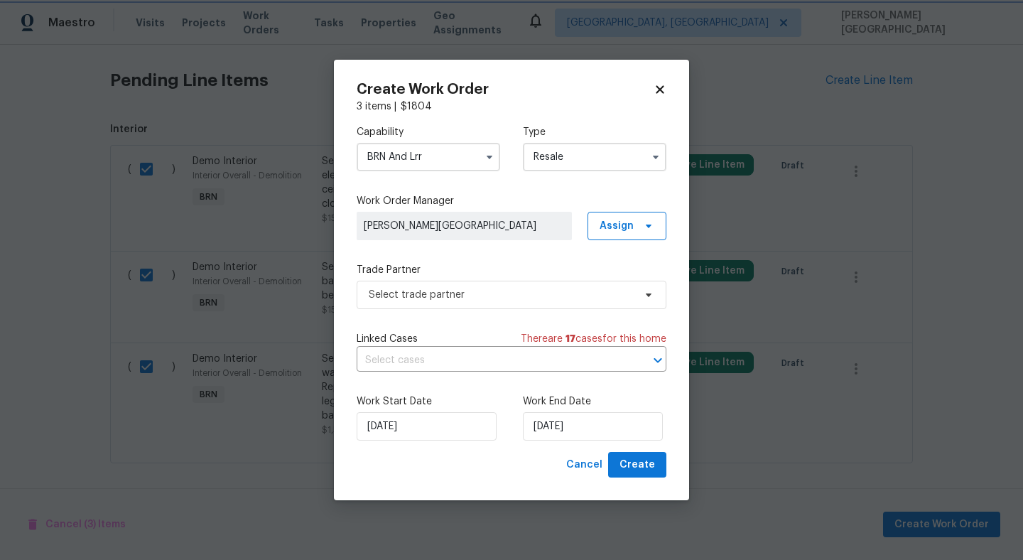
scroll to position [0, 0]
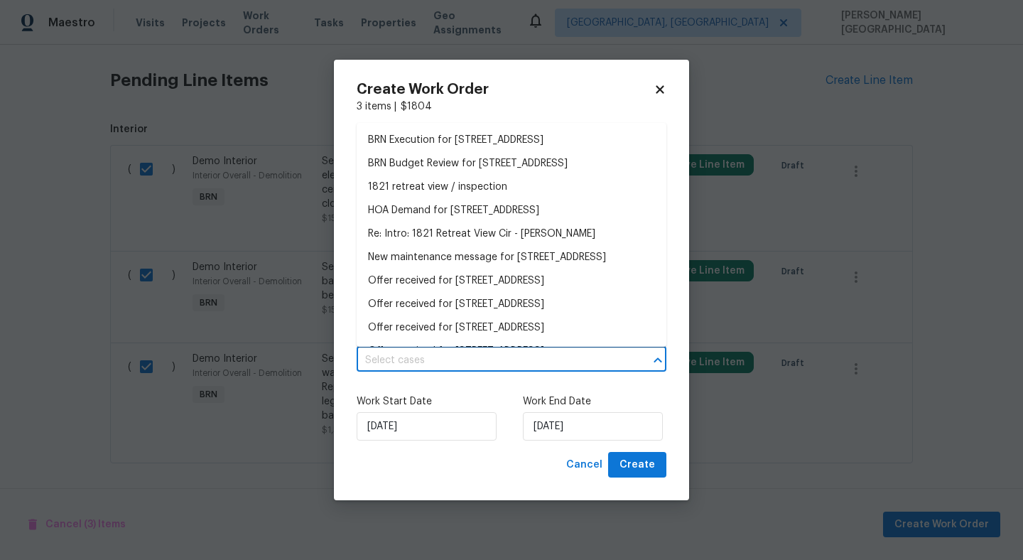
click at [433, 367] on input "text" at bounding box center [492, 361] width 270 height 22
click at [394, 141] on li "BRN Execution for [STREET_ADDRESS]" at bounding box center [512, 140] width 310 height 23
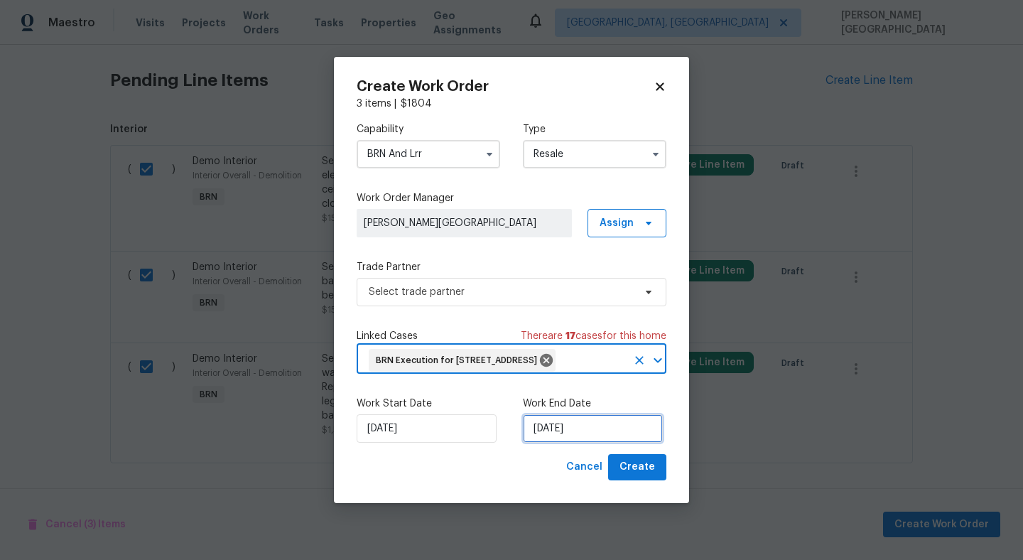
click at [566, 438] on input "[DATE]" at bounding box center [593, 428] width 140 height 28
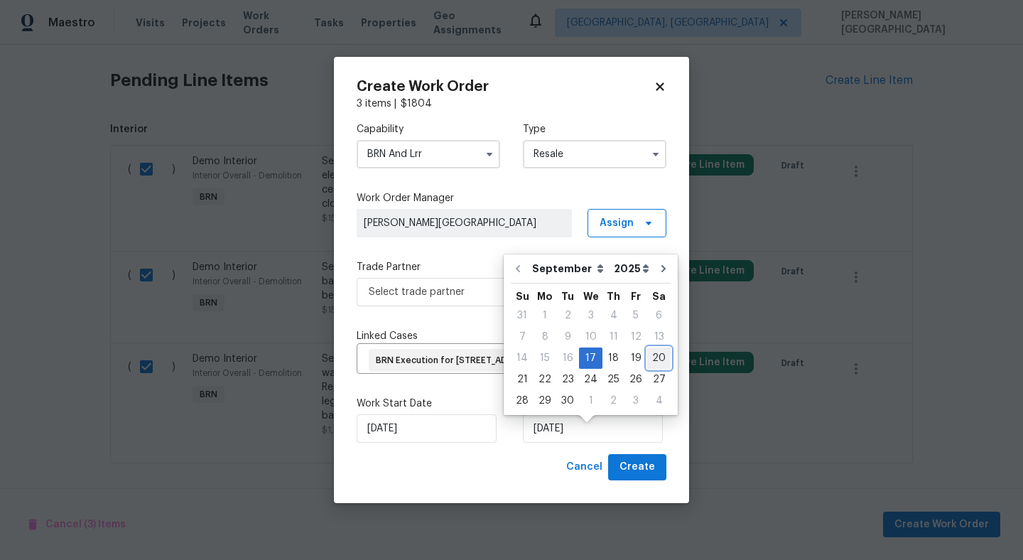
click at [647, 356] on div "20" at bounding box center [658, 358] width 23 height 20
type input "[DATE]"
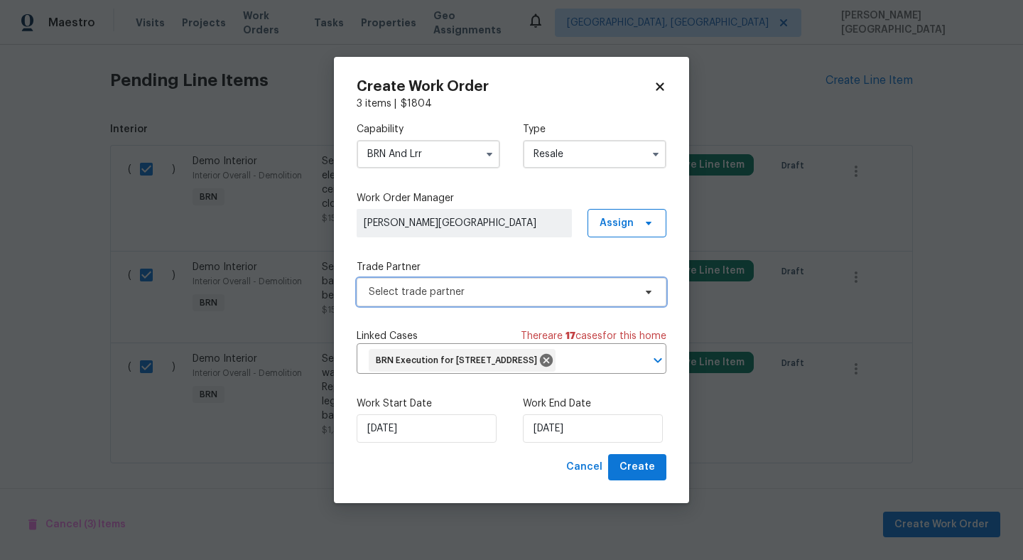
click at [497, 285] on span "Select trade partner" at bounding box center [501, 292] width 265 height 14
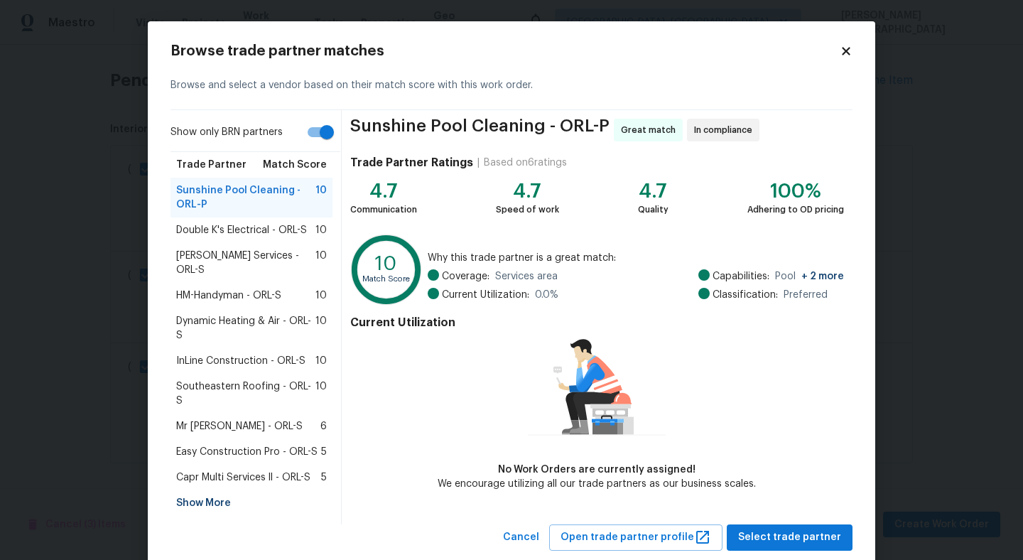
click at [212, 490] on div "Show More" at bounding box center [252, 503] width 162 height 26
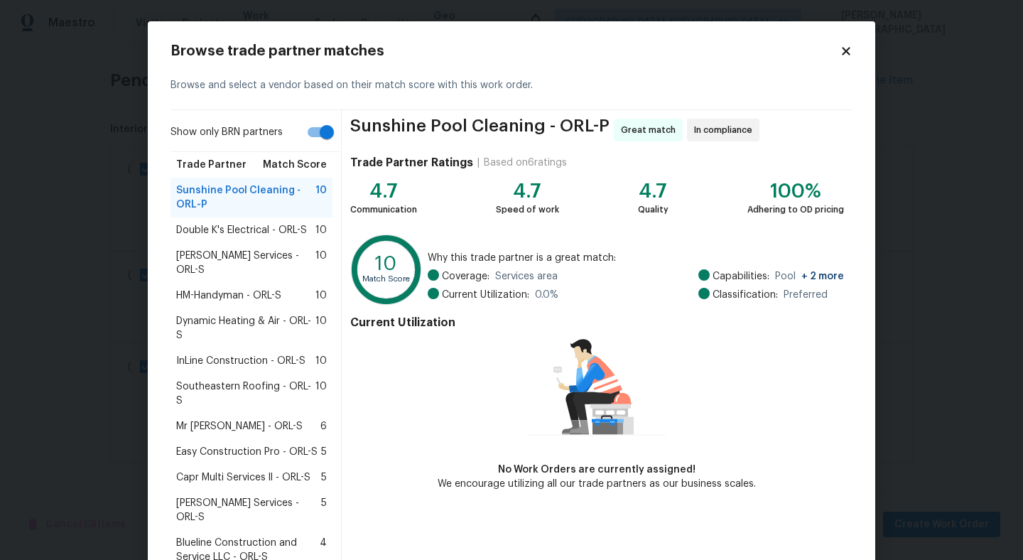
click at [217, 536] on span "Blueline Construction and Service LLC - ORL-S" at bounding box center [248, 550] width 144 height 28
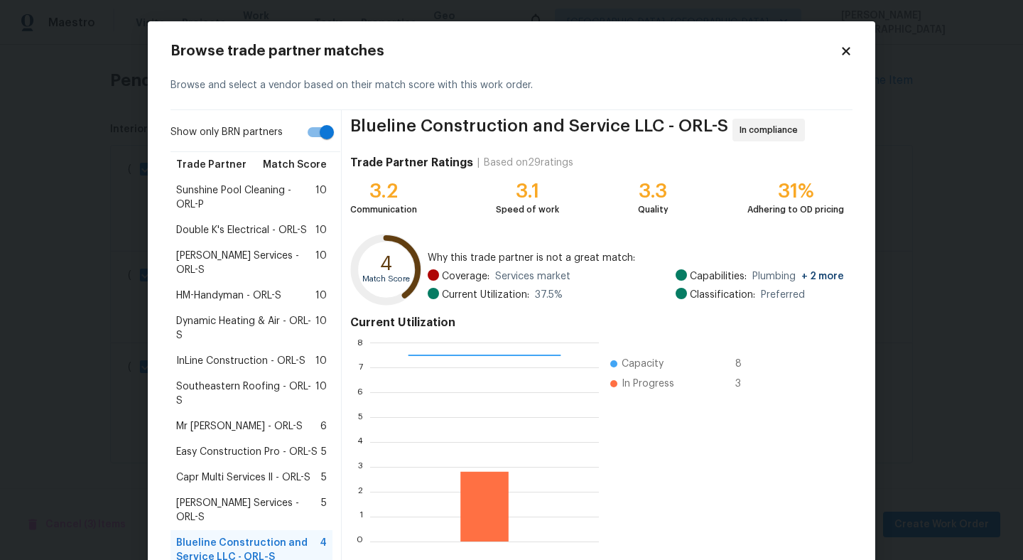
scroll to position [67, 0]
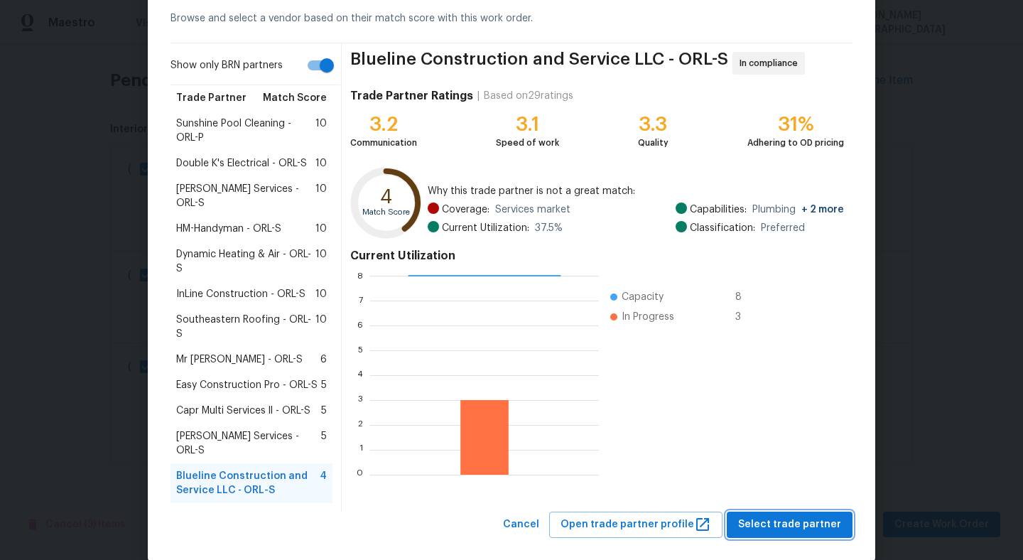
click at [772, 516] on span "Select trade partner" at bounding box center [789, 525] width 103 height 18
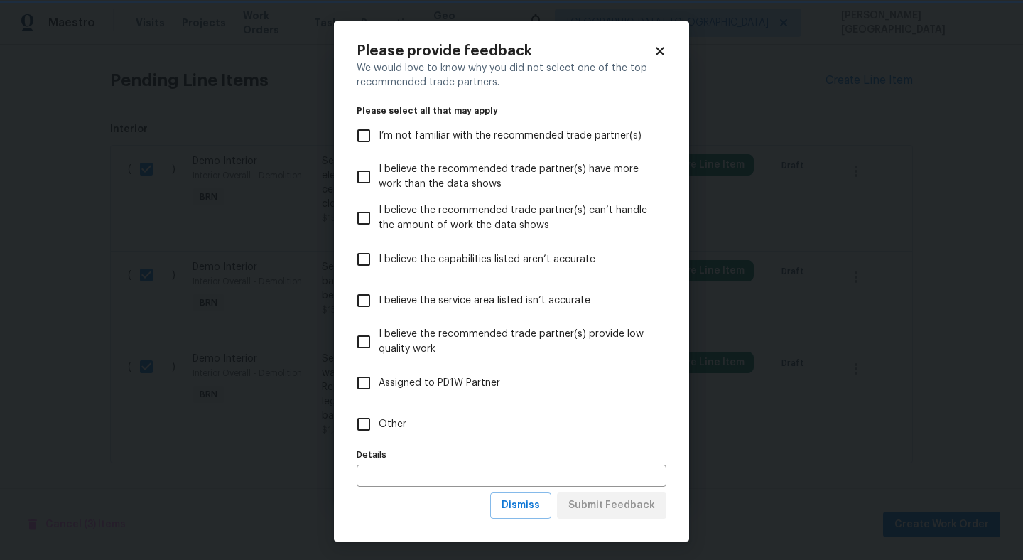
scroll to position [0, 0]
click at [526, 508] on span "Dismiss" at bounding box center [521, 506] width 38 height 18
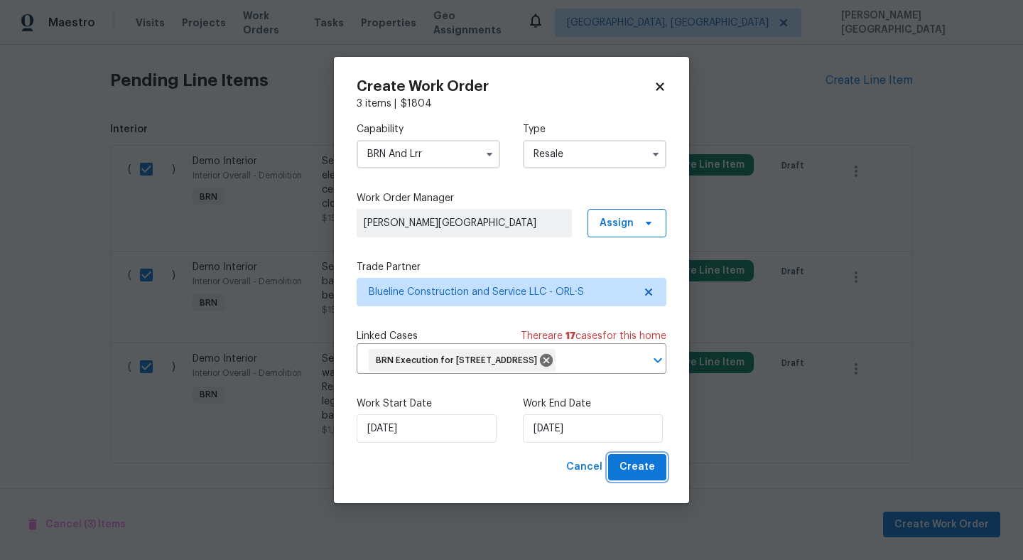
click at [633, 476] on span "Create" at bounding box center [638, 467] width 36 height 18
checkbox input "false"
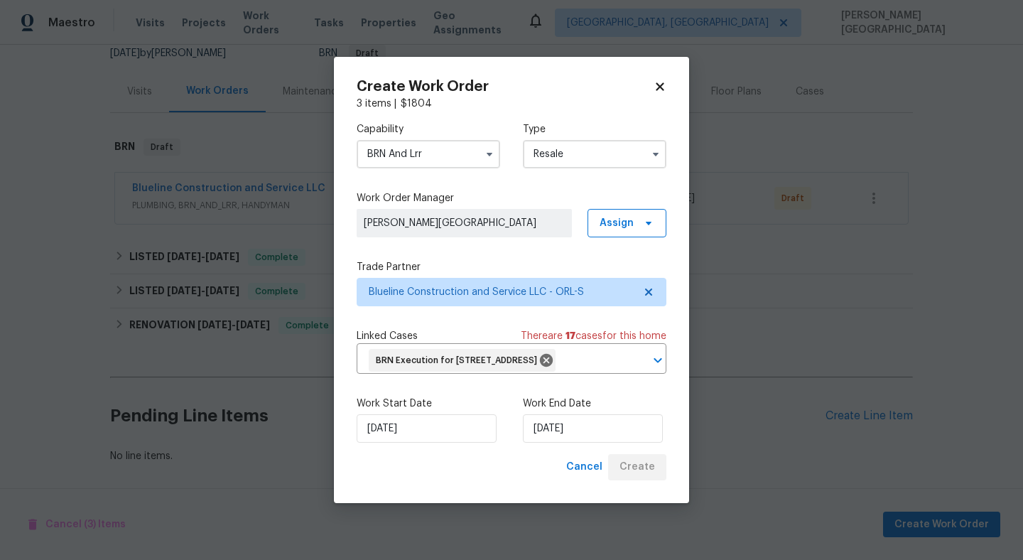
scroll to position [145, 0]
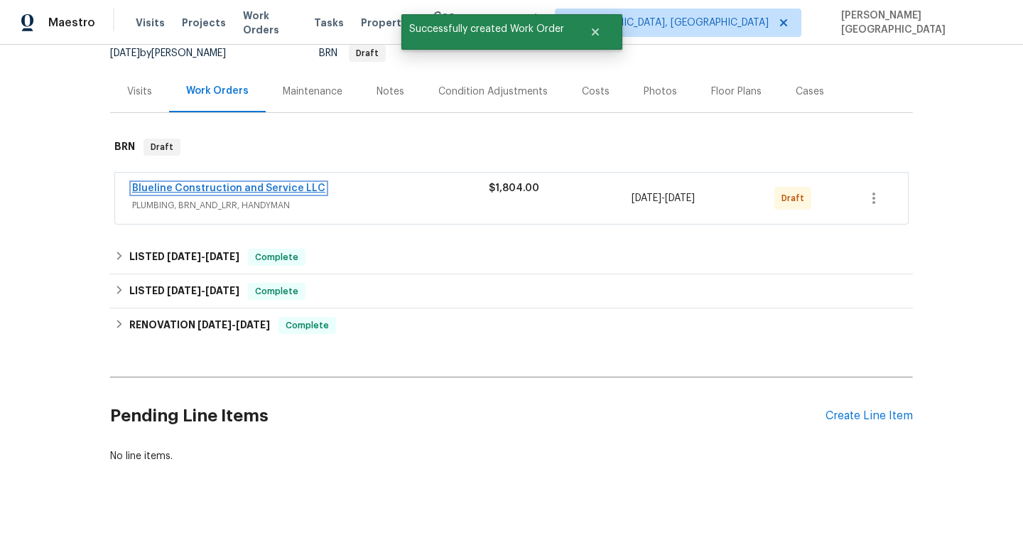
click at [157, 189] on link "Blueline Construction and Service LLC" at bounding box center [228, 188] width 193 height 10
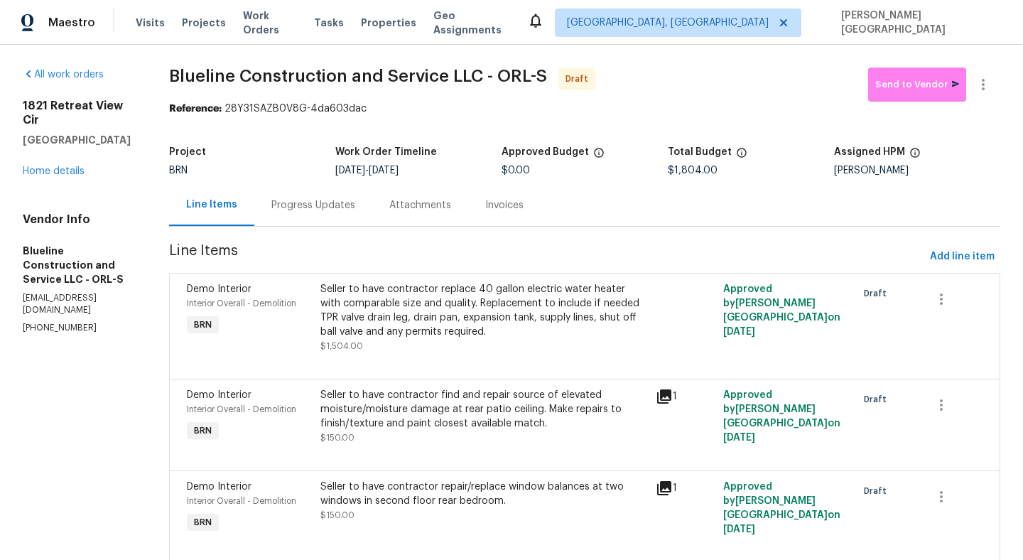
click at [312, 214] on div "Progress Updates" at bounding box center [313, 205] width 118 height 42
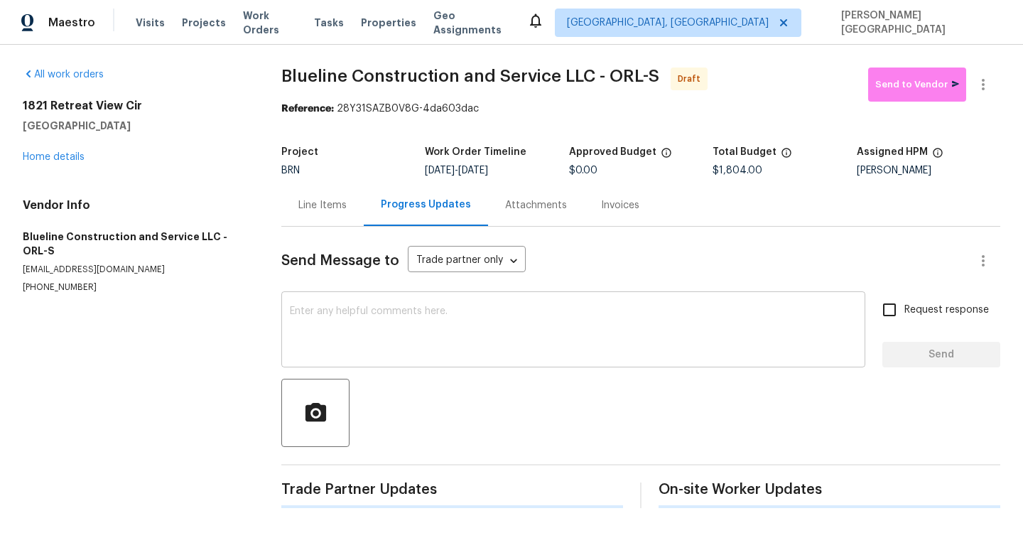
click at [365, 305] on div "x ​" at bounding box center [573, 331] width 584 height 72
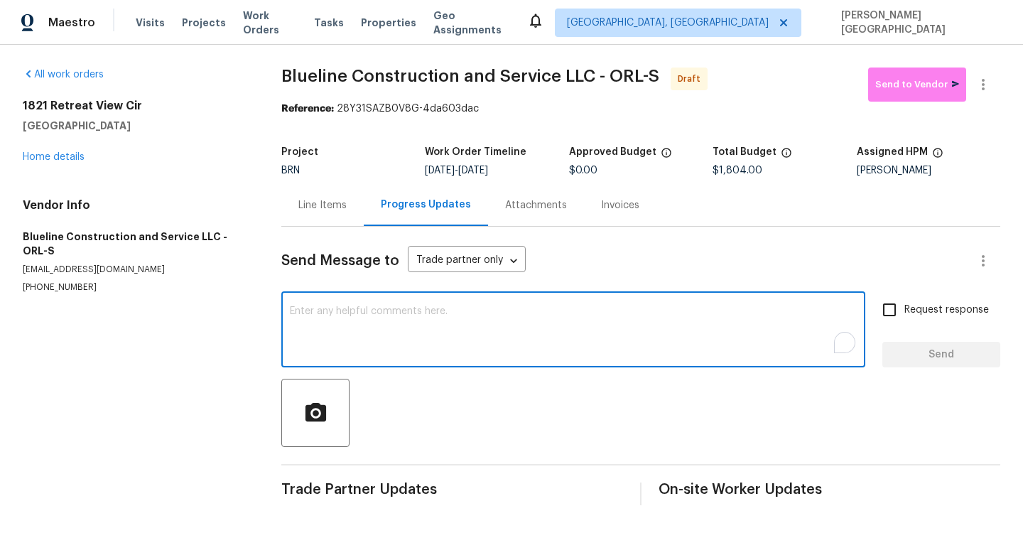
paste textarea "This is [PERSON_NAME] from Opendoor. Please confirm receipt of the work order d…"
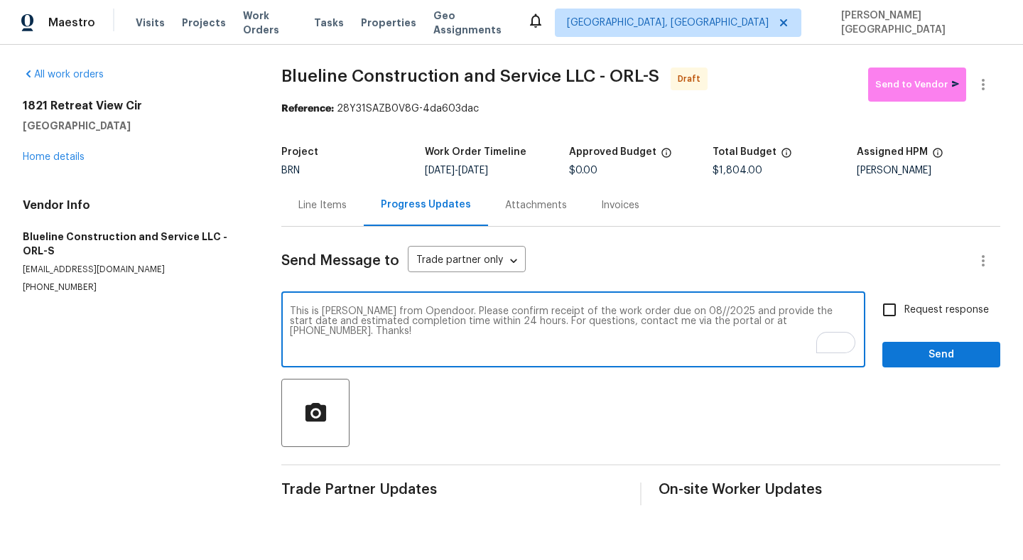
click at [664, 309] on textarea "This is [PERSON_NAME] from Opendoor. Please confirm receipt of the work order d…" at bounding box center [573, 331] width 567 height 50
type textarea "This is [PERSON_NAME] from Opendoor. Please confirm receipt of the work order d…"
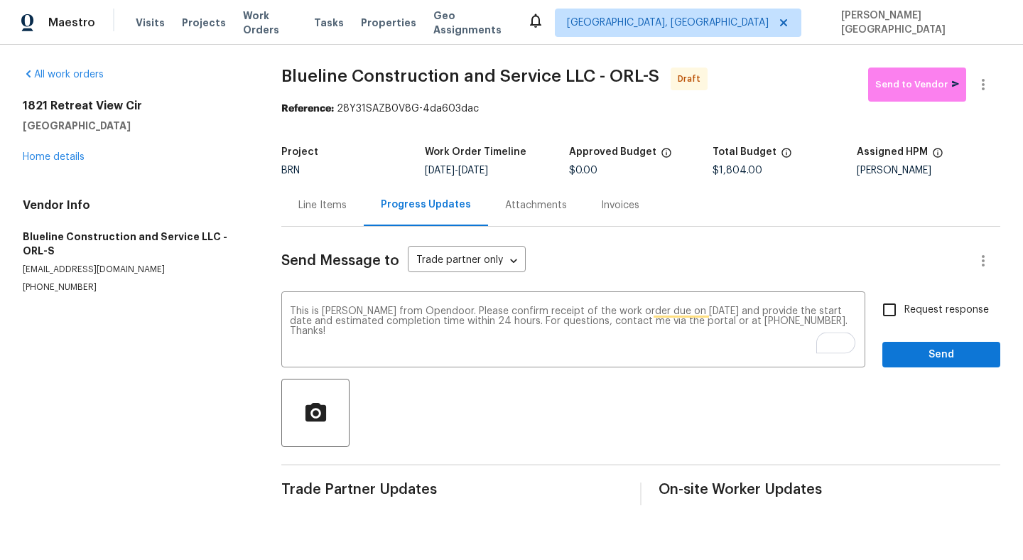
click at [920, 299] on label "Request response" at bounding box center [932, 310] width 114 height 30
click at [905, 299] on input "Request response" at bounding box center [890, 310] width 30 height 30
checkbox input "true"
click at [922, 353] on span "Send" at bounding box center [941, 355] width 95 height 18
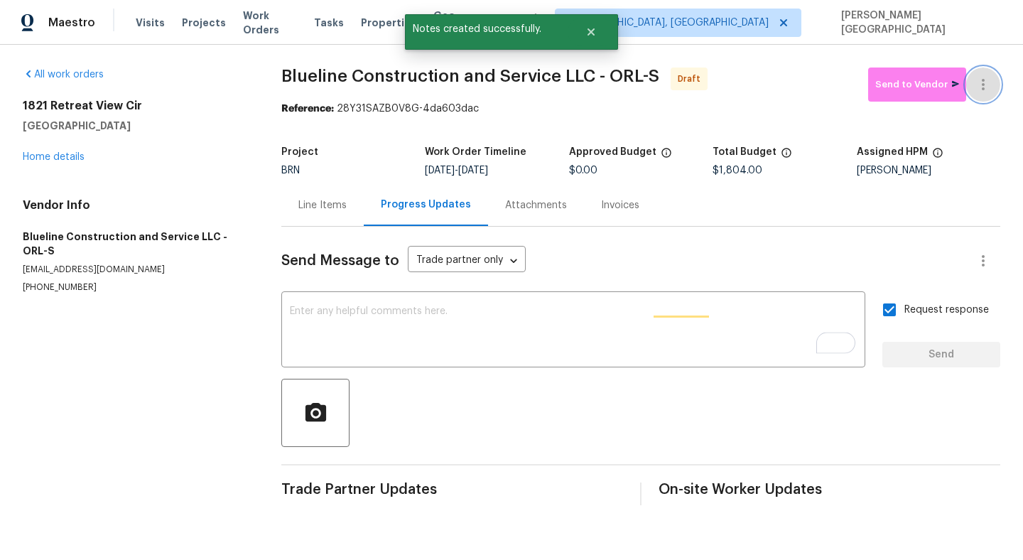
click at [996, 88] on button "button" at bounding box center [983, 85] width 34 height 34
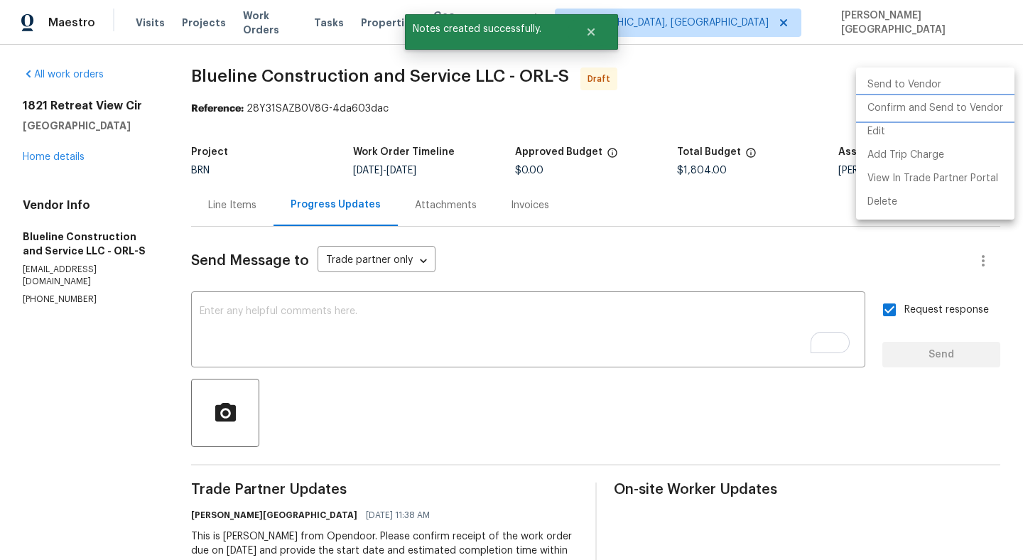
click at [951, 104] on li "Confirm and Send to Vendor" at bounding box center [935, 108] width 158 height 23
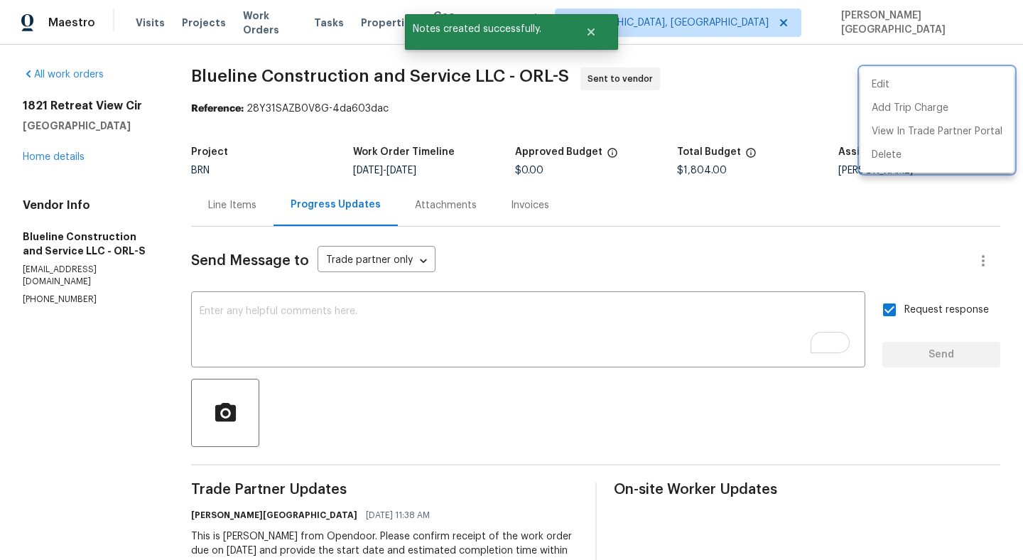
click at [31, 158] on div at bounding box center [511, 280] width 1023 height 560
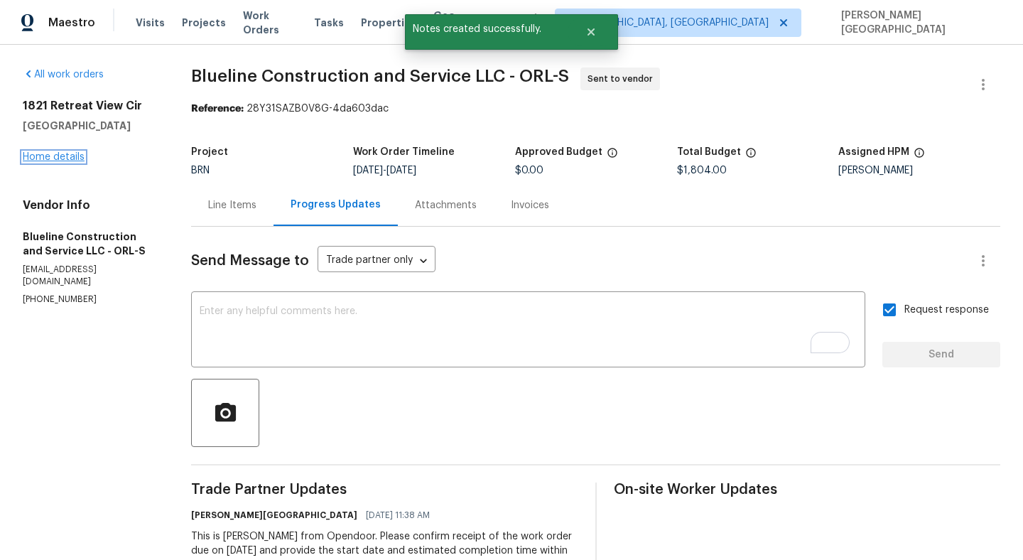
click at [40, 158] on link "Home details" at bounding box center [54, 157] width 62 height 10
